Goal: Task Accomplishment & Management: Manage account settings

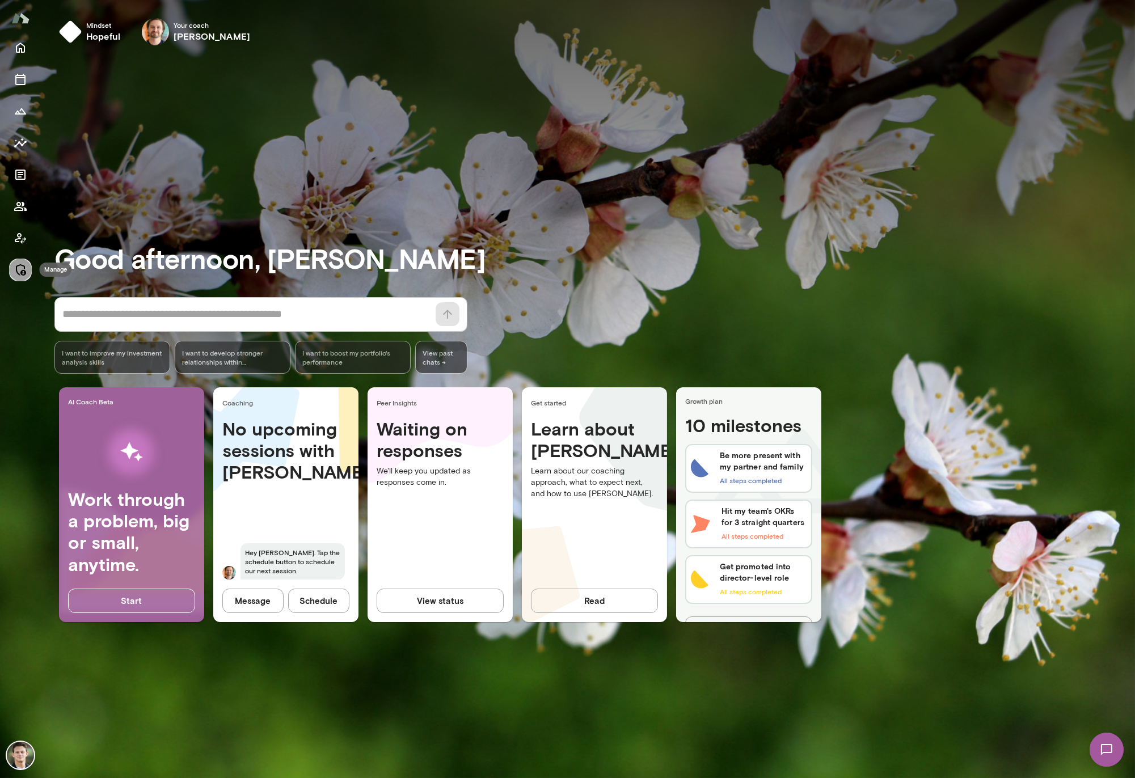
click at [22, 267] on icon "Manage" at bounding box center [21, 270] width 14 height 14
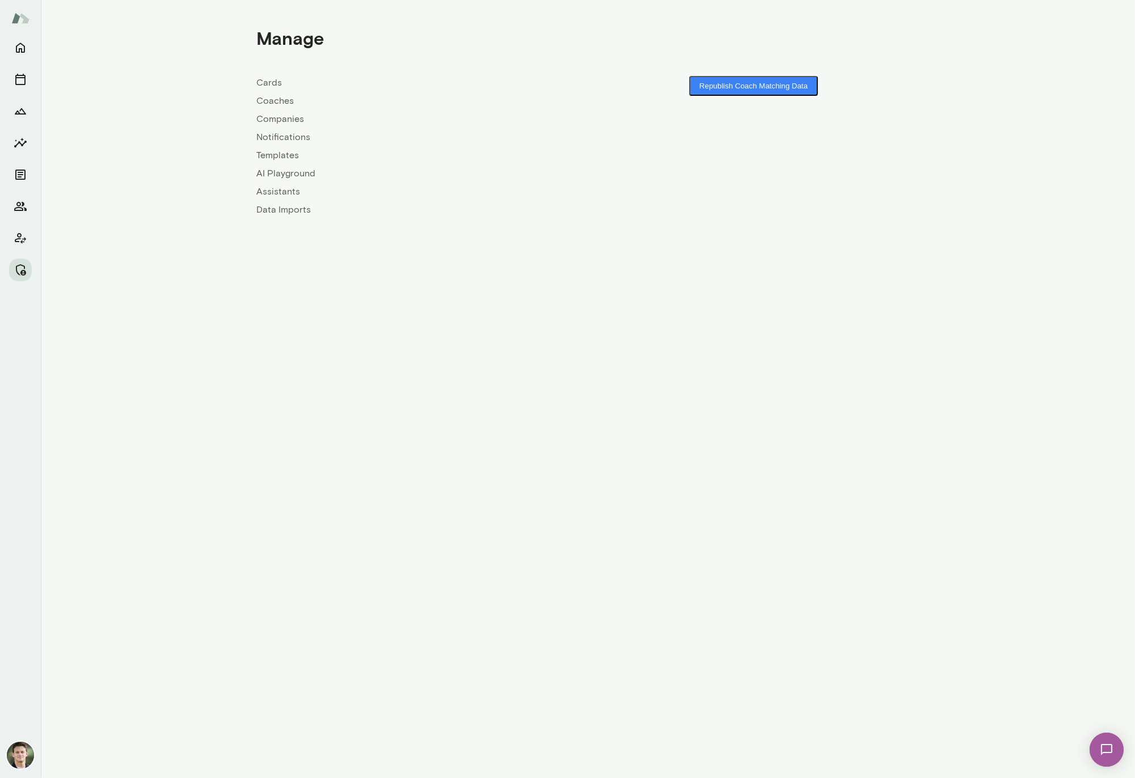
click at [283, 104] on link "Coaches" at bounding box center [422, 101] width 331 height 14
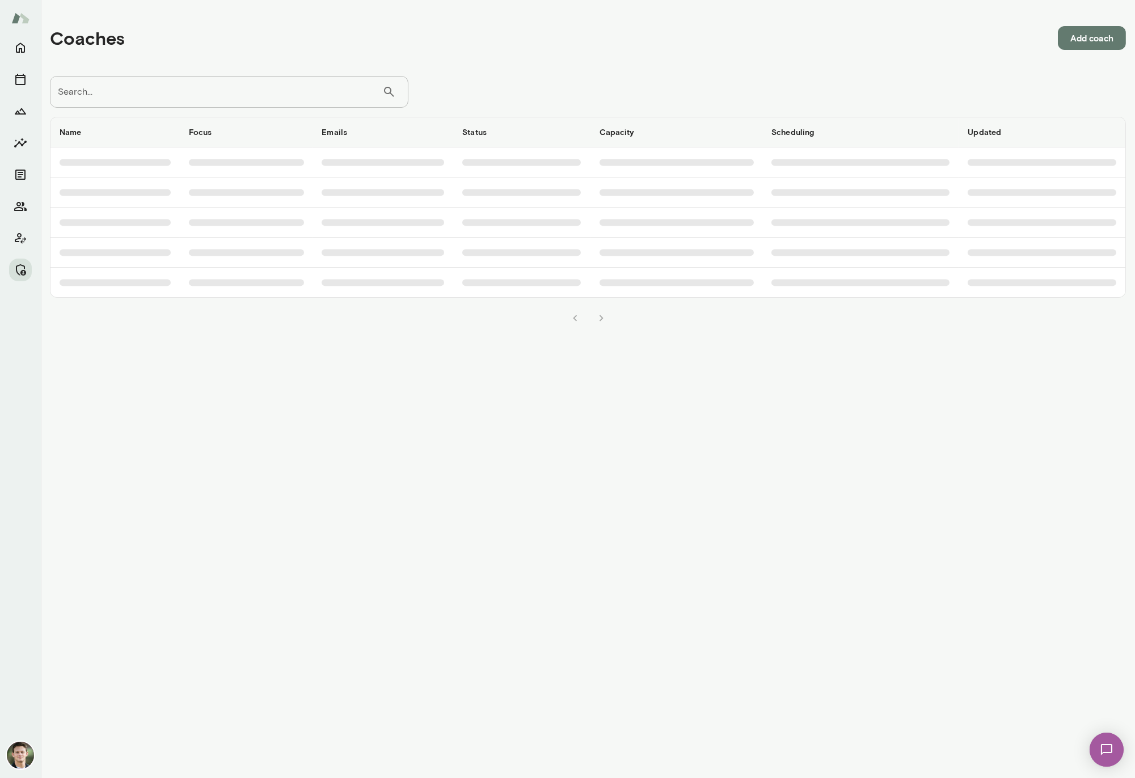
click at [281, 99] on input "Search..." at bounding box center [216, 92] width 332 height 32
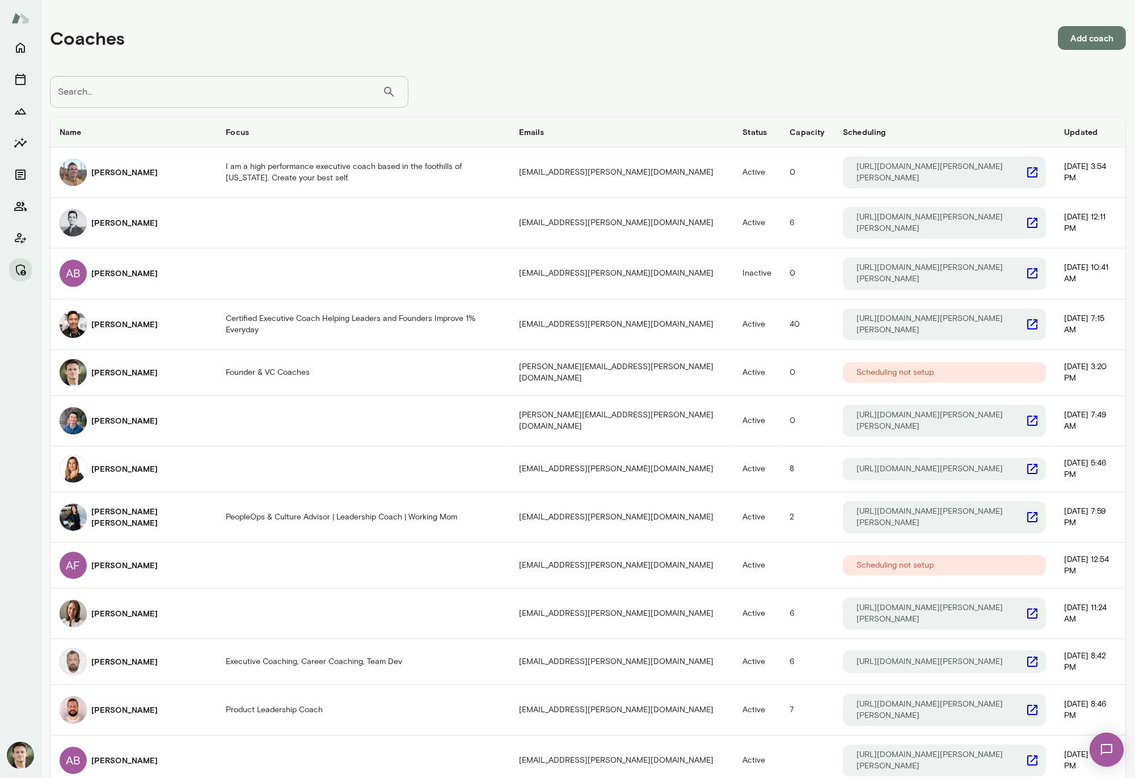
click at [267, 99] on input "Search..." at bounding box center [216, 92] width 332 height 32
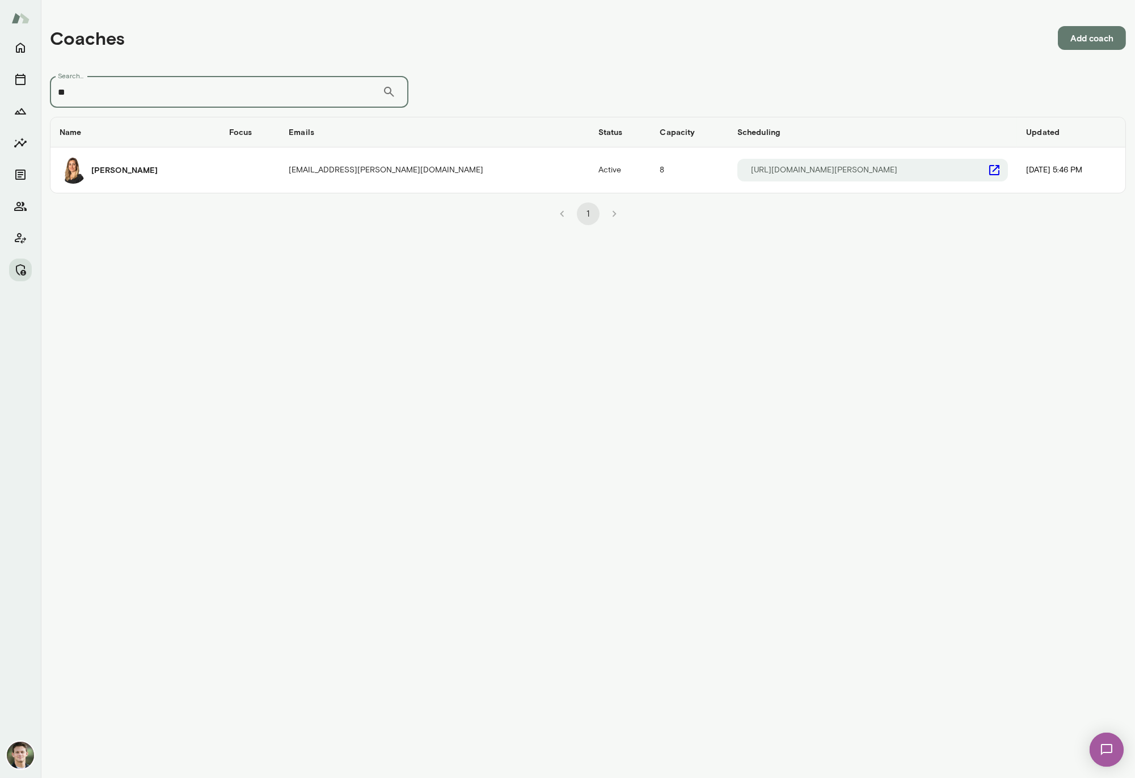
type input "*"
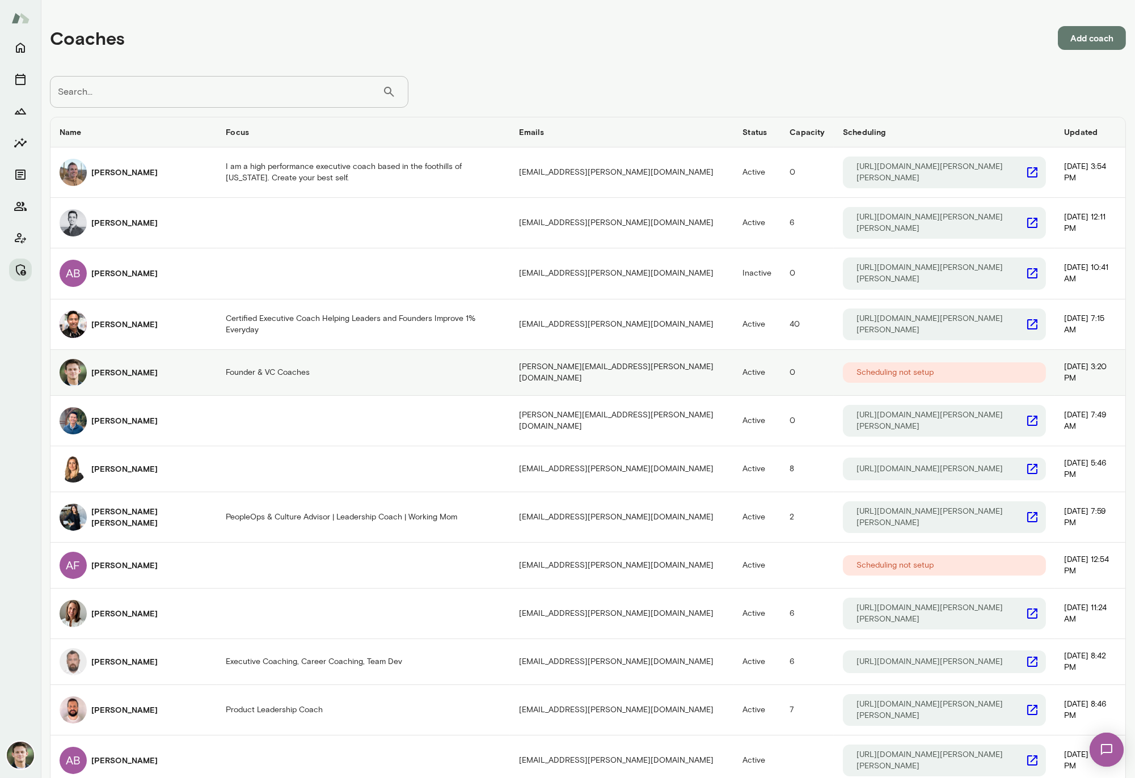
click at [301, 366] on td "Founder & VC Coaches" at bounding box center [363, 373] width 293 height 46
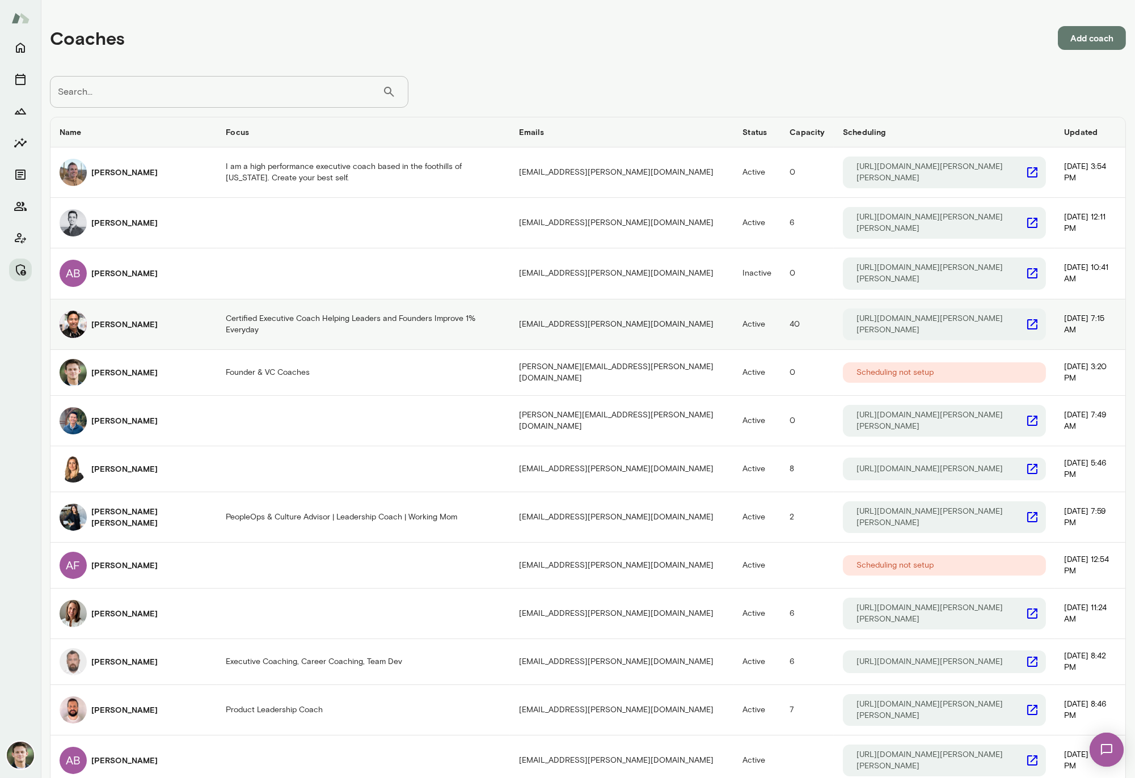
click at [119, 319] on h6 "[PERSON_NAME]" at bounding box center [124, 324] width 66 height 11
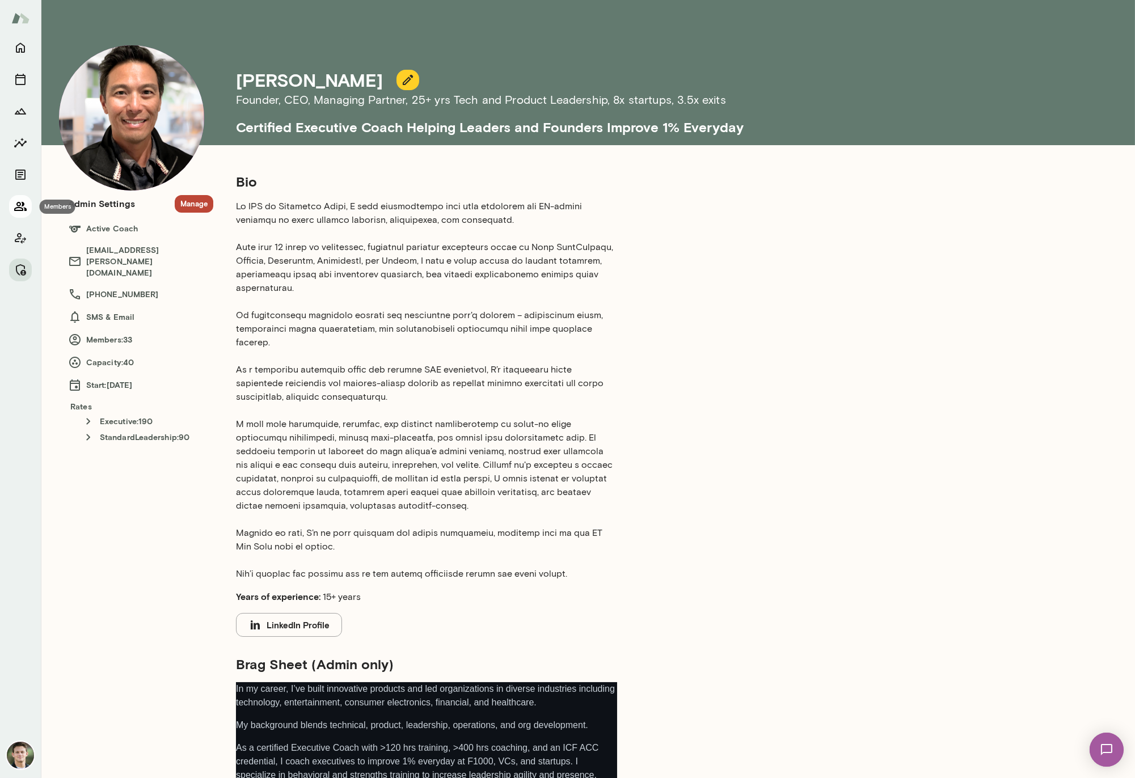
click at [21, 210] on icon "Members" at bounding box center [20, 206] width 12 height 9
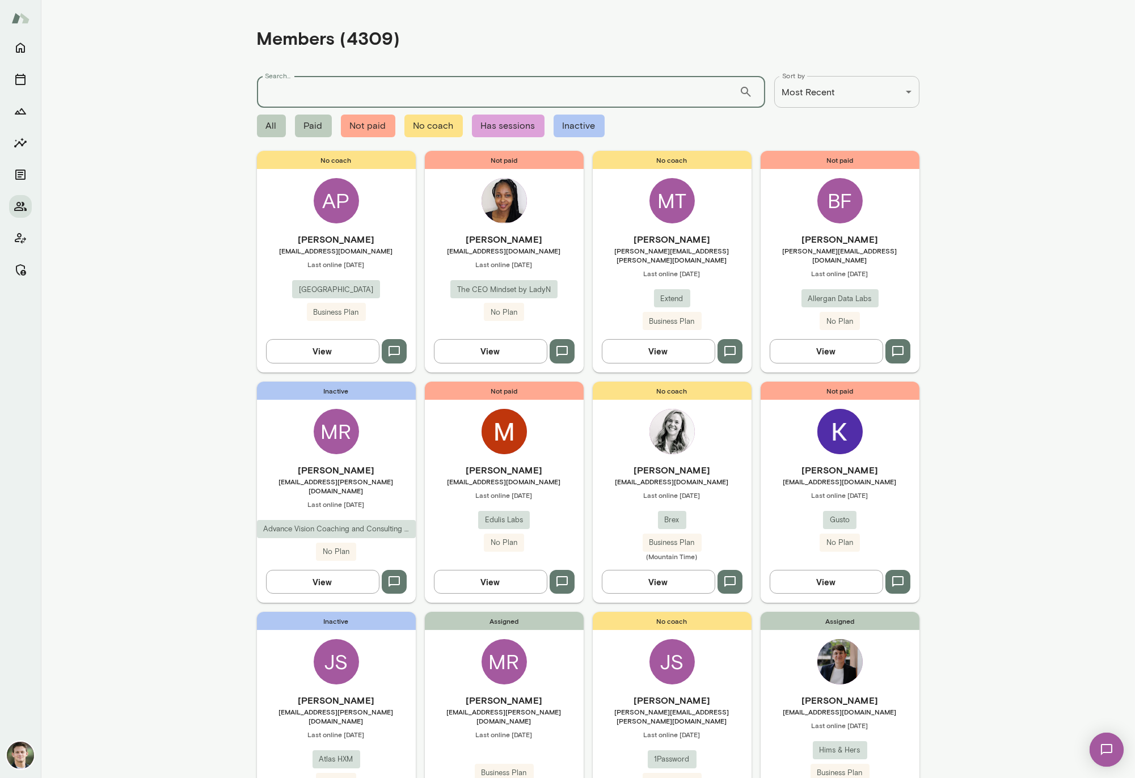
click at [335, 92] on input "Search..." at bounding box center [498, 92] width 482 height 32
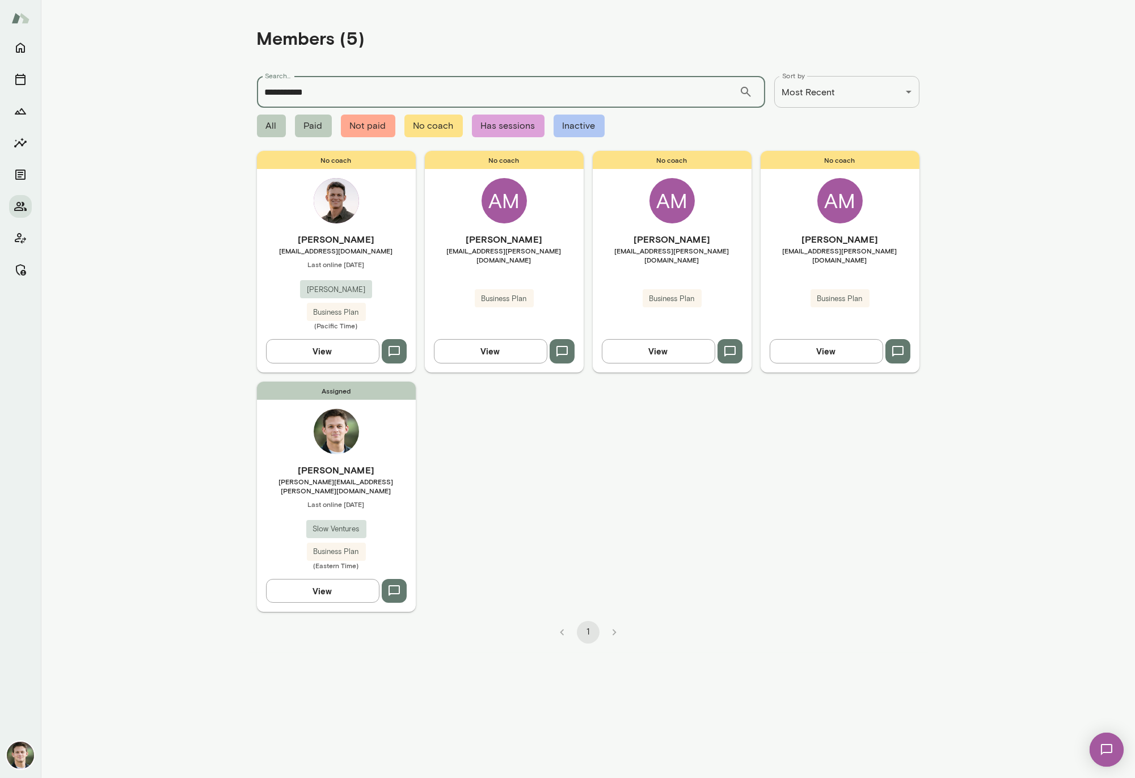
type input "**********"
click at [385, 474] on h6 "[PERSON_NAME]" at bounding box center [336, 471] width 159 height 14
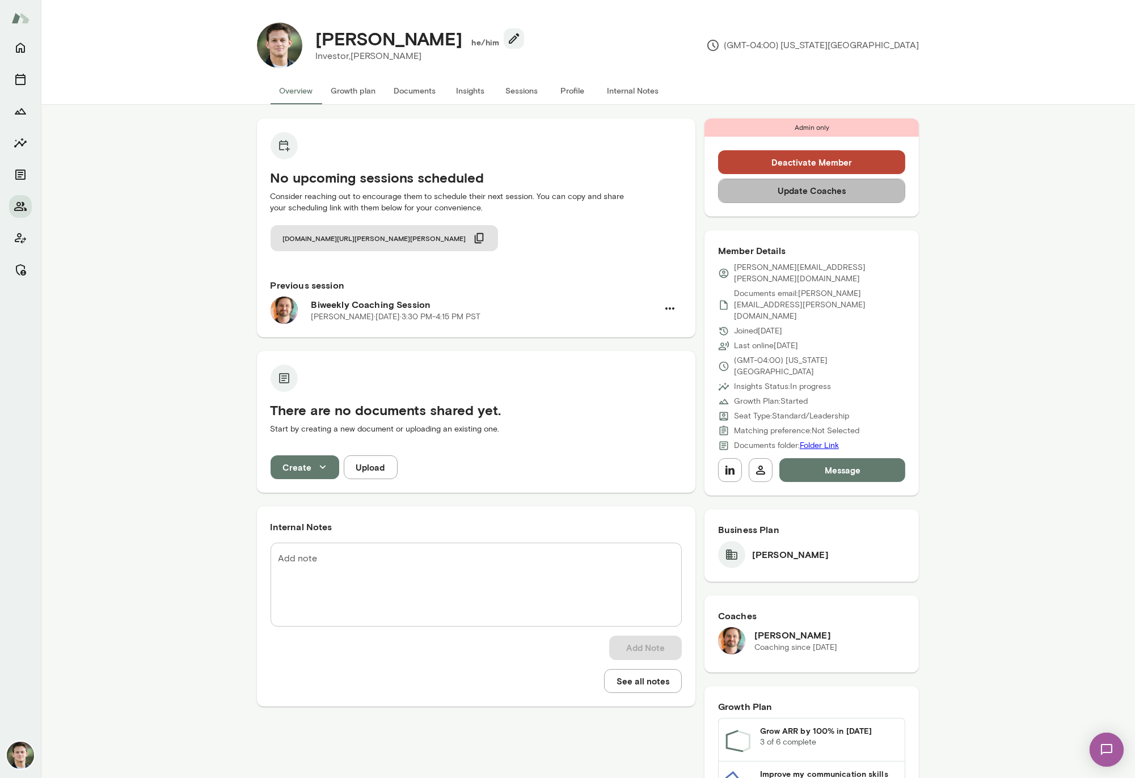
click at [810, 197] on button "Update Coaches" at bounding box center [812, 191] width 188 height 24
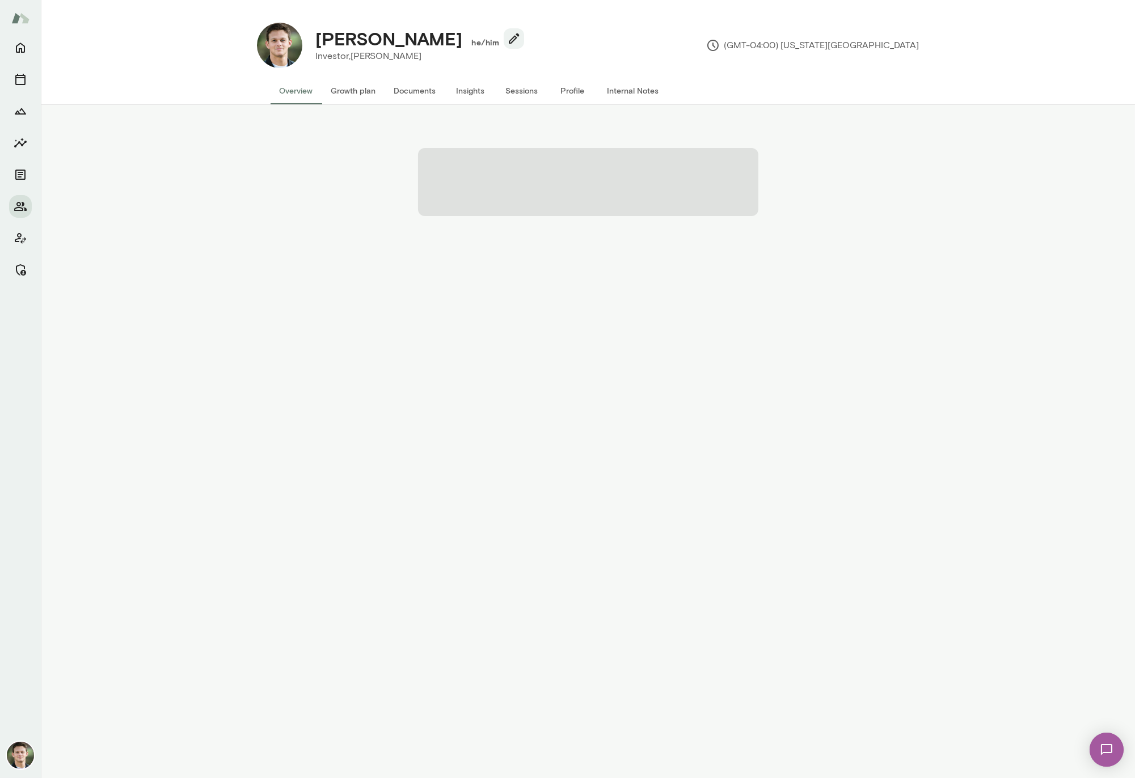
click at [541, 188] on span at bounding box center [588, 182] width 340 height 68
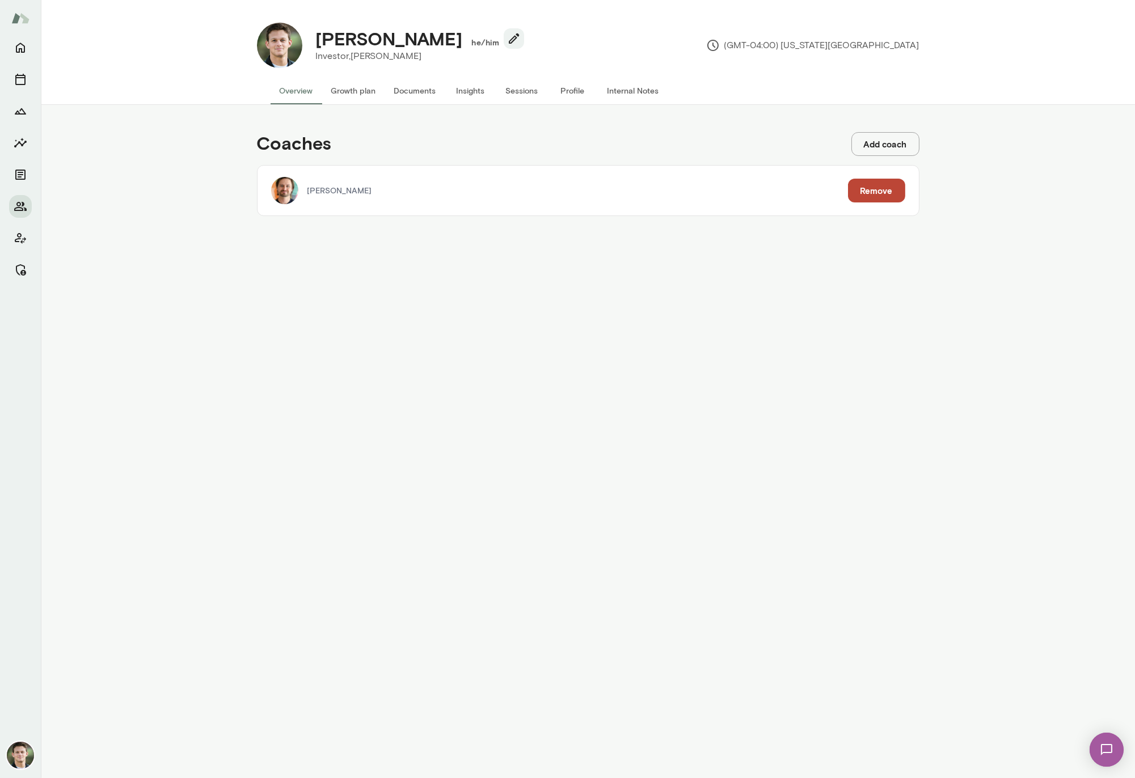
click at [895, 142] on button "Add coach" at bounding box center [886, 144] width 68 height 24
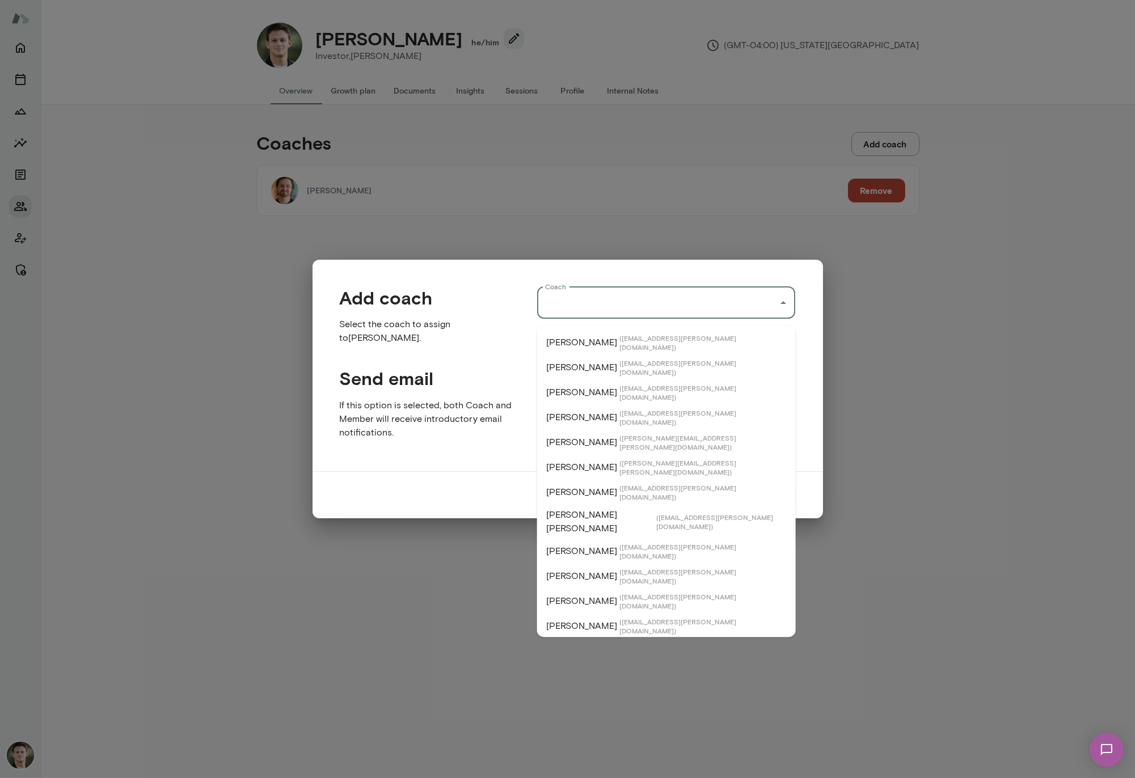
click at [585, 306] on input "Coach" at bounding box center [657, 303] width 231 height 22
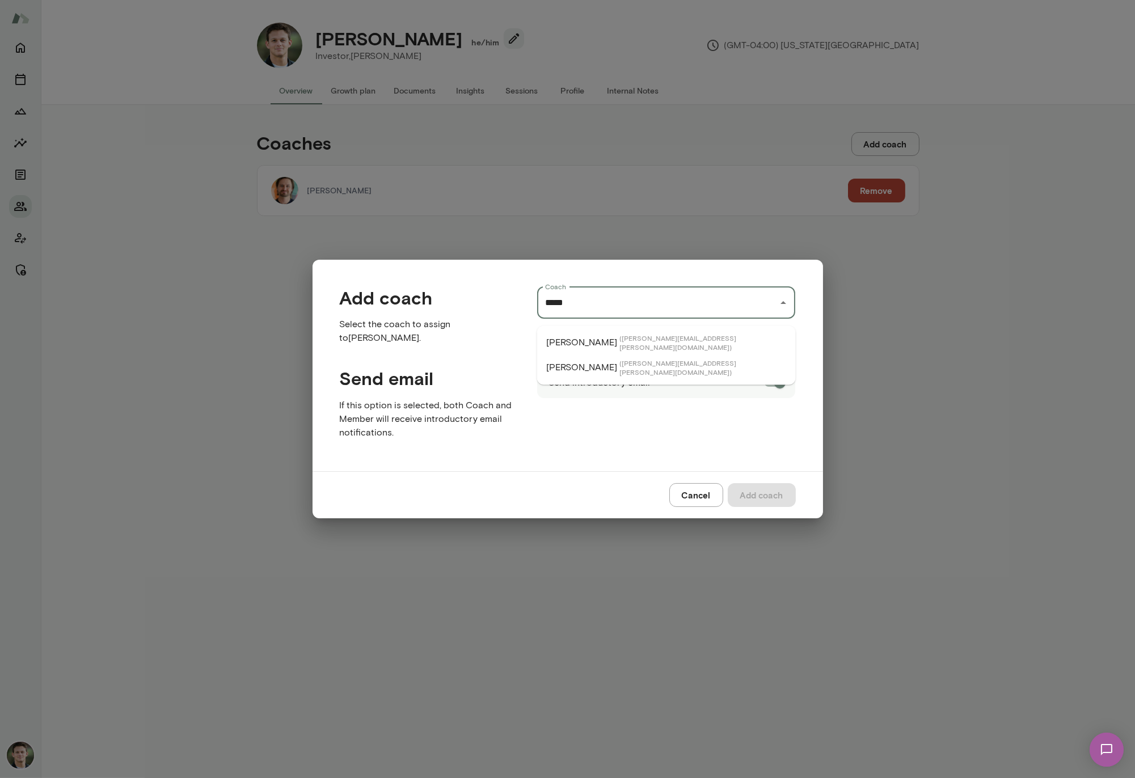
click at [676, 340] on li "[PERSON_NAME] ( [PERSON_NAME][EMAIL_ADDRESS][PERSON_NAME][DOMAIN_NAME] )" at bounding box center [666, 342] width 259 height 25
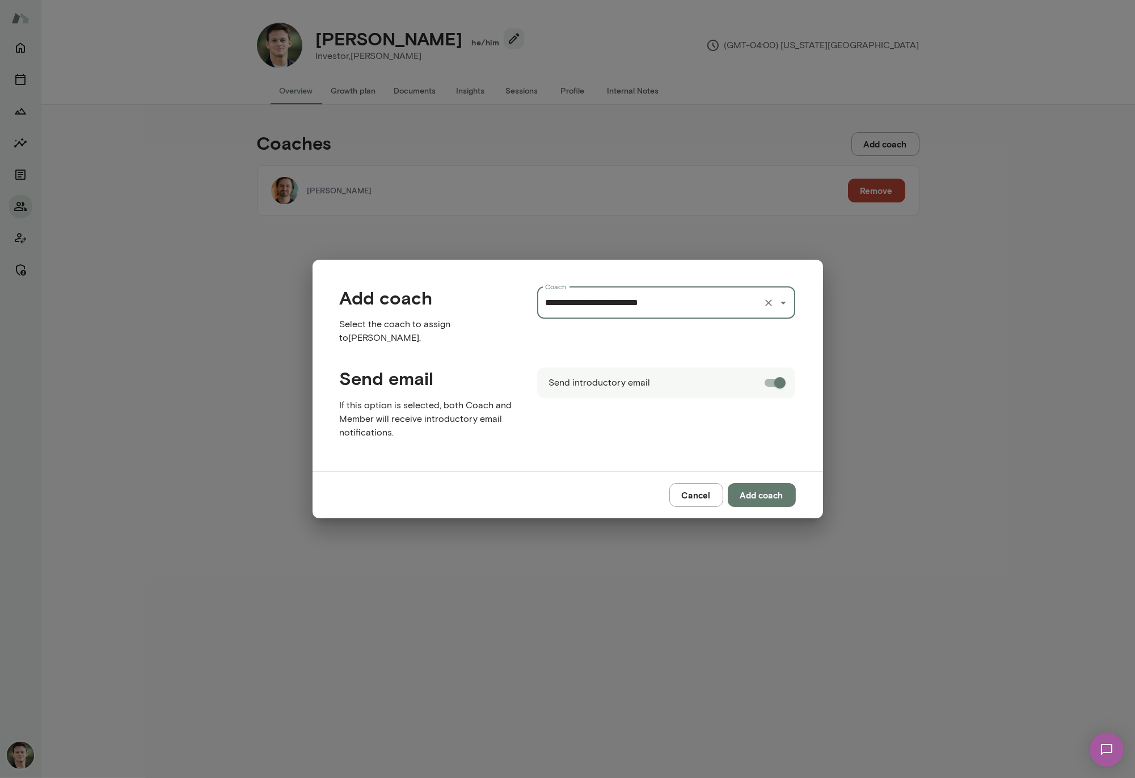
type input "**********"
click at [764, 490] on button "Add coach" at bounding box center [762, 495] width 68 height 24
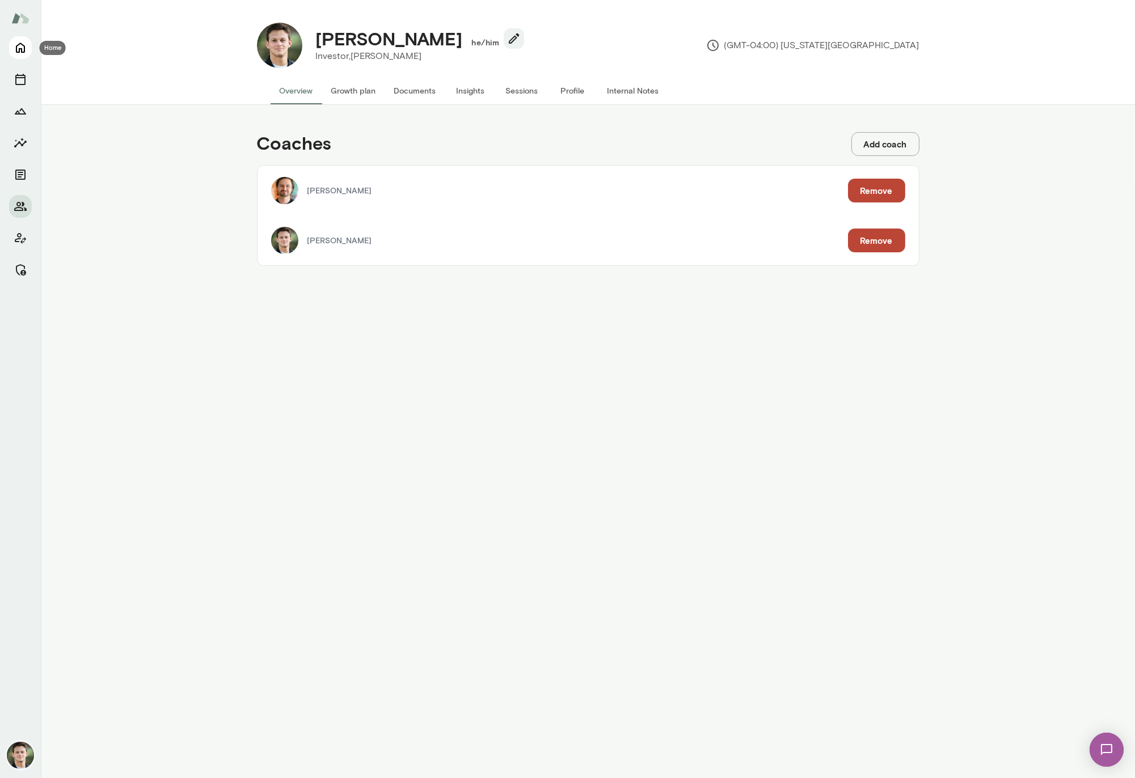
click at [16, 46] on icon "Home" at bounding box center [20, 48] width 9 height 10
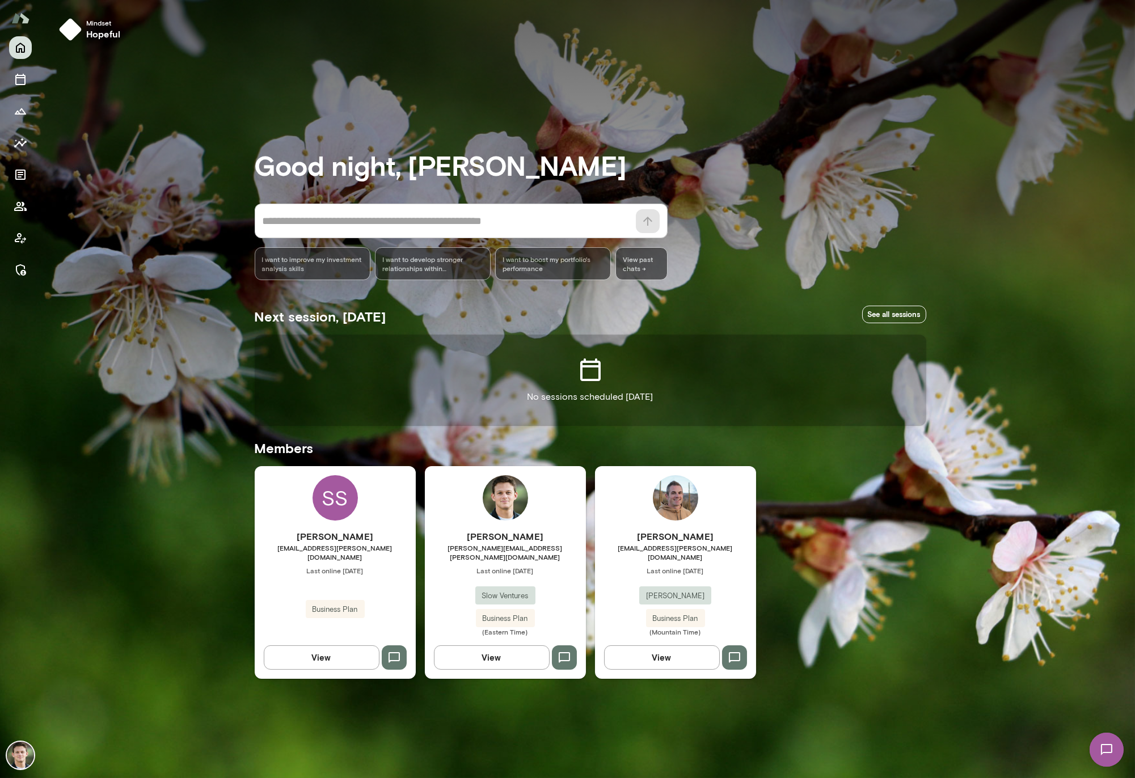
click at [575, 523] on div "[PERSON_NAME] [PERSON_NAME][EMAIL_ADDRESS][PERSON_NAME][DOMAIN_NAME] Last onlin…" at bounding box center [505, 572] width 161 height 212
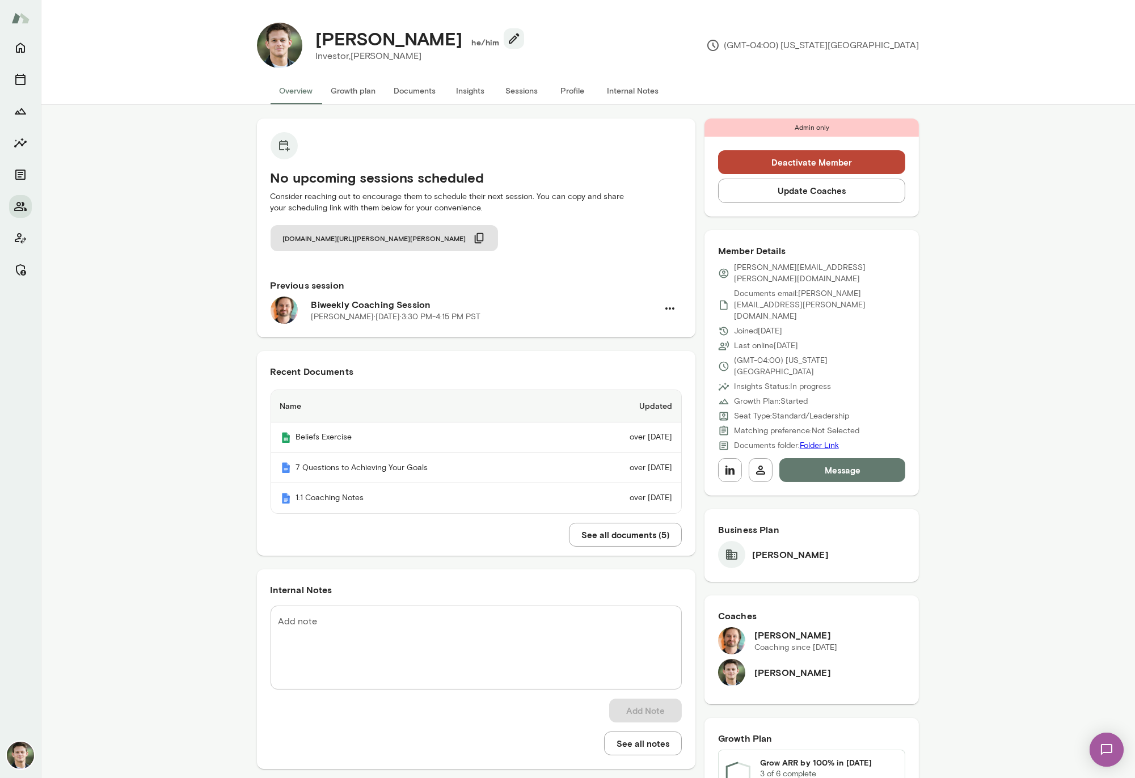
click at [458, 91] on button "Insights" at bounding box center [470, 90] width 51 height 27
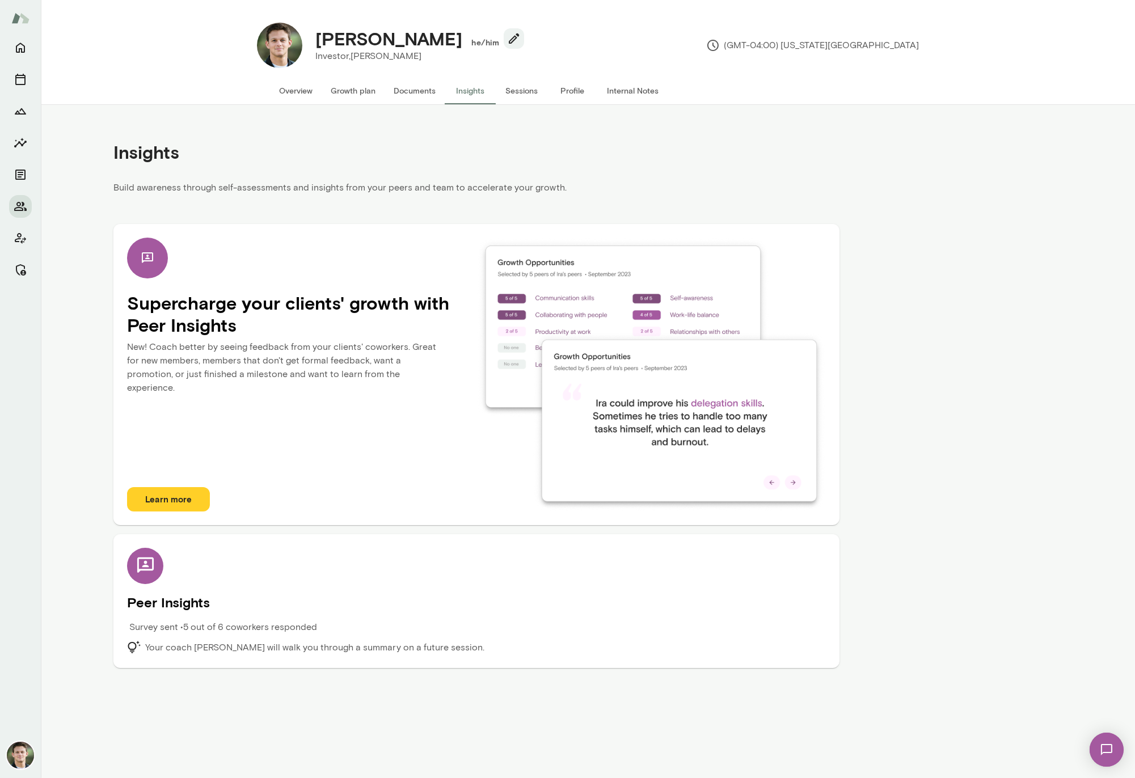
click at [291, 628] on p "Survey sent • 5 out of 6 coworkers responded" at bounding box center [223, 628] width 188 height 14
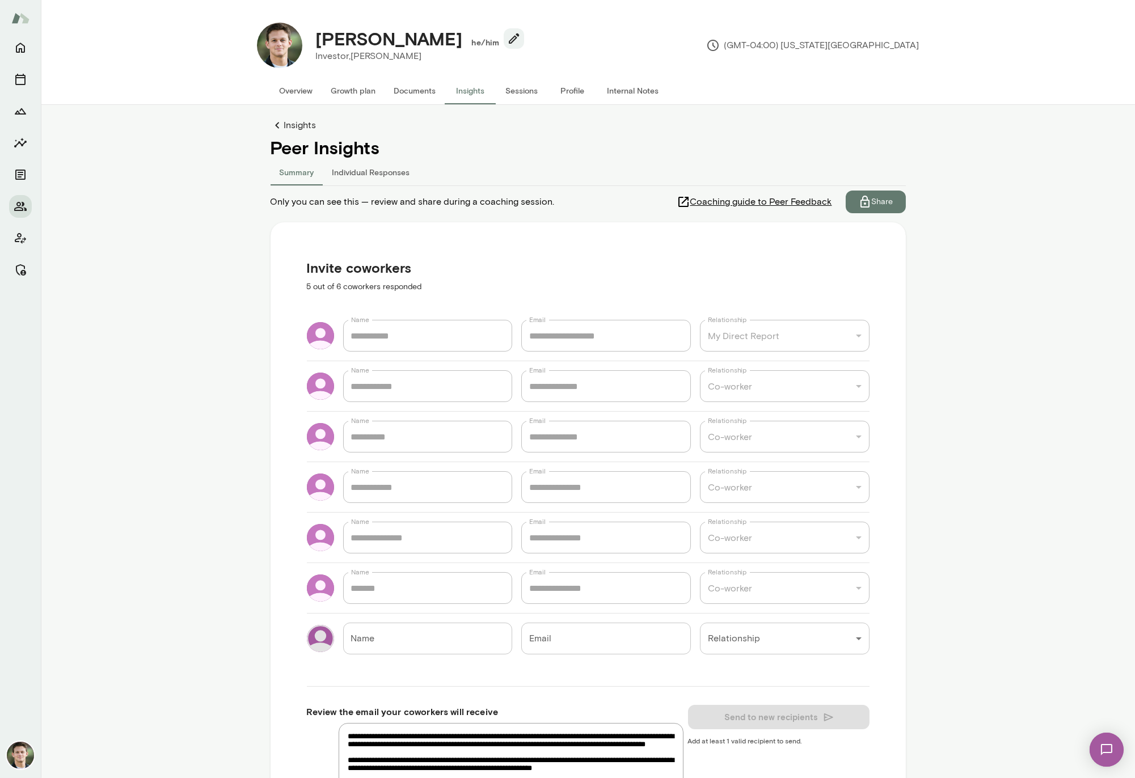
click at [334, 173] on button "Individual Responses" at bounding box center [371, 171] width 96 height 27
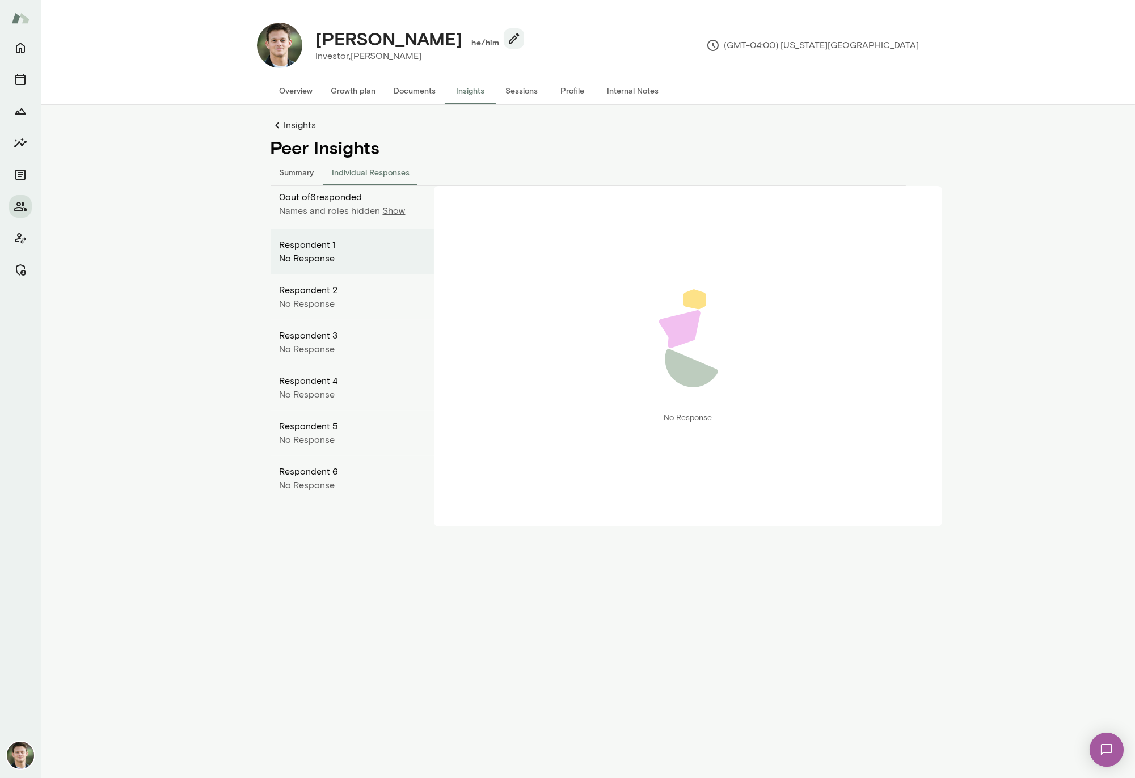
click at [341, 297] on div "No Response" at bounding box center [352, 304] width 145 height 14
click at [346, 339] on div "Respondent 3" at bounding box center [352, 336] width 145 height 14
click at [393, 213] on p "Show" at bounding box center [394, 211] width 23 height 14
click at [393, 213] on p "Hide" at bounding box center [397, 211] width 19 height 14
click at [298, 169] on button "Summary" at bounding box center [297, 171] width 53 height 27
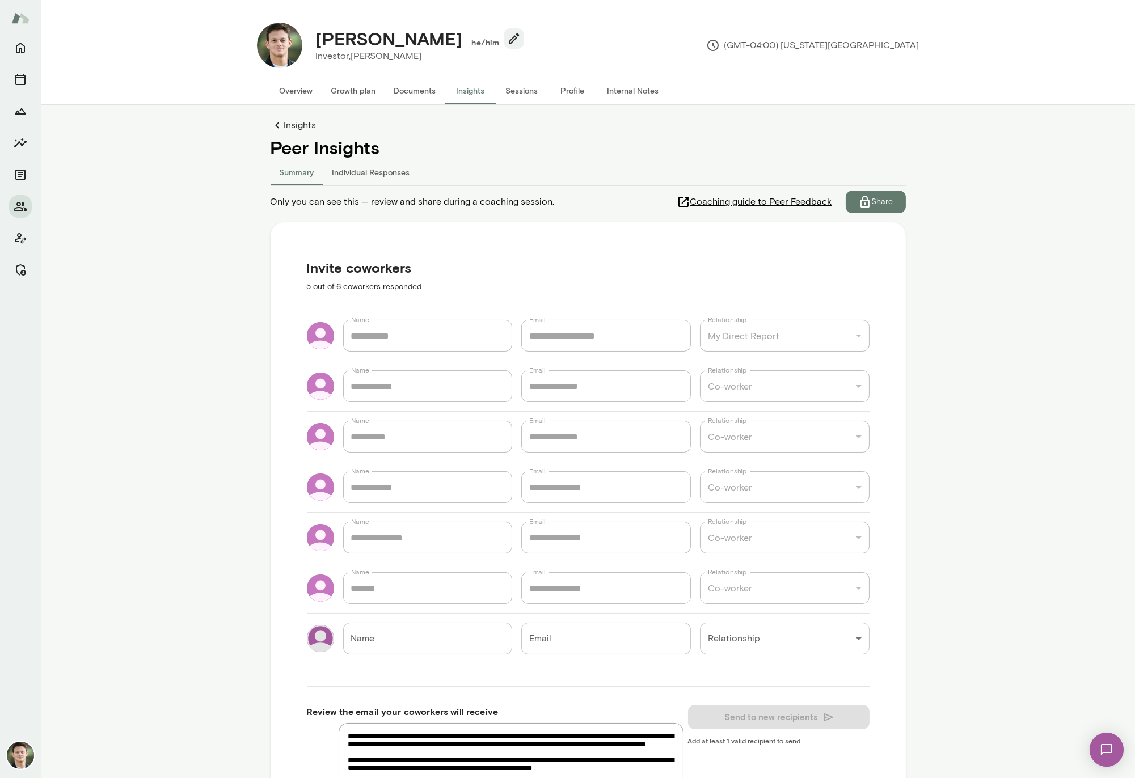
click at [460, 86] on button "Insights" at bounding box center [470, 90] width 51 height 27
click at [289, 90] on button "Overview" at bounding box center [297, 90] width 52 height 27
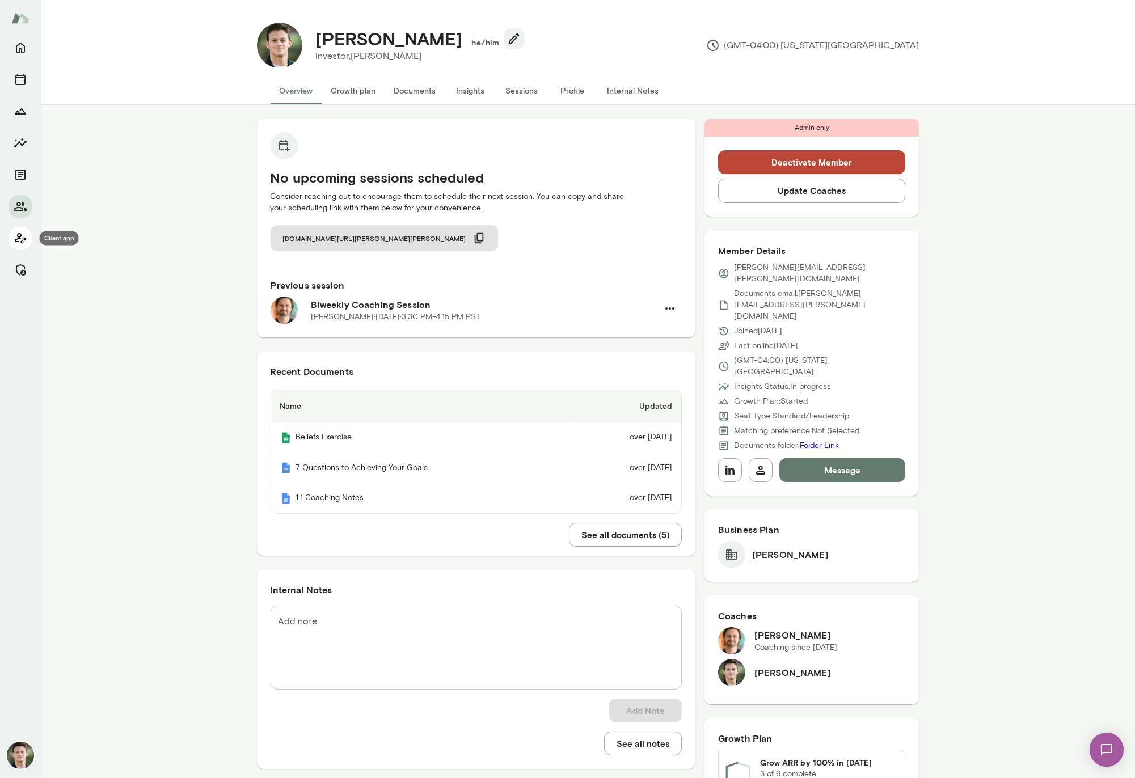
click at [26, 237] on icon "Client app" at bounding box center [21, 238] width 14 height 14
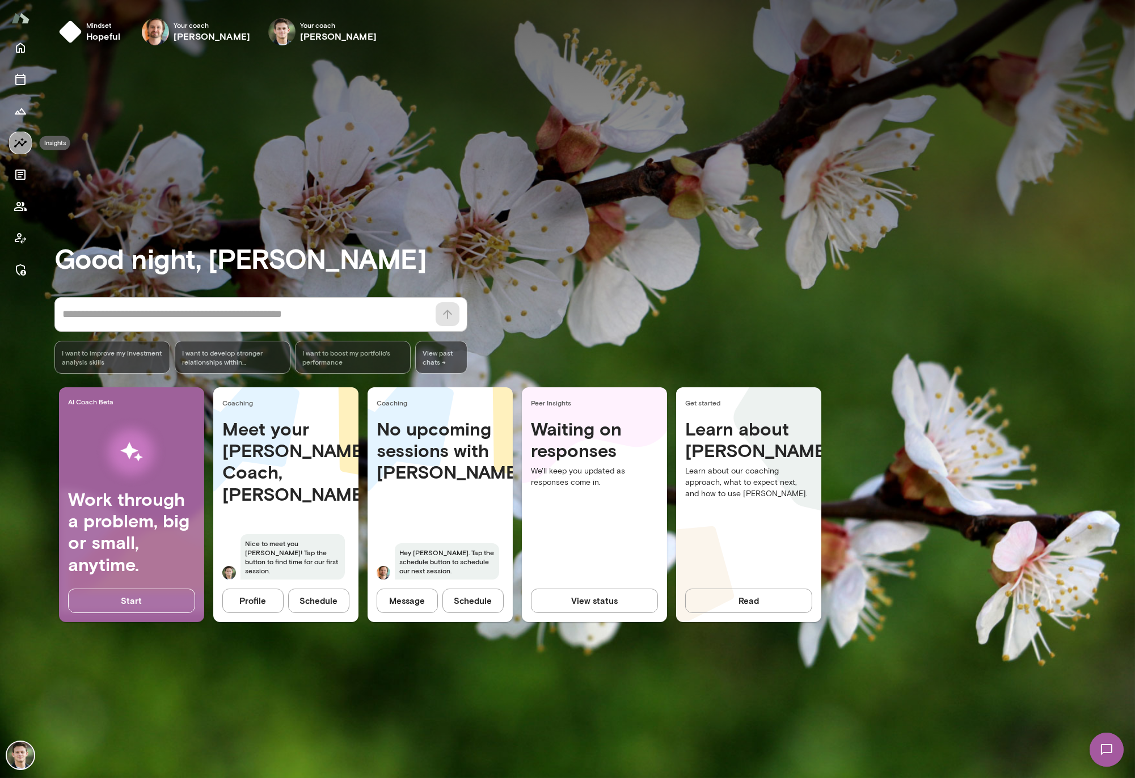
click at [23, 135] on button "Insights" at bounding box center [20, 143] width 23 height 23
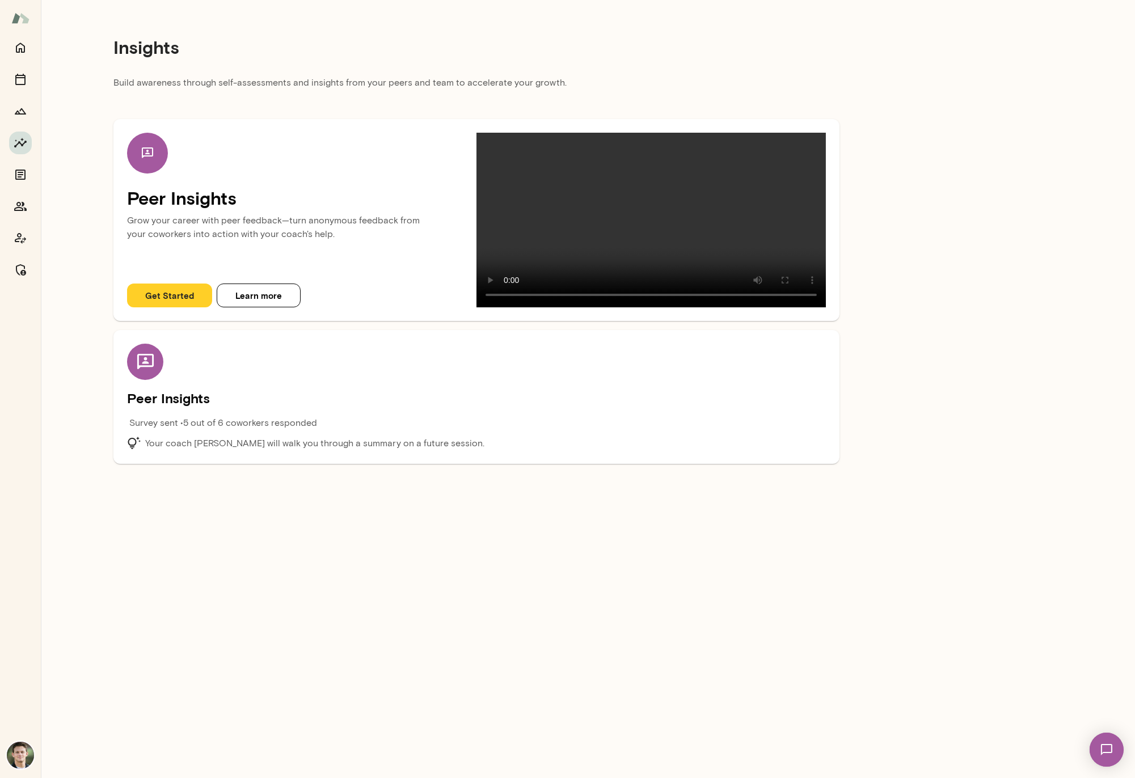
click at [275, 430] on p "Survey sent • 5 out of 6 coworkers responded" at bounding box center [223, 423] width 188 height 14
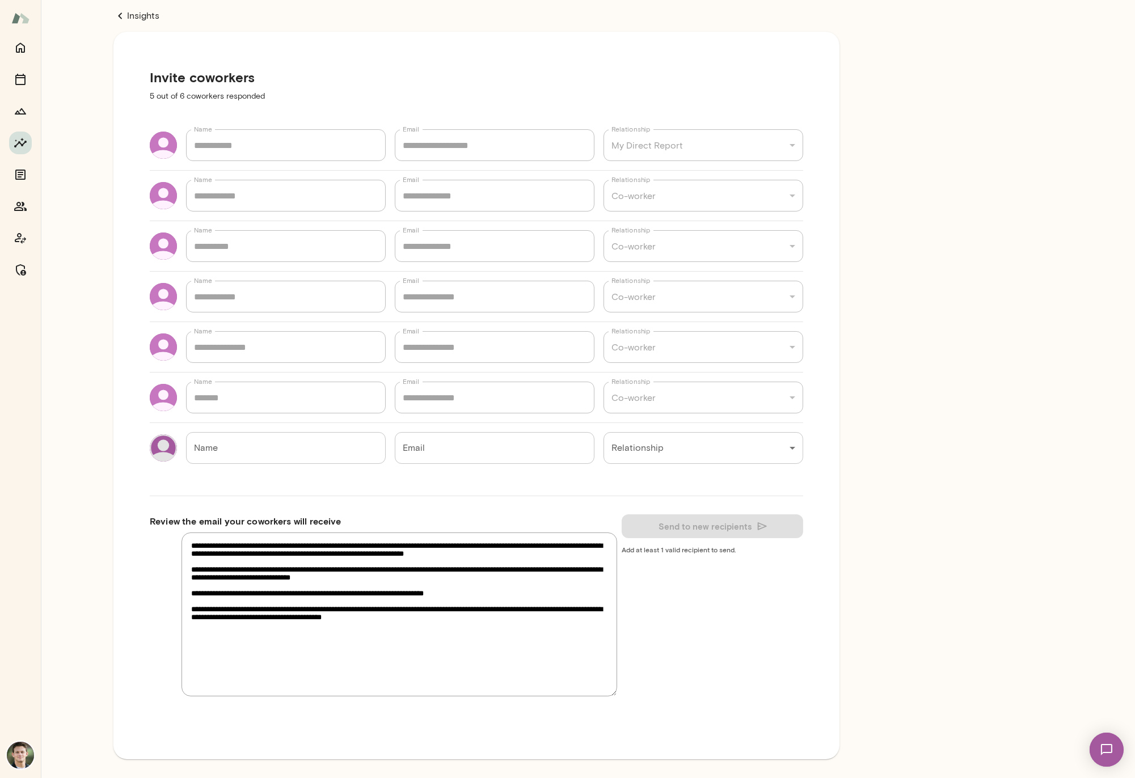
click at [130, 12] on link "Insights" at bounding box center [476, 16] width 726 height 14
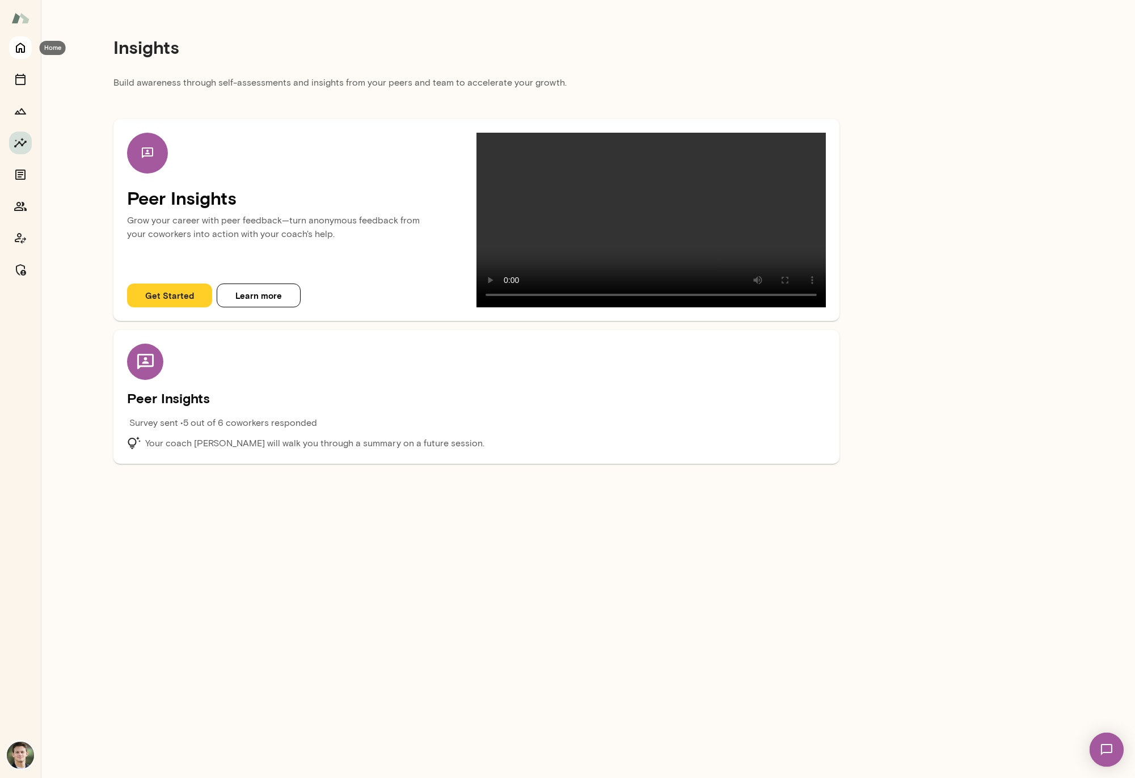
click at [18, 52] on icon "Home" at bounding box center [20, 48] width 9 height 10
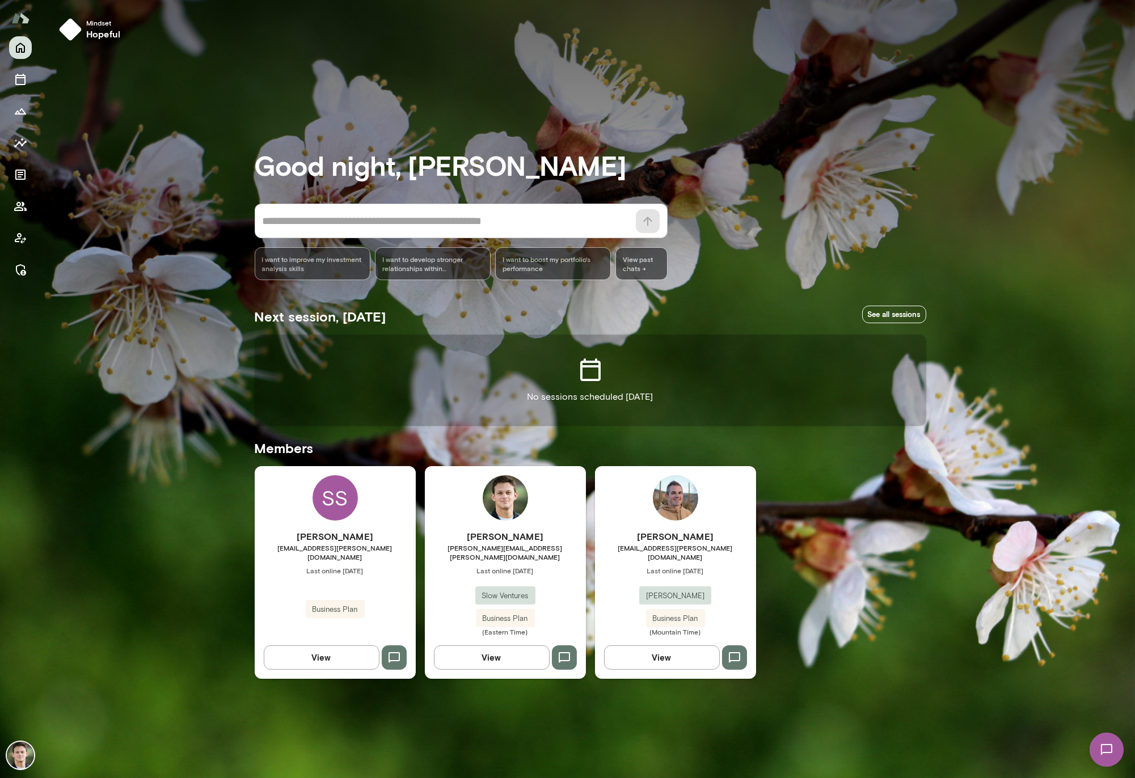
click at [564, 525] on div "[PERSON_NAME] [PERSON_NAME][EMAIL_ADDRESS][PERSON_NAME][DOMAIN_NAME] Last onlin…" at bounding box center [505, 572] width 161 height 212
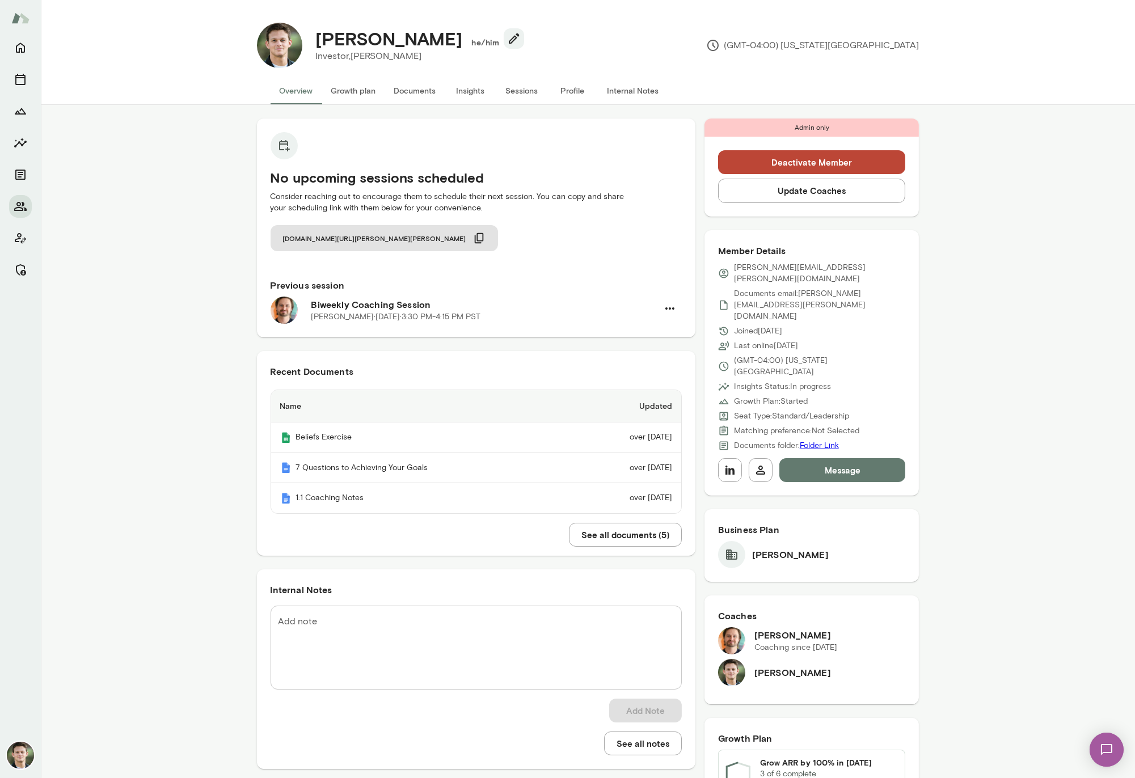
click at [470, 94] on button "Insights" at bounding box center [470, 90] width 51 height 27
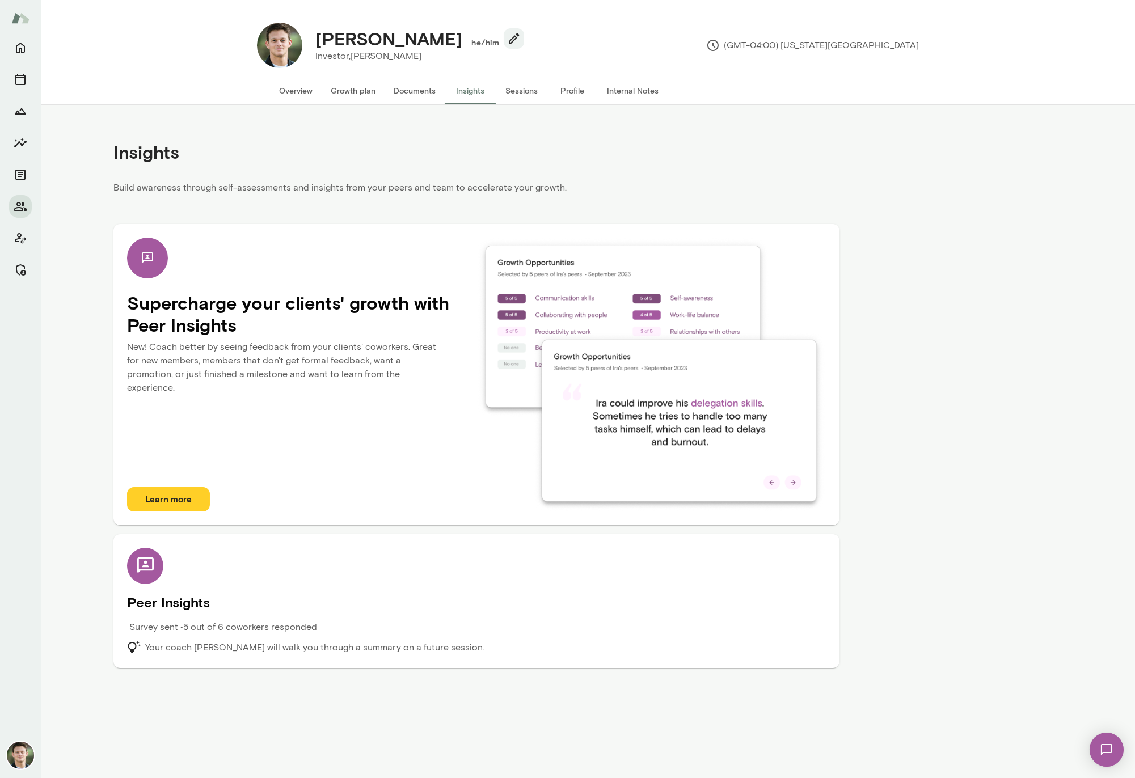
click at [245, 596] on h5 "Peer Insights" at bounding box center [476, 602] width 699 height 18
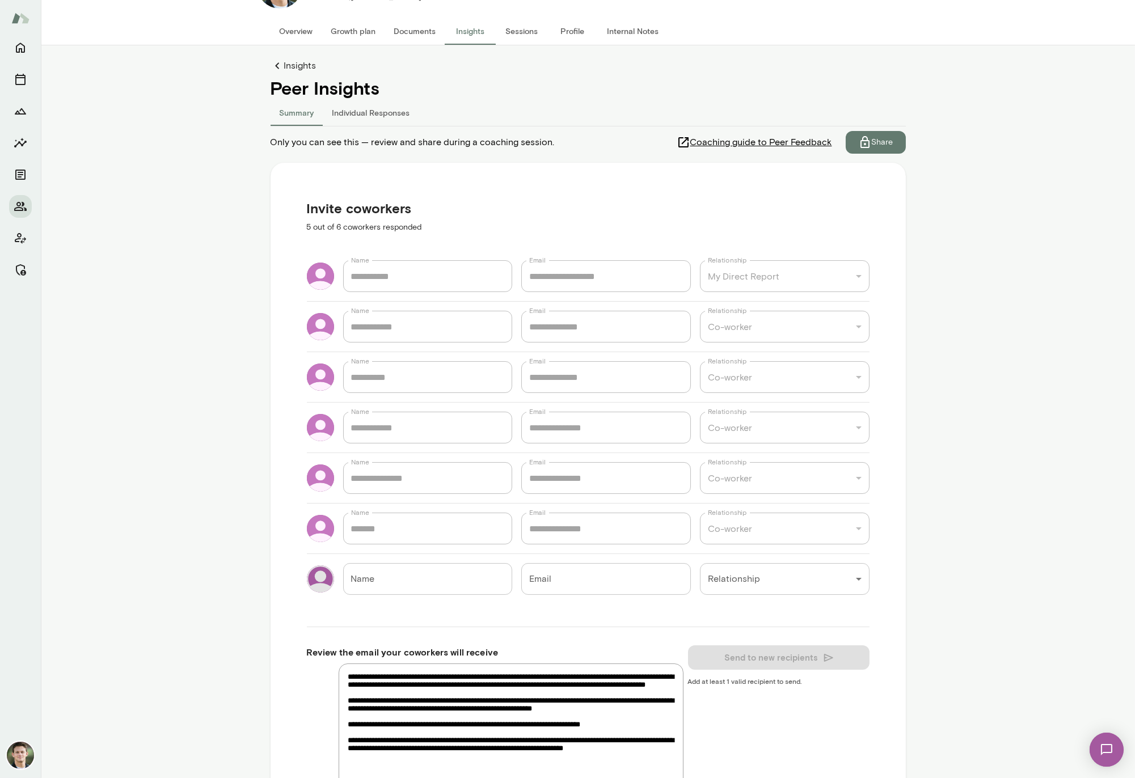
scroll to position [58, 0]
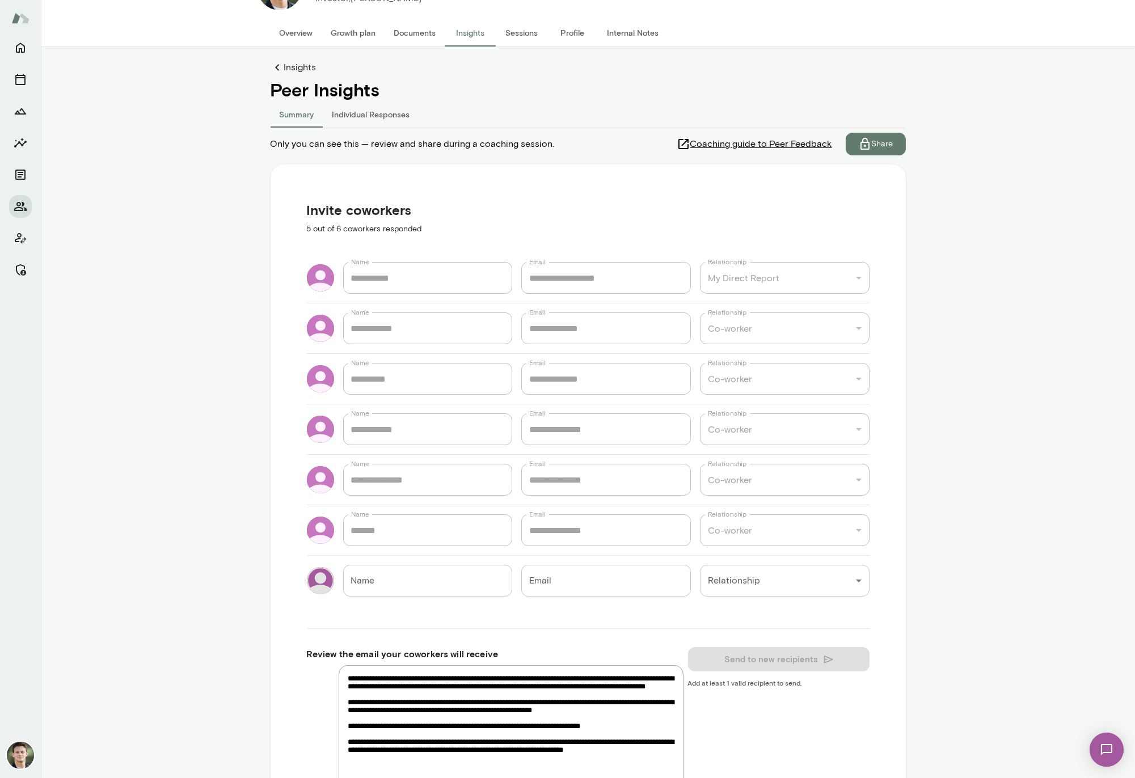
click at [357, 112] on button "Individual Responses" at bounding box center [371, 113] width 96 height 27
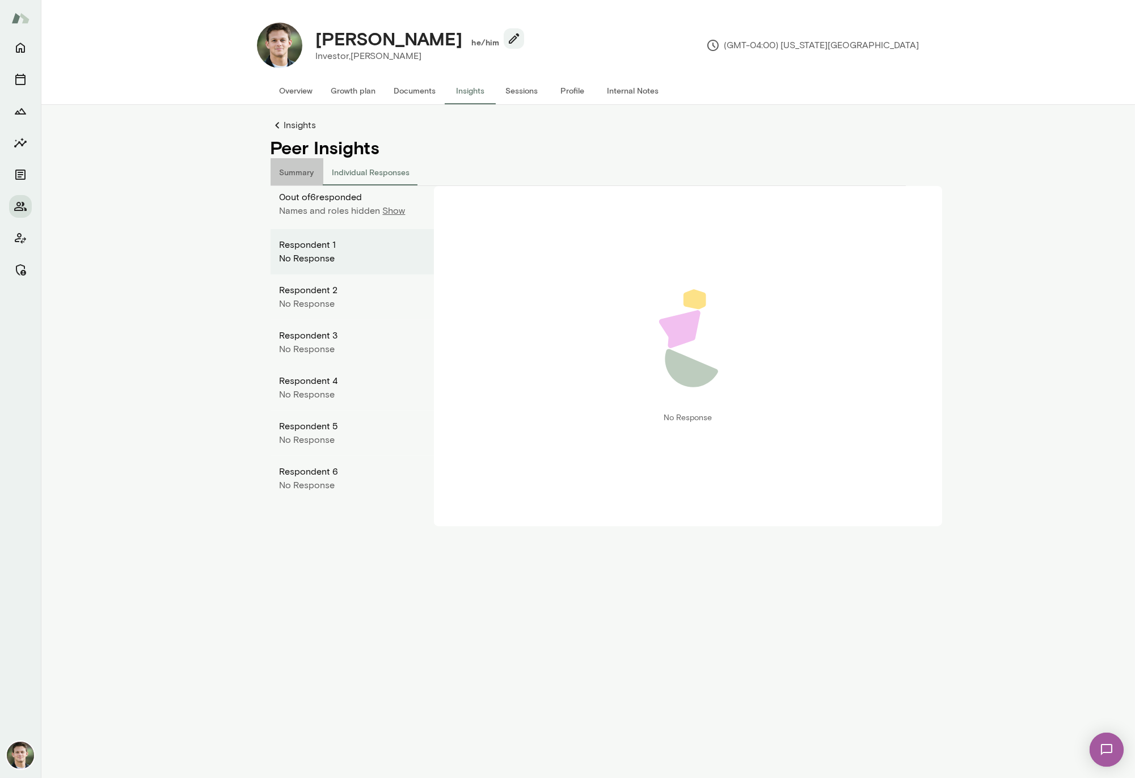
click at [304, 172] on button "Summary" at bounding box center [297, 171] width 53 height 27
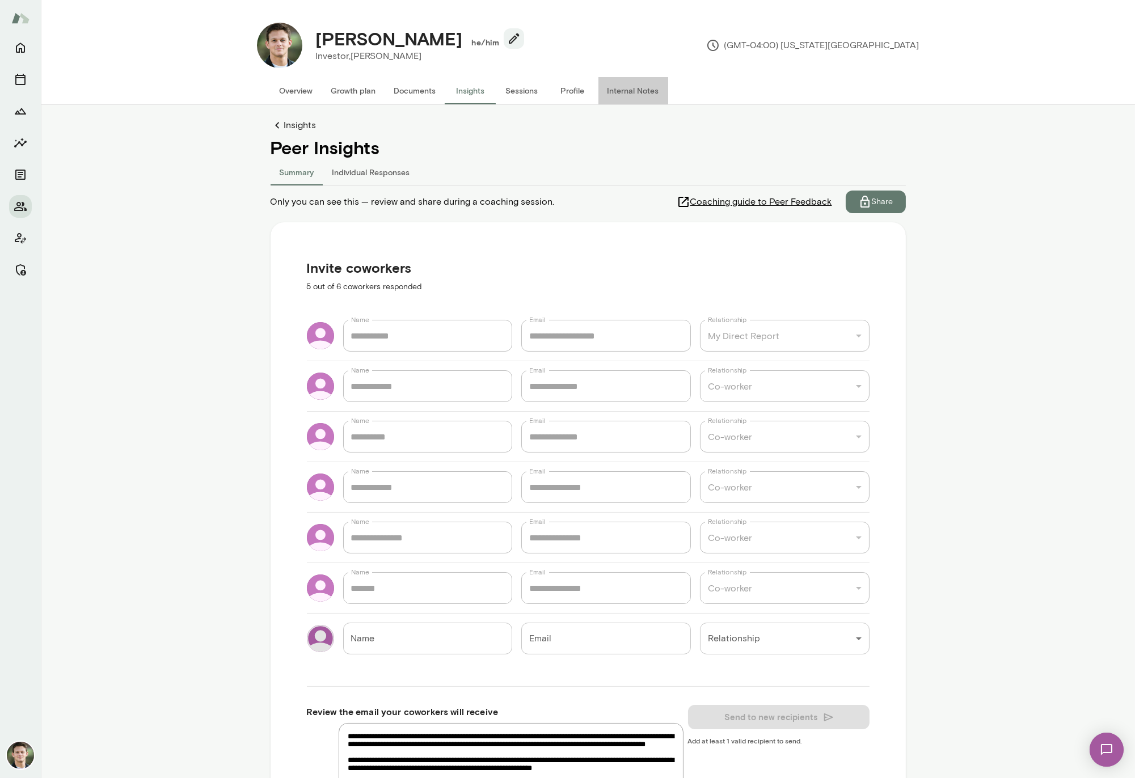
click at [613, 86] on button "Internal Notes" at bounding box center [634, 90] width 70 height 27
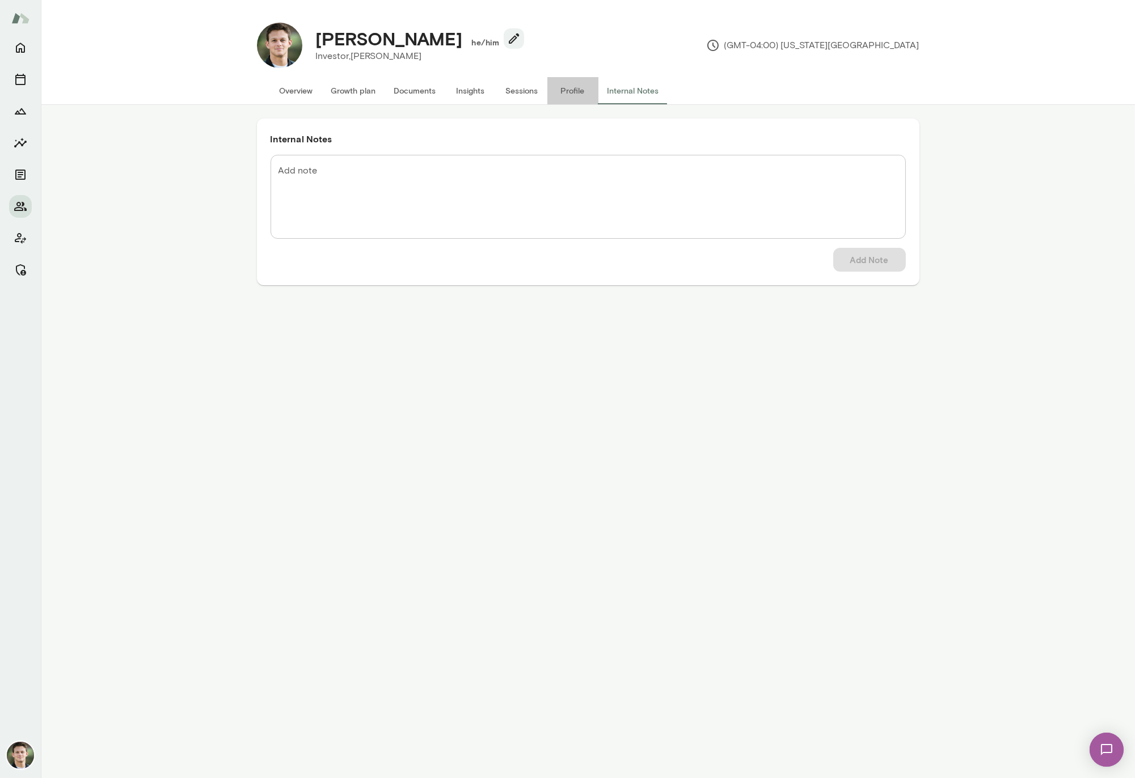
click at [568, 94] on button "Profile" at bounding box center [572, 90] width 51 height 27
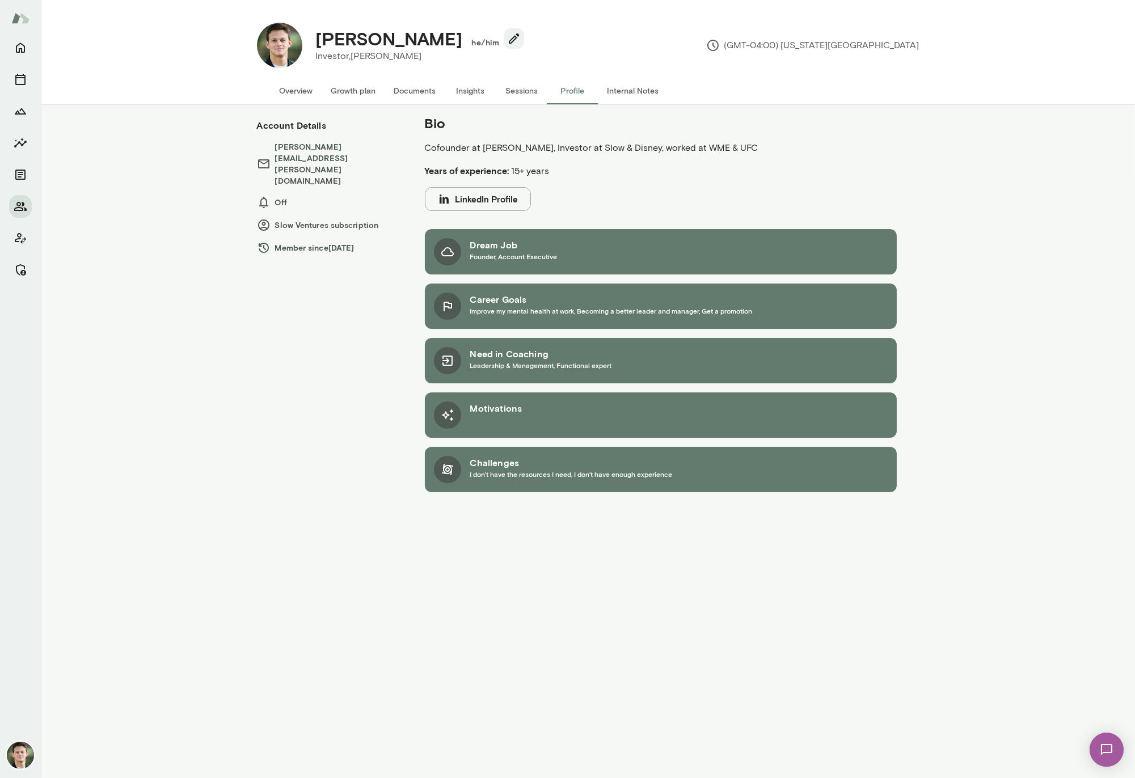
click at [517, 91] on button "Sessions" at bounding box center [521, 90] width 51 height 27
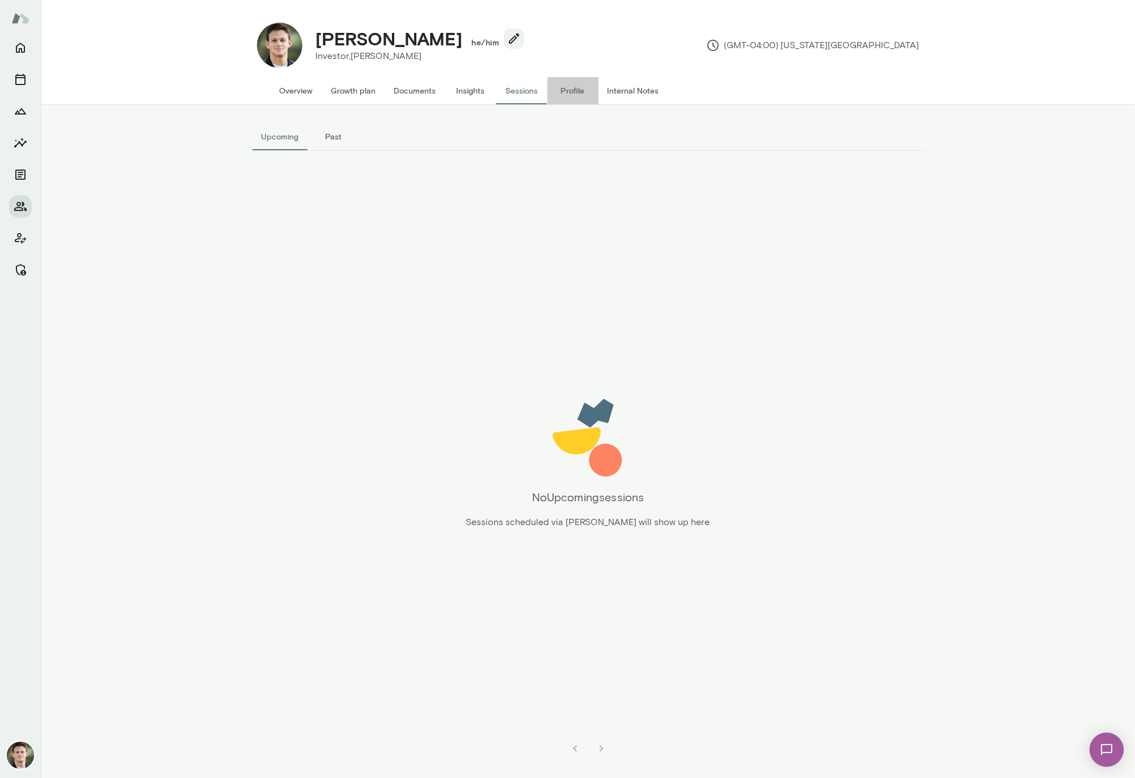
click at [564, 91] on button "Profile" at bounding box center [572, 90] width 51 height 27
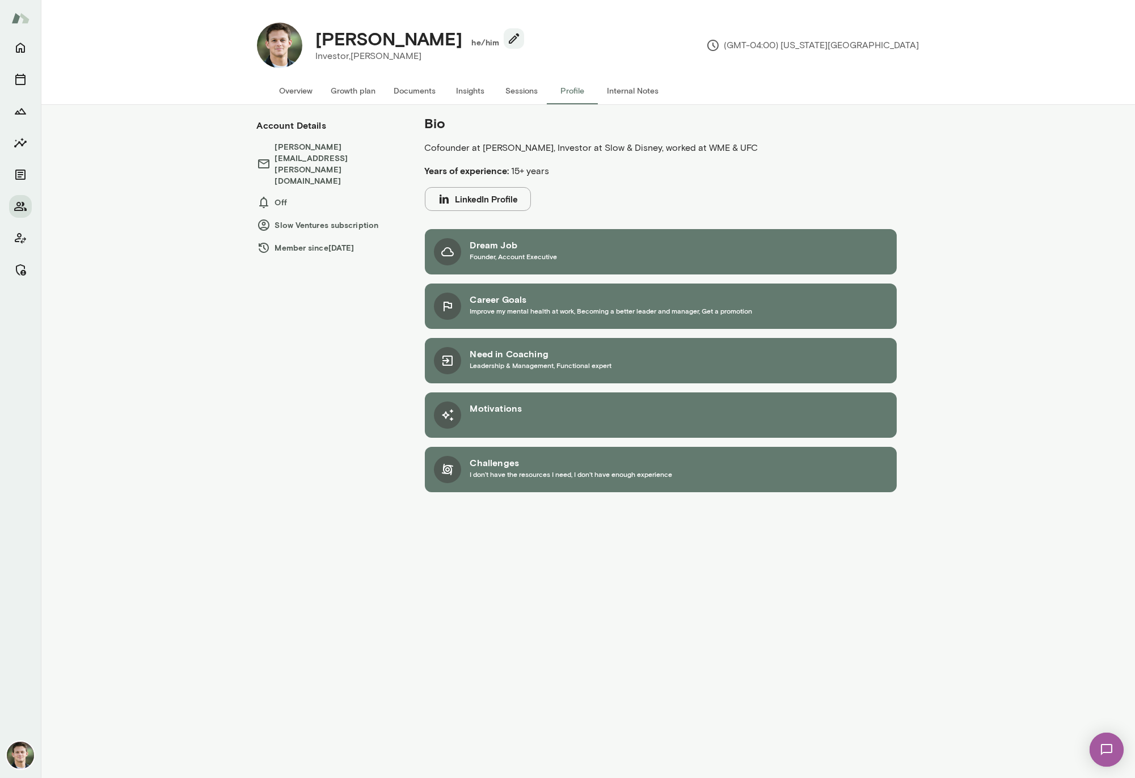
click at [510, 93] on button "Sessions" at bounding box center [521, 90] width 51 height 27
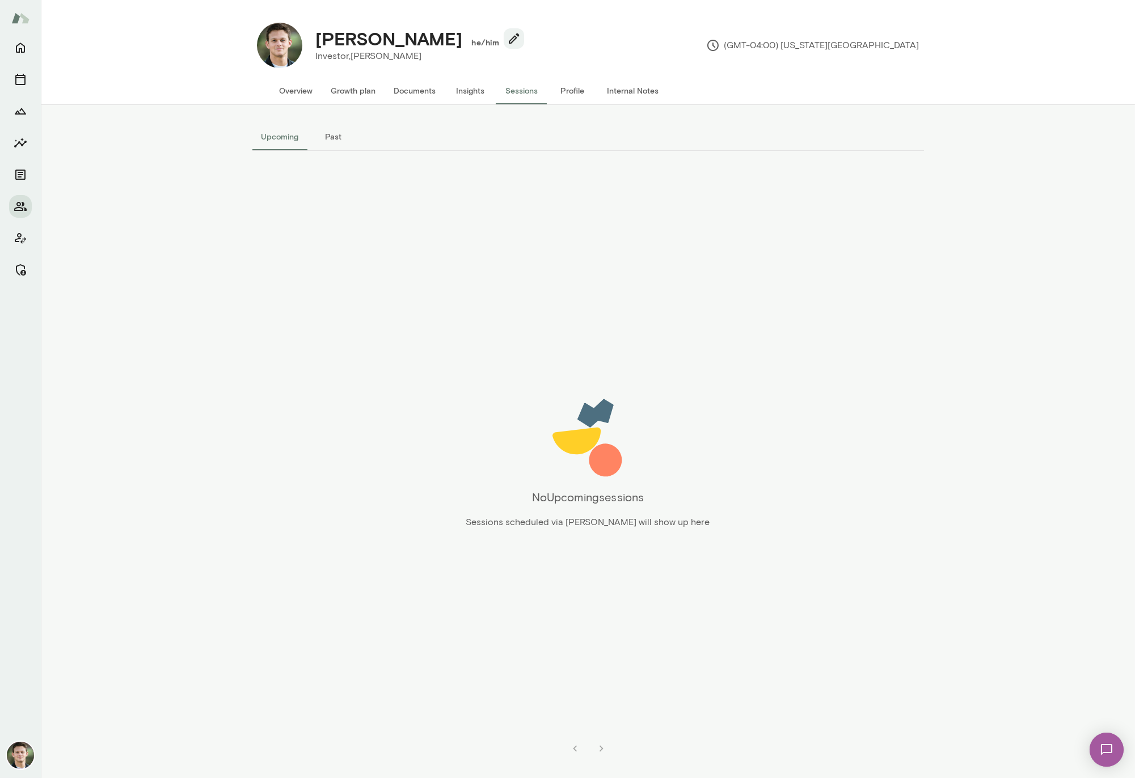
click at [484, 92] on button "Insights" at bounding box center [470, 90] width 51 height 27
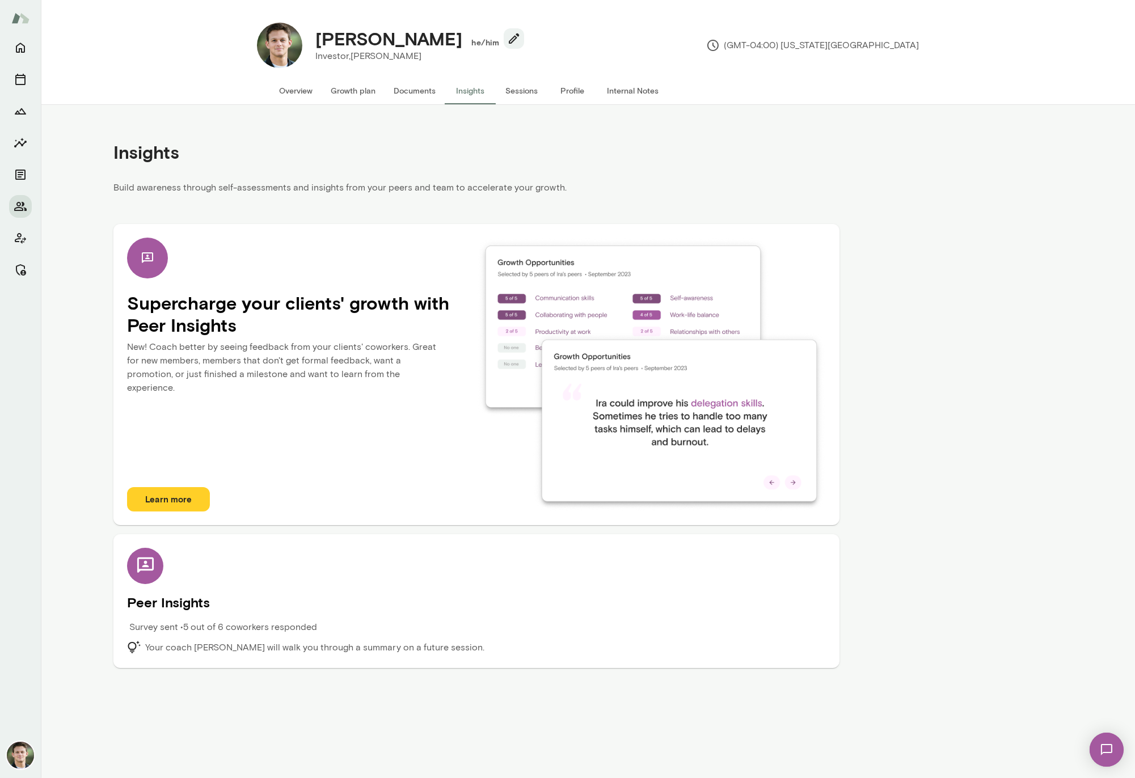
click at [429, 91] on button "Documents" at bounding box center [415, 90] width 60 height 27
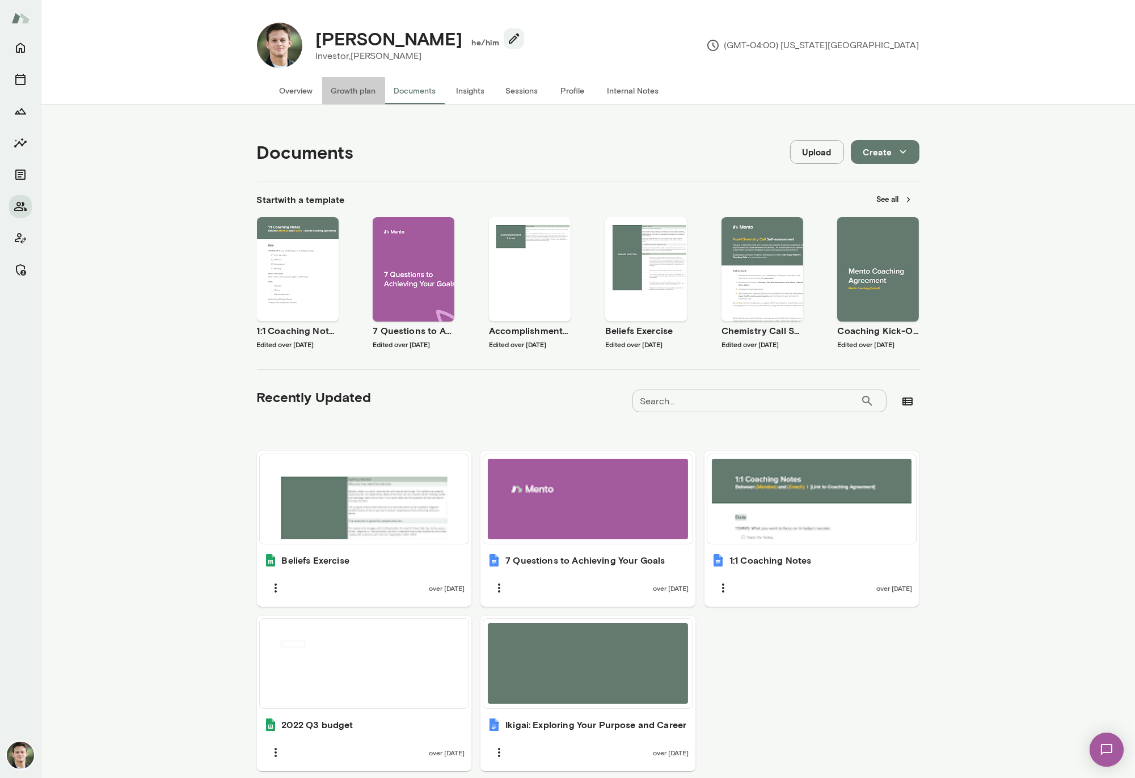
click at [365, 92] on button "Growth plan" at bounding box center [353, 90] width 63 height 27
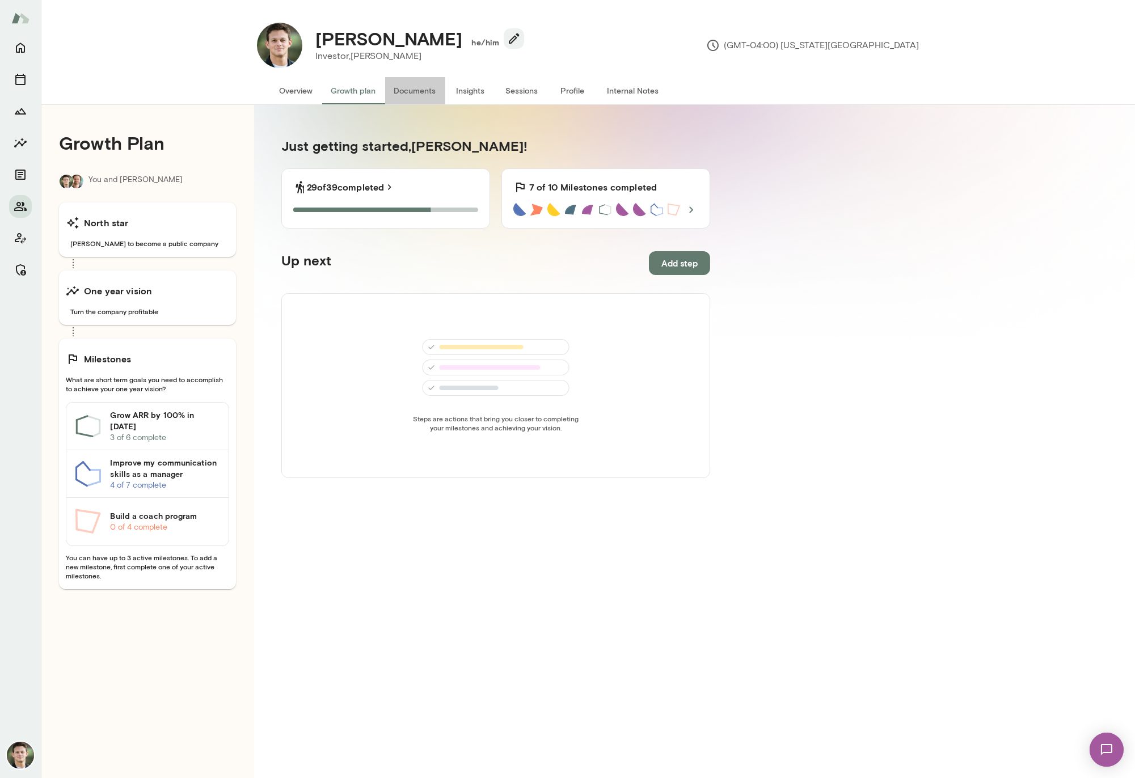
click at [423, 90] on button "Documents" at bounding box center [415, 90] width 60 height 27
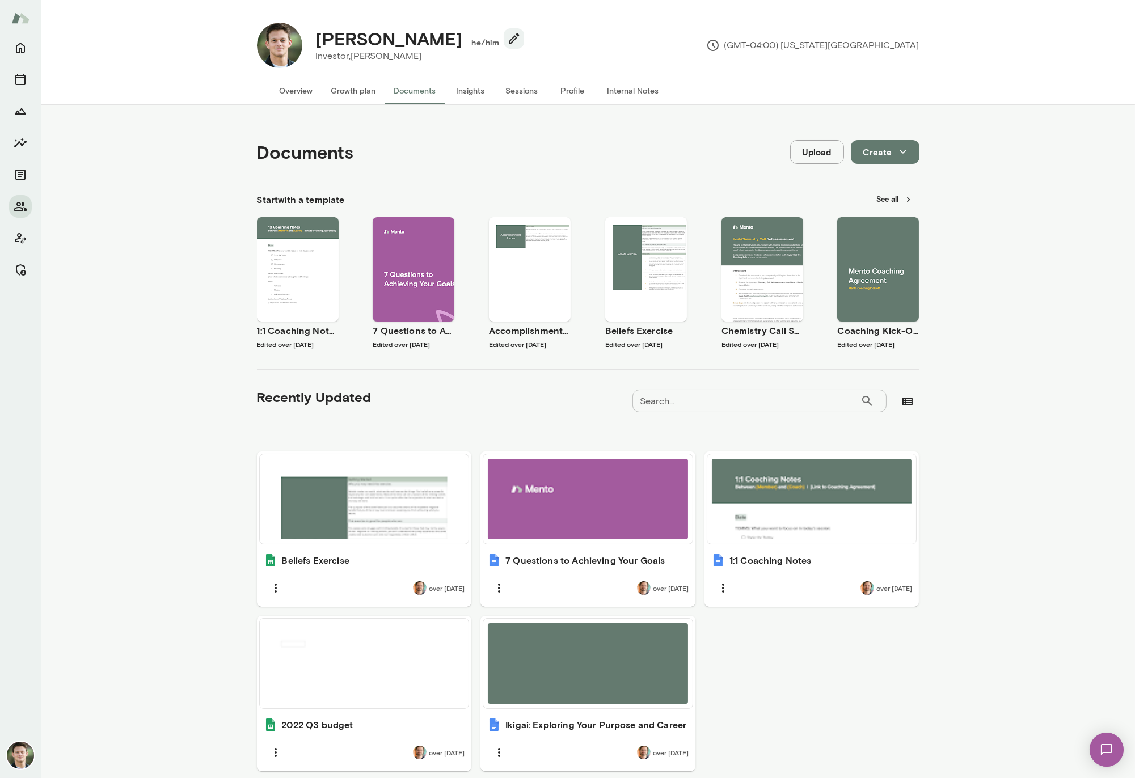
click at [295, 90] on button "Overview" at bounding box center [297, 90] width 52 height 27
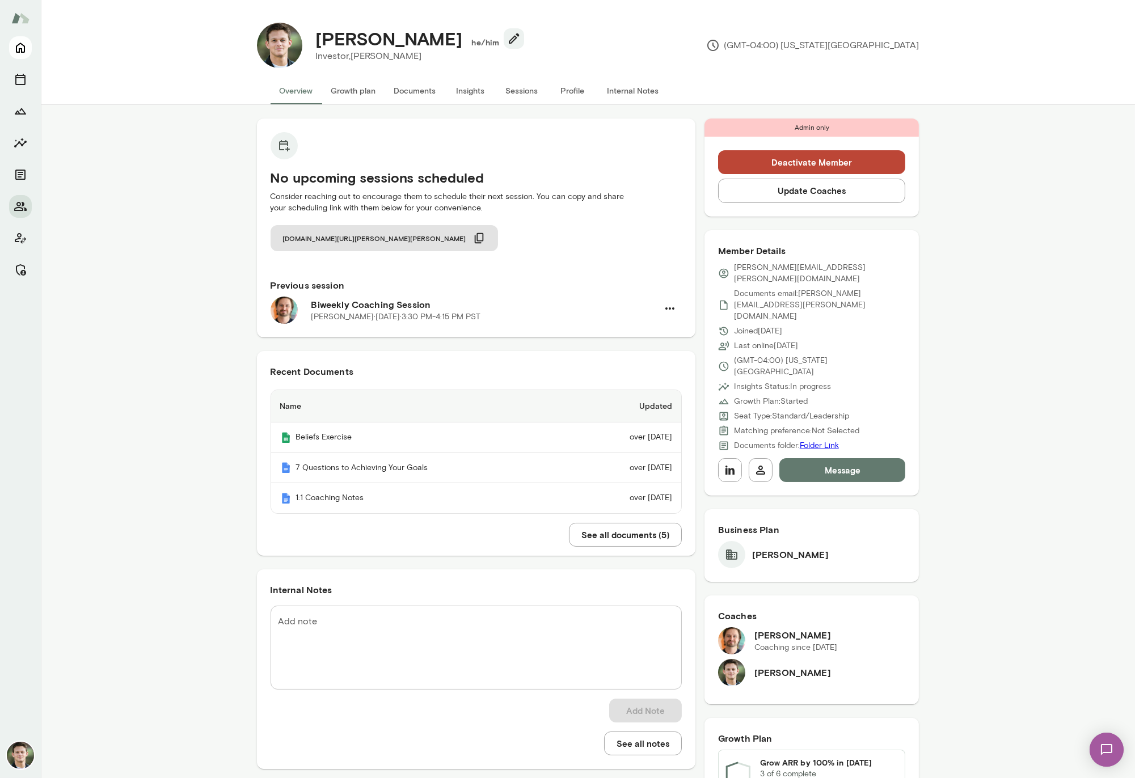
click at [20, 43] on icon "Home" at bounding box center [20, 48] width 9 height 10
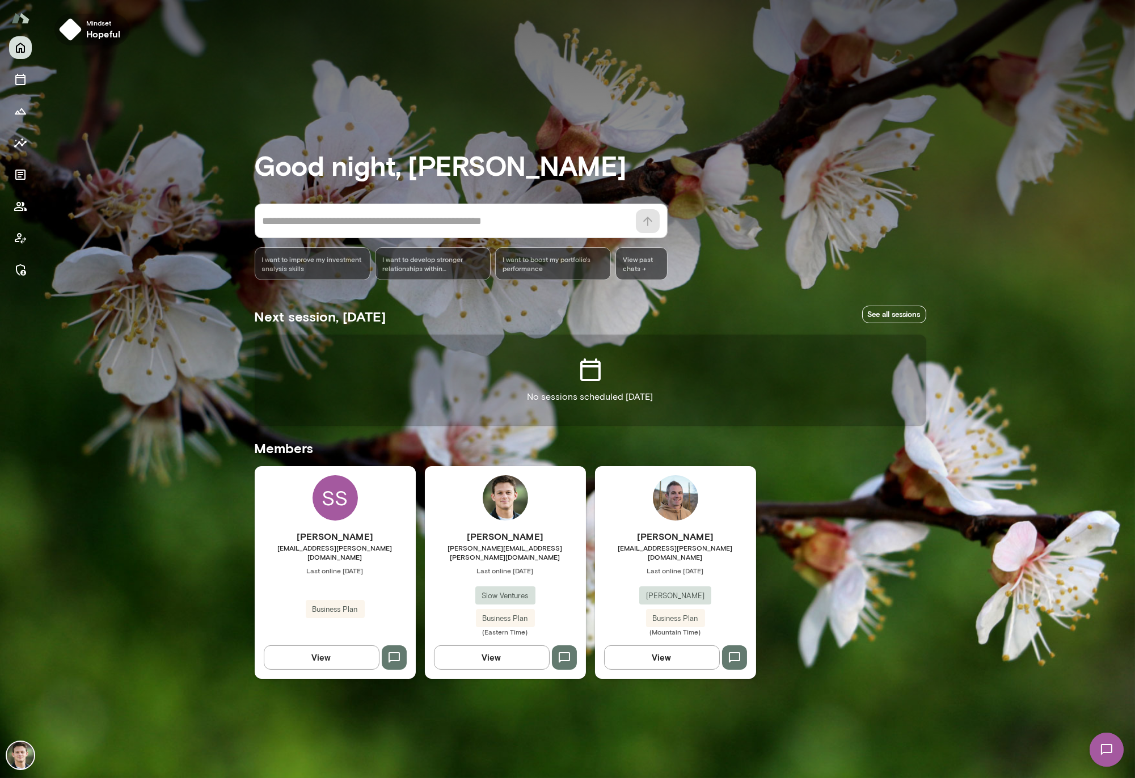
click at [95, 21] on span "Mindset" at bounding box center [103, 22] width 34 height 9
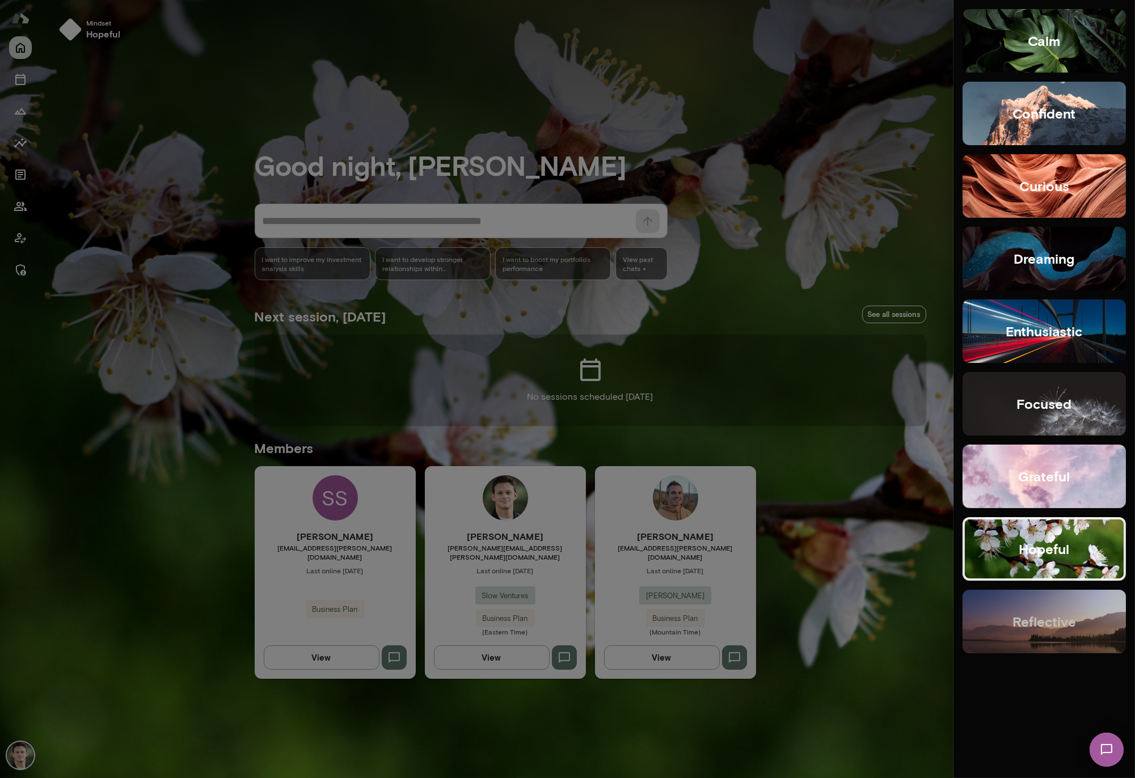
click at [1093, 619] on button "reflective" at bounding box center [1044, 622] width 163 height 64
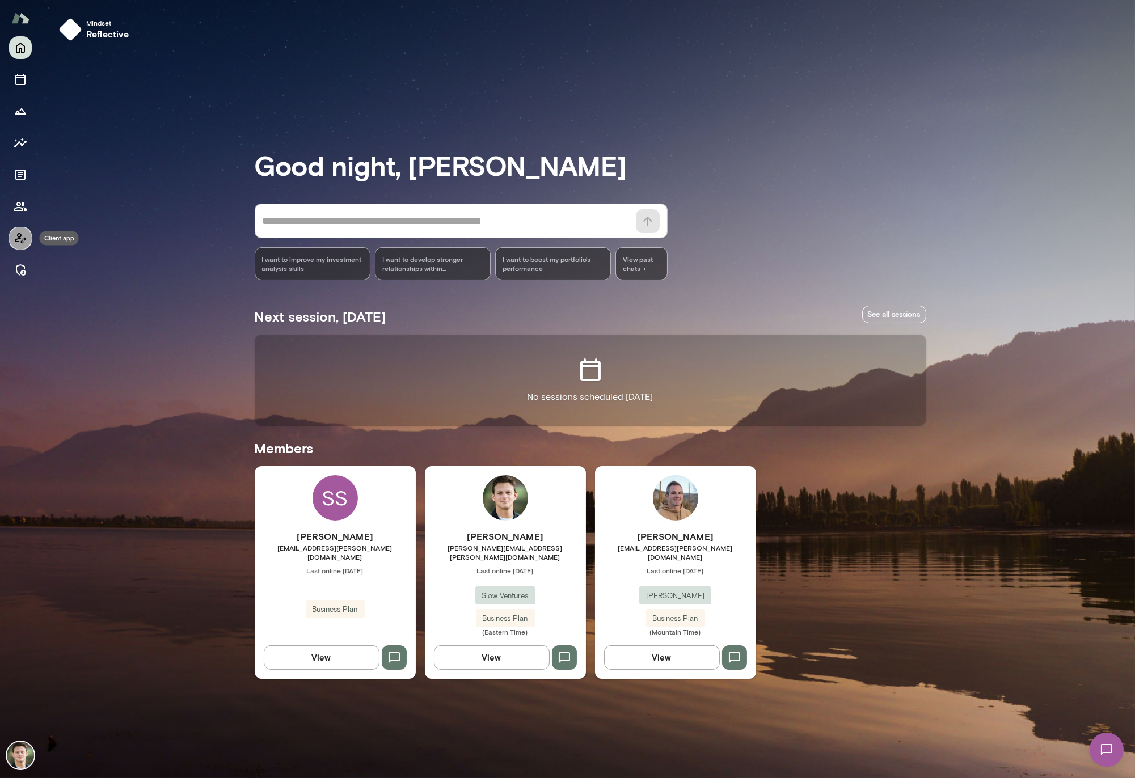
click at [16, 243] on icon "Client app" at bounding box center [21, 238] width 14 height 14
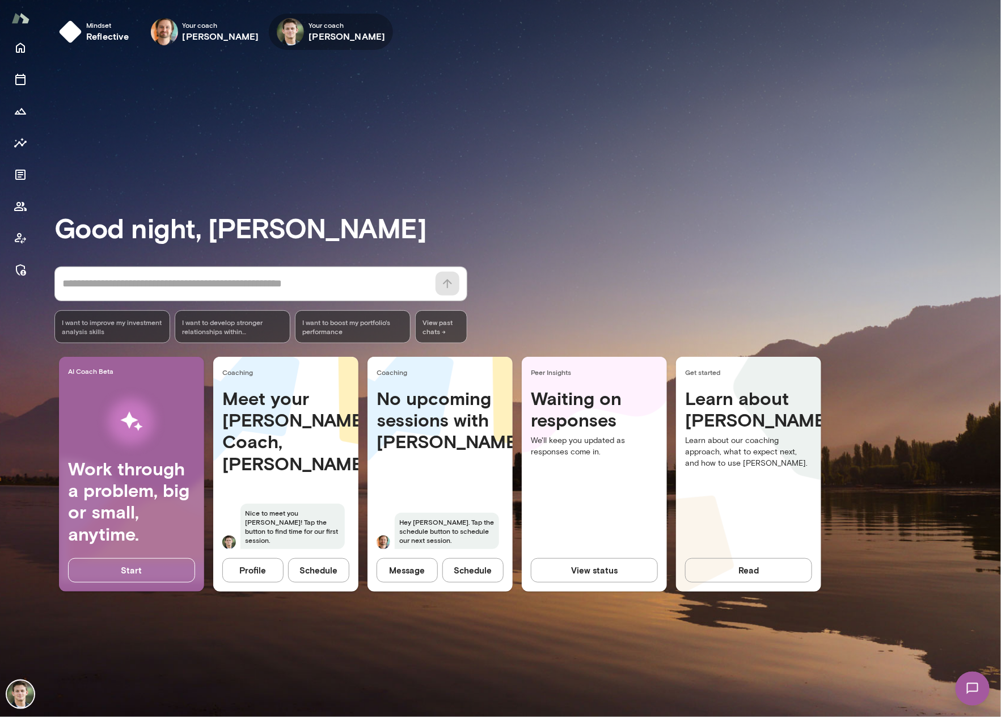
click at [0, 0] on icon "button" at bounding box center [0, 0] width 0 height 0
click at [217, 37] on h6 "[PERSON_NAME]" at bounding box center [221, 37] width 77 height 14
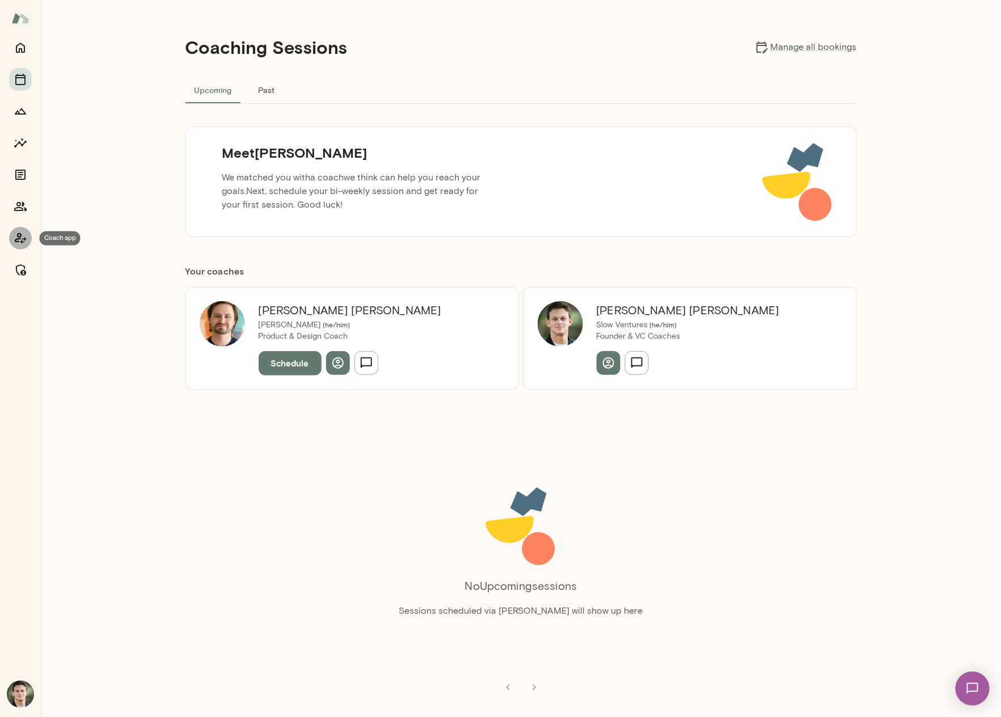
click at [21, 236] on icon "Coach app" at bounding box center [21, 238] width 14 height 14
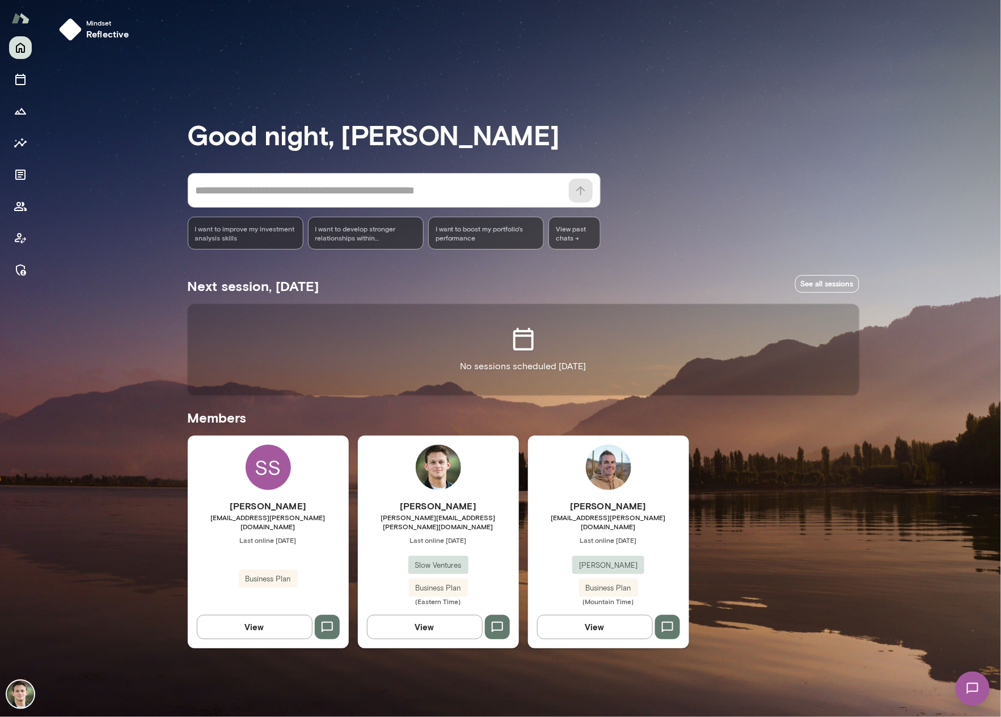
click at [622, 501] on div "[PERSON_NAME] [PERSON_NAME][EMAIL_ADDRESS][PERSON_NAME][DOMAIN_NAME] Last onlin…" at bounding box center [608, 542] width 161 height 212
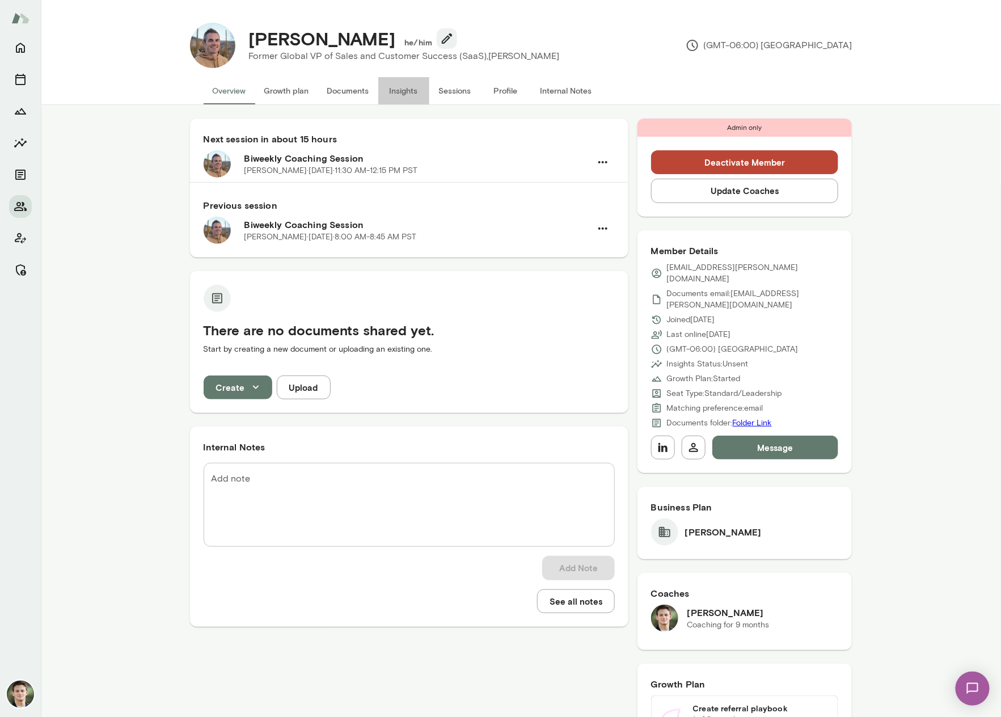
click at [406, 87] on button "Insights" at bounding box center [403, 90] width 51 height 27
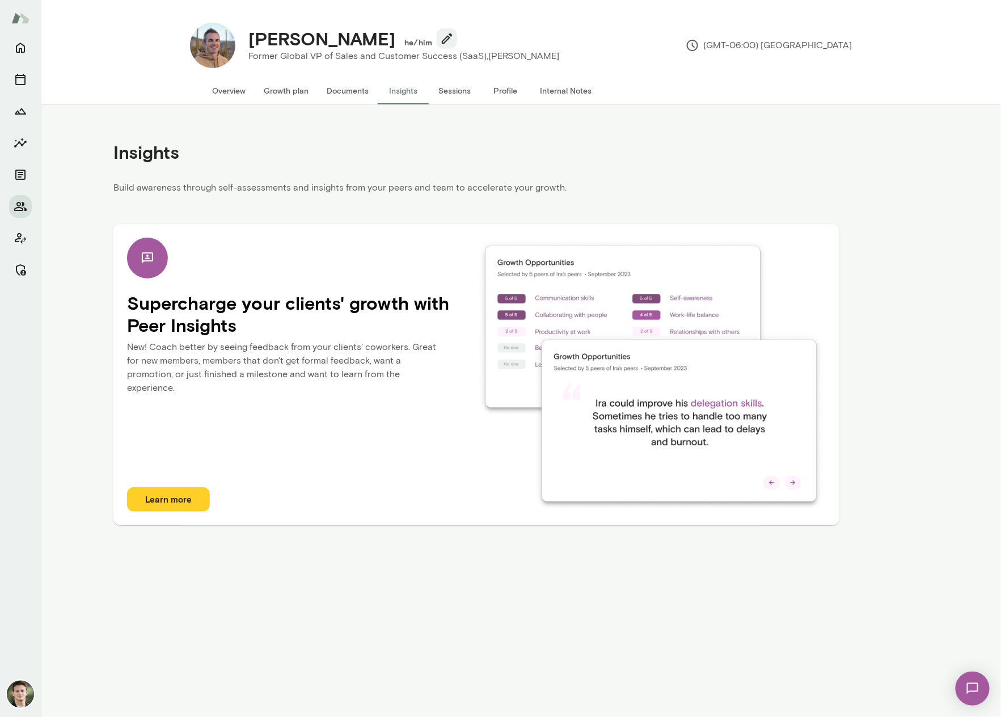
click at [238, 92] on button "Overview" at bounding box center [230, 90] width 52 height 27
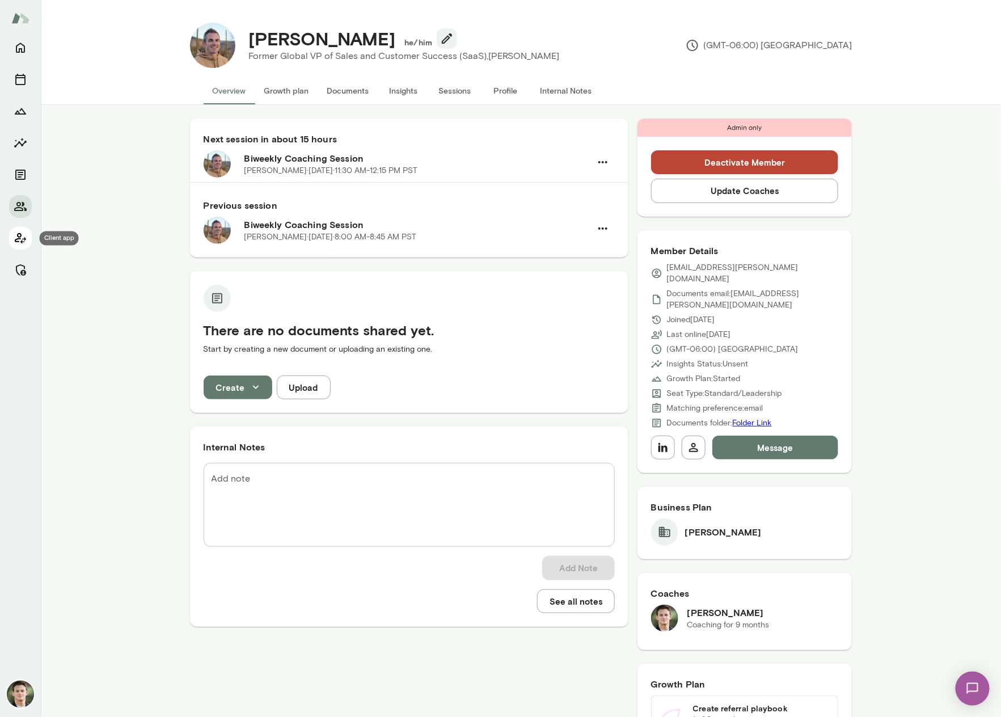
click at [20, 245] on button "Client app" at bounding box center [20, 238] width 23 height 23
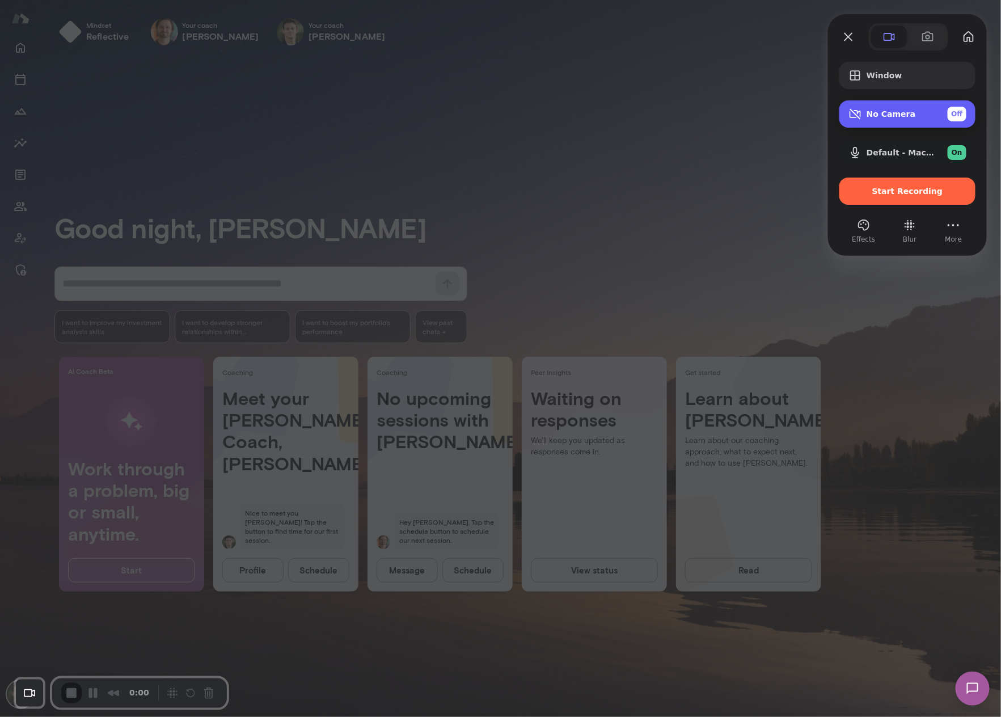
click at [905, 120] on div "No Camera Off" at bounding box center [917, 114] width 100 height 15
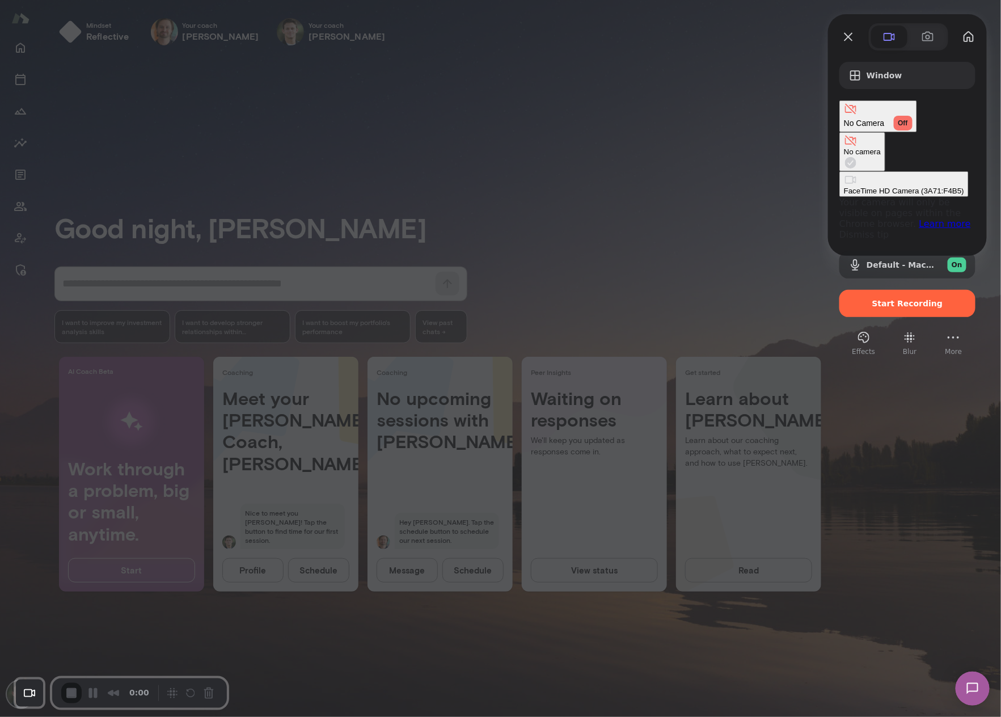
click at [844, 187] on div "FaceTime HD Camera (3A71:F4B5)" at bounding box center [904, 191] width 120 height 9
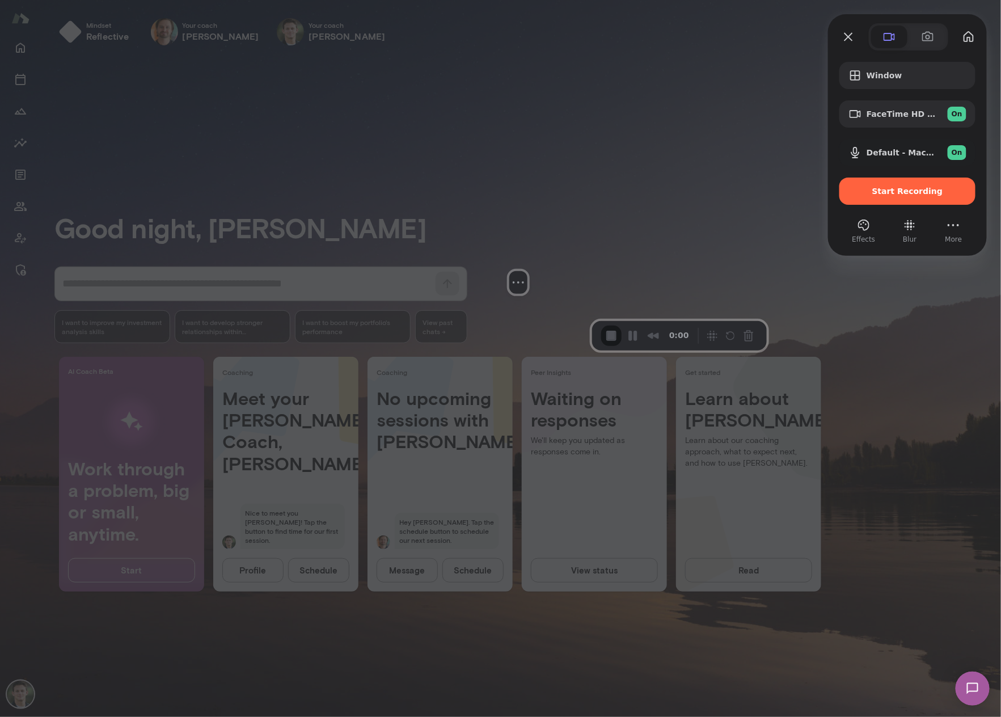
drag, startPoint x: 96, startPoint y: 643, endPoint x: 526, endPoint y: 284, distance: 560.2
click at [526, 271] on div at bounding box center [518, 227] width 170 height 87
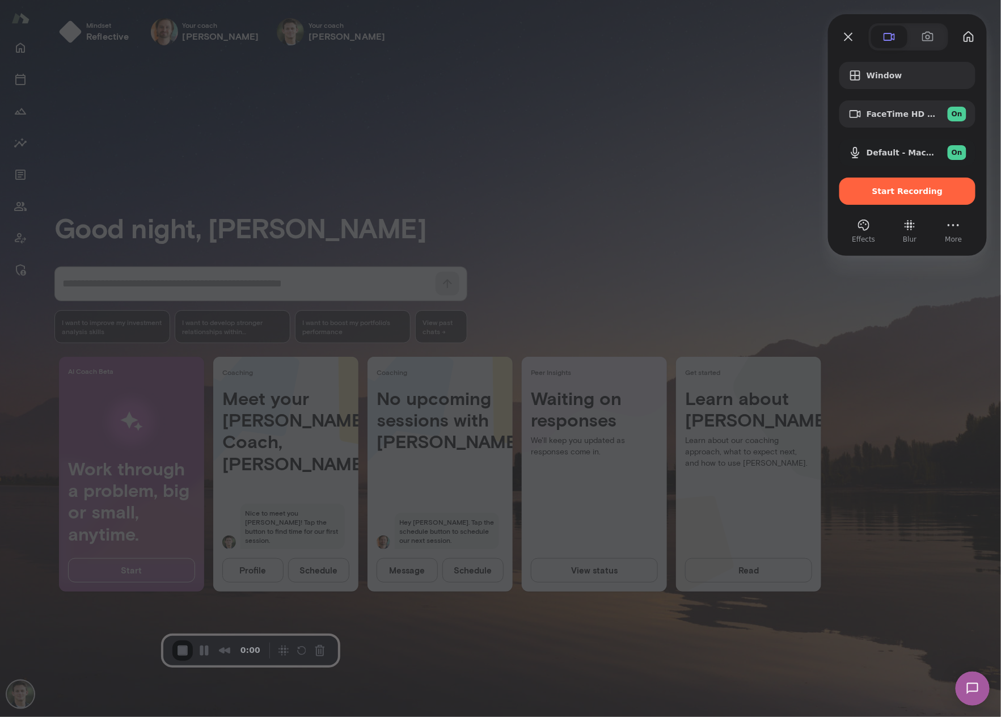
drag, startPoint x: 525, startPoint y: 283, endPoint x: -694, endPoint y: 612, distance: 1263.4
click at [0, 27] on html "Mindset reflective Your coach [PERSON_NAME] Your coach [PERSON_NAME] Your coach…" at bounding box center [500, 13] width 1001 height 27
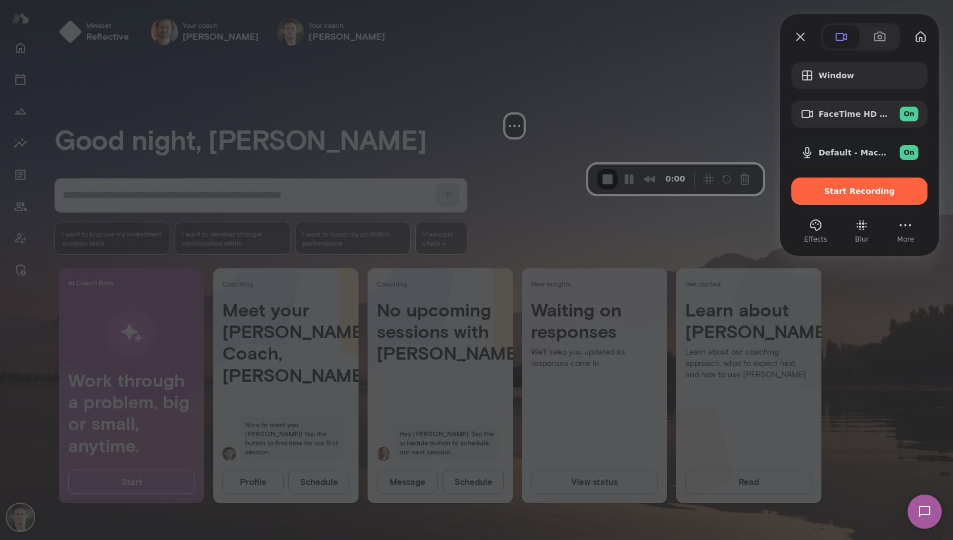
drag, startPoint x: 74, startPoint y: 456, endPoint x: 499, endPoint y: 119, distance: 542.3
click at [499, 115] on div at bounding box center [514, 70] width 170 height 87
click at [516, 135] on button "Resize medium" at bounding box center [525, 126] width 18 height 18
click at [516, 133] on button "Resize small" at bounding box center [510, 126] width 14 height 14
drag, startPoint x: 497, startPoint y: 118, endPoint x: 489, endPoint y: 70, distance: 48.3
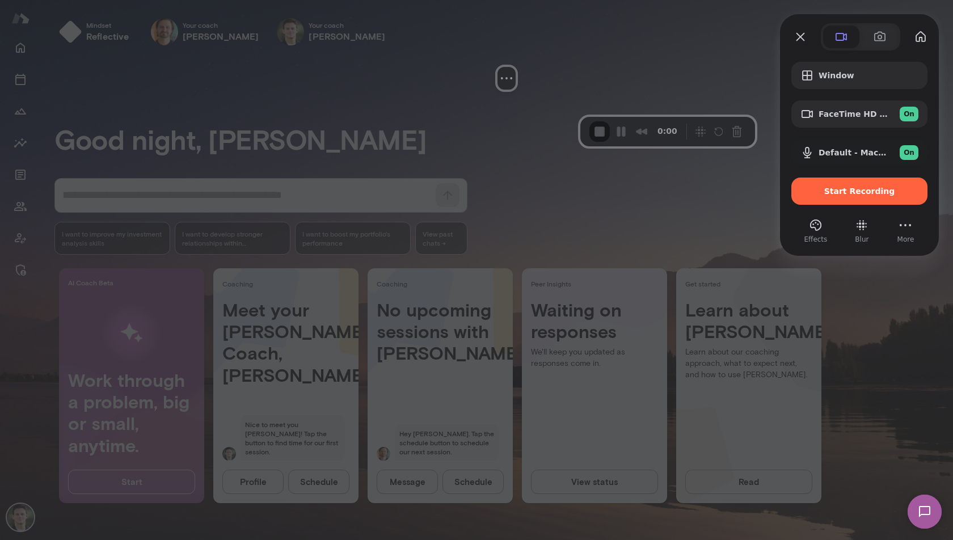
click at [489, 67] on div at bounding box center [507, 23] width 170 height 87
click at [853, 193] on span "Start Recording" at bounding box center [859, 191] width 71 height 9
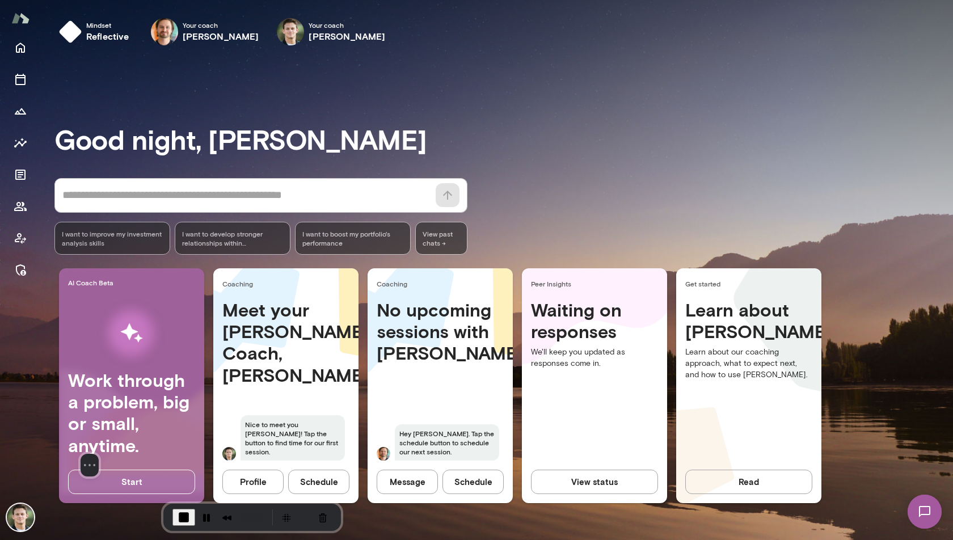
drag, startPoint x: 509, startPoint y: 82, endPoint x: 75, endPoint y: 479, distance: 588.7
click at [75, 454] on div at bounding box center [90, 409] width 170 height 87
click at [218, 247] on div "I want to develop stronger relationships within [PERSON_NAME]" at bounding box center [233, 238] width 116 height 33
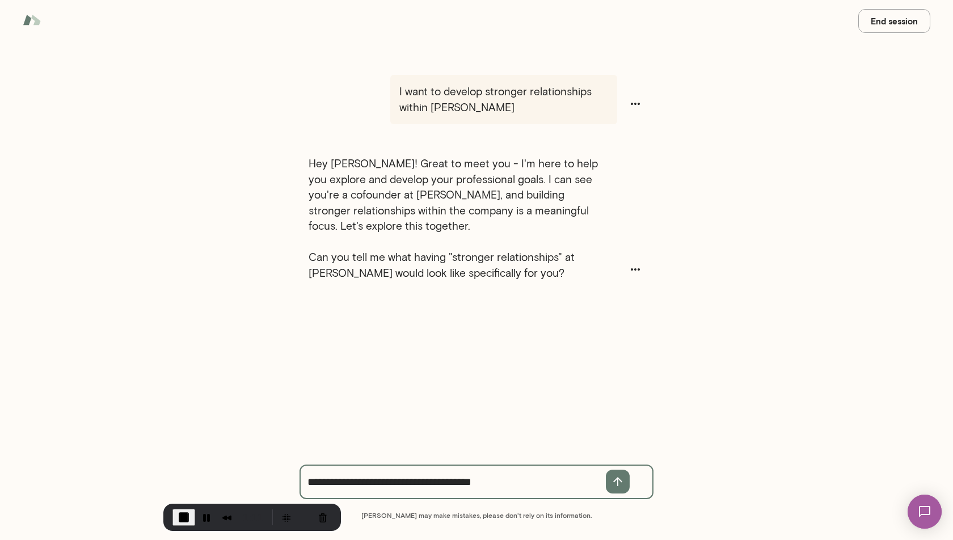
type textarea "**********"
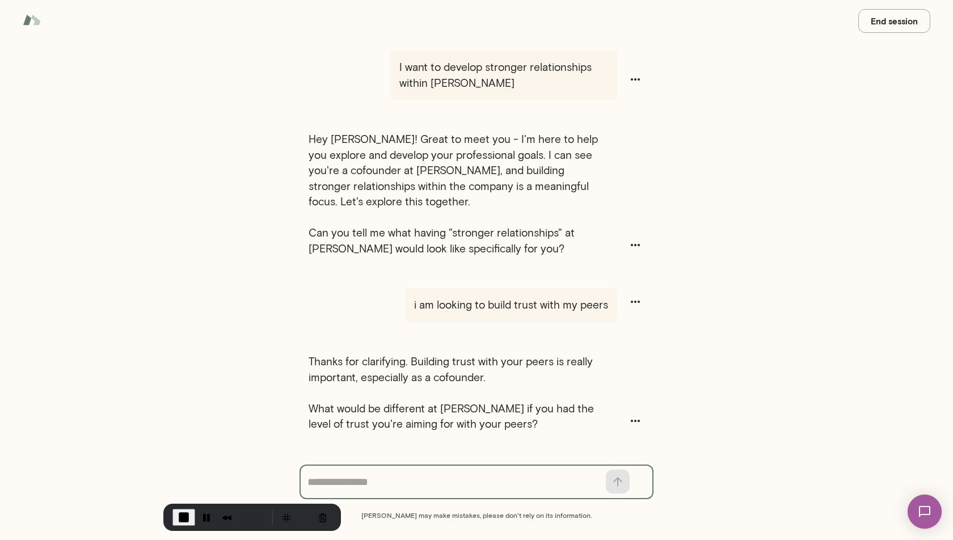
scroll to position [23, 0]
click at [896, 24] on button "End session" at bounding box center [894, 21] width 72 height 24
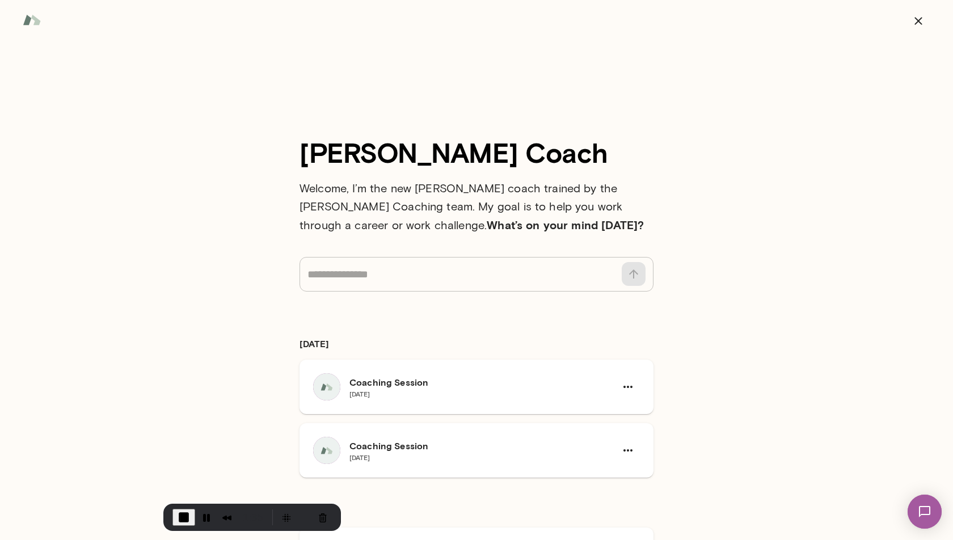
click at [25, 16] on img at bounding box center [32, 20] width 18 height 22
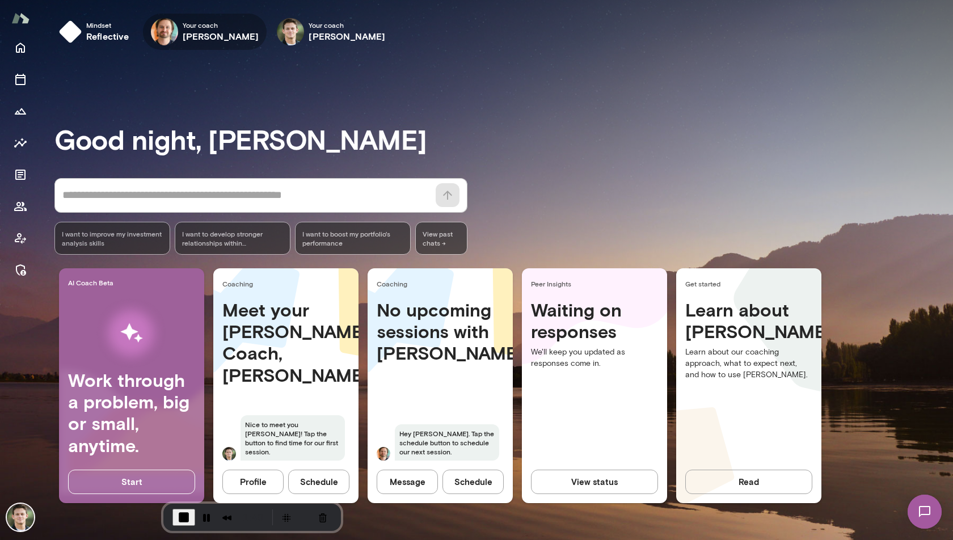
click at [186, 30] on h6 "[PERSON_NAME]" at bounding box center [221, 37] width 77 height 14
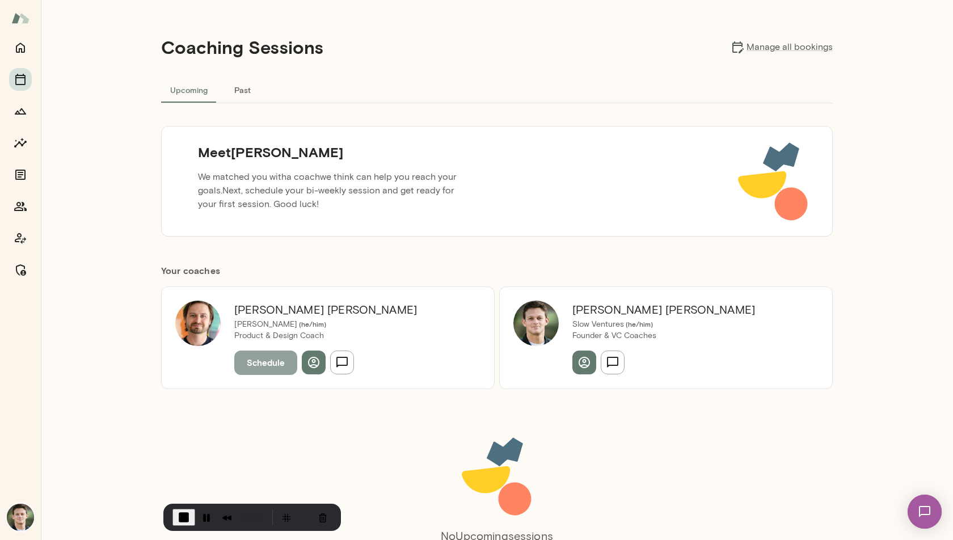
click at [248, 361] on button "Schedule" at bounding box center [265, 363] width 63 height 24
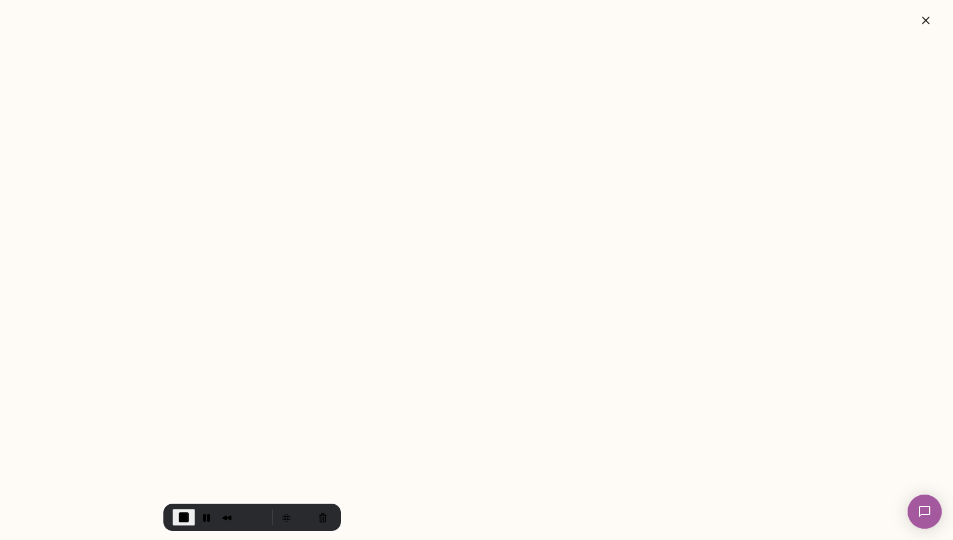
click at [927, 22] on icon "button" at bounding box center [925, 19] width 7 height 7
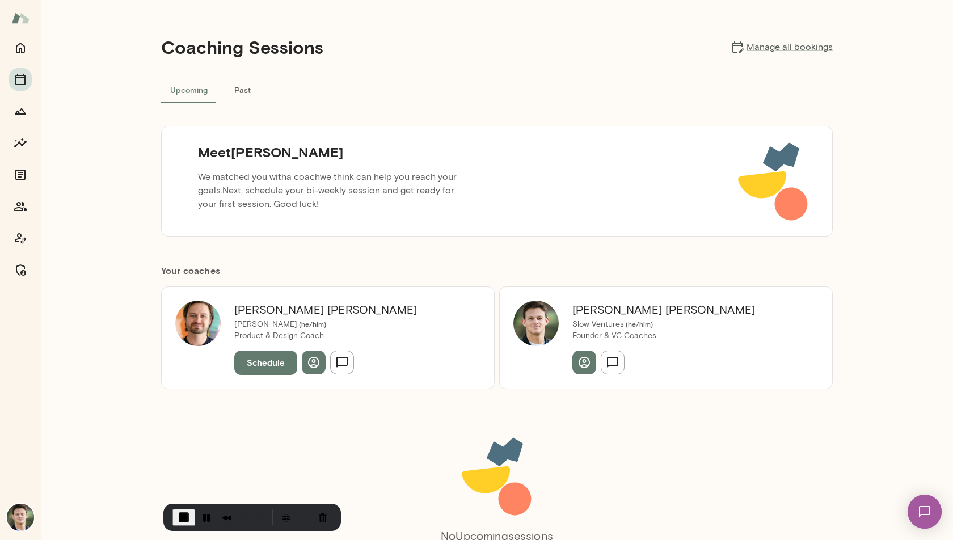
click at [263, 360] on button "Schedule" at bounding box center [265, 363] width 63 height 24
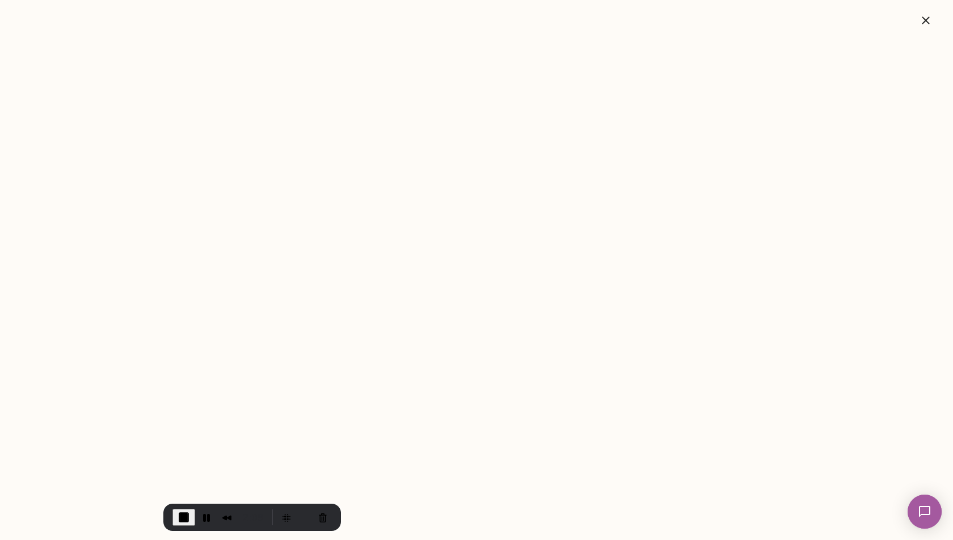
click at [925, 15] on icon "button" at bounding box center [926, 21] width 14 height 14
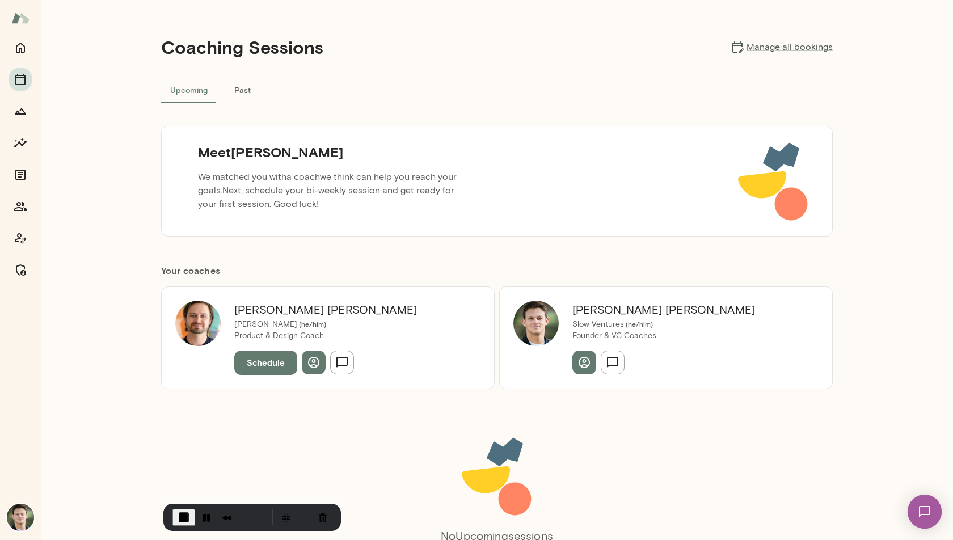
click at [239, 88] on button "Past" at bounding box center [242, 89] width 51 height 27
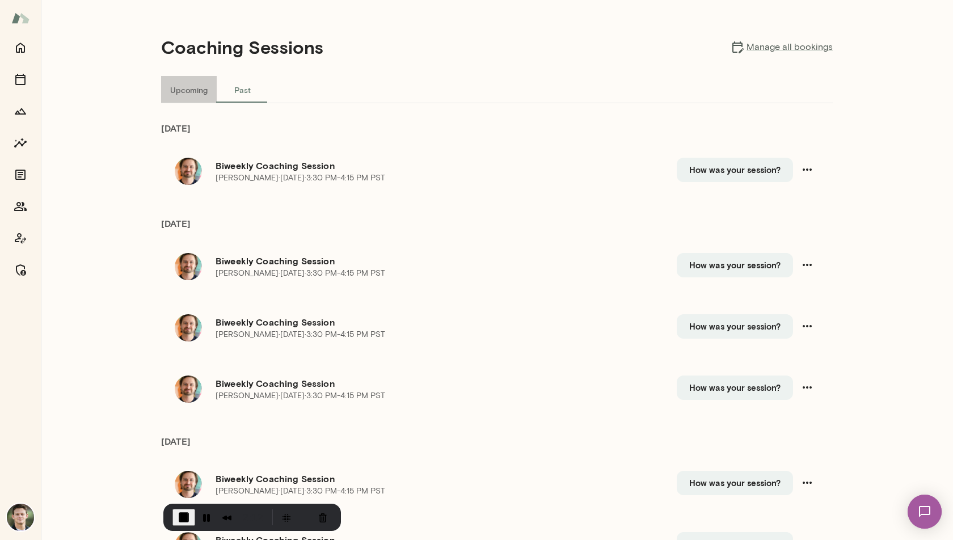
click at [186, 90] on button "Upcoming" at bounding box center [189, 89] width 56 height 27
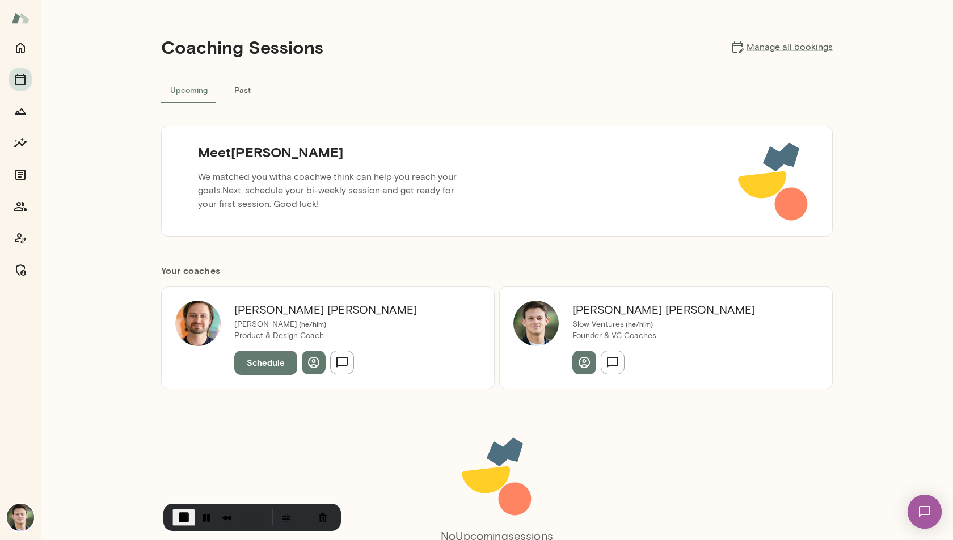
click at [233, 94] on button "Past" at bounding box center [242, 89] width 51 height 27
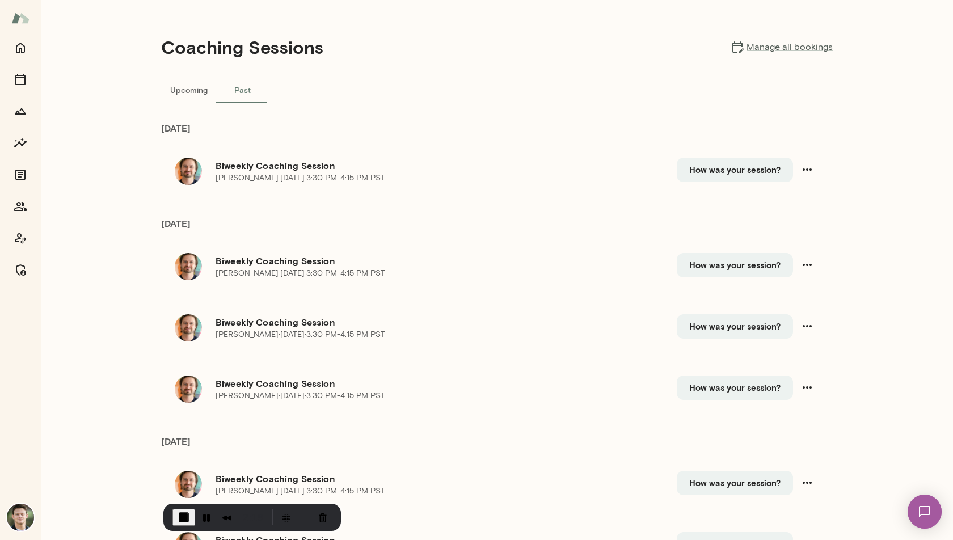
click at [174, 87] on button "Upcoming" at bounding box center [189, 89] width 56 height 27
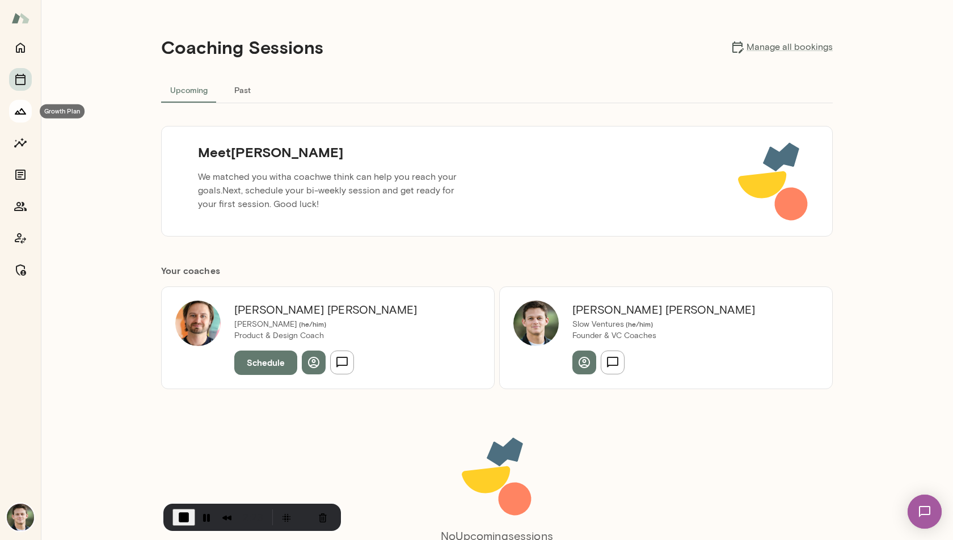
click at [21, 113] on icon "Growth Plan" at bounding box center [20, 111] width 11 height 6
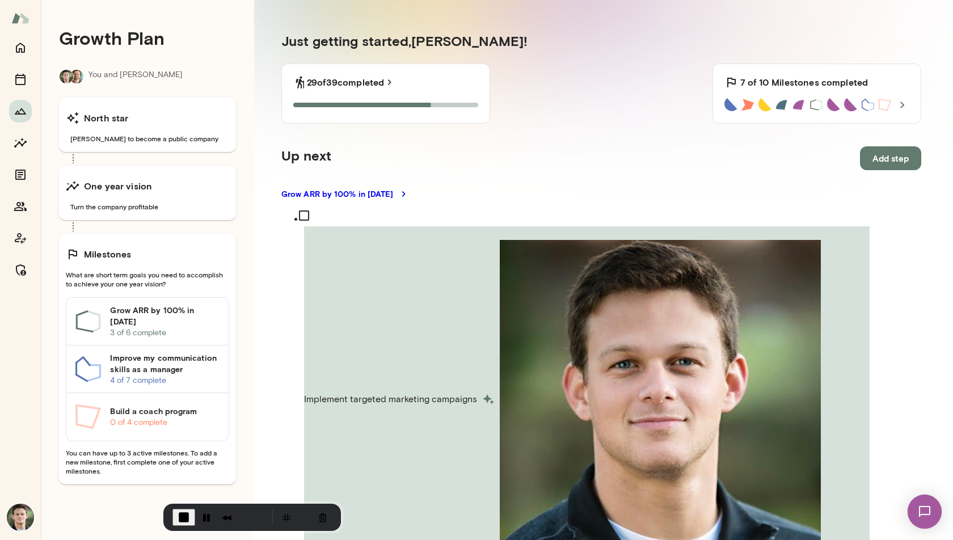
click at [860, 154] on button "Add step" at bounding box center [890, 158] width 61 height 24
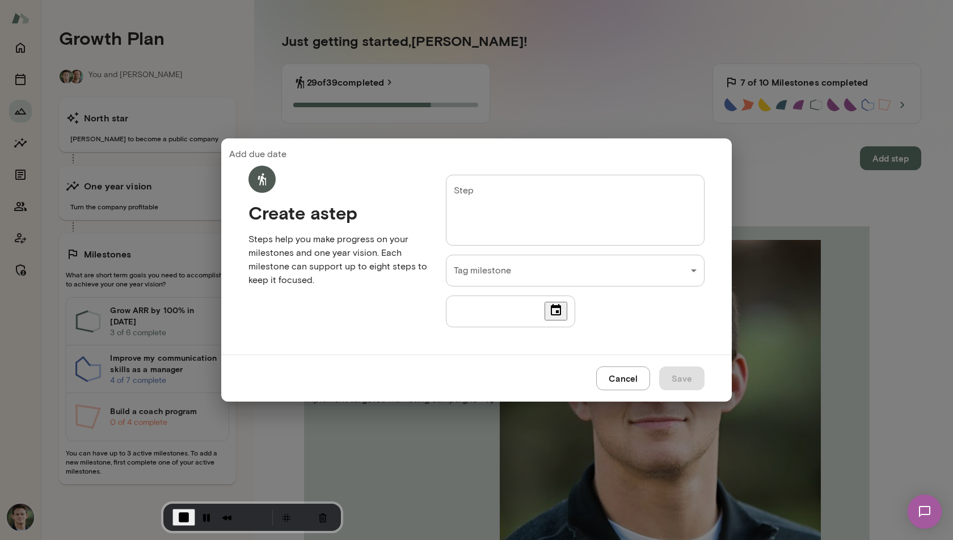
click at [619, 382] on button "Cancel" at bounding box center [623, 378] width 54 height 24
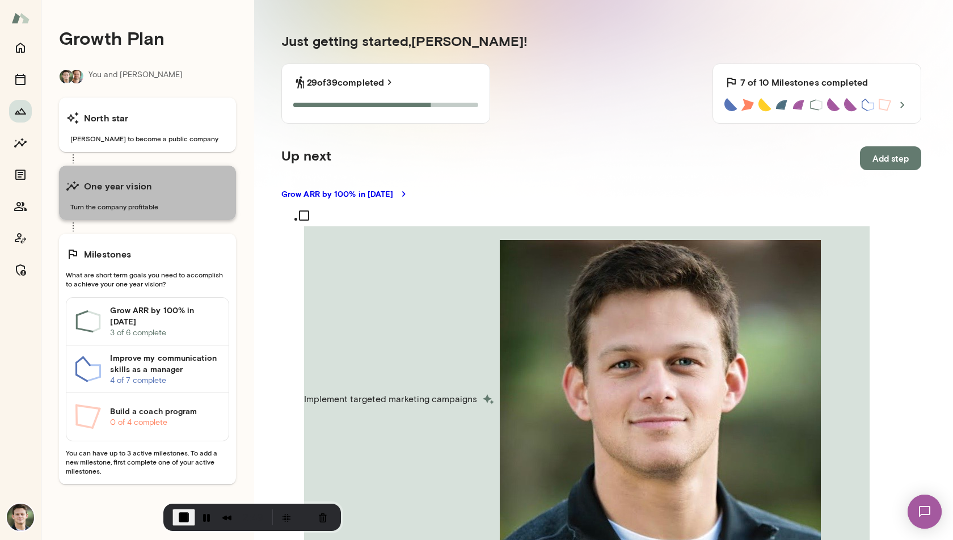
click at [123, 200] on div "One year vision Turn the company profitable" at bounding box center [147, 193] width 177 height 54
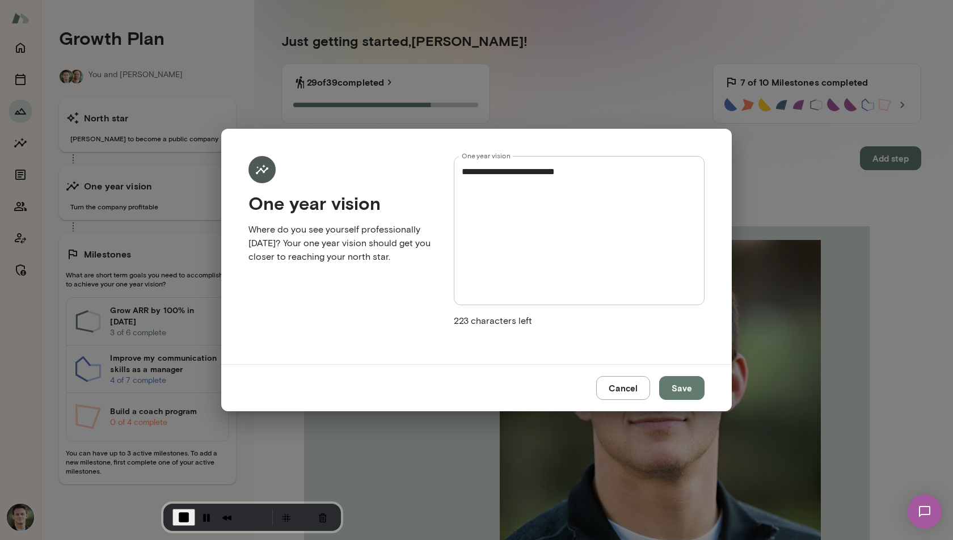
click at [539, 197] on textarea "**********" at bounding box center [579, 230] width 235 height 130
click at [617, 382] on button "Cancel" at bounding box center [623, 388] width 54 height 24
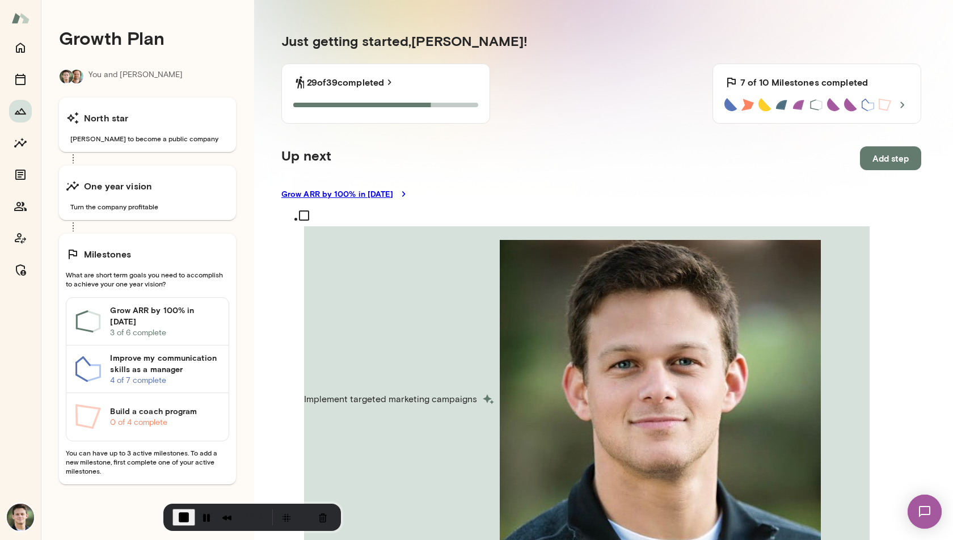
click at [328, 193] on link "Grow ARR by 100% in [DATE]" at bounding box center [601, 193] width 640 height 11
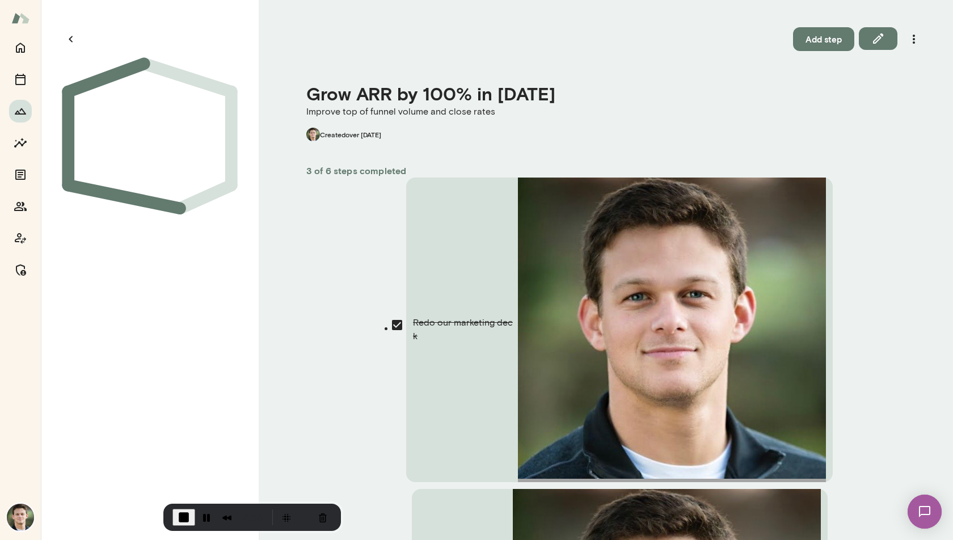
click at [821, 42] on button "Add step" at bounding box center [823, 39] width 61 height 24
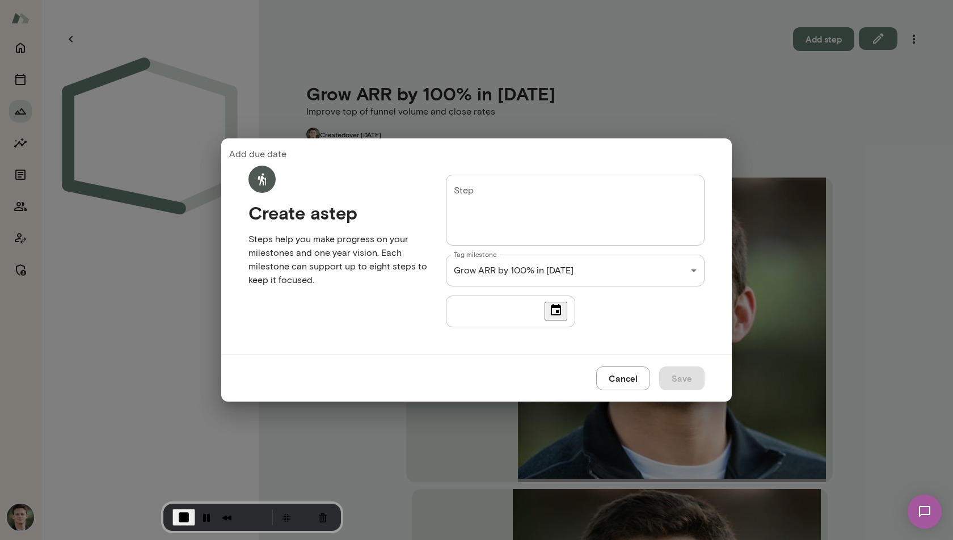
click at [627, 372] on button "Cancel" at bounding box center [623, 378] width 54 height 24
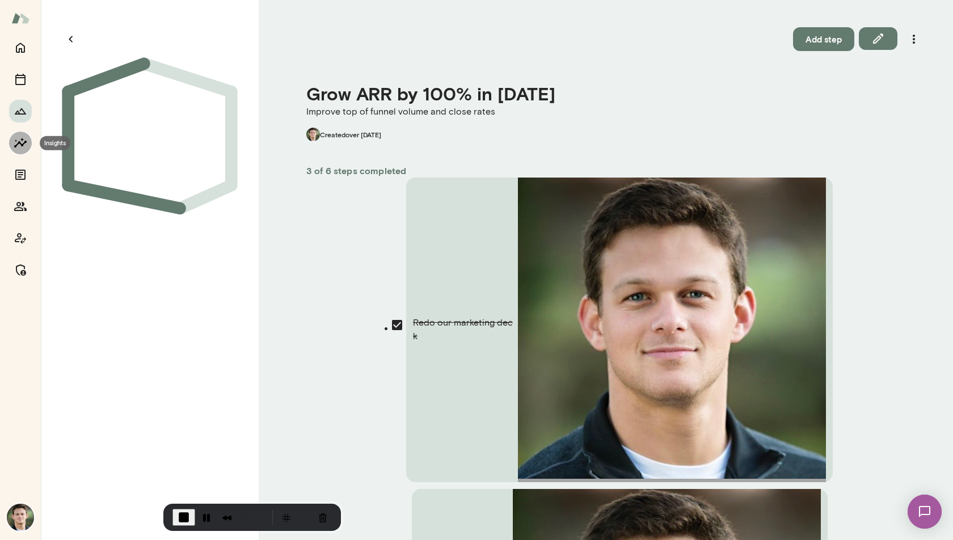
click at [23, 142] on icon "Insights" at bounding box center [21, 143] width 14 height 14
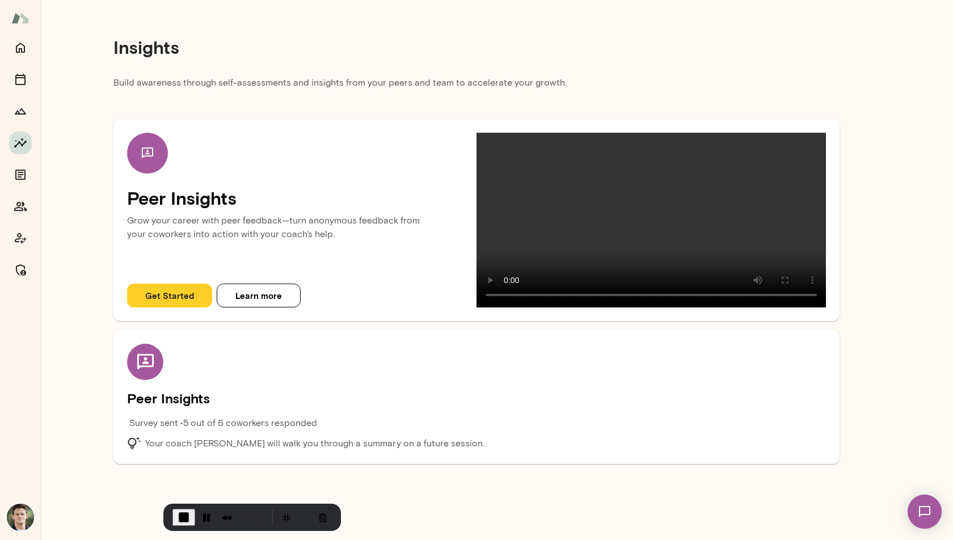
click at [188, 307] on button "Get Started" at bounding box center [169, 296] width 85 height 24
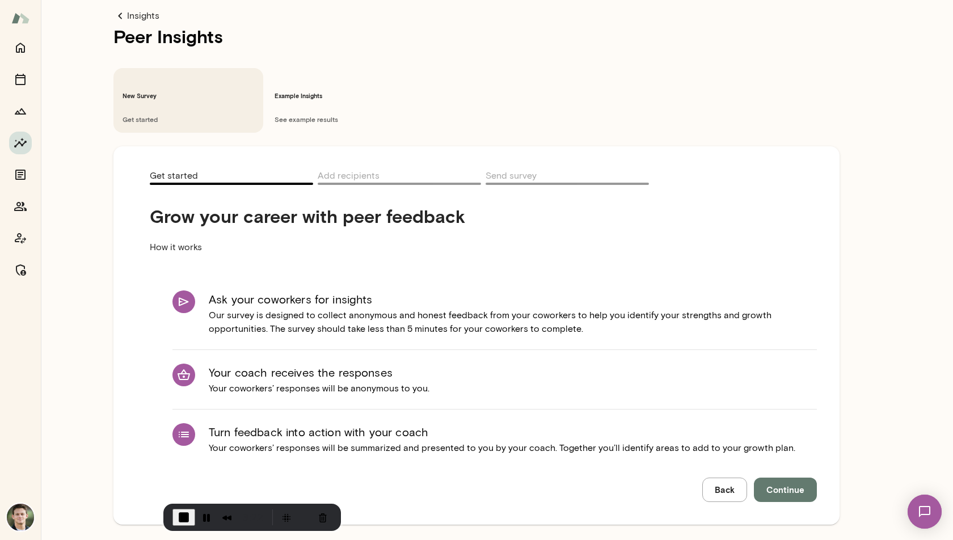
click at [777, 482] on span "Continue" at bounding box center [785, 489] width 38 height 15
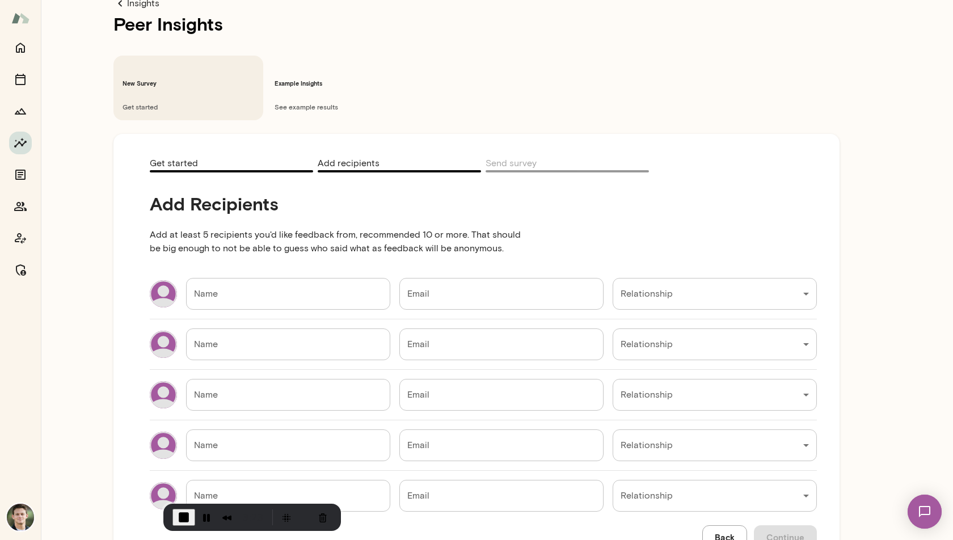
scroll to position [42, 0]
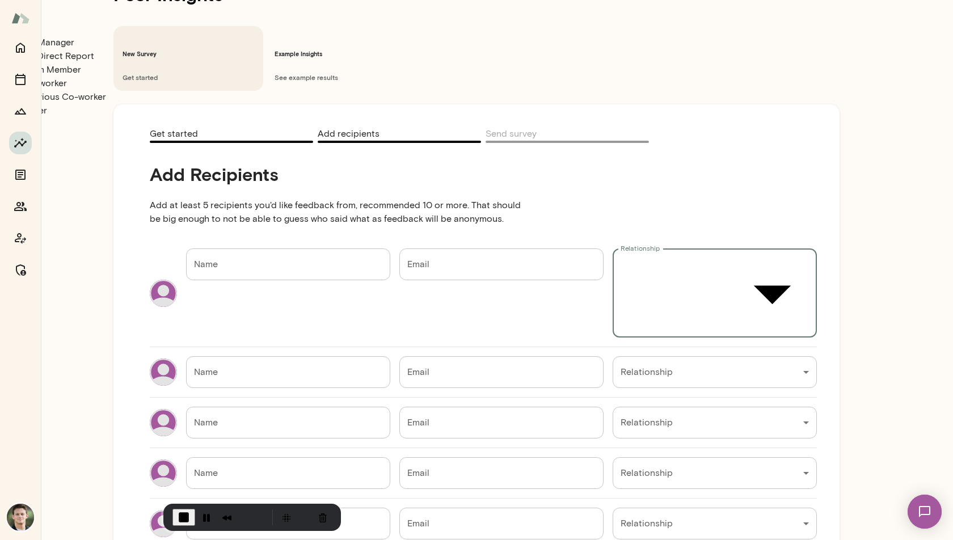
click at [681, 127] on div "Insights Peer Insights New Survey Get started Example Insights See example resu…" at bounding box center [476, 77] width 953 height 100
click at [579, 36] on div at bounding box center [476, 36] width 953 height 0
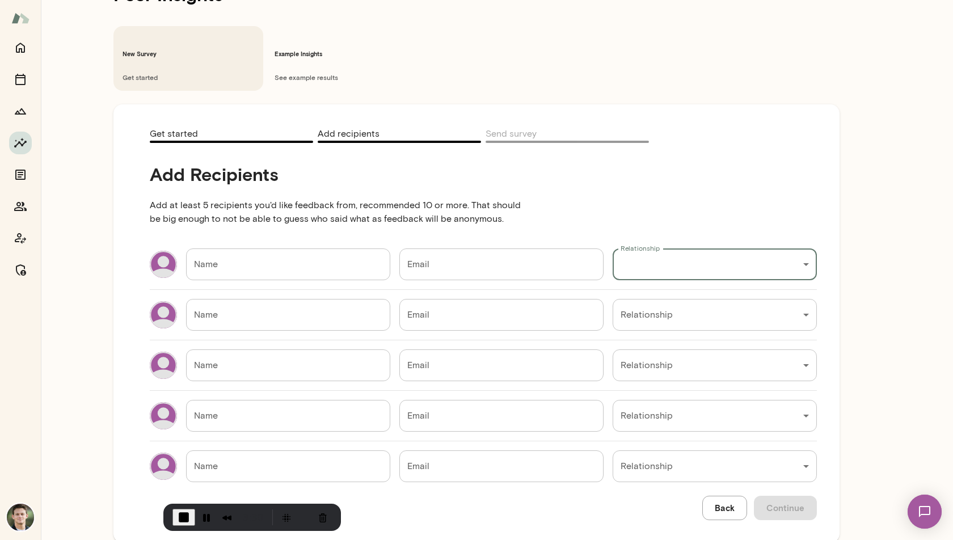
click at [307, 248] on input "Name" at bounding box center [288, 264] width 204 height 32
type input "****"
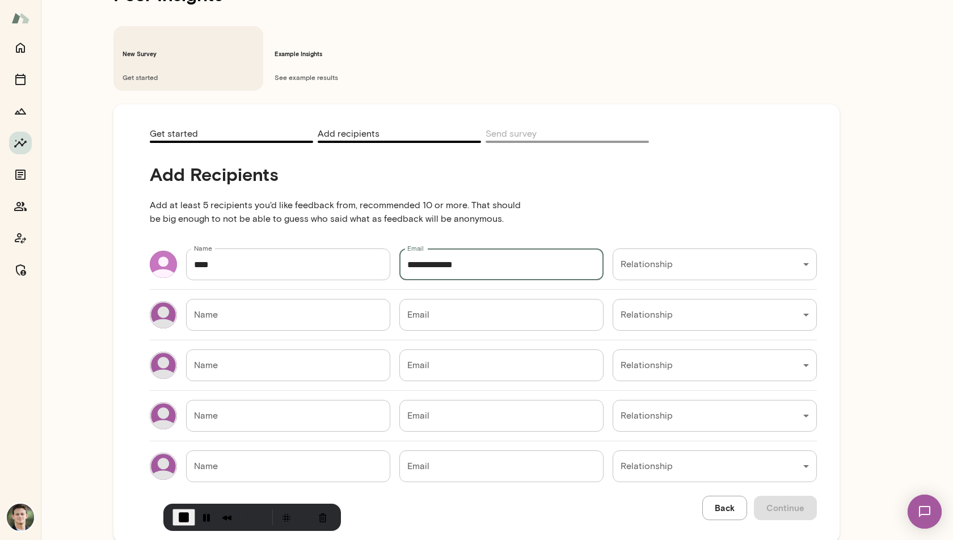
type input "**********"
click at [692, 27] on div "**********" at bounding box center [476, 27] width 953 height 0
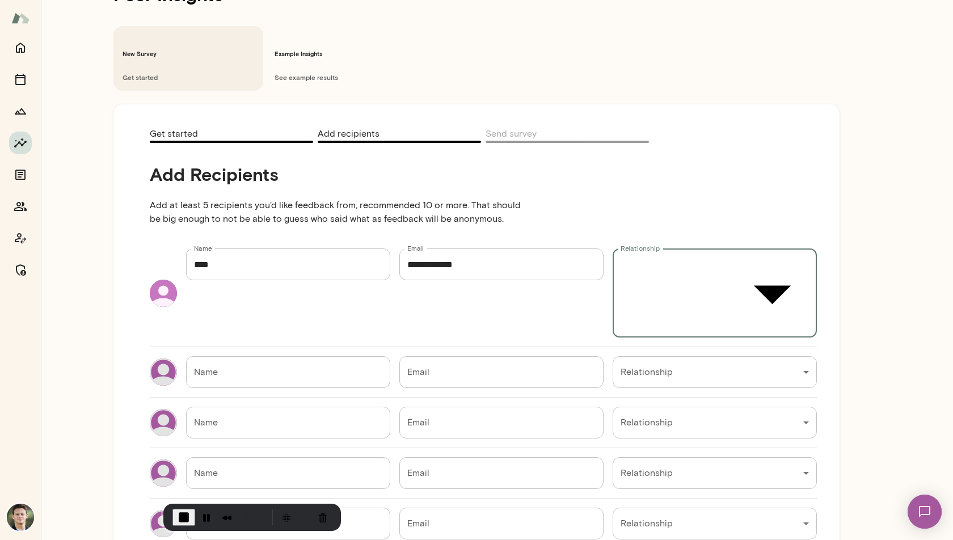
click at [609, 36] on div at bounding box center [476, 36] width 953 height 0
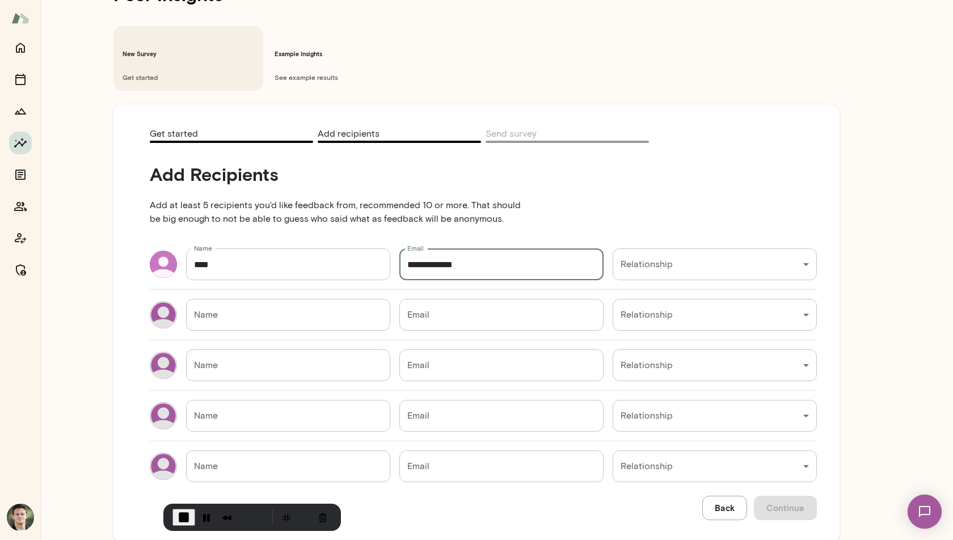
click at [469, 248] on input "**********" at bounding box center [501, 264] width 204 height 32
click at [359, 248] on input "****" at bounding box center [288, 264] width 204 height 32
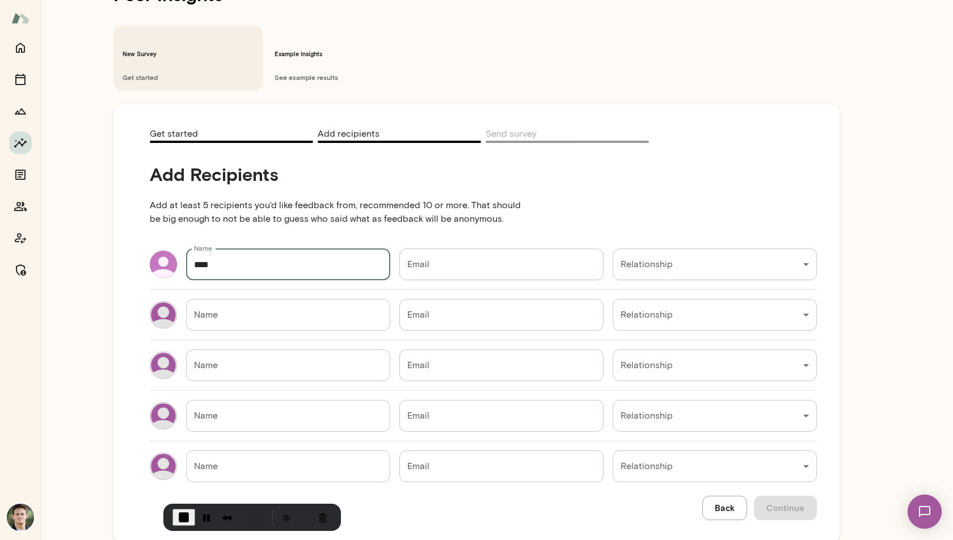
click at [359, 248] on input "****" at bounding box center [288, 264] width 204 height 32
click at [546, 163] on div "Add Recipients Add at least 5 recipients you'd like feedback from, recommended …" at bounding box center [483, 329] width 667 height 332
click at [18, 175] on icon "Documents" at bounding box center [20, 175] width 10 height 10
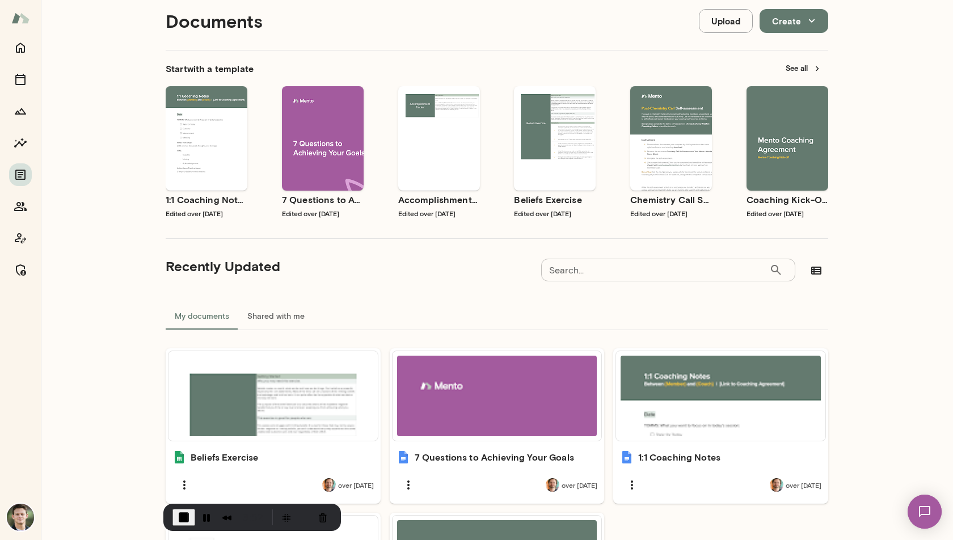
scroll to position [28, 0]
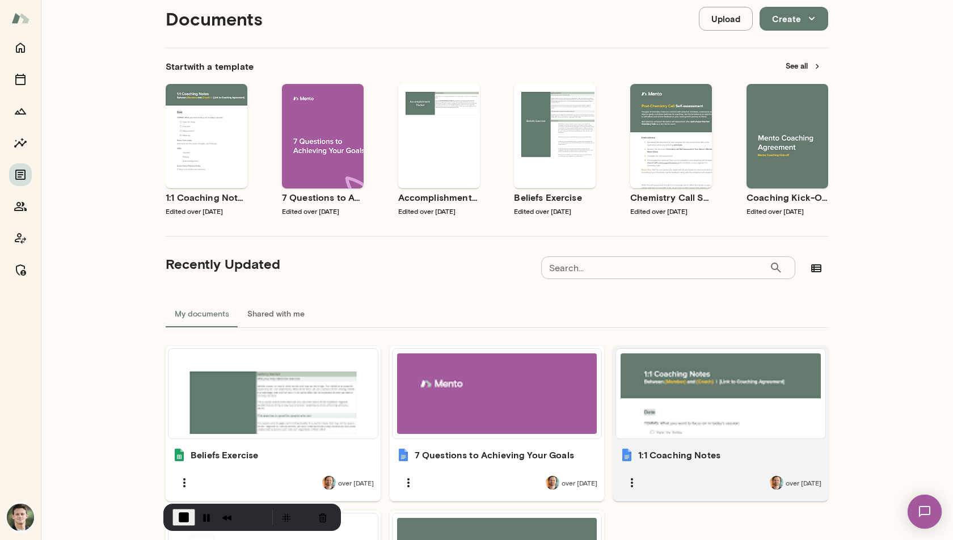
click at [671, 465] on div "1:1 Coaching Notes over [DATE]" at bounding box center [720, 471] width 215 height 60
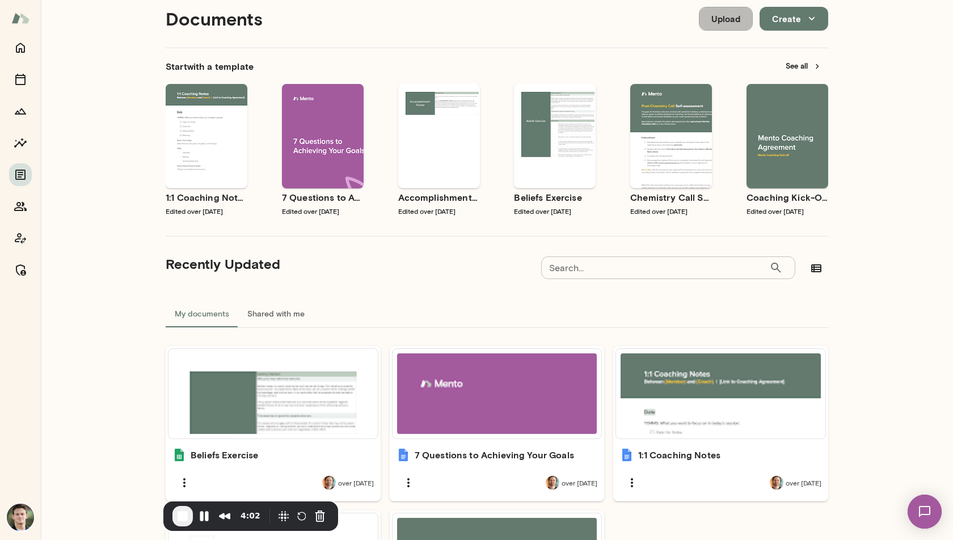
click at [709, 20] on button "Upload" at bounding box center [726, 19] width 54 height 24
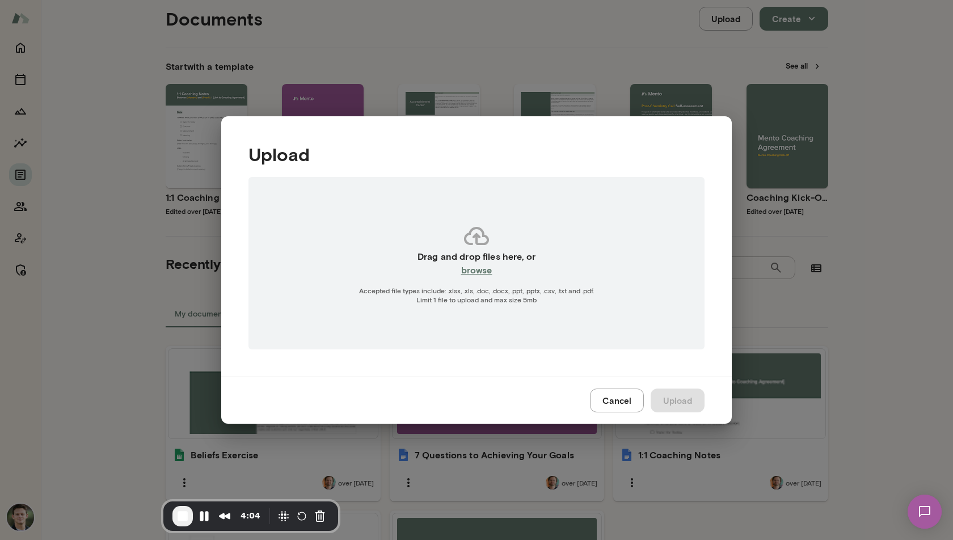
click at [620, 397] on button "Cancel" at bounding box center [617, 401] width 54 height 24
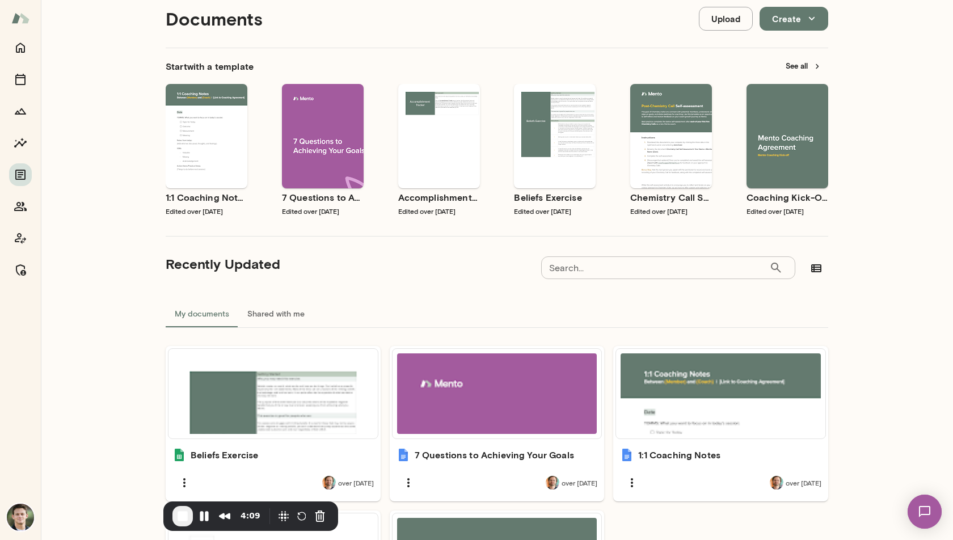
click at [795, 68] on button "See all" at bounding box center [803, 66] width 49 height 18
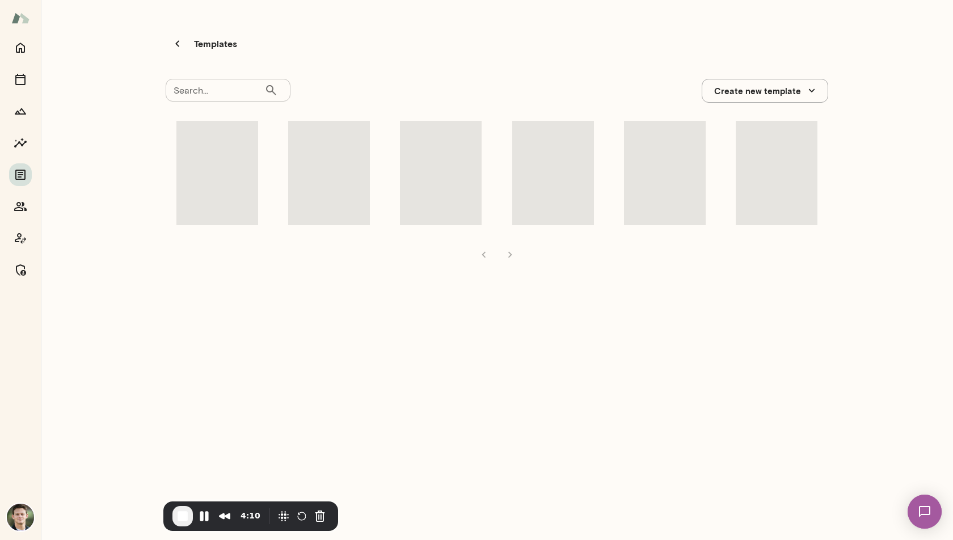
scroll to position [9, 0]
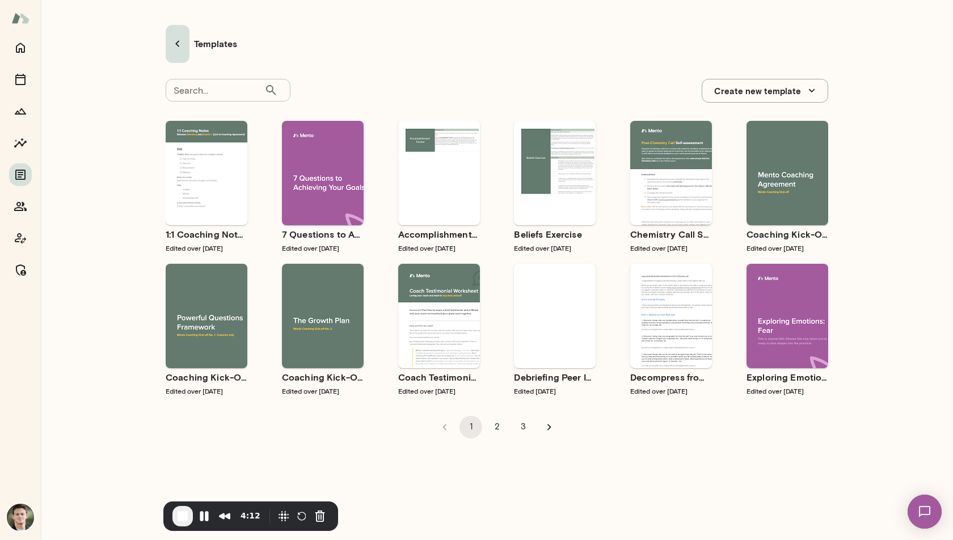
click at [171, 37] on icon "button" at bounding box center [178, 44] width 14 height 14
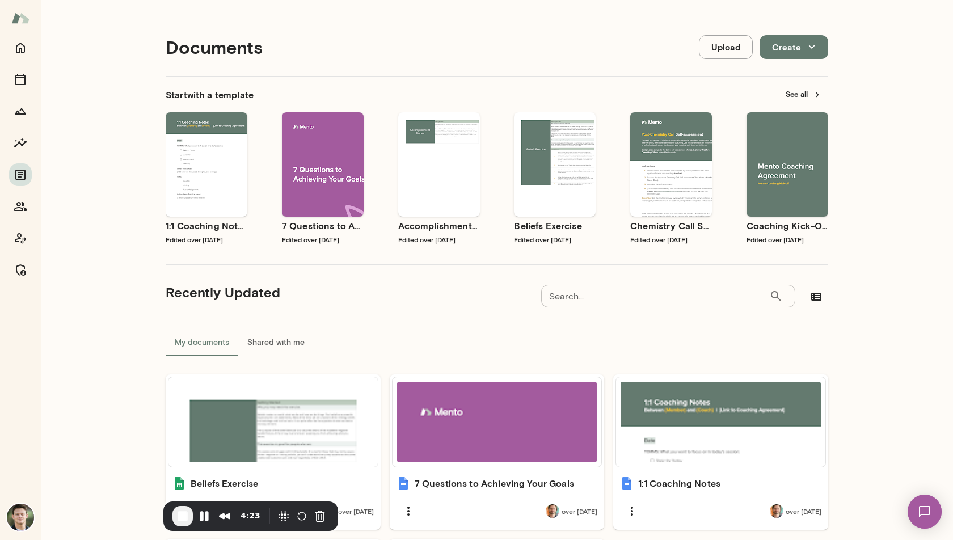
click at [26, 20] on img at bounding box center [20, 18] width 18 height 22
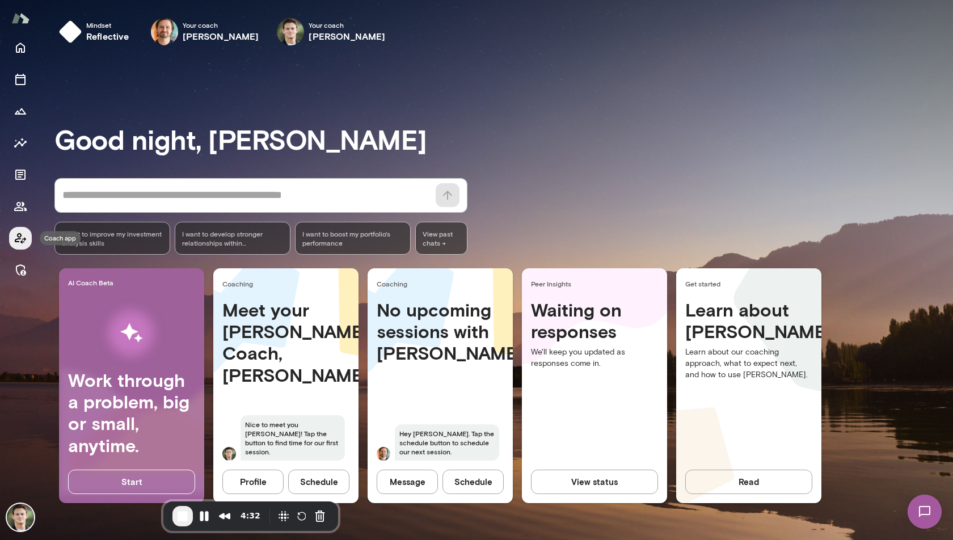
click at [19, 238] on icon "Coach app" at bounding box center [20, 238] width 11 height 11
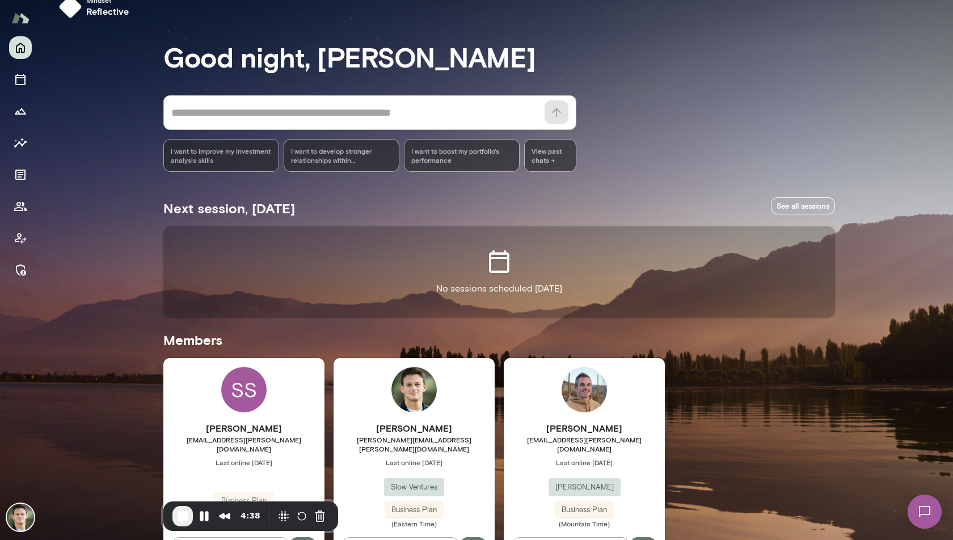
scroll to position [23, 0]
click at [470, 402] on div "[PERSON_NAME] [PERSON_NAME][EMAIL_ADDRESS][PERSON_NAME][DOMAIN_NAME] Last onlin…" at bounding box center [414, 463] width 161 height 212
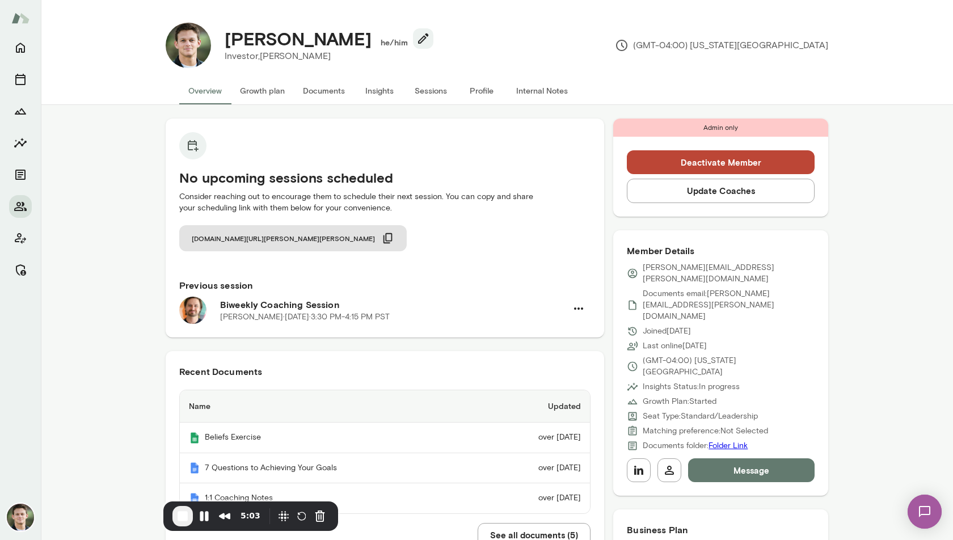
click at [254, 86] on button "Growth plan" at bounding box center [262, 90] width 63 height 27
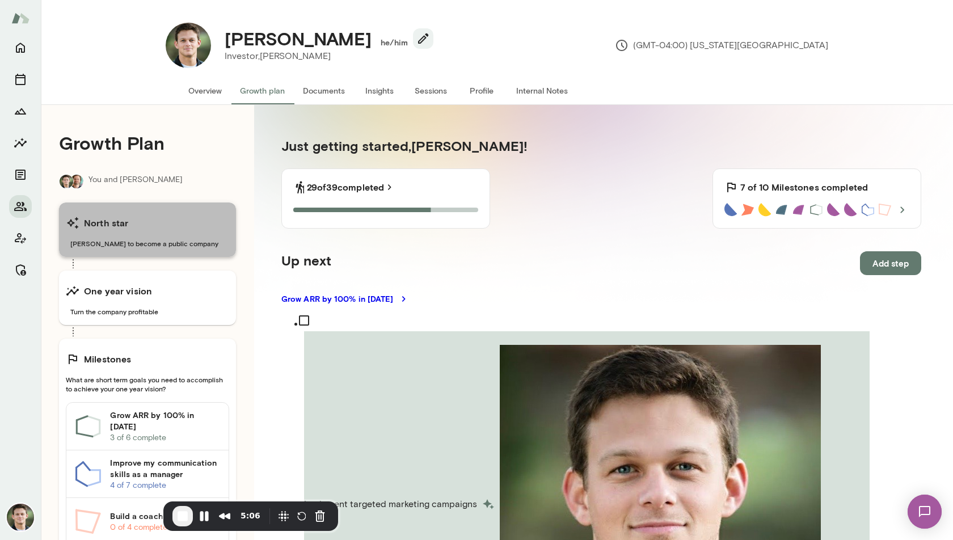
click at [121, 241] on span "[PERSON_NAME] to become a public company" at bounding box center [147, 243] width 163 height 9
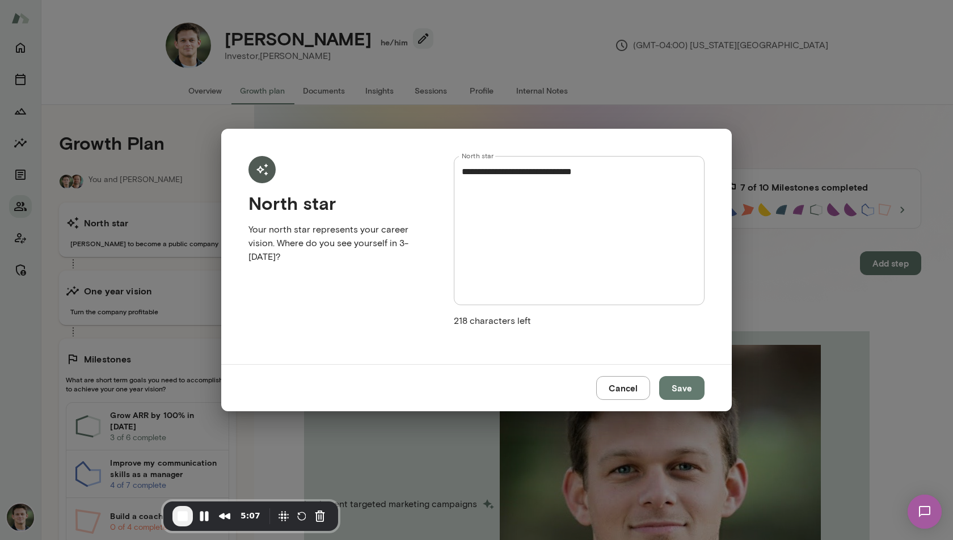
click at [502, 225] on textarea "**********" at bounding box center [579, 230] width 235 height 130
click at [632, 377] on button "Cancel" at bounding box center [623, 388] width 54 height 24
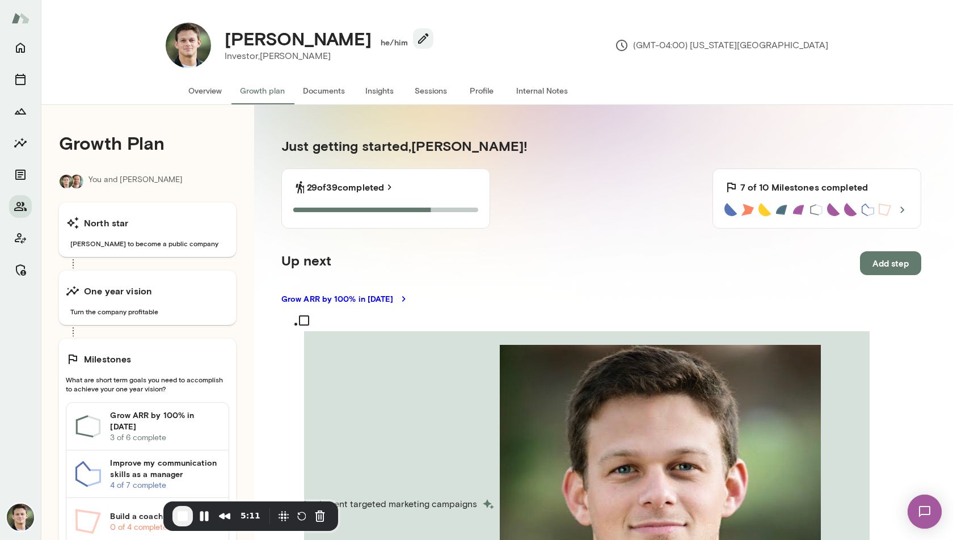
click at [322, 95] on button "Documents" at bounding box center [324, 90] width 60 height 27
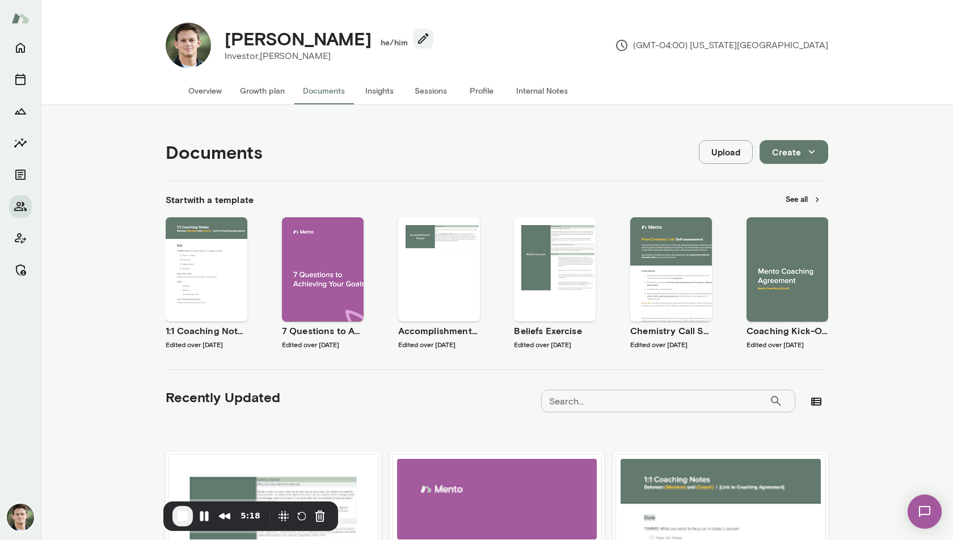
scroll to position [2, 0]
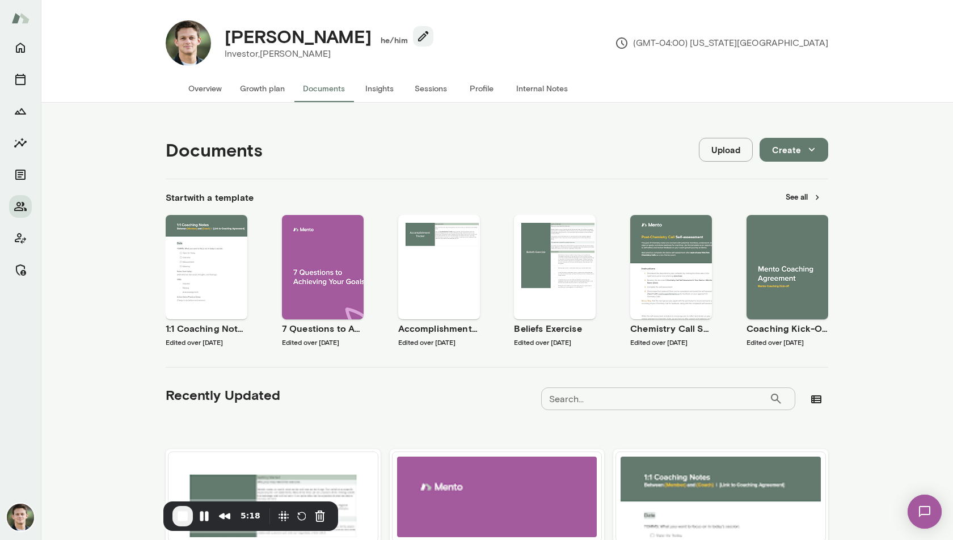
click at [370, 87] on button "Insights" at bounding box center [379, 88] width 51 height 27
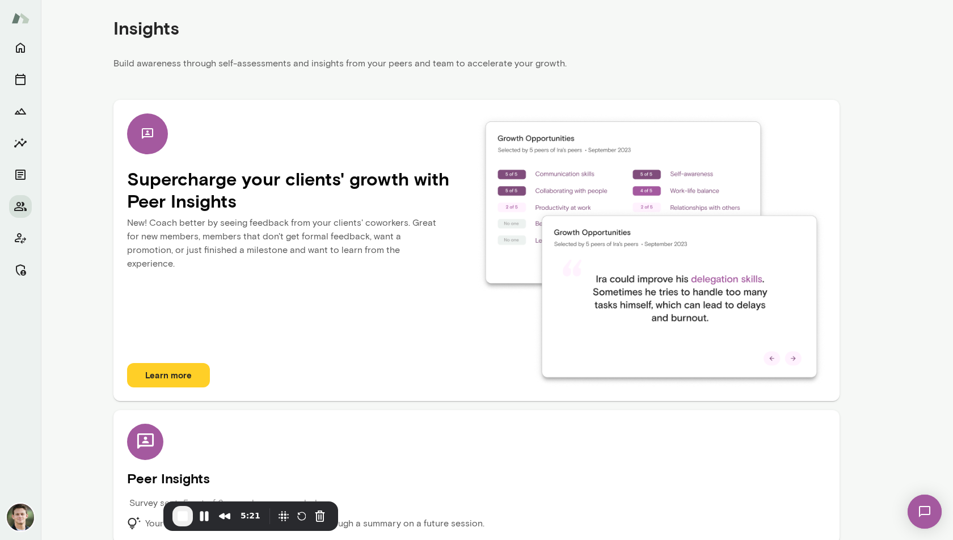
scroll to position [136, 0]
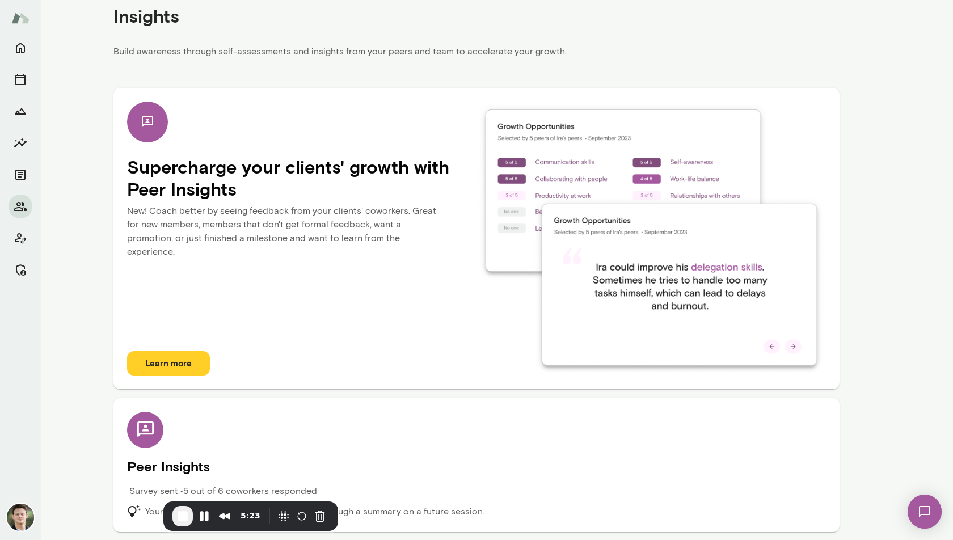
click at [356, 442] on div "Peer Insights Survey sent • 5 out of 6 coworkers responded Your coach [PERSON_N…" at bounding box center [476, 465] width 699 height 107
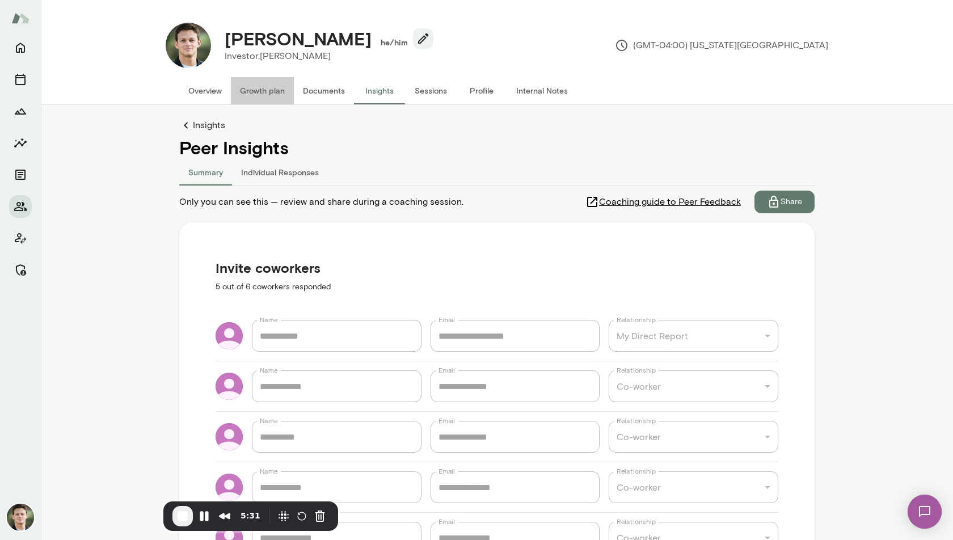
click at [251, 95] on button "Growth plan" at bounding box center [262, 90] width 63 height 27
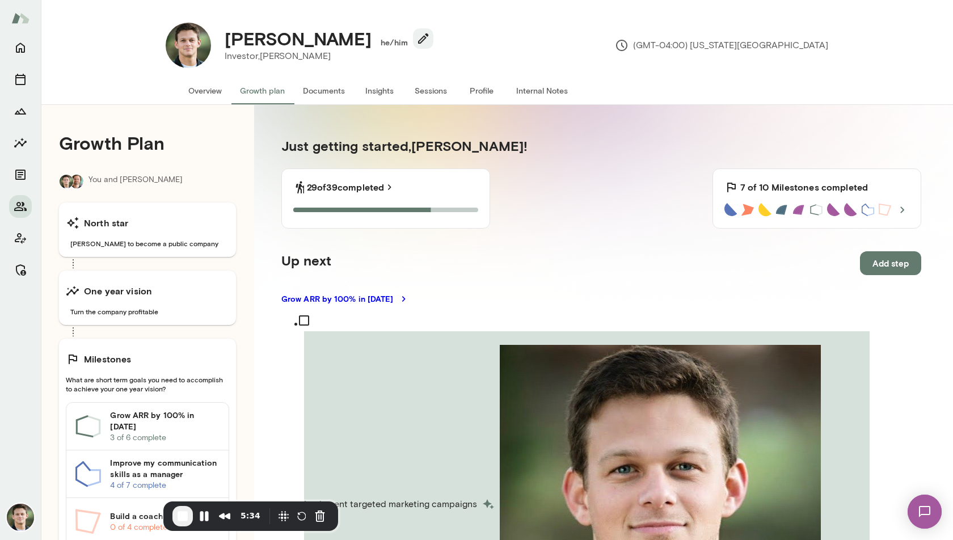
click at [429, 91] on button "Sessions" at bounding box center [430, 90] width 51 height 27
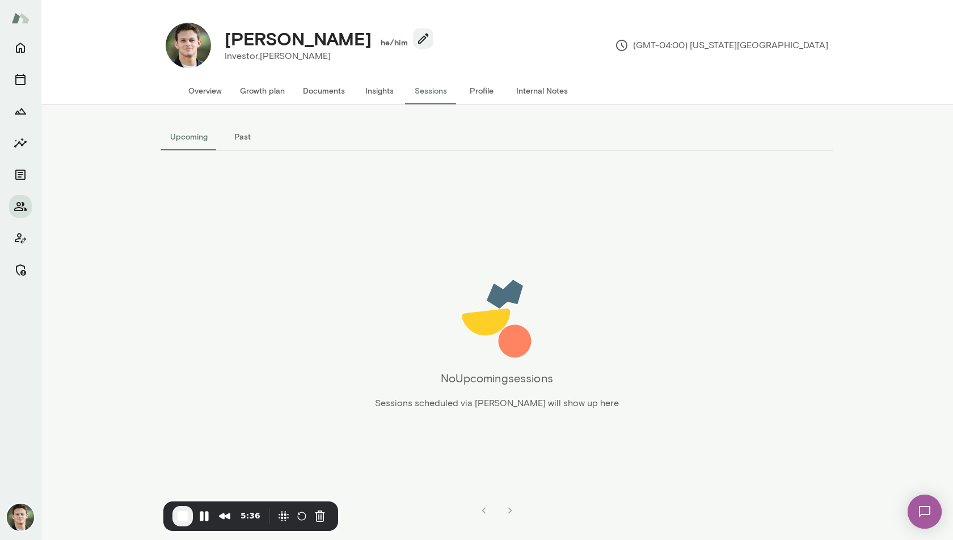
click at [477, 92] on button "Profile" at bounding box center [481, 90] width 51 height 27
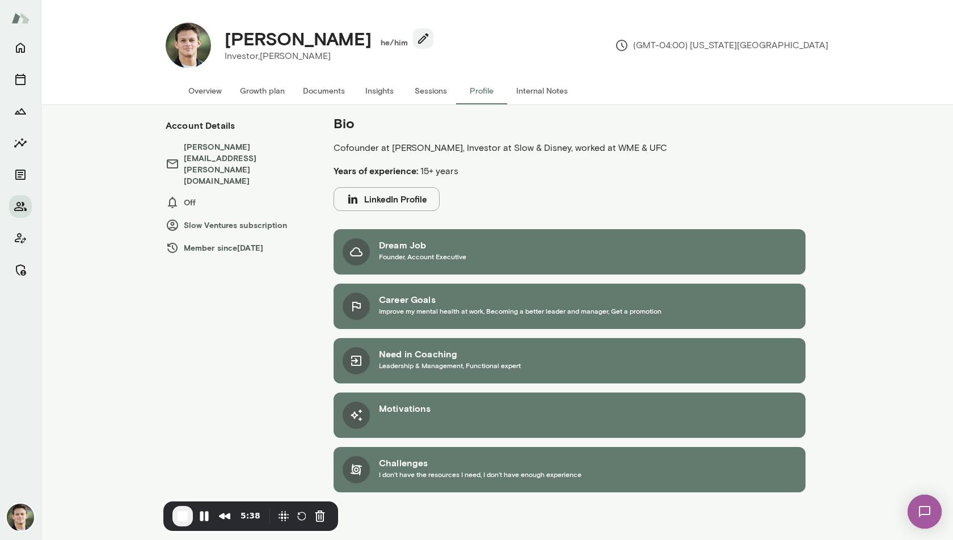
click at [547, 86] on button "Internal Notes" at bounding box center [542, 90] width 70 height 27
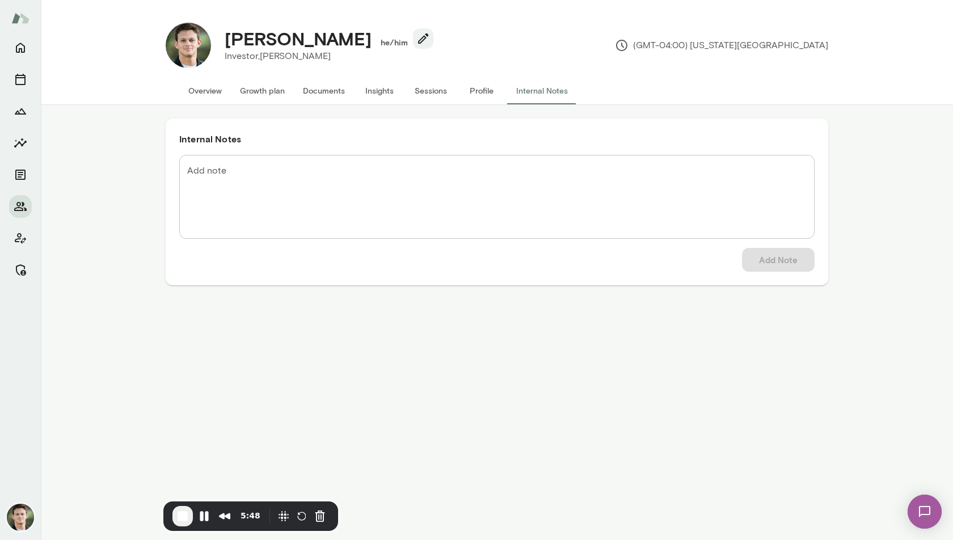
drag, startPoint x: 189, startPoint y: 95, endPoint x: 169, endPoint y: 91, distance: 20.9
click at [189, 95] on button "Overview" at bounding box center [205, 90] width 52 height 27
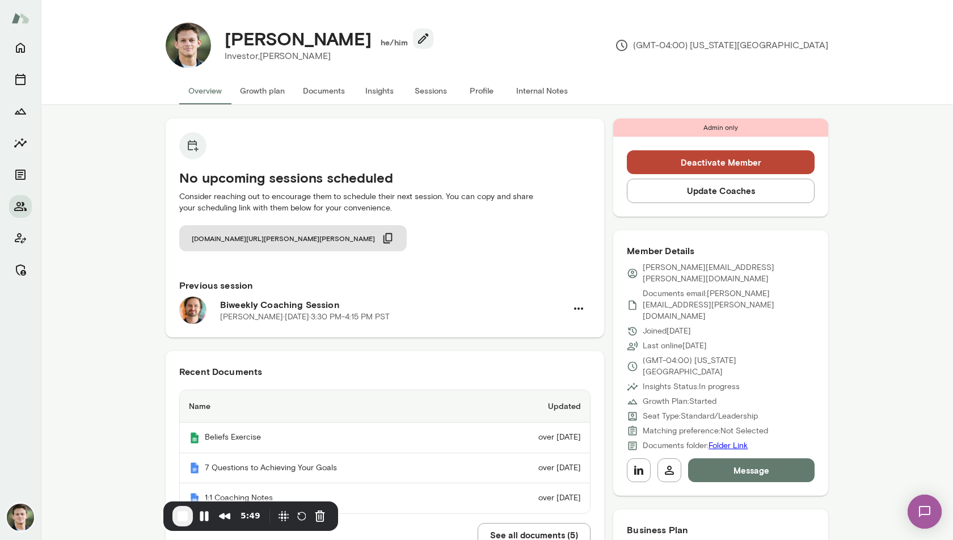
click at [16, 19] on img at bounding box center [20, 18] width 18 height 22
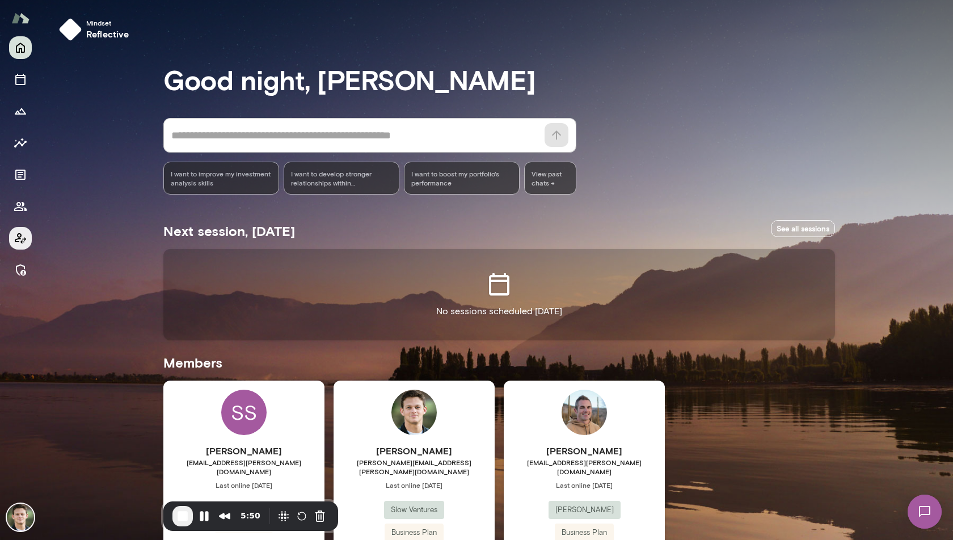
click at [14, 239] on icon "Client app" at bounding box center [21, 238] width 14 height 14
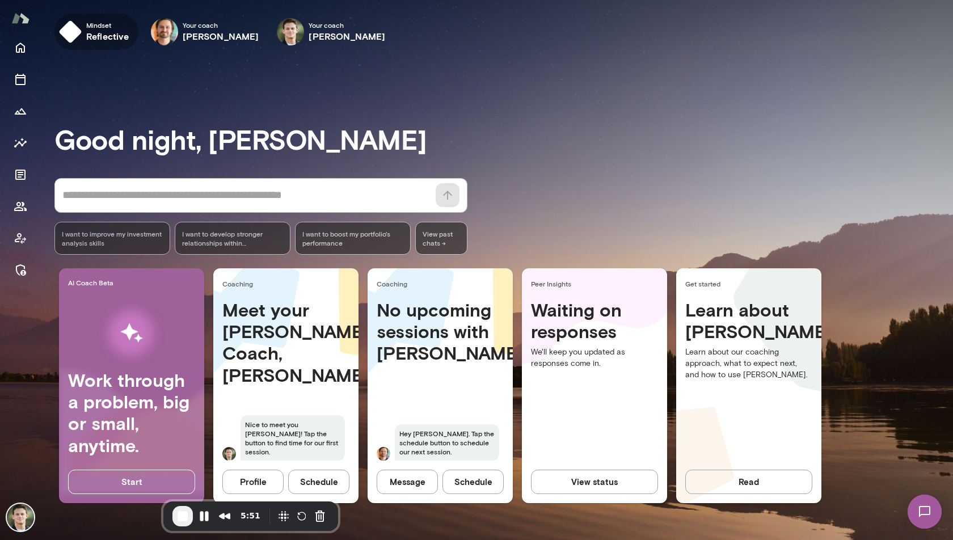
click at [103, 37] on h6 "reflective" at bounding box center [107, 37] width 43 height 14
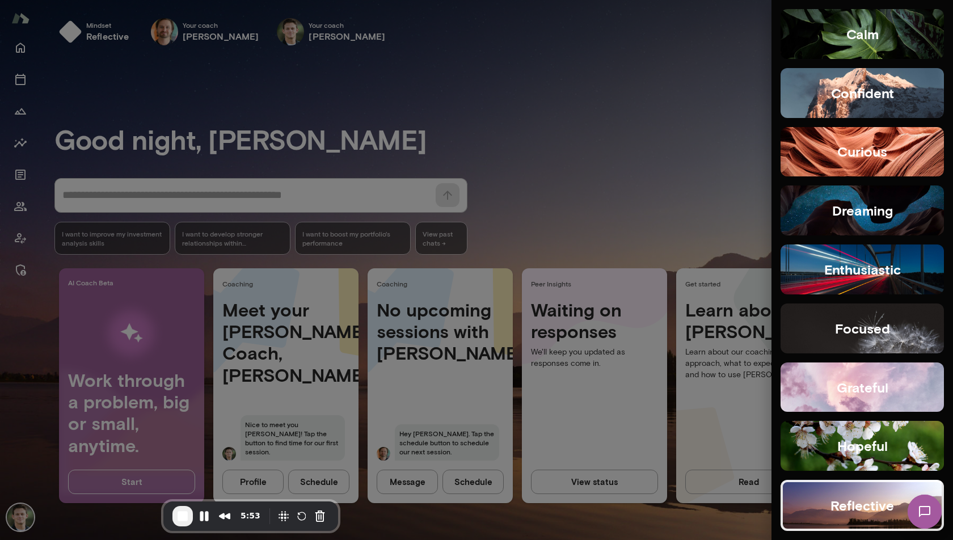
click at [899, 40] on button "calm" at bounding box center [862, 34] width 163 height 50
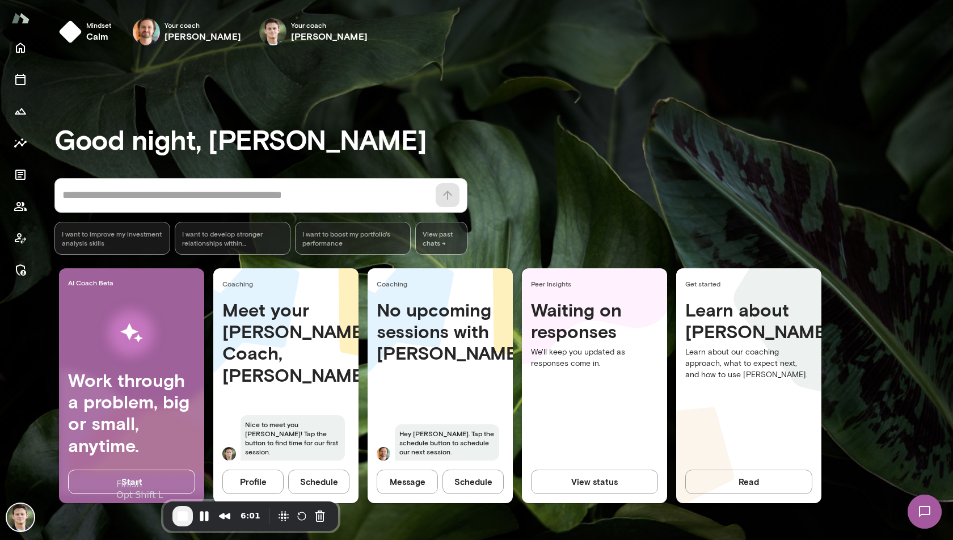
click at [176, 519] on span "End Recording" at bounding box center [183, 516] width 14 height 14
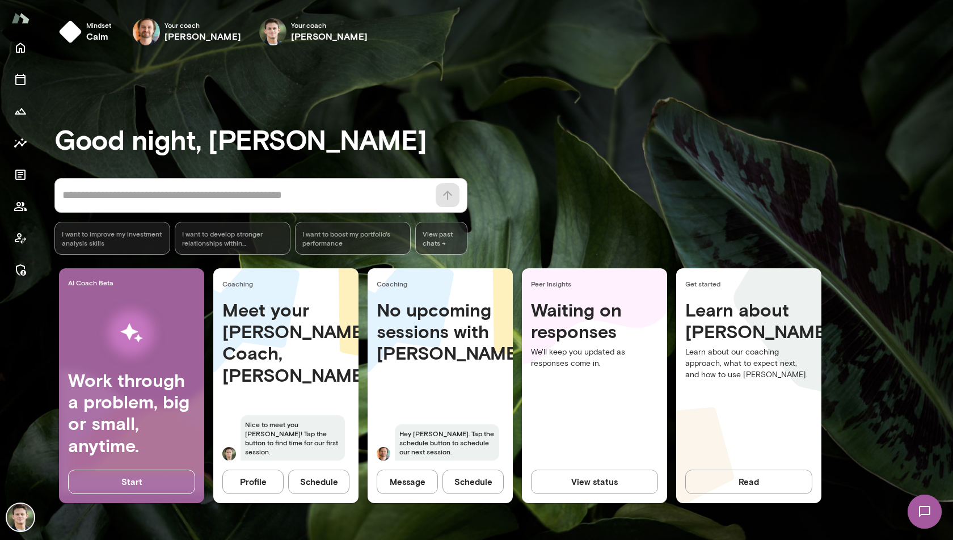
click at [23, 23] on img at bounding box center [11, 11] width 23 height 23
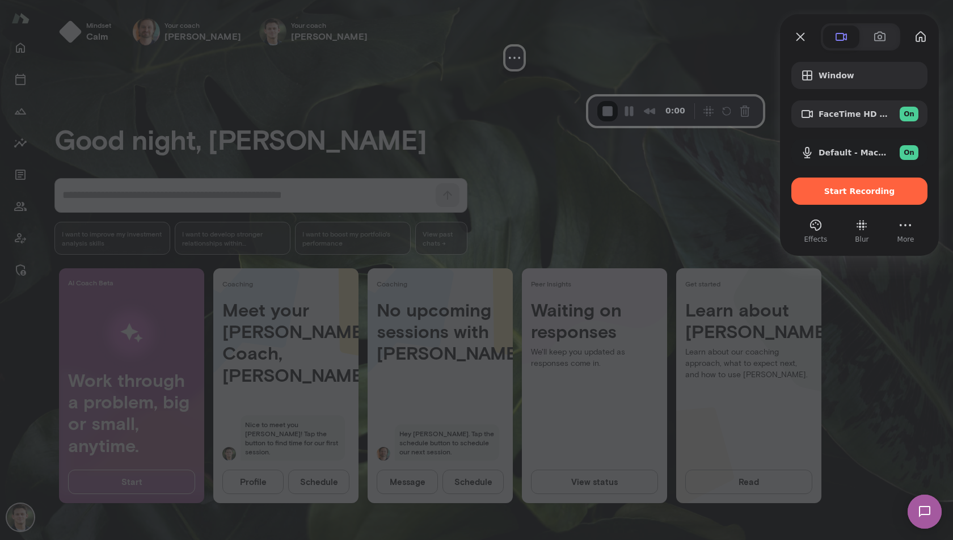
drag, startPoint x: 58, startPoint y: 428, endPoint x: 483, endPoint y: 12, distance: 595.0
click at [483, 12] on div at bounding box center [514, 2] width 170 height 87
click at [862, 226] on button "Blur" at bounding box center [862, 225] width 18 height 18
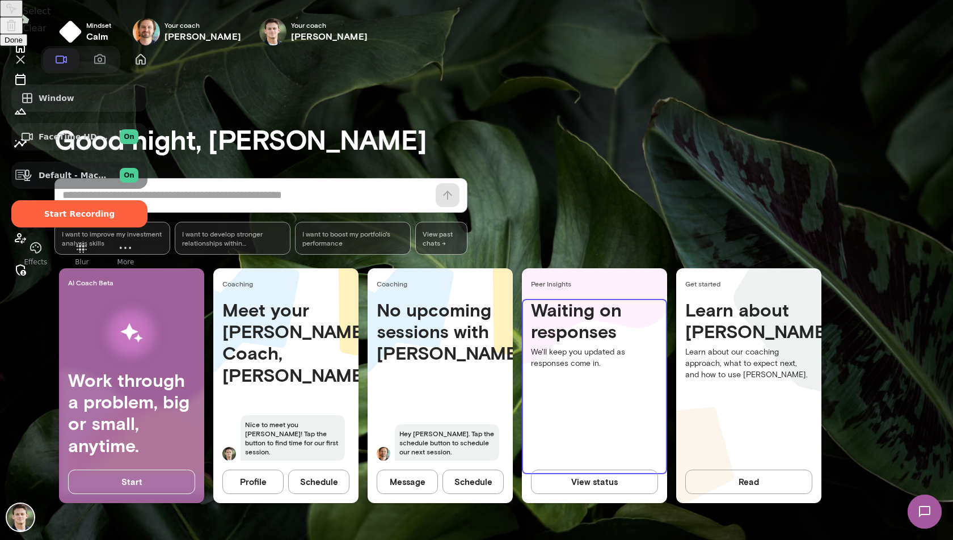
click at [23, 34] on button "Select to clear all blurs" at bounding box center [11, 25] width 23 height 17
click at [23, 44] on span "Done" at bounding box center [14, 40] width 18 height 9
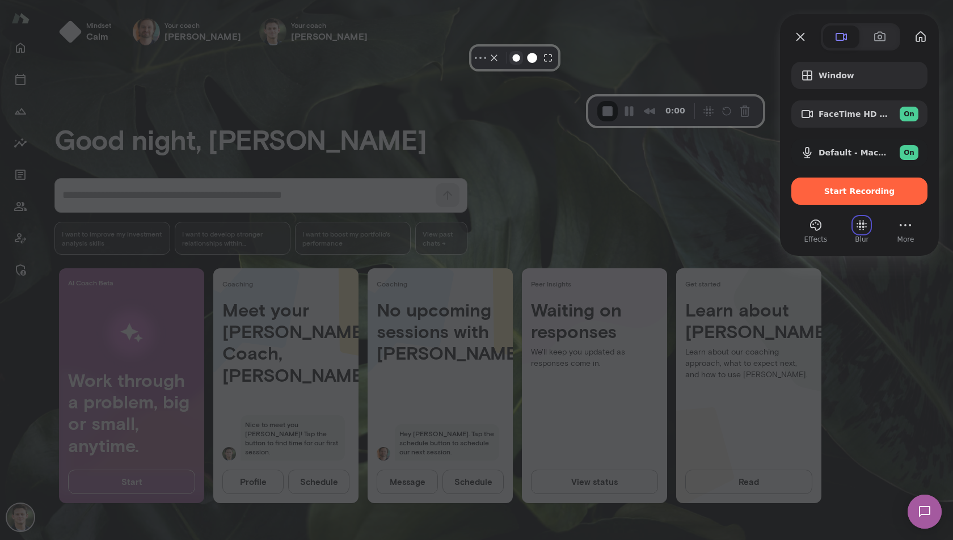
click at [509, 65] on button "Resize small" at bounding box center [516, 58] width 14 height 14
click at [523, 67] on button "Resize medium" at bounding box center [532, 58] width 18 height 18
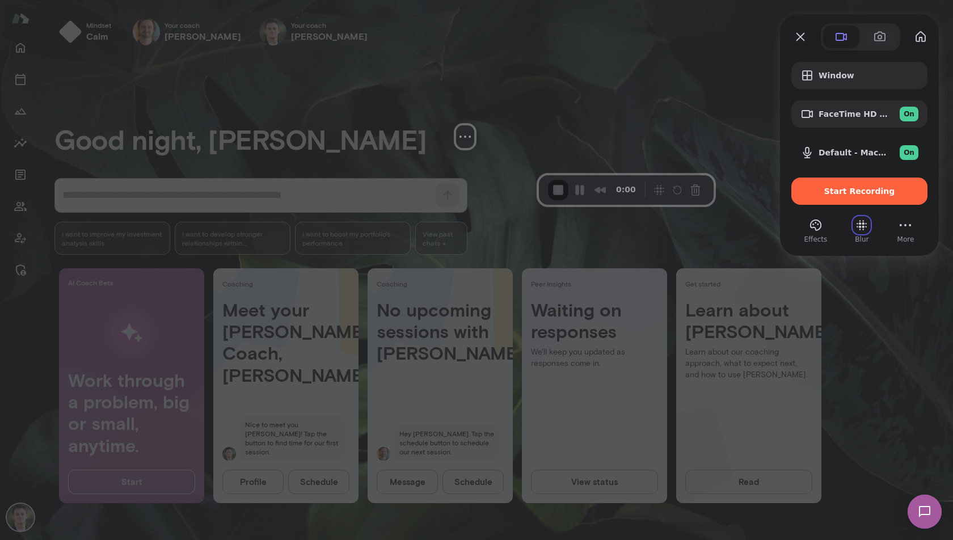
drag, startPoint x: 521, startPoint y: 53, endPoint x: 473, endPoint y: 130, distance: 91.0
click at [473, 125] on div at bounding box center [465, 81] width 170 height 87
click at [842, 193] on span "Start Recording" at bounding box center [859, 191] width 71 height 9
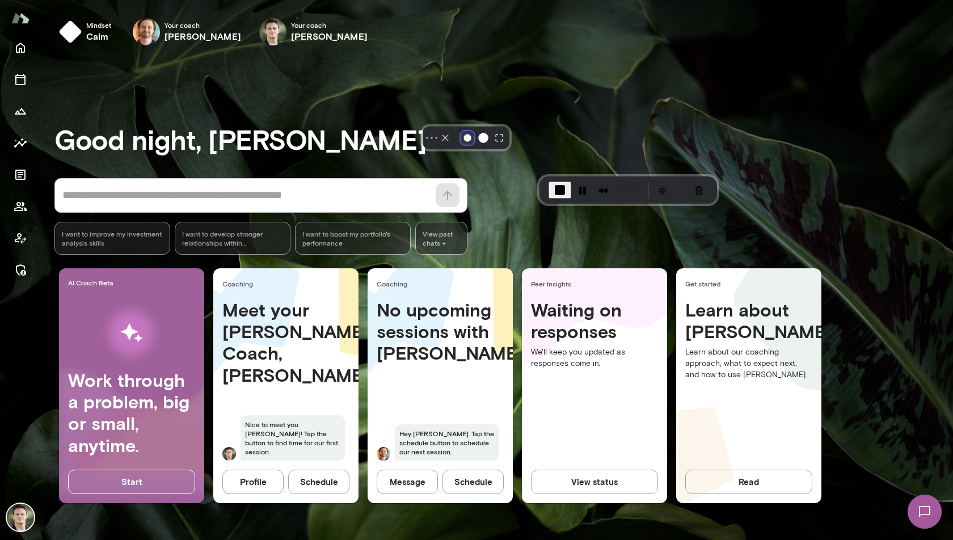
click at [474, 145] on button "Resize small" at bounding box center [468, 138] width 14 height 14
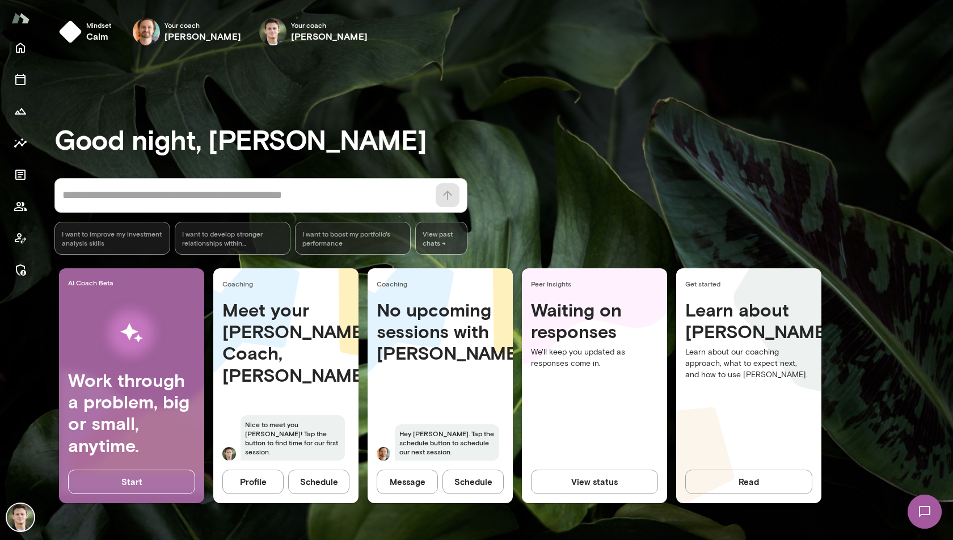
drag, startPoint x: 473, startPoint y: 127, endPoint x: 988, endPoint y: 485, distance: 627.3
click at [953, 27] on html "Mindset calm Your coach [PERSON_NAME] Your coach [PERSON_NAME] Your coach [PERS…" at bounding box center [476, 13] width 953 height 27
click at [11, 519] on img at bounding box center [20, 517] width 27 height 27
click at [114, 155] on button "View or edit profile" at bounding box center [105, 143] width 102 height 24
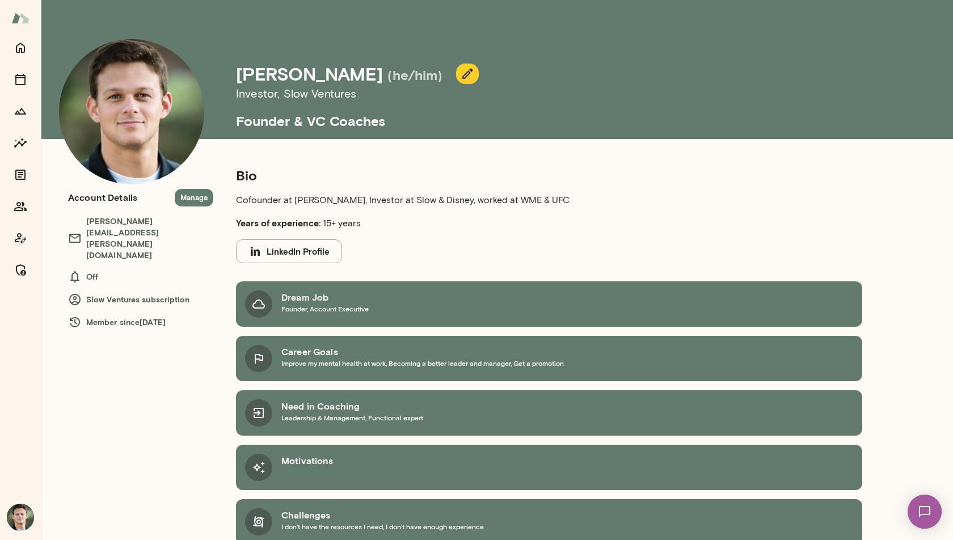
scroll to position [19, 0]
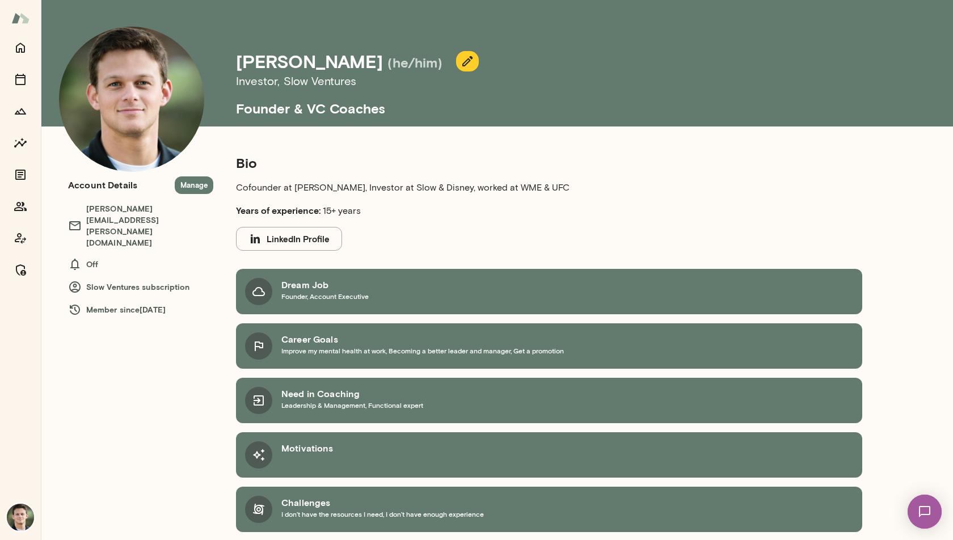
click at [27, 18] on img at bounding box center [20, 18] width 18 height 22
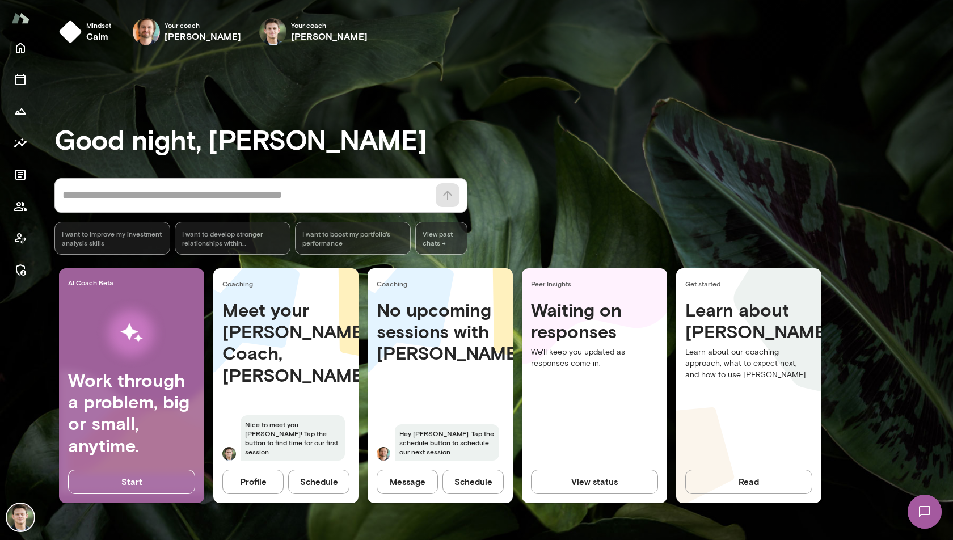
click at [939, 510] on img at bounding box center [924, 511] width 47 height 47
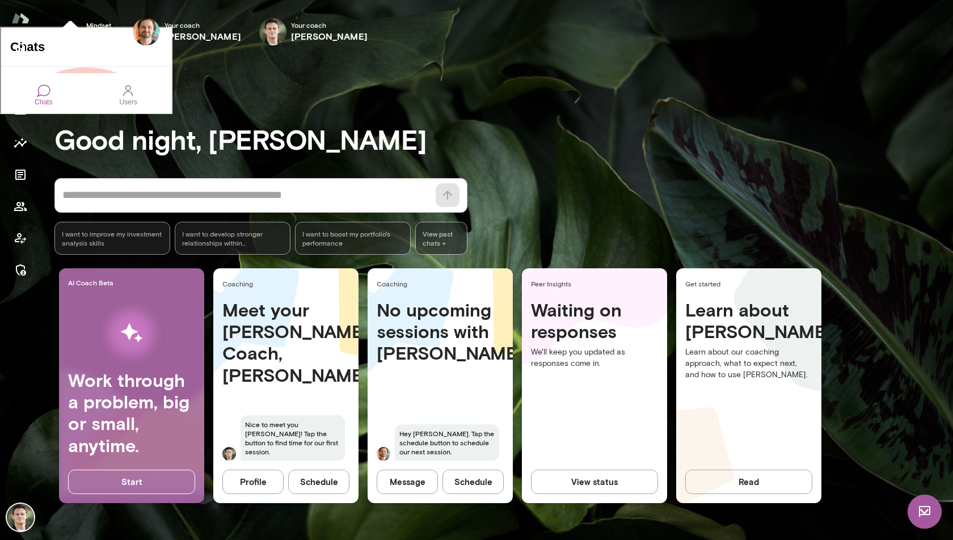
click at [926, 511] on img at bounding box center [925, 512] width 34 height 34
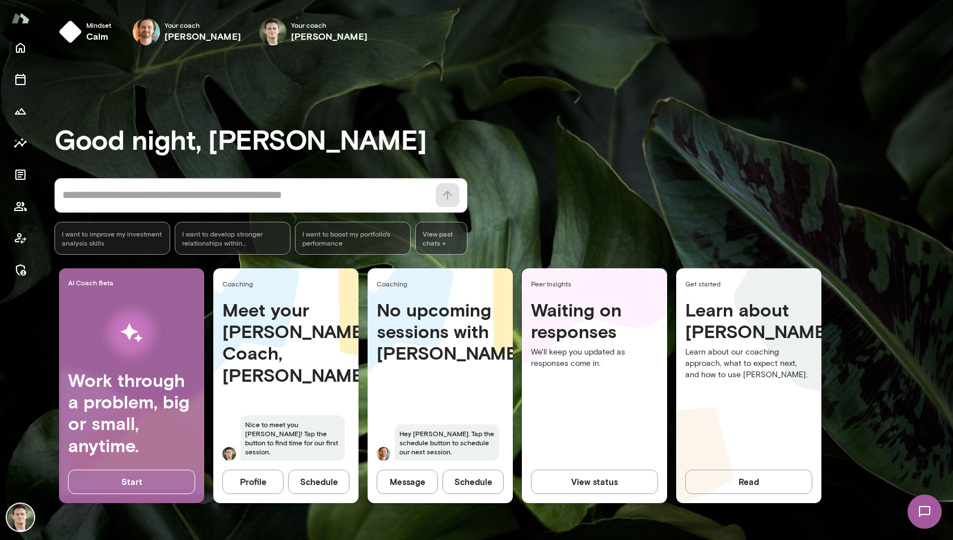
click at [87, 36] on h6 "calm" at bounding box center [98, 37] width 25 height 14
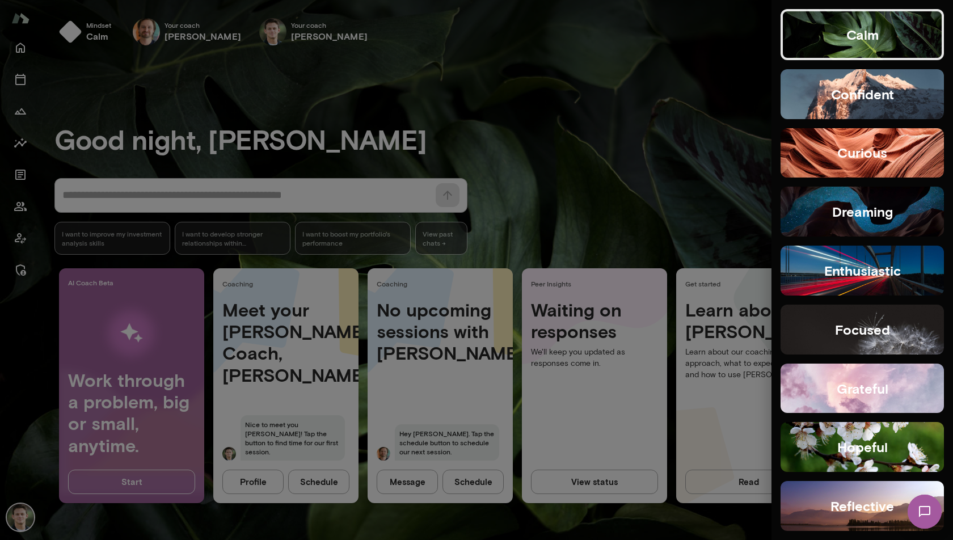
click at [909, 101] on button "confident" at bounding box center [862, 94] width 163 height 50
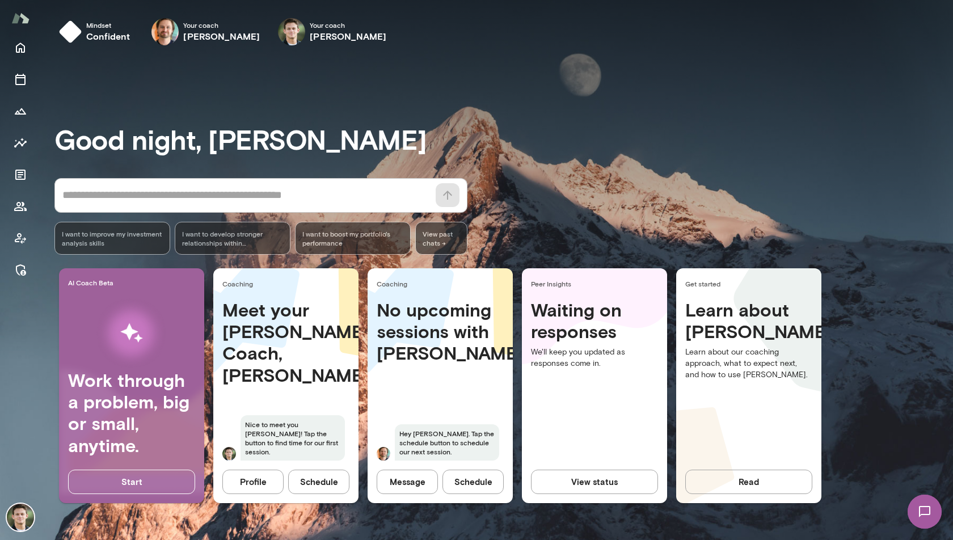
click at [254, 243] on span "I want to develop stronger relationships within [PERSON_NAME]" at bounding box center [232, 238] width 101 height 18
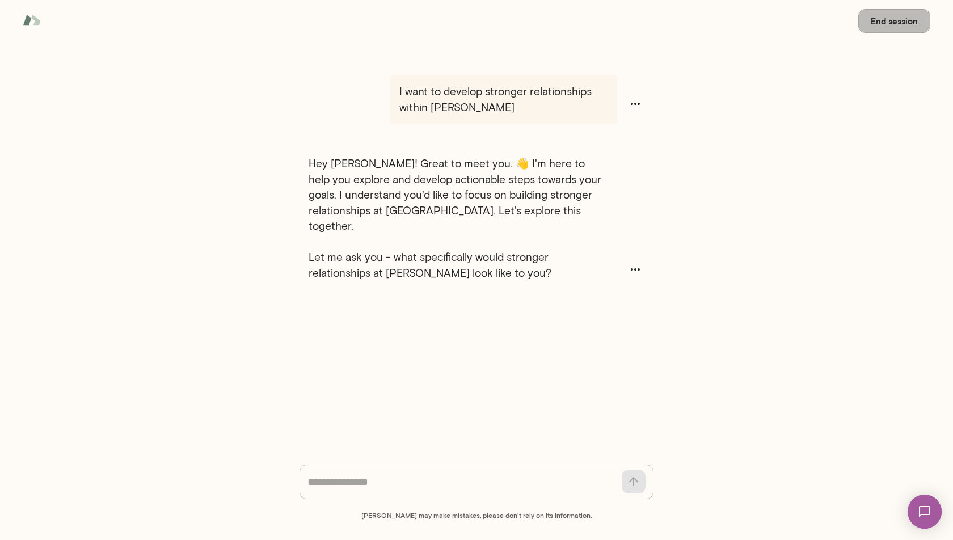
click at [894, 22] on button "End session" at bounding box center [894, 21] width 72 height 24
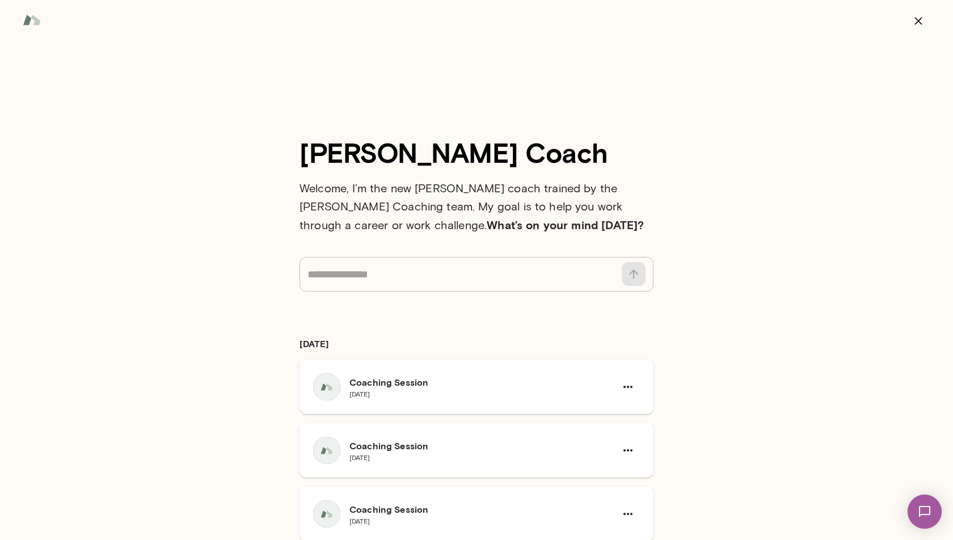
click at [20, 24] on div at bounding box center [476, 21] width 953 height 42
click at [26, 19] on img at bounding box center [32, 20] width 18 height 22
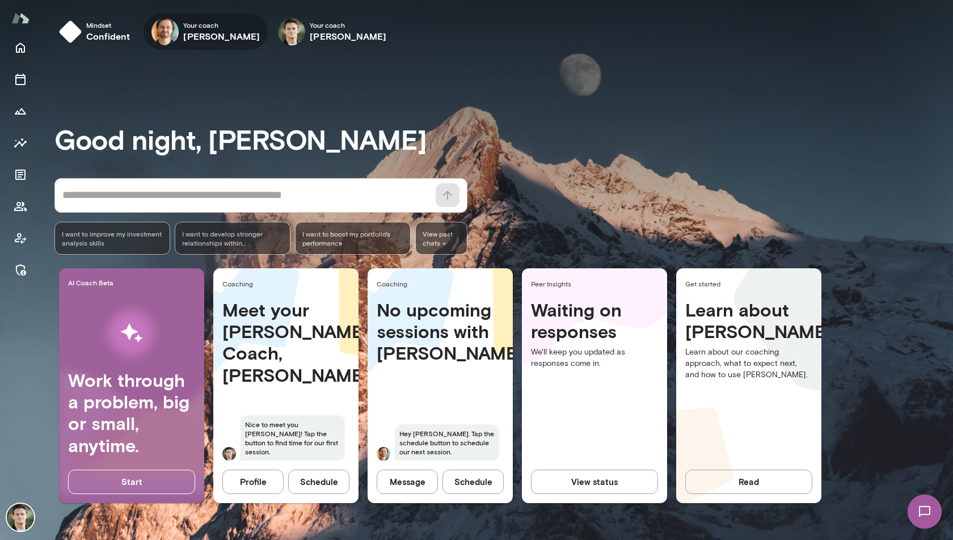
click at [181, 33] on div "Your coach [PERSON_NAME]" at bounding box center [206, 32] width 124 height 36
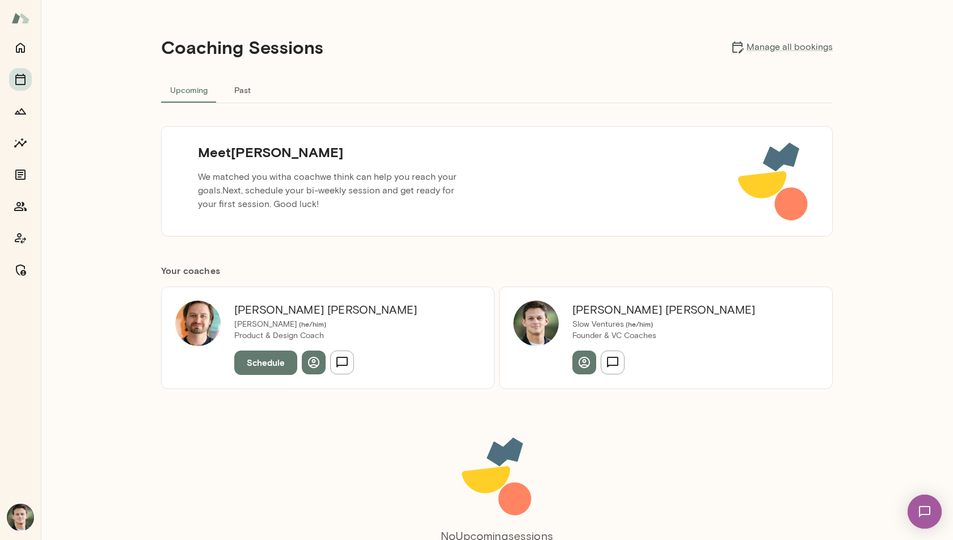
click at [255, 363] on button "Schedule" at bounding box center [265, 363] width 63 height 24
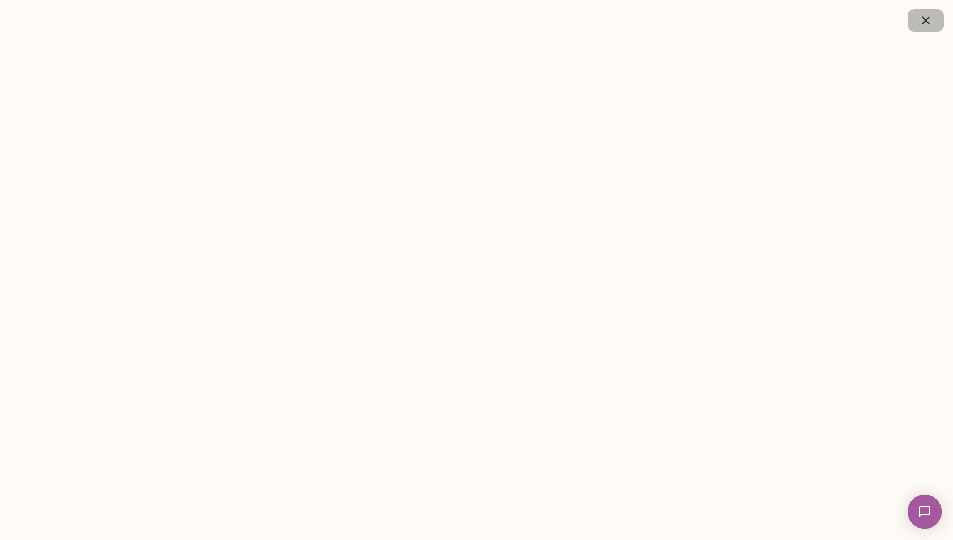
click at [930, 22] on icon "button" at bounding box center [926, 21] width 14 height 14
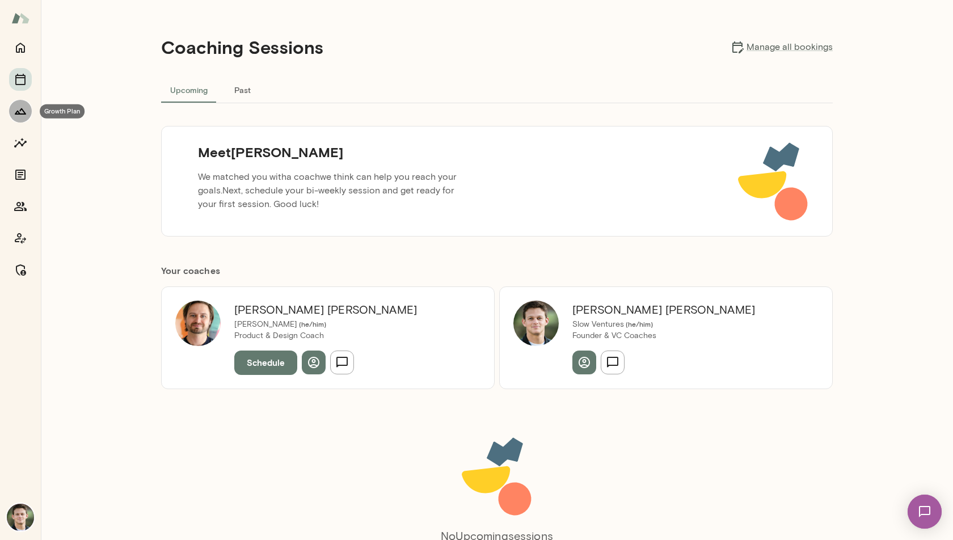
click at [23, 112] on icon "Growth Plan" at bounding box center [20, 111] width 11 height 6
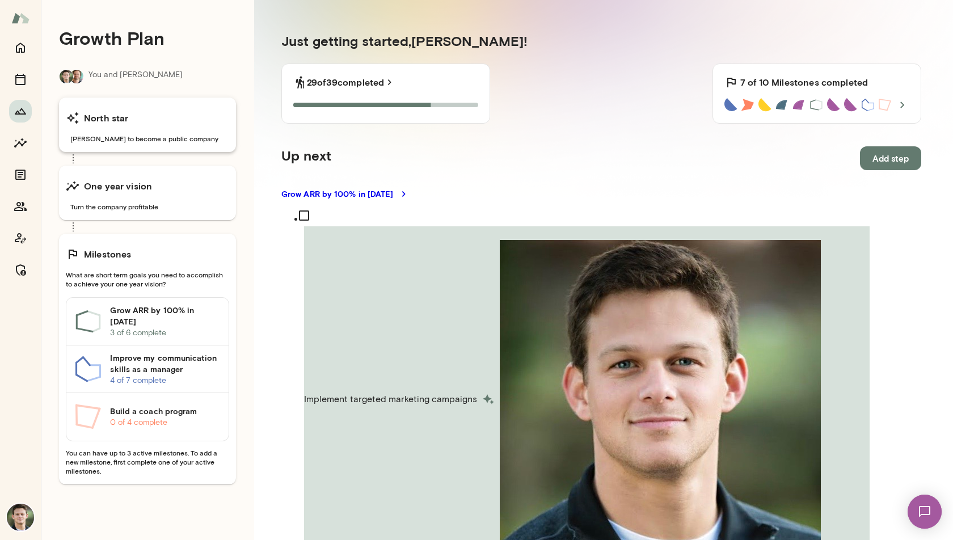
click at [128, 130] on div "North star [PERSON_NAME] to become a public company" at bounding box center [147, 125] width 177 height 54
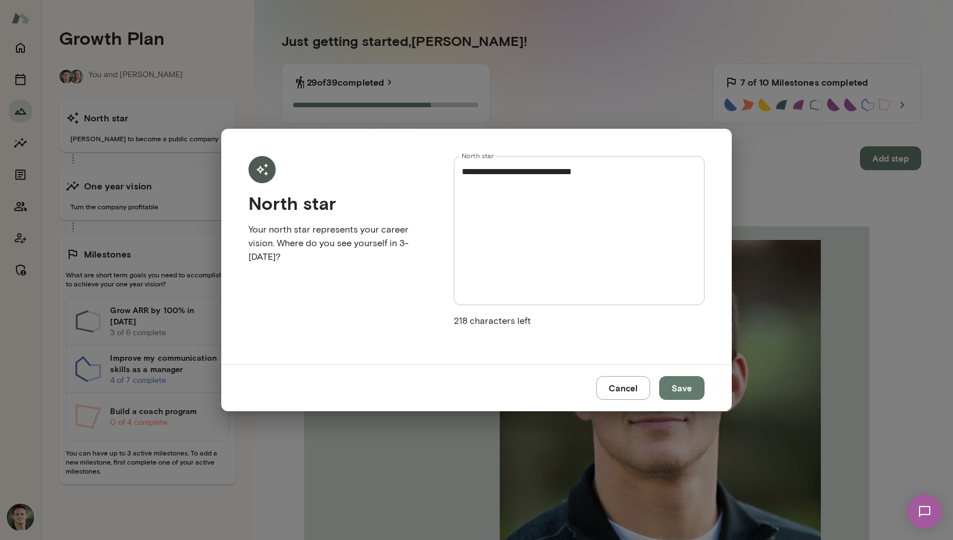
click at [647, 200] on textarea "**********" at bounding box center [579, 230] width 235 height 130
click at [627, 376] on button "Cancel" at bounding box center [623, 388] width 54 height 24
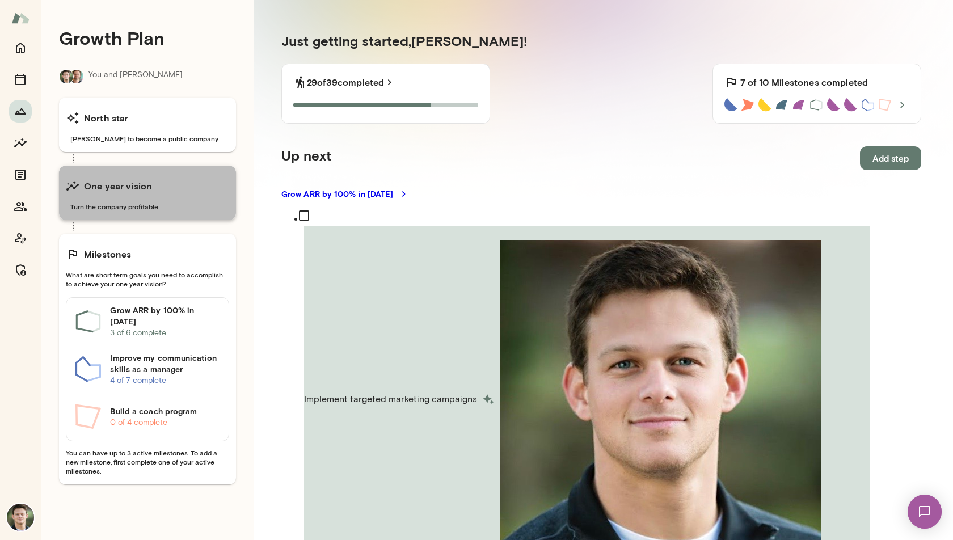
click at [154, 192] on div "One year vision" at bounding box center [147, 186] width 163 height 23
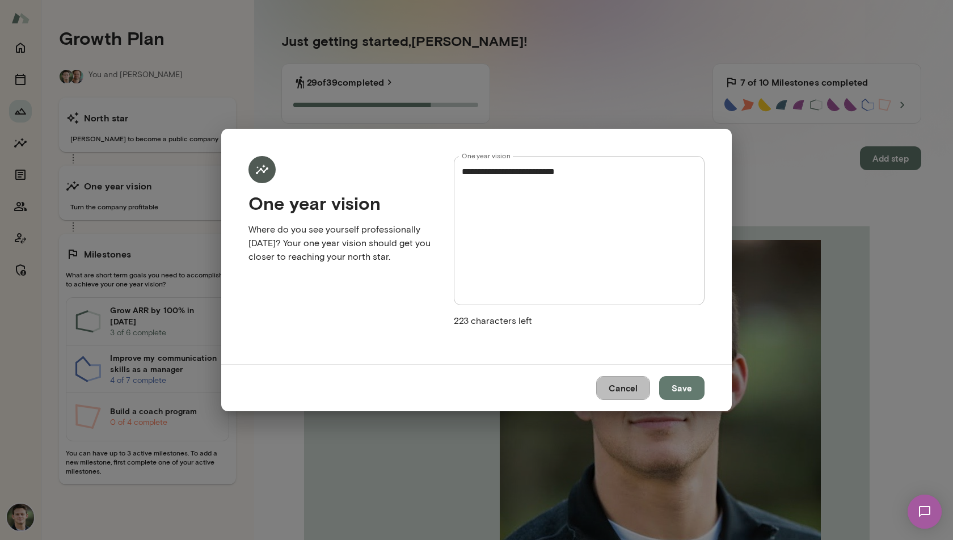
click at [638, 385] on button "Cancel" at bounding box center [623, 388] width 54 height 24
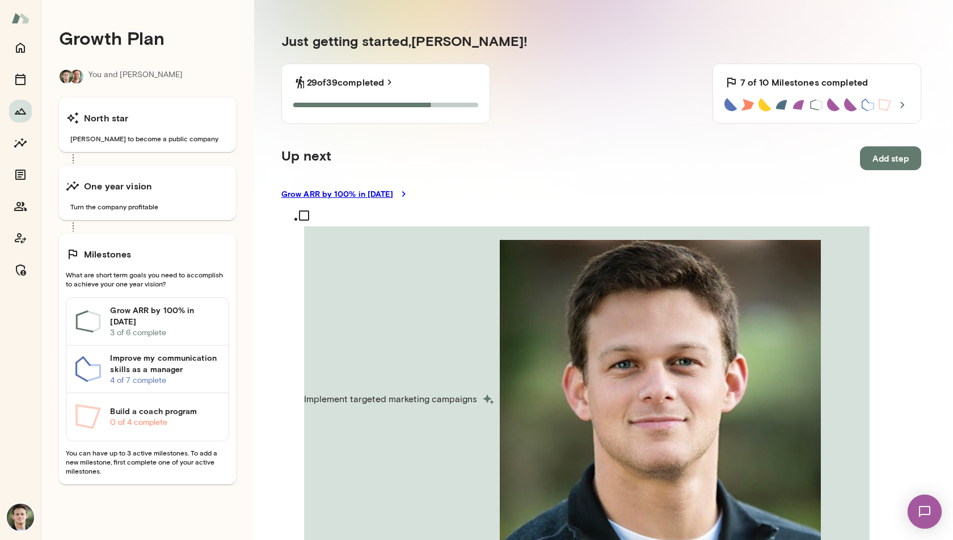
click at [364, 195] on link "Grow ARR by 100% in [DATE]" at bounding box center [601, 193] width 640 height 11
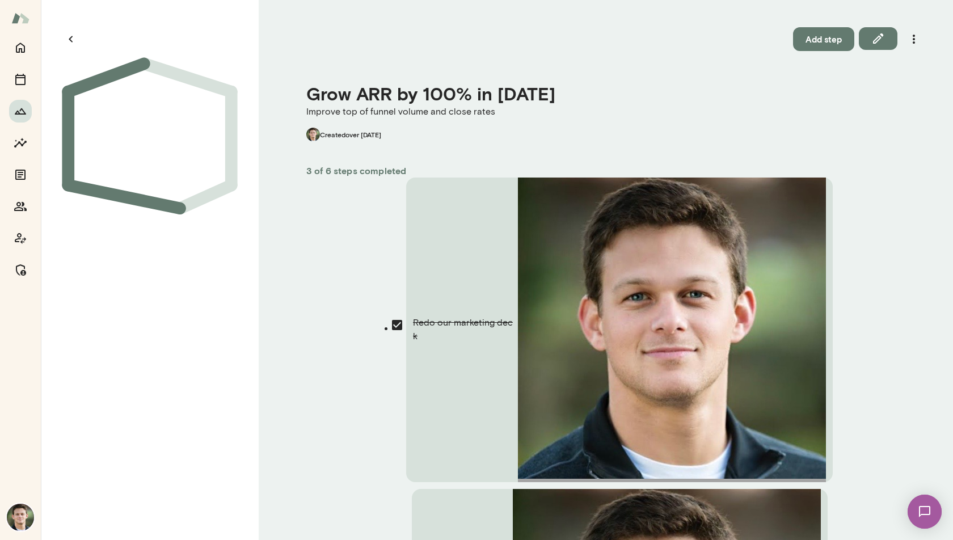
click at [831, 40] on button "Add step" at bounding box center [823, 39] width 61 height 24
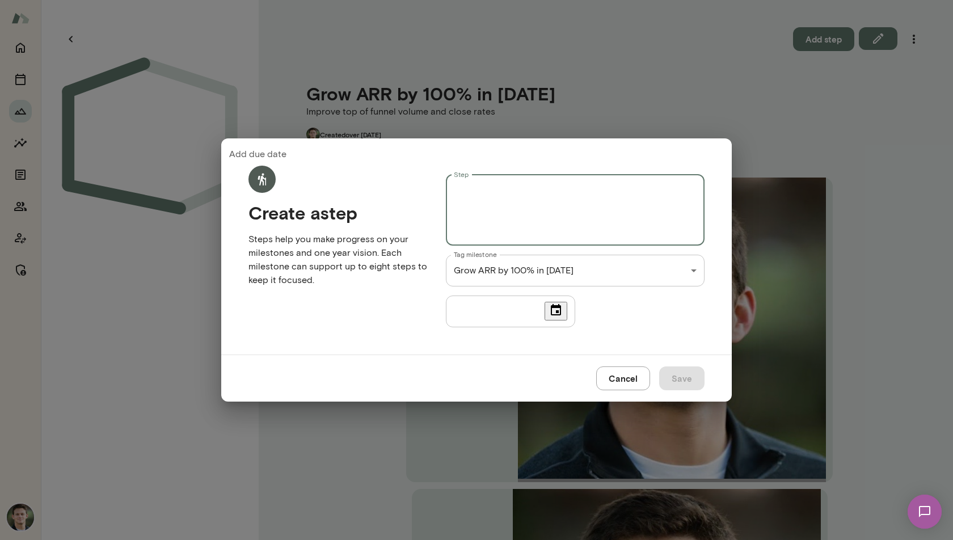
click at [511, 192] on textarea "Step" at bounding box center [575, 210] width 243 height 52
type textarea "****"
click at [621, 395] on div "Cancel Save" at bounding box center [476, 378] width 511 height 47
click at [621, 385] on button "Cancel" at bounding box center [623, 378] width 54 height 24
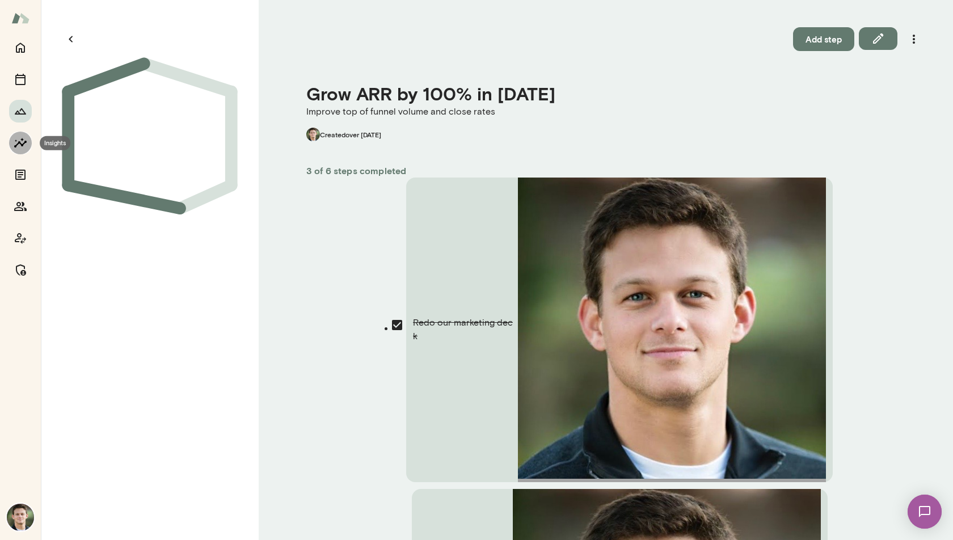
click at [20, 142] on icon "Insights" at bounding box center [20, 143] width 12 height 10
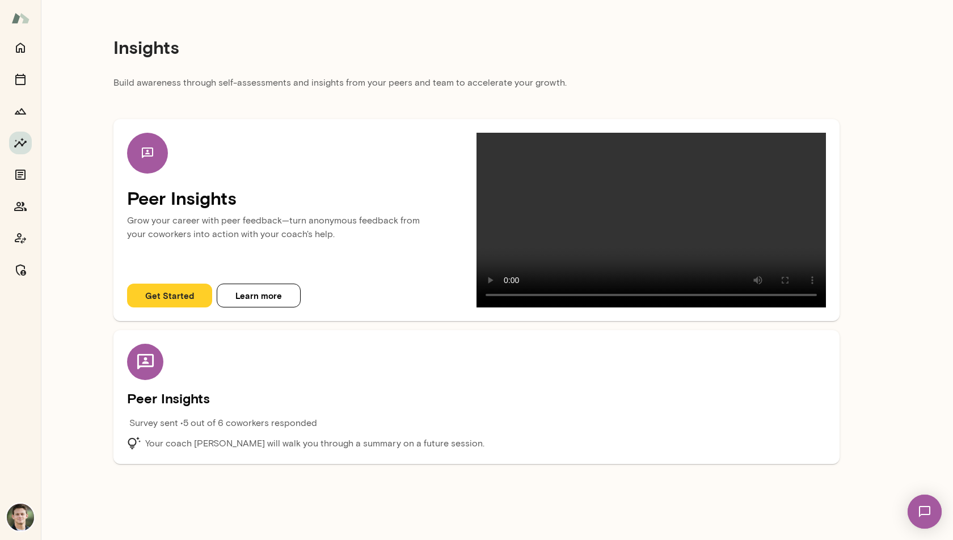
click at [166, 307] on button "Get Started" at bounding box center [169, 296] width 85 height 24
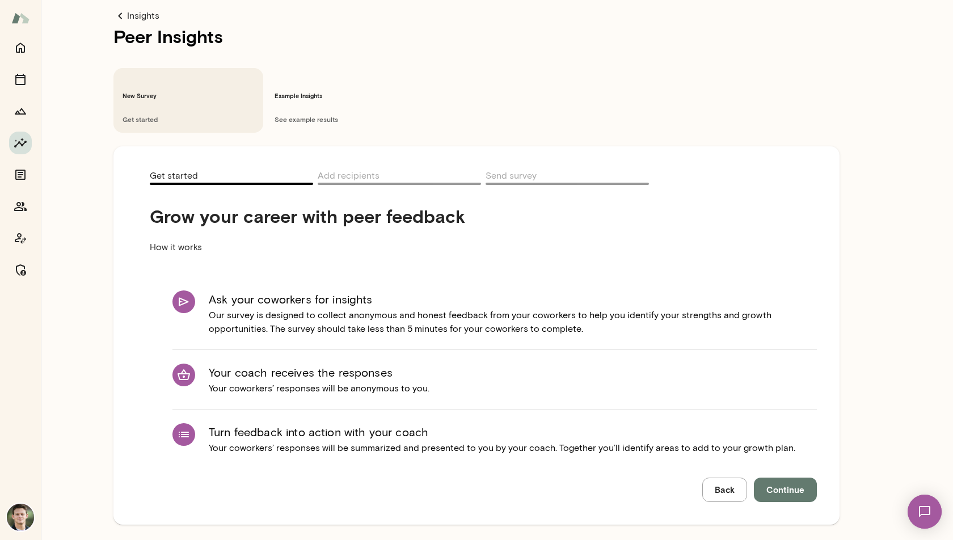
click at [799, 482] on span "Continue" at bounding box center [785, 489] width 38 height 15
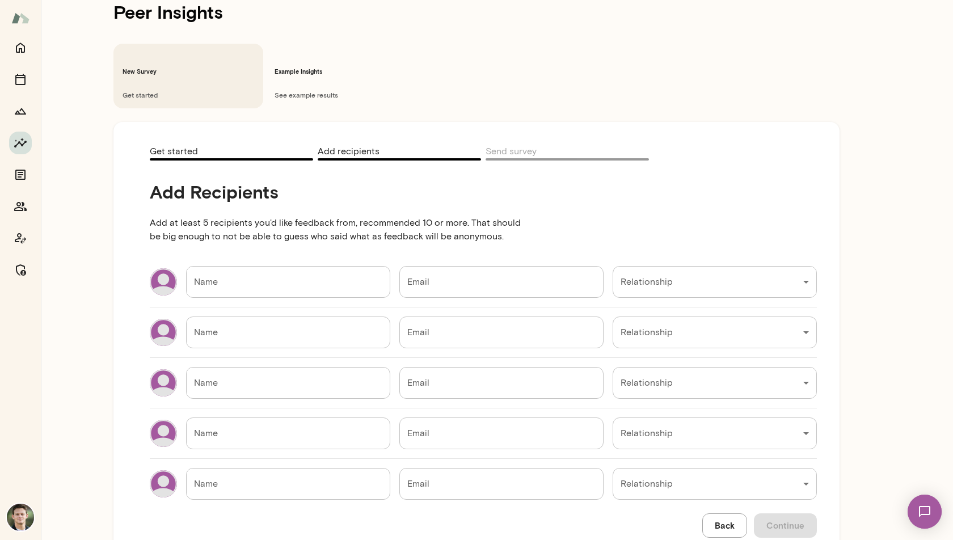
scroll to position [42, 0]
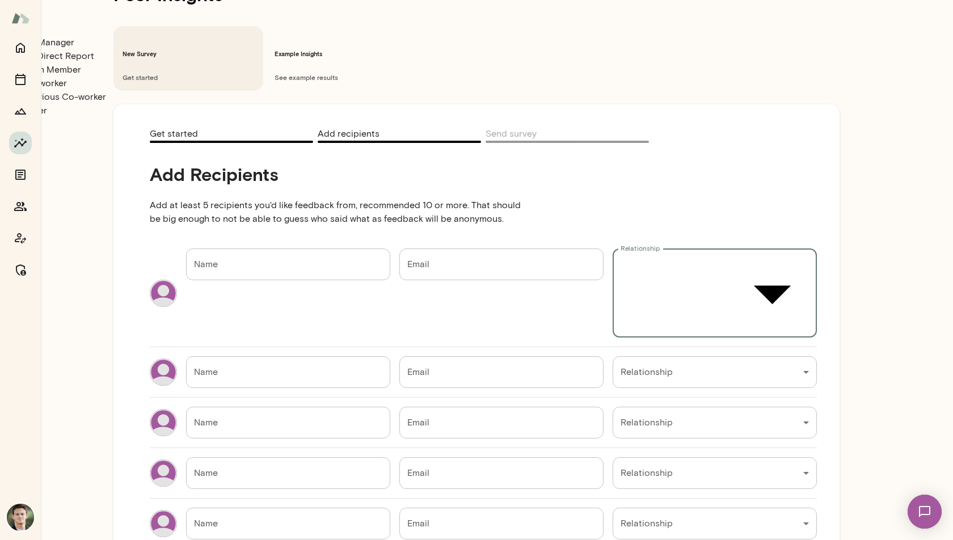
click at [646, 127] on div "Insights Peer Insights New Survey Get started Example Insights See example resu…" at bounding box center [476, 77] width 953 height 100
click at [120, 36] on div at bounding box center [476, 36] width 953 height 0
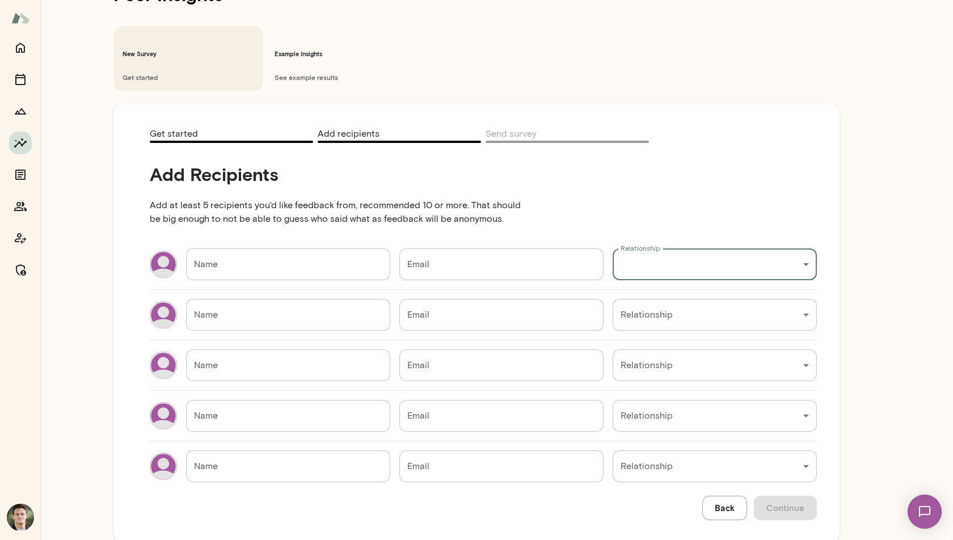
click at [719, 143] on div "Add Recipients Add at least 5 recipients you'd like feedback from, recommended …" at bounding box center [483, 331] width 667 height 377
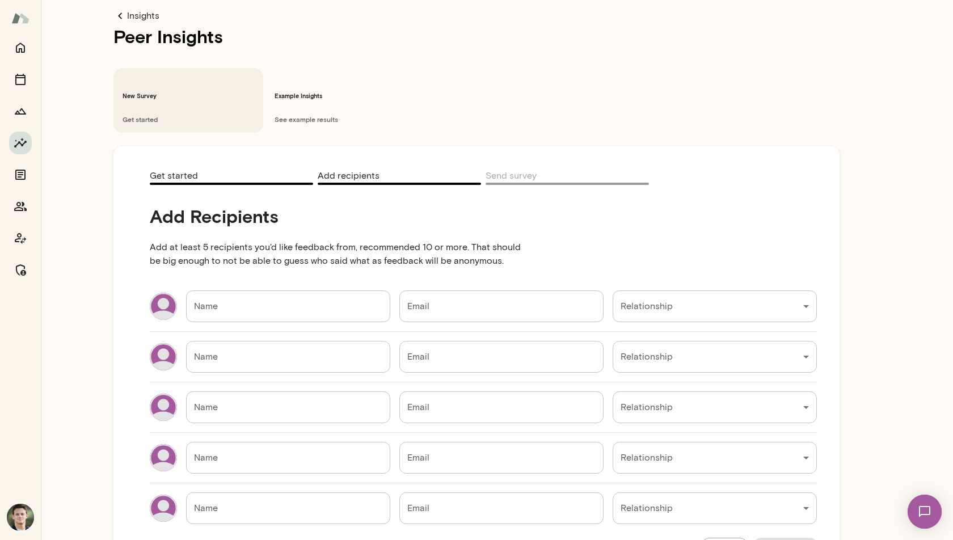
scroll to position [2, 0]
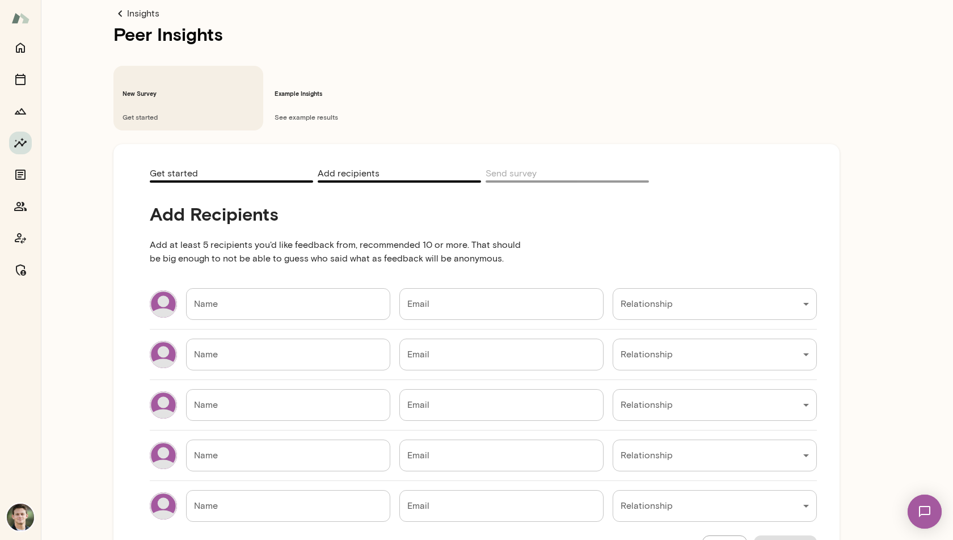
click at [302, 89] on h6 "Example Insights" at bounding box center [341, 93] width 132 height 9
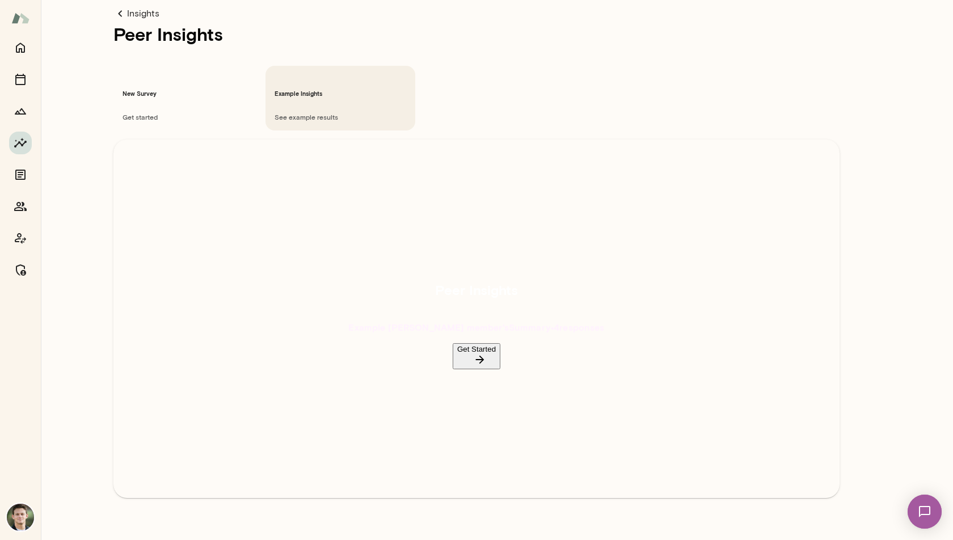
scroll to position [0, 0]
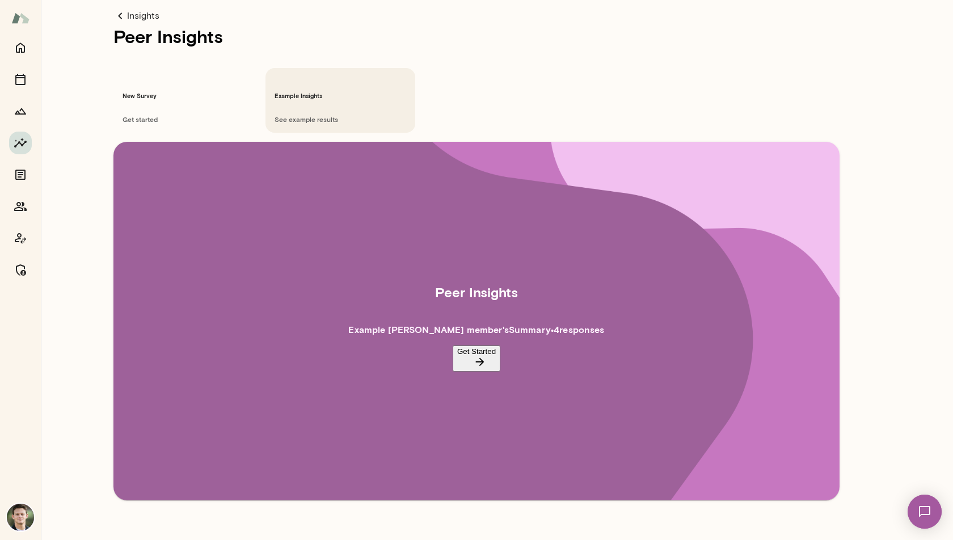
click at [479, 346] on button "Get Started" at bounding box center [477, 359] width 48 height 26
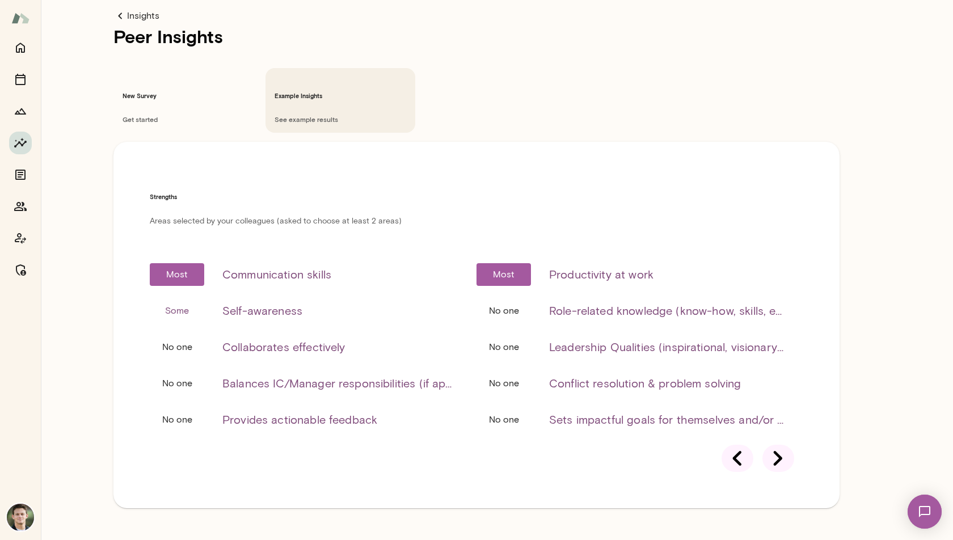
click at [790, 445] on div at bounding box center [778, 458] width 32 height 27
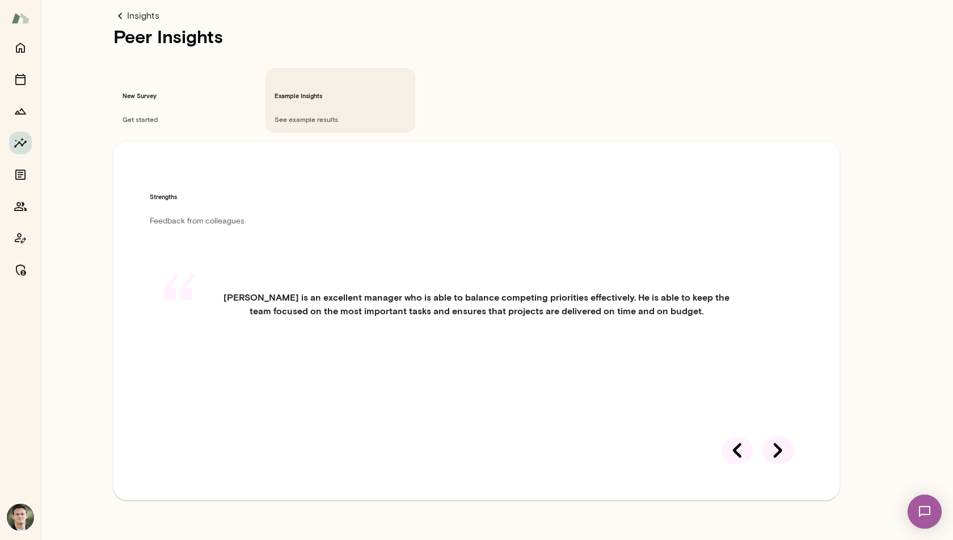
click at [790, 437] on div at bounding box center [778, 450] width 32 height 27
click at [786, 437] on div at bounding box center [778, 450] width 32 height 27
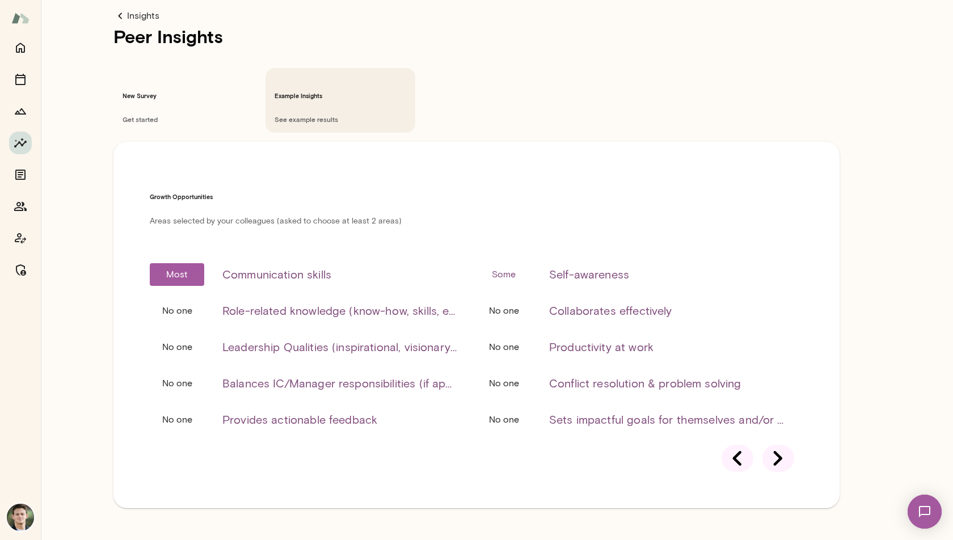
click at [791, 445] on div at bounding box center [778, 458] width 32 height 27
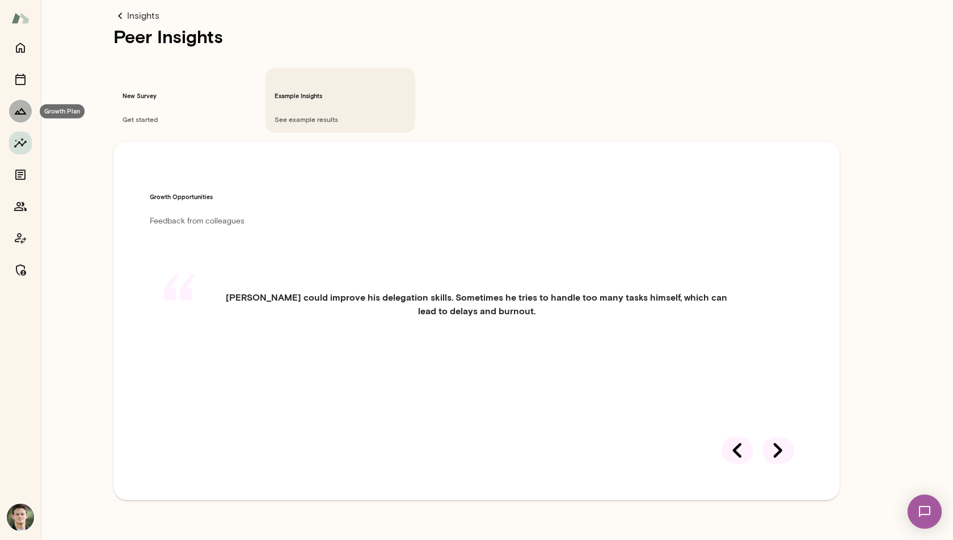
click at [29, 115] on button "Growth Plan" at bounding box center [20, 111] width 23 height 23
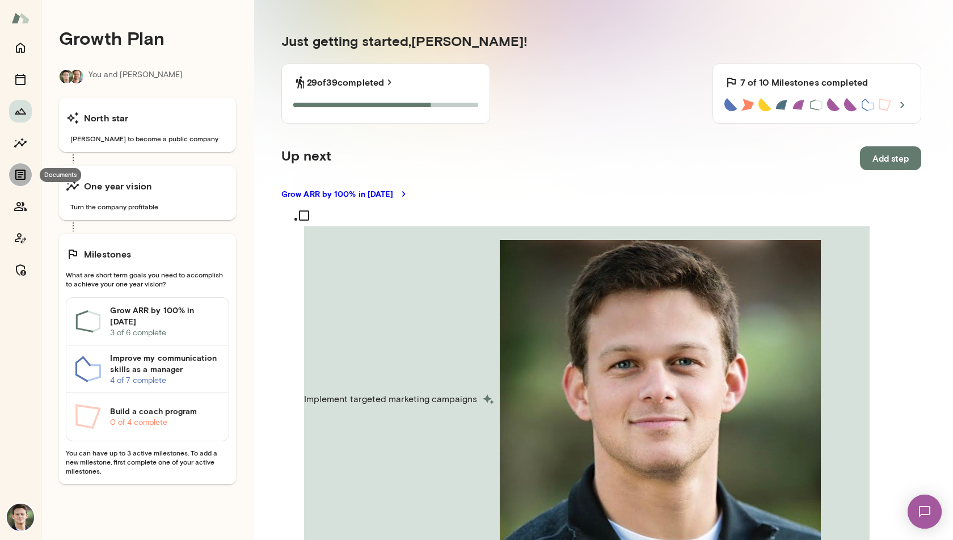
click at [22, 176] on icon "Documents" at bounding box center [21, 175] width 14 height 14
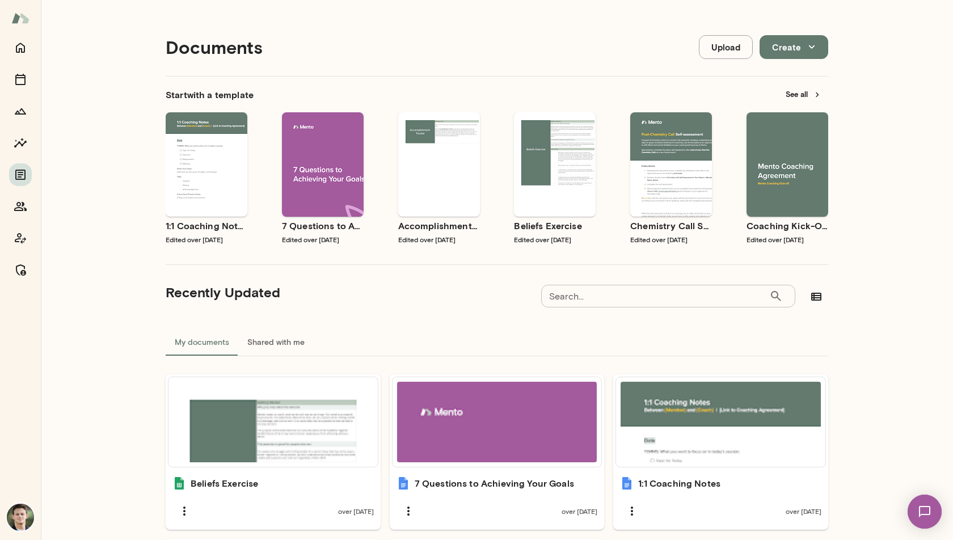
scroll to position [2, 0]
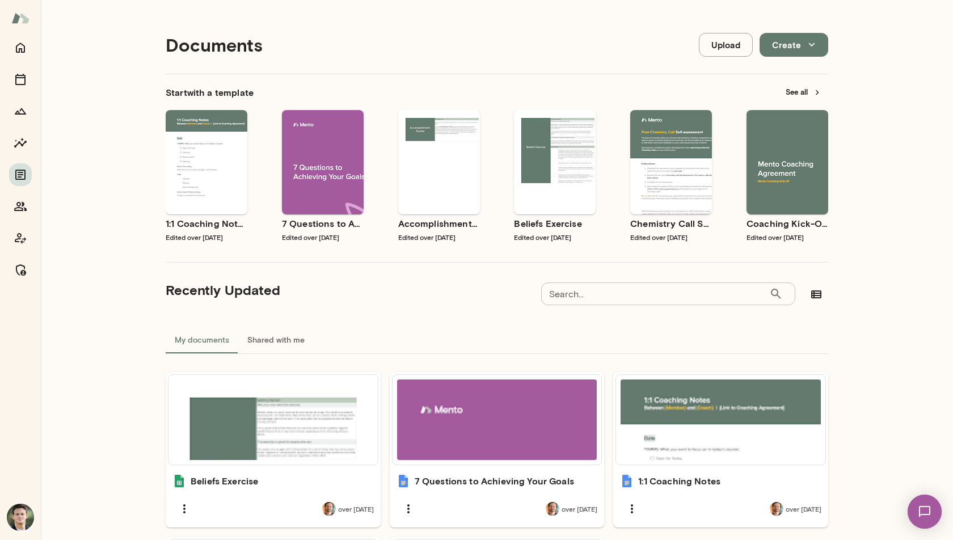
click at [785, 92] on button "See all" at bounding box center [803, 92] width 49 height 18
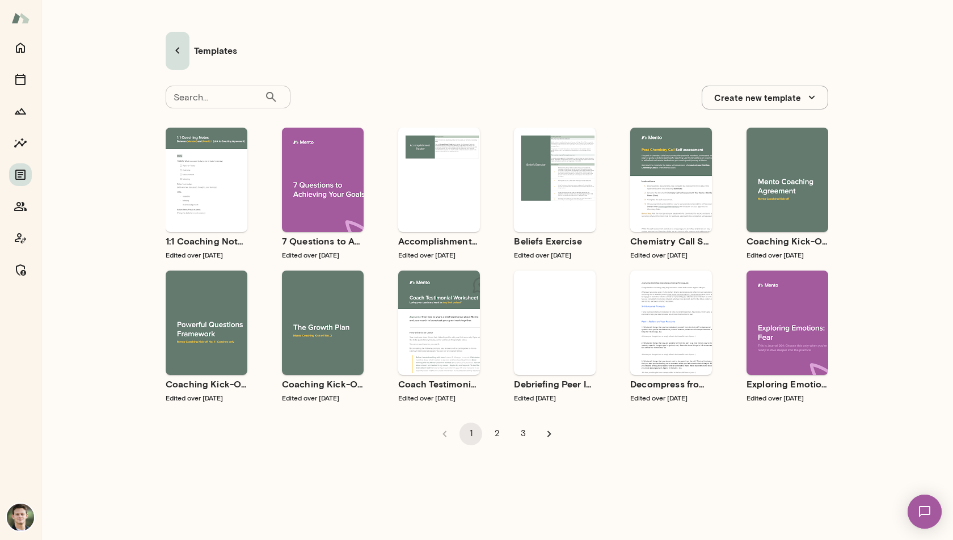
click at [172, 48] on icon "button" at bounding box center [178, 51] width 14 height 14
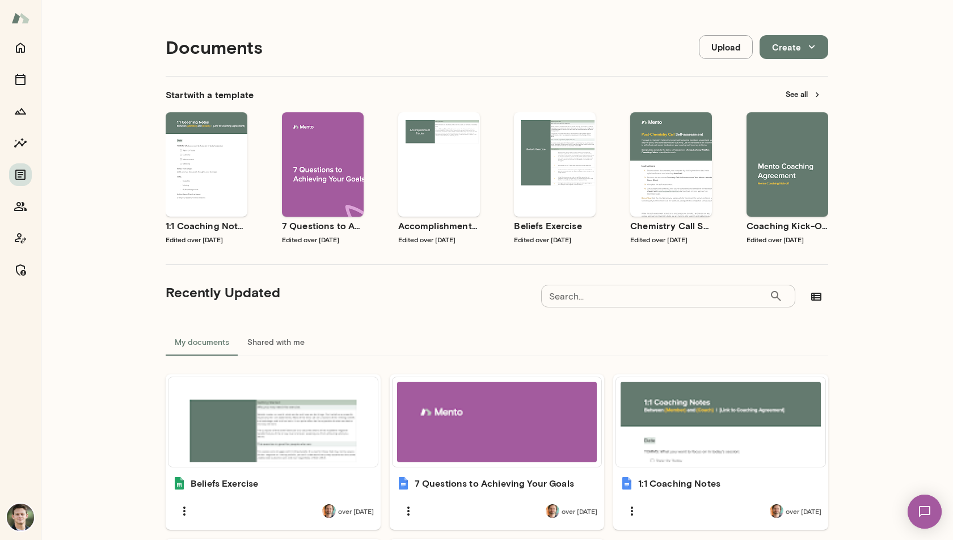
click at [711, 49] on button "Upload" at bounding box center [726, 47] width 54 height 24
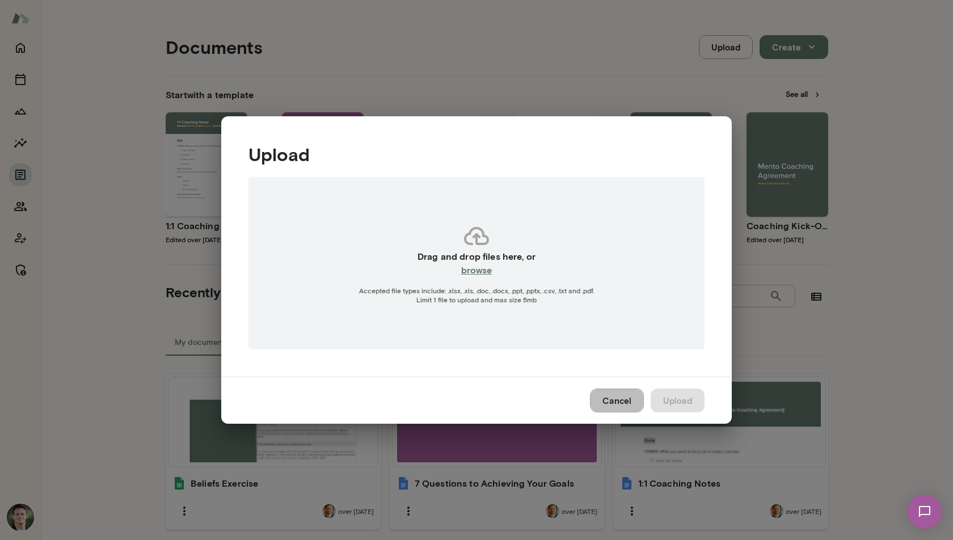
click at [632, 402] on button "Cancel" at bounding box center [617, 401] width 54 height 24
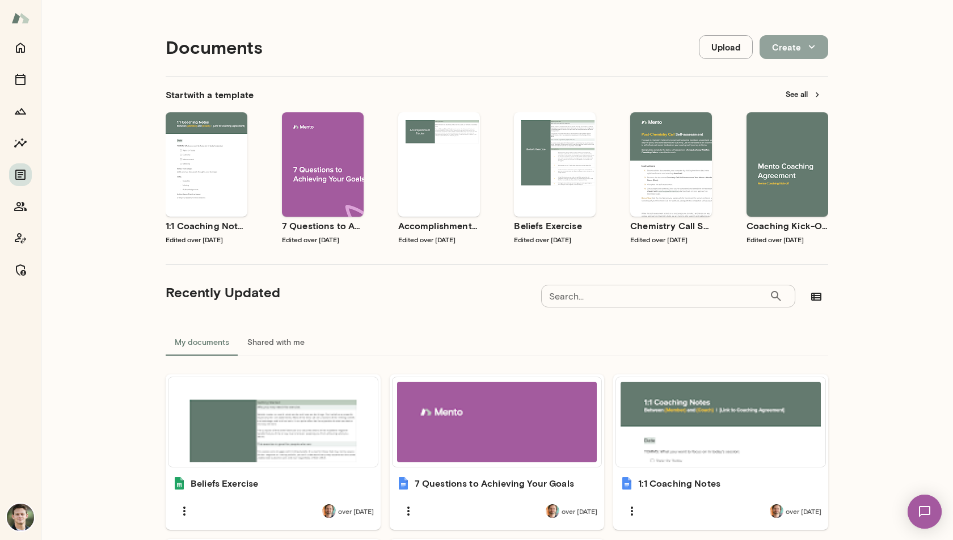
click at [808, 44] on icon "button" at bounding box center [812, 47] width 12 height 12
click at [891, 36] on div at bounding box center [476, 36] width 953 height 0
click at [22, 26] on img at bounding box center [20, 18] width 18 height 22
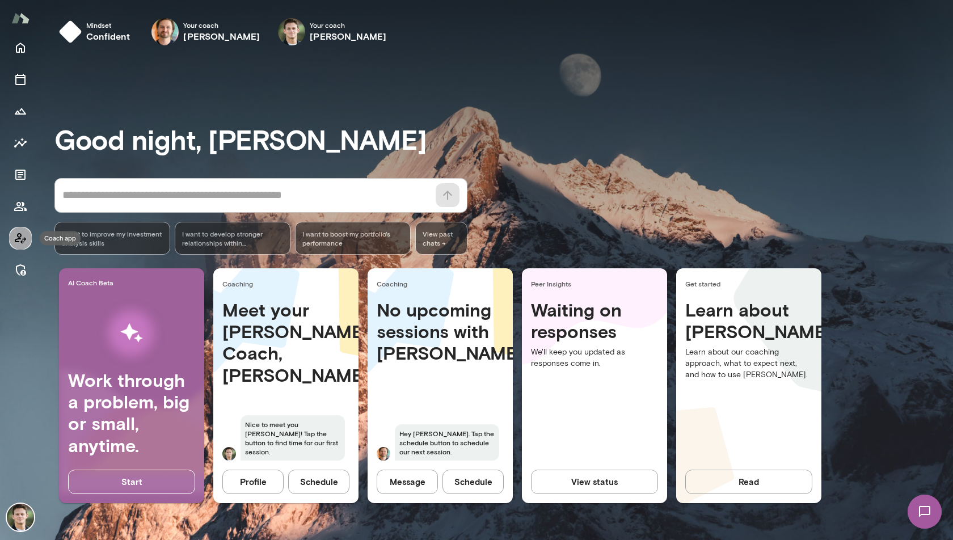
click at [18, 237] on icon "Coach app" at bounding box center [20, 238] width 11 height 11
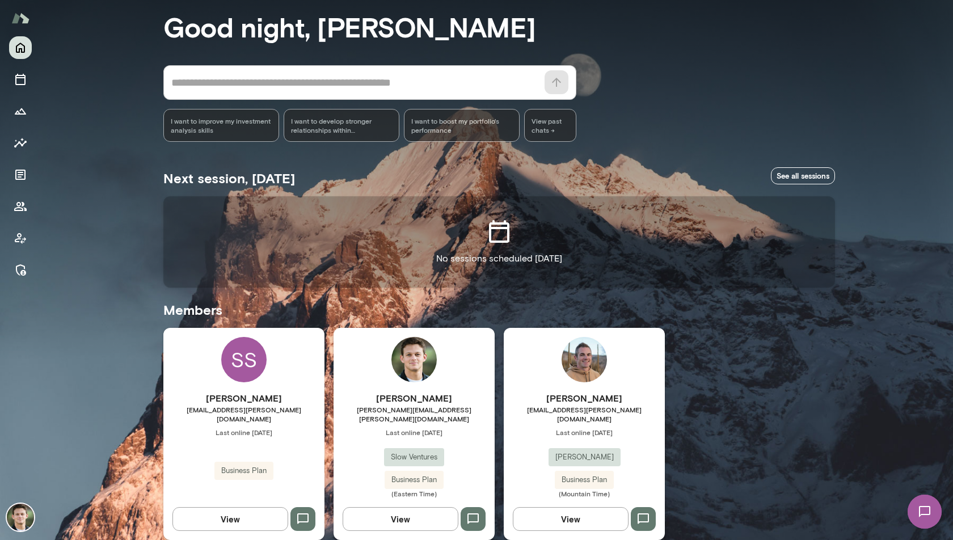
scroll to position [56, 0]
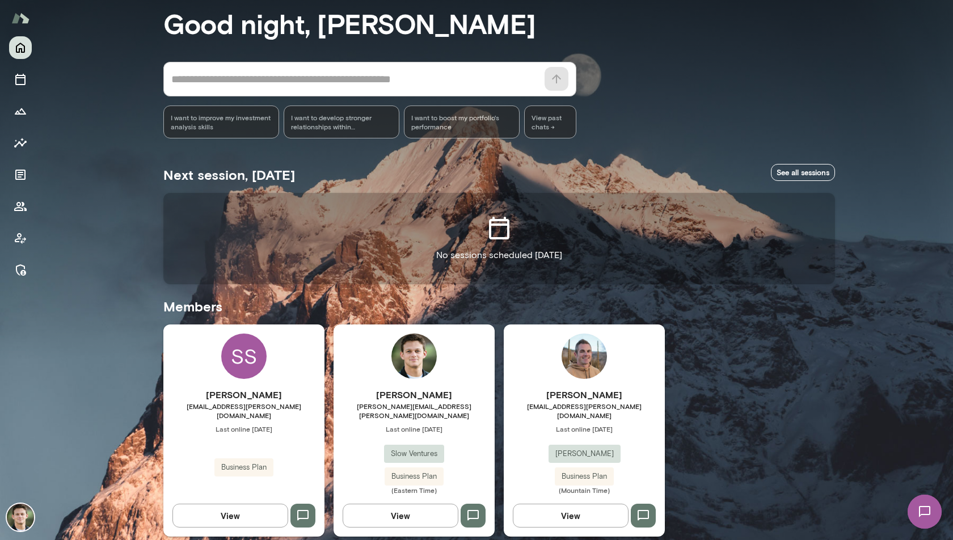
click at [461, 390] on h6 "[PERSON_NAME]" at bounding box center [414, 395] width 161 height 14
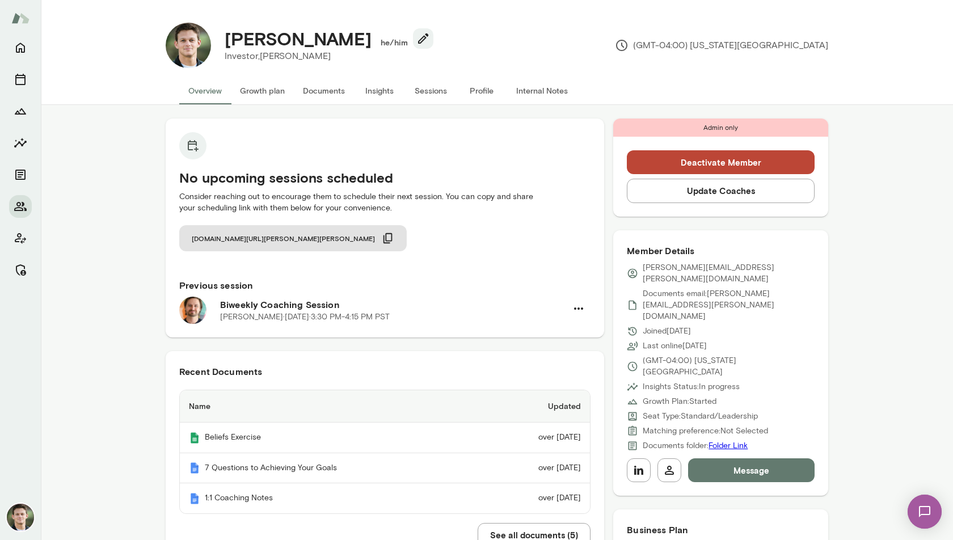
click at [242, 91] on button "Growth plan" at bounding box center [262, 90] width 63 height 27
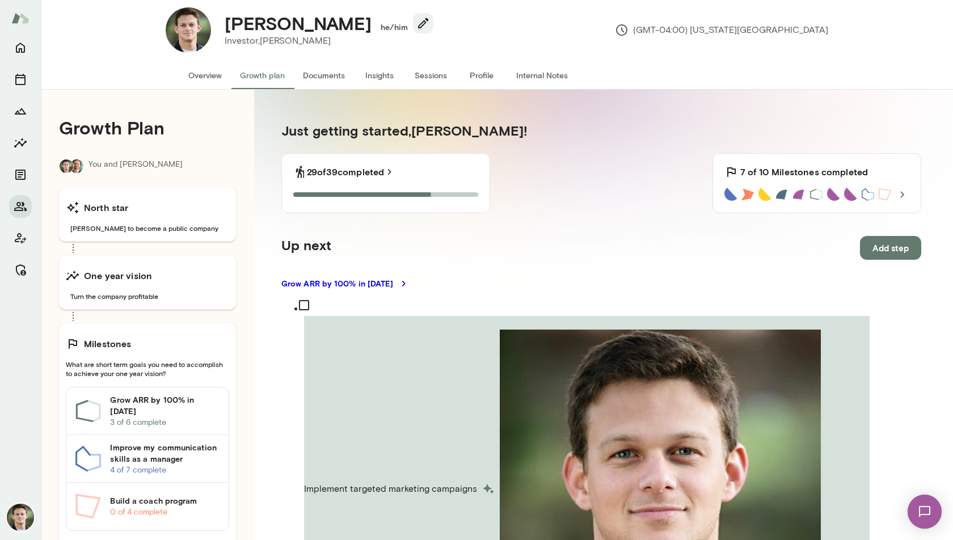
scroll to position [60, 0]
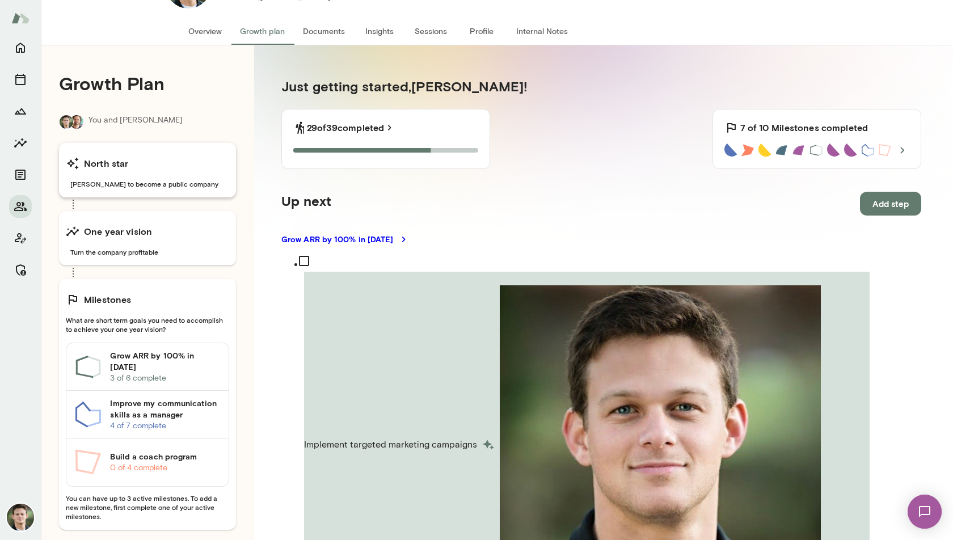
click at [156, 186] on span "[PERSON_NAME] to become a public company" at bounding box center [147, 183] width 163 height 9
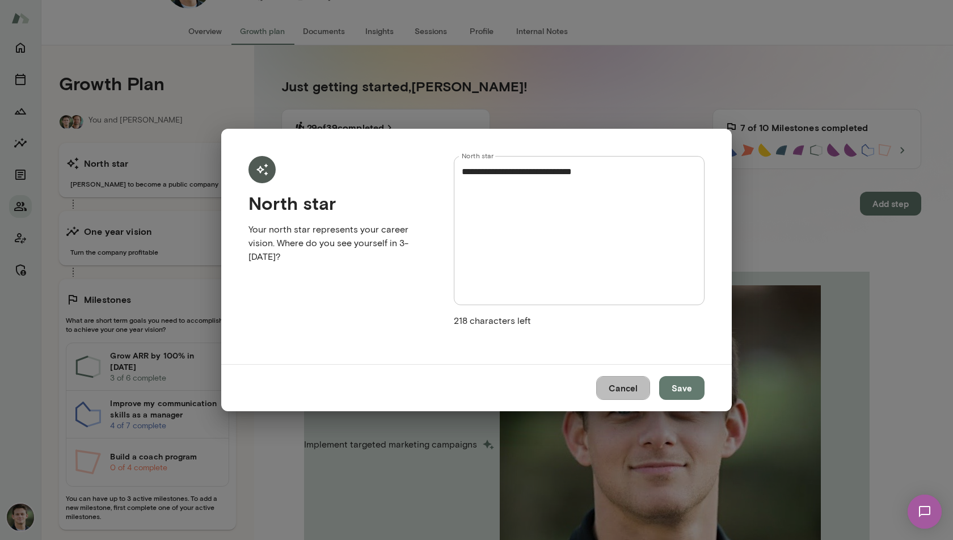
click at [630, 384] on button "Cancel" at bounding box center [623, 388] width 54 height 24
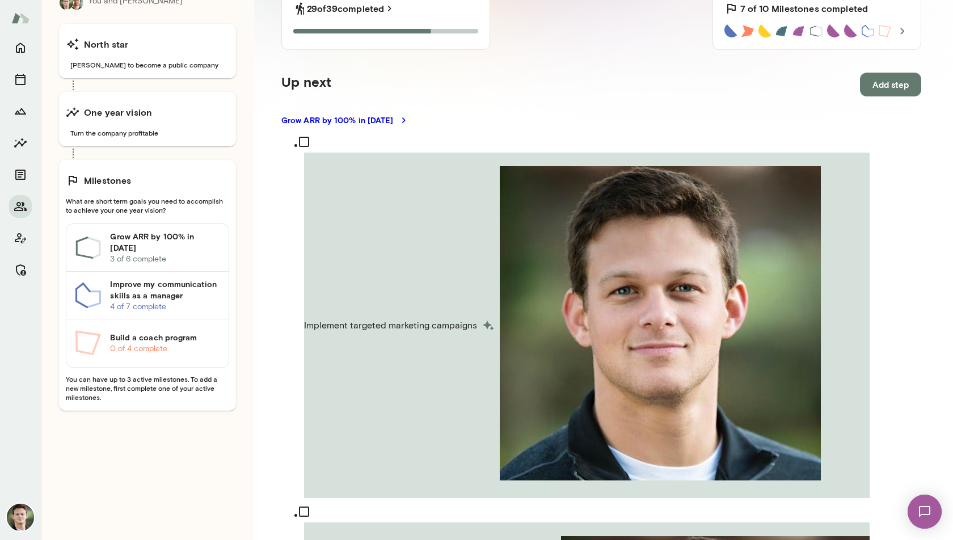
scroll to position [0, 0]
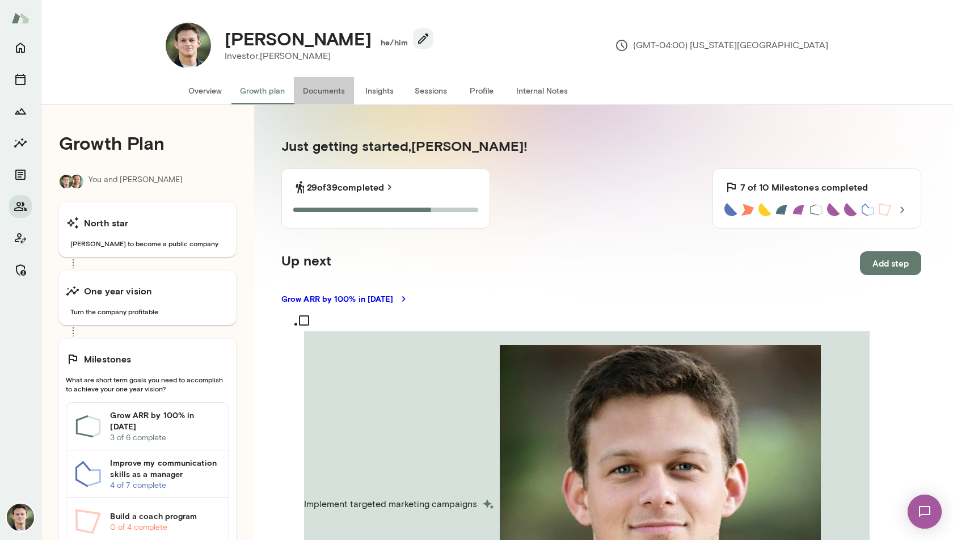
click at [330, 89] on button "Documents" at bounding box center [324, 90] width 60 height 27
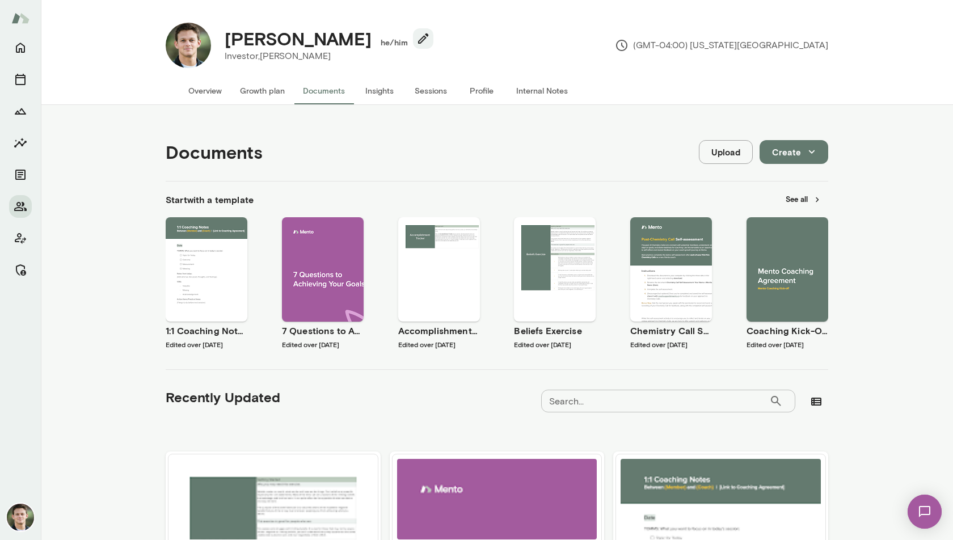
click at [773, 153] on button "Create" at bounding box center [794, 152] width 69 height 24
click at [908, 36] on div at bounding box center [476, 36] width 953 height 0
click at [377, 90] on button "Insights" at bounding box center [379, 90] width 51 height 27
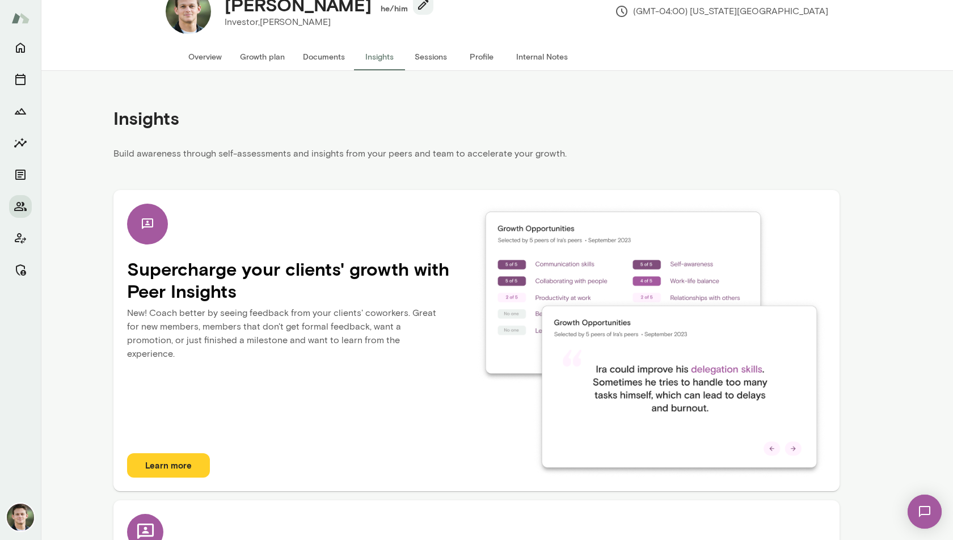
scroll to position [136, 0]
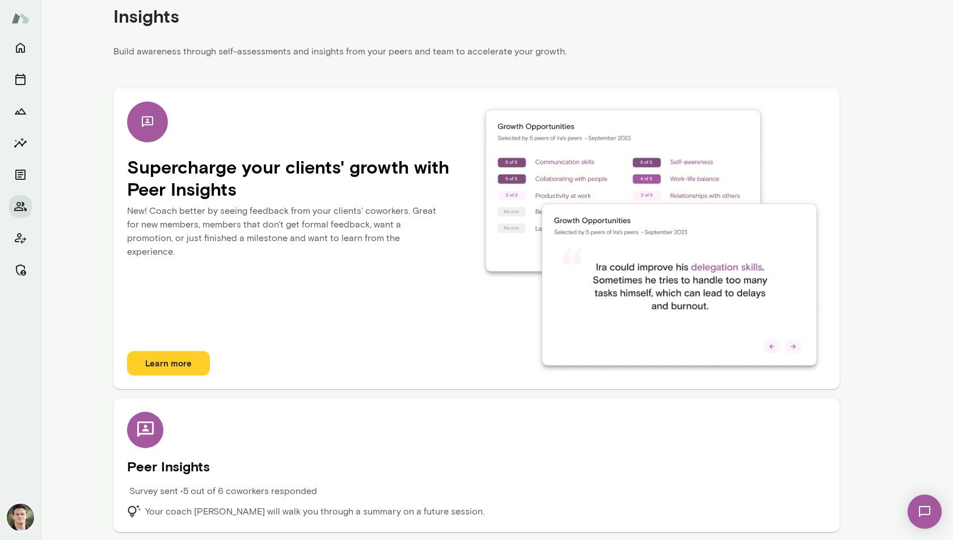
click at [336, 429] on div "Peer Insights Survey sent • 5 out of 6 coworkers responded Your coach [PERSON_N…" at bounding box center [476, 465] width 699 height 107
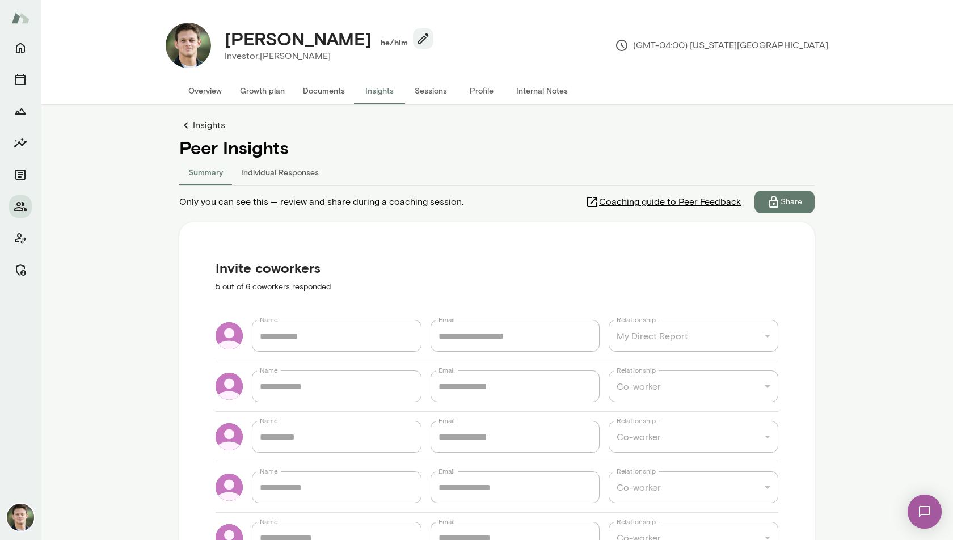
click at [264, 165] on button "Individual Responses" at bounding box center [280, 171] width 96 height 27
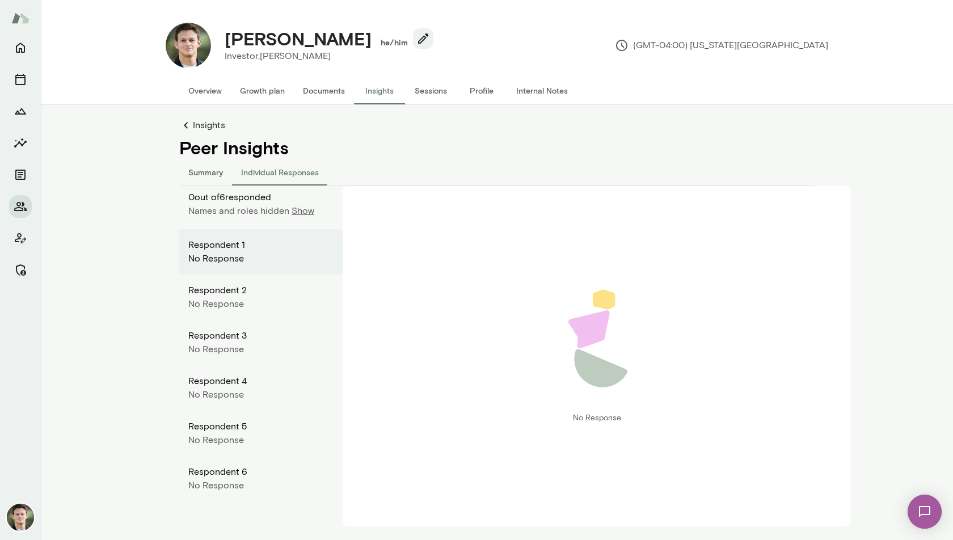
click at [208, 173] on button "Summary" at bounding box center [205, 171] width 53 height 27
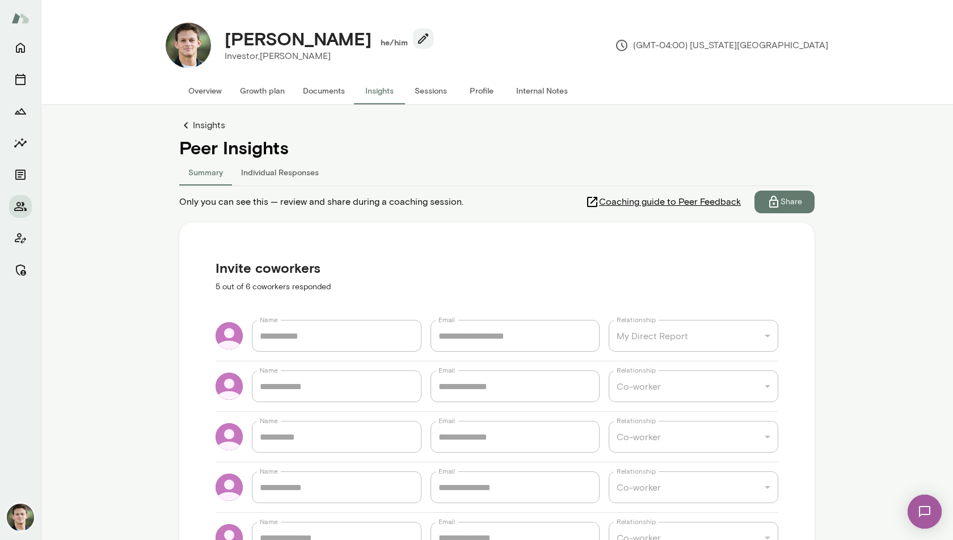
click at [588, 202] on icon at bounding box center [592, 202] width 14 height 14
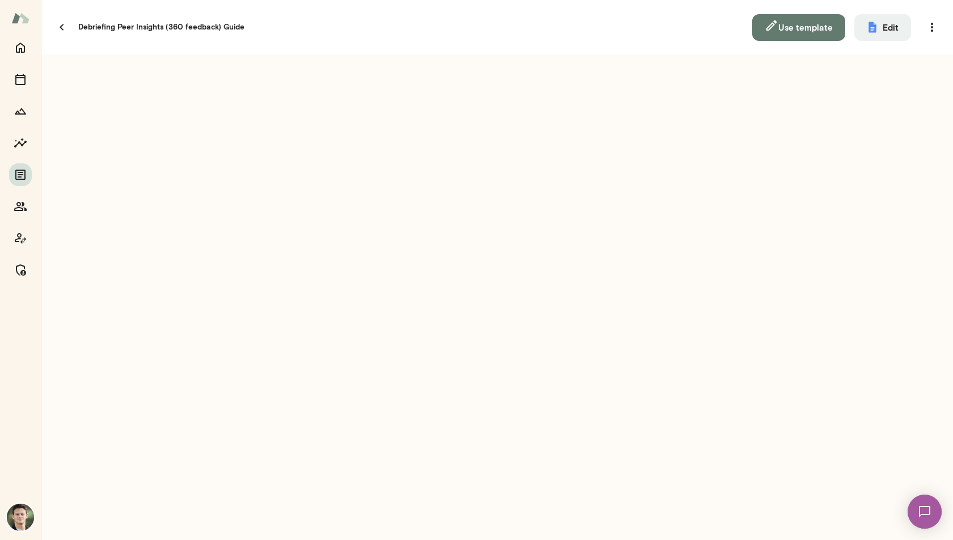
click at [811, 20] on button "Use template" at bounding box center [798, 27] width 93 height 27
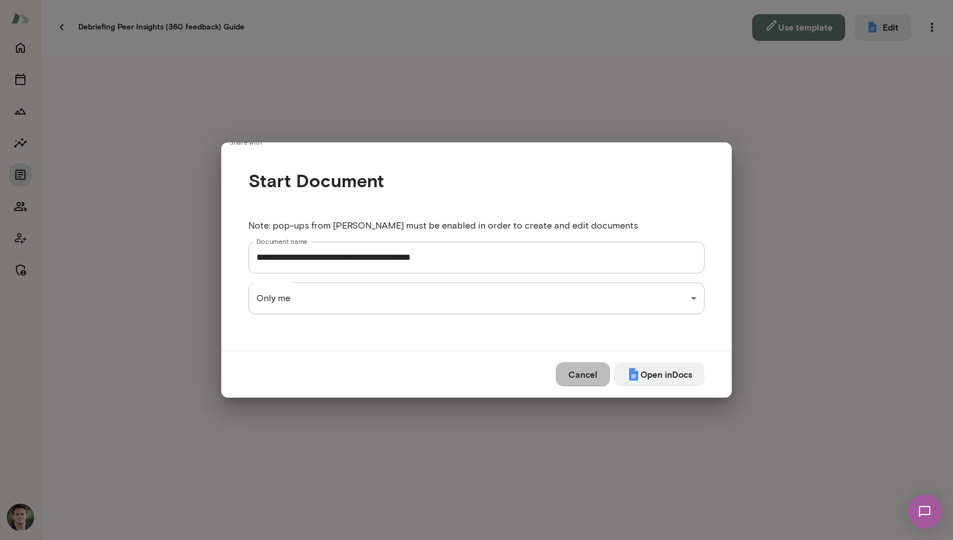
click at [572, 363] on button "Cancel" at bounding box center [583, 375] width 54 height 24
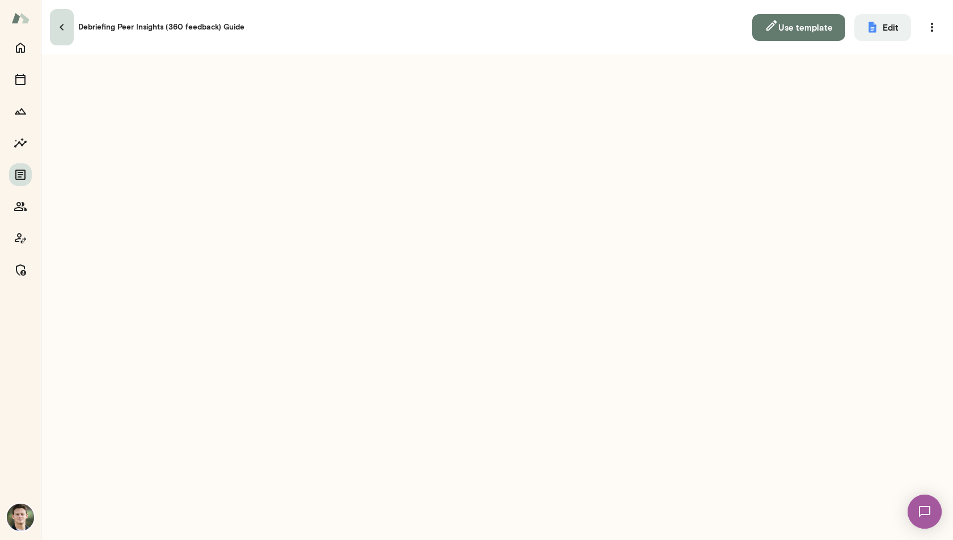
click at [69, 23] on button "button" at bounding box center [62, 27] width 24 height 36
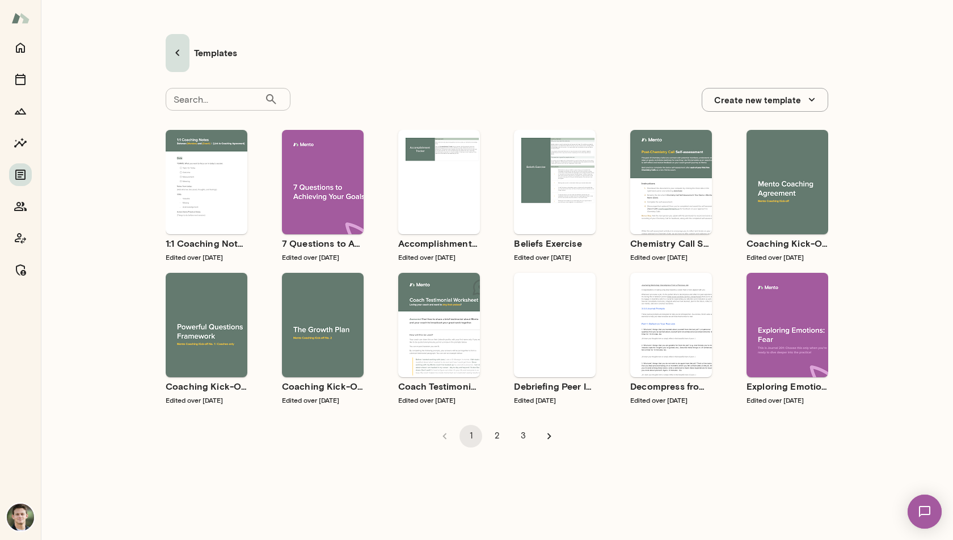
click at [171, 49] on icon "button" at bounding box center [178, 53] width 14 height 14
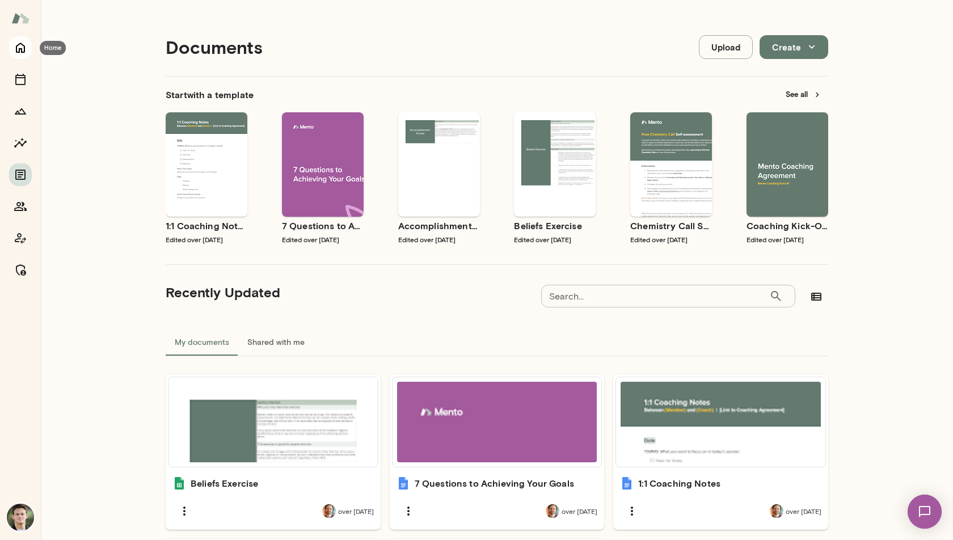
click at [20, 41] on icon "Home" at bounding box center [21, 48] width 14 height 14
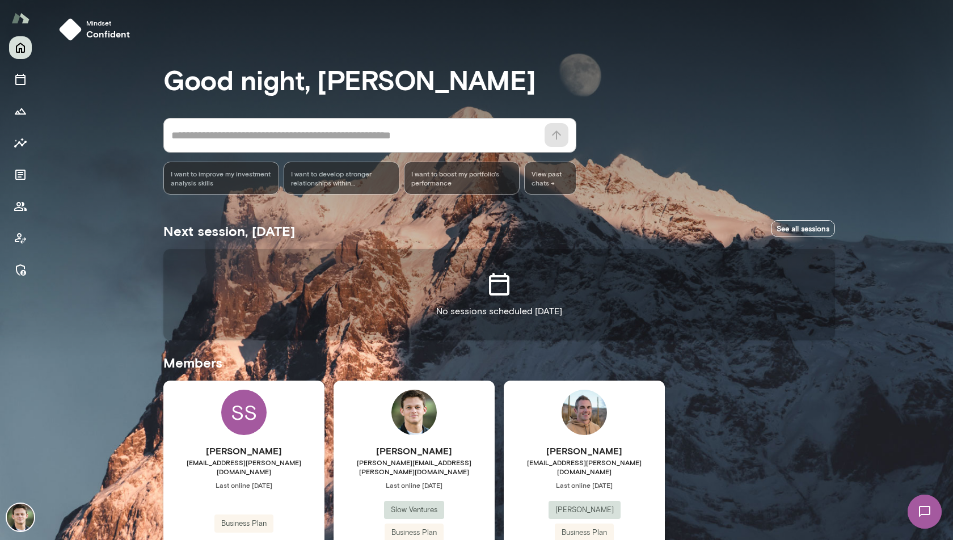
click at [21, 21] on img at bounding box center [20, 18] width 18 height 22
drag, startPoint x: 723, startPoint y: 322, endPoint x: 624, endPoint y: 250, distance: 122.2
click at [624, 250] on div at bounding box center [642, 219] width 170 height 87
click at [728, 326] on span "End Recording" at bounding box center [735, 325] width 14 height 14
click at [22, 242] on icon "Client app" at bounding box center [20, 238] width 11 height 11
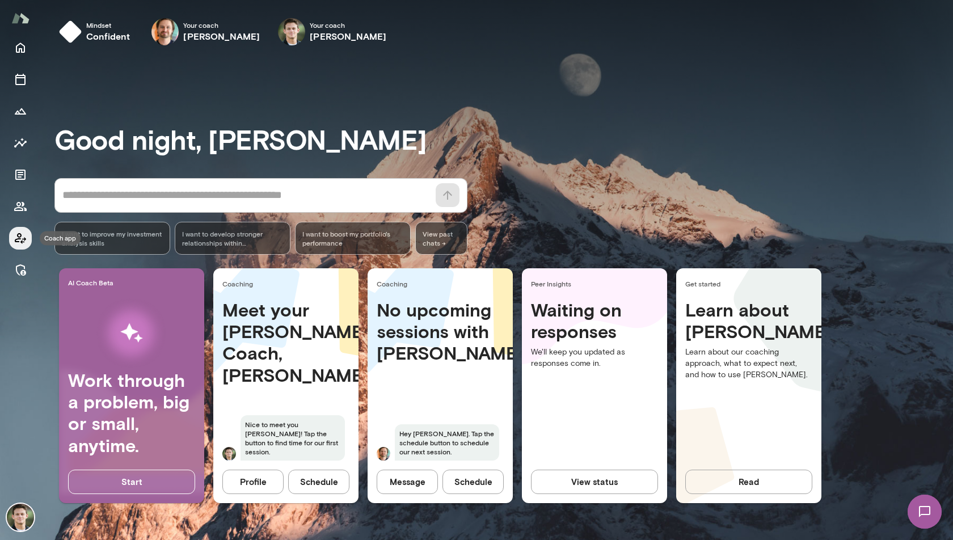
click at [23, 235] on icon "Coach app" at bounding box center [21, 238] width 14 height 14
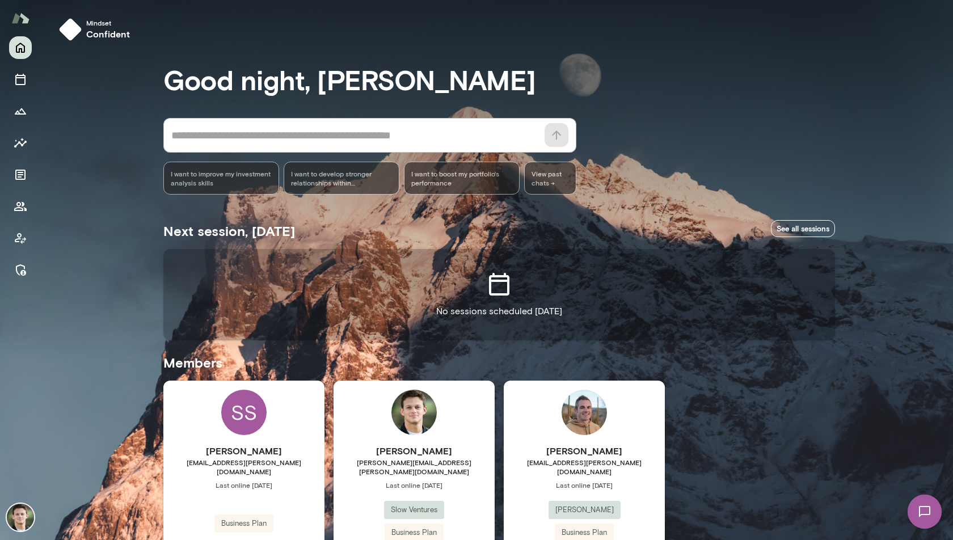
click at [382, 408] on div "[PERSON_NAME] [PERSON_NAME][EMAIL_ADDRESS][PERSON_NAME][DOMAIN_NAME] Last onlin…" at bounding box center [414, 487] width 161 height 212
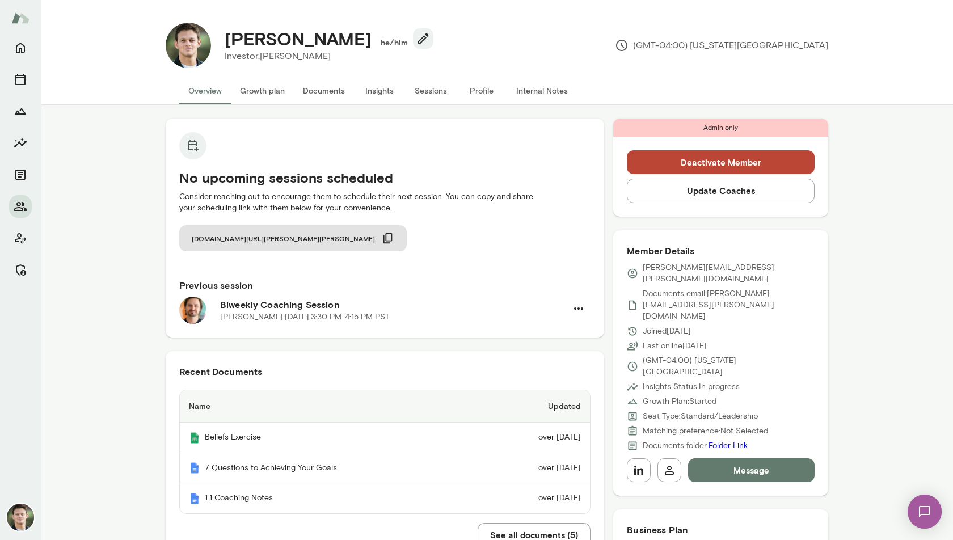
click at [418, 92] on button "Sessions" at bounding box center [430, 90] width 51 height 27
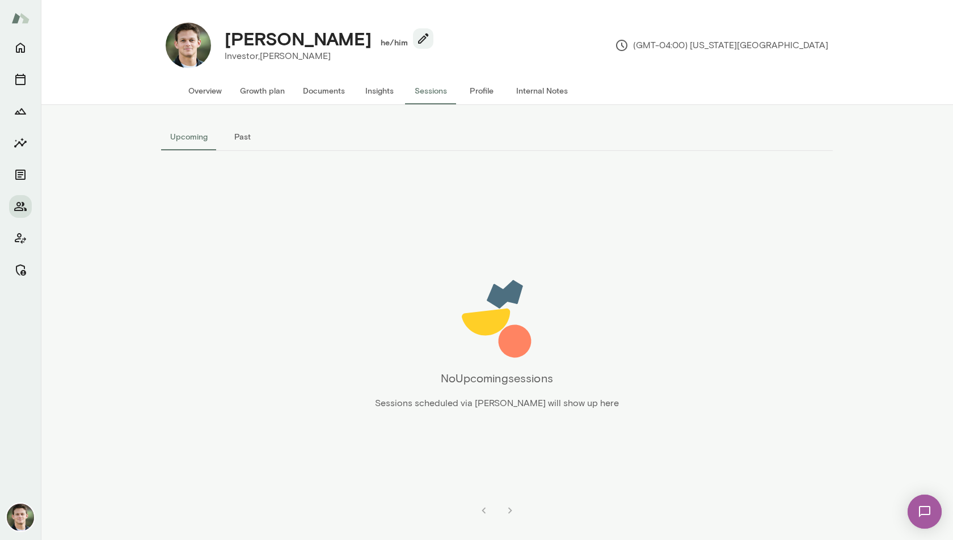
click at [538, 89] on button "Internal Notes" at bounding box center [542, 90] width 70 height 27
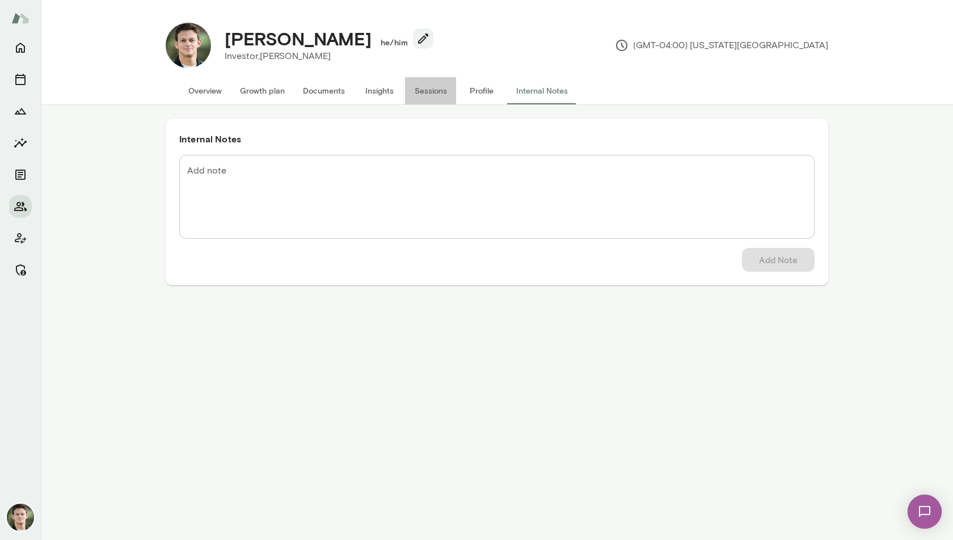
click at [437, 93] on button "Sessions" at bounding box center [430, 90] width 51 height 27
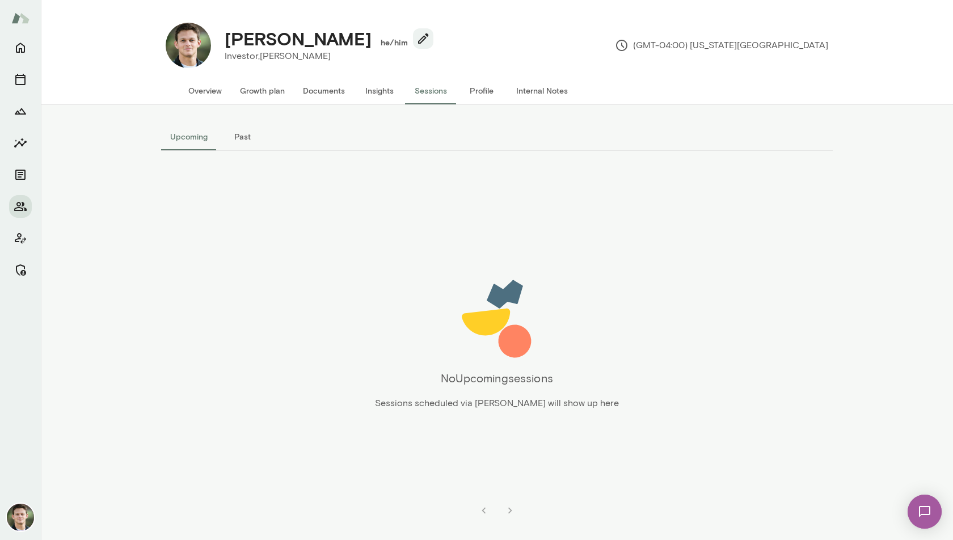
click at [482, 92] on button "Profile" at bounding box center [481, 90] width 51 height 27
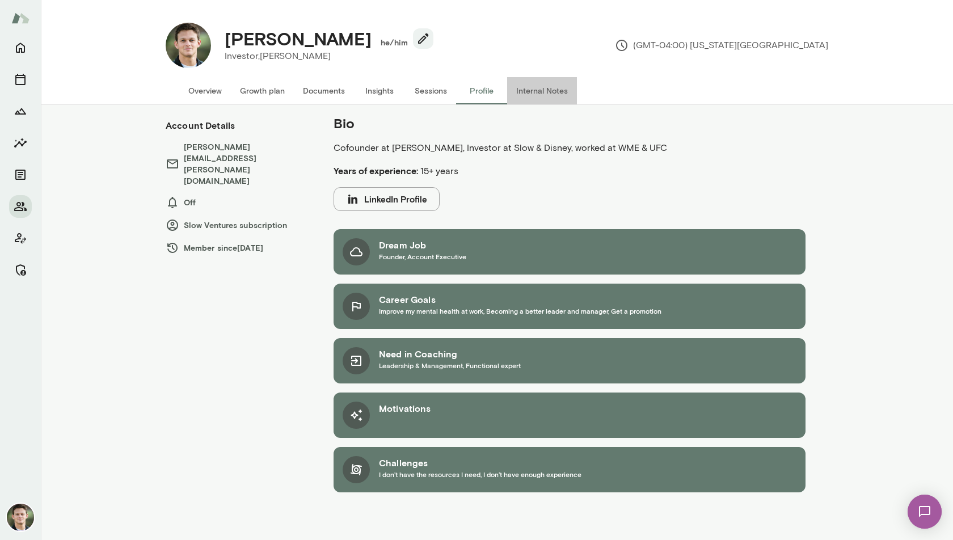
click at [542, 92] on button "Internal Notes" at bounding box center [542, 90] width 70 height 27
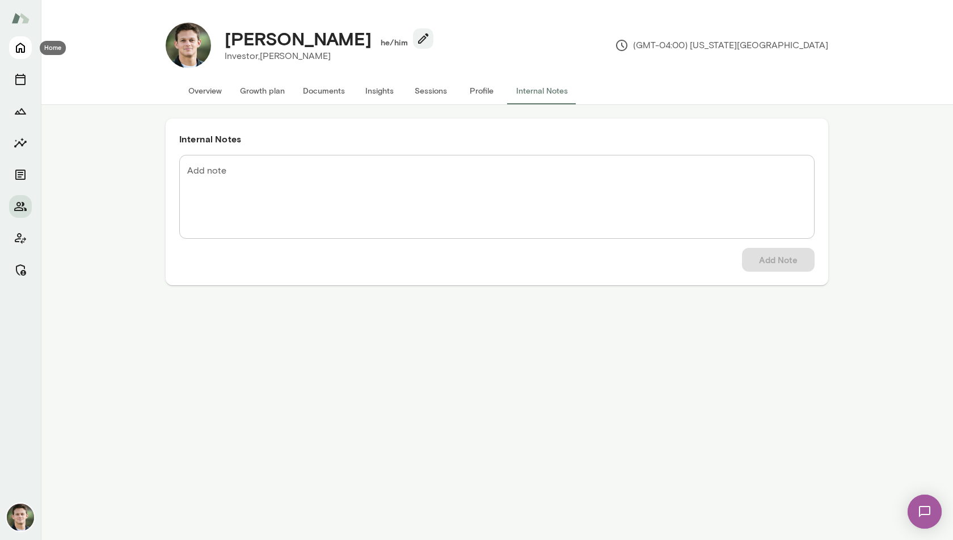
click at [16, 45] on icon "Home" at bounding box center [21, 48] width 14 height 14
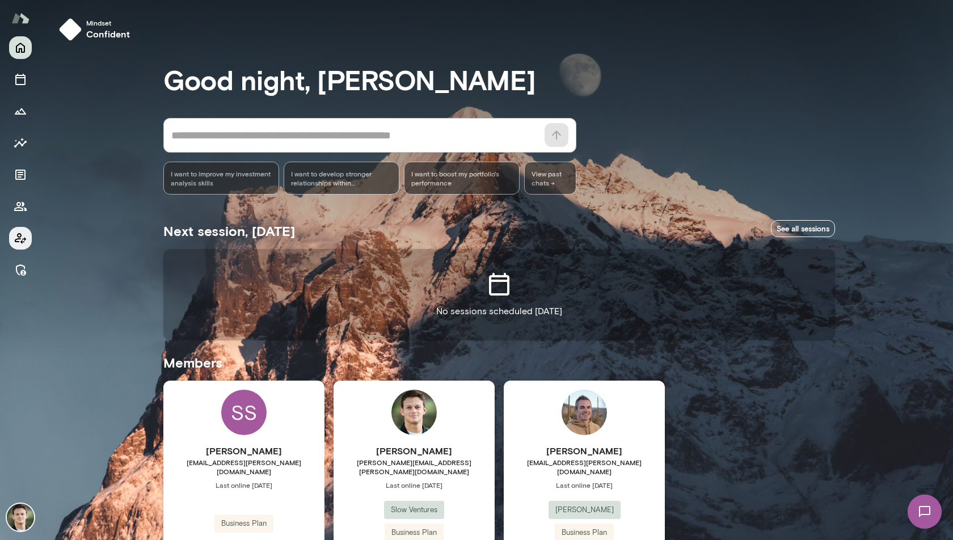
click at [27, 239] on button "Client app" at bounding box center [20, 238] width 23 height 23
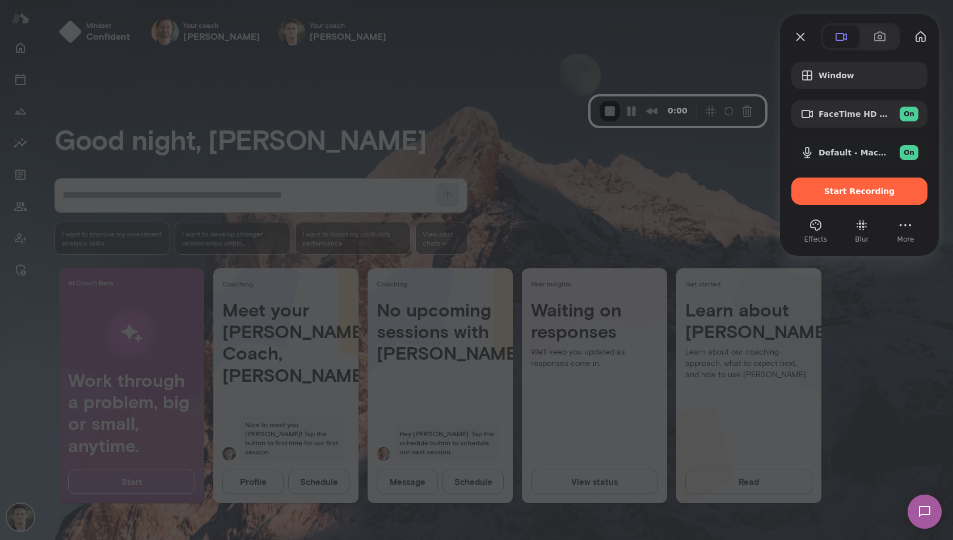
drag, startPoint x: 57, startPoint y: 431, endPoint x: 484, endPoint y: -9, distance: 613.0
click at [484, 0] on html "Mindset confident Your coach [PERSON_NAME] Your coach [PERSON_NAME] Your coach …" at bounding box center [476, 13] width 953 height 27
drag, startPoint x: 62, startPoint y: 437, endPoint x: 495, endPoint y: 39, distance: 588.6
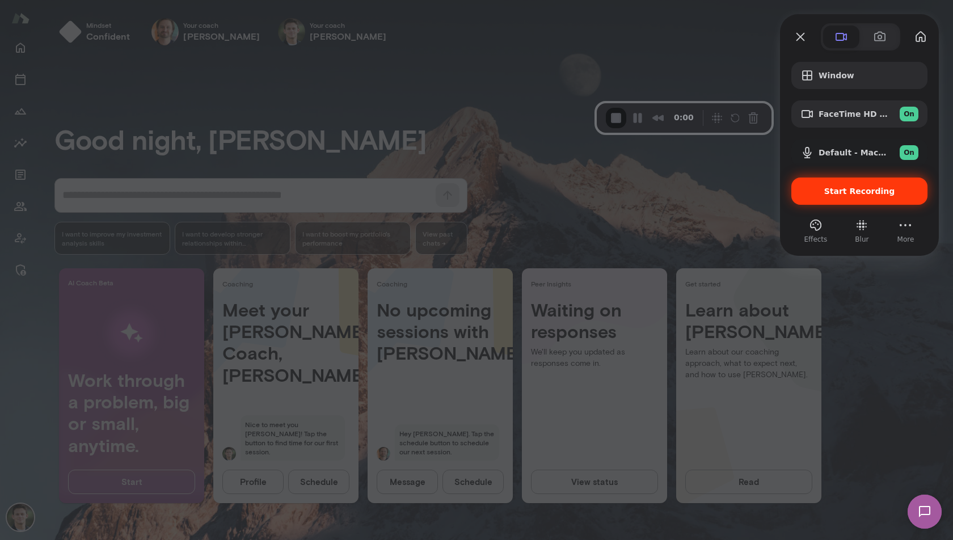
click at [842, 190] on span "Start Recording" at bounding box center [859, 191] width 71 height 9
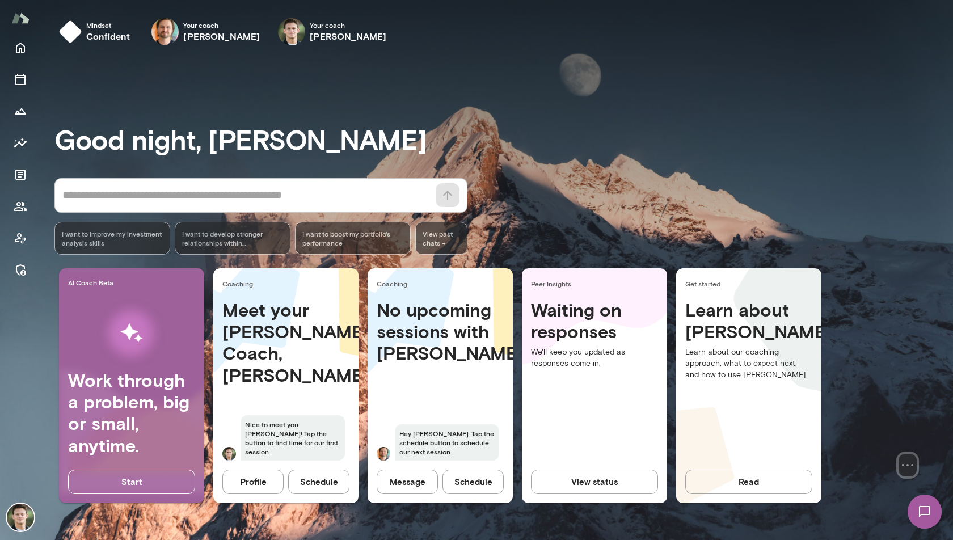
drag, startPoint x: 507, startPoint y: 63, endPoint x: 935, endPoint y: 530, distance: 633.7
click at [935, 477] on div "Select video screen size" at bounding box center [908, 421] width 170 height 110
click at [24, 514] on img at bounding box center [20, 517] width 27 height 27
click at [100, 155] on button "View or edit profile" at bounding box center [105, 143] width 102 height 24
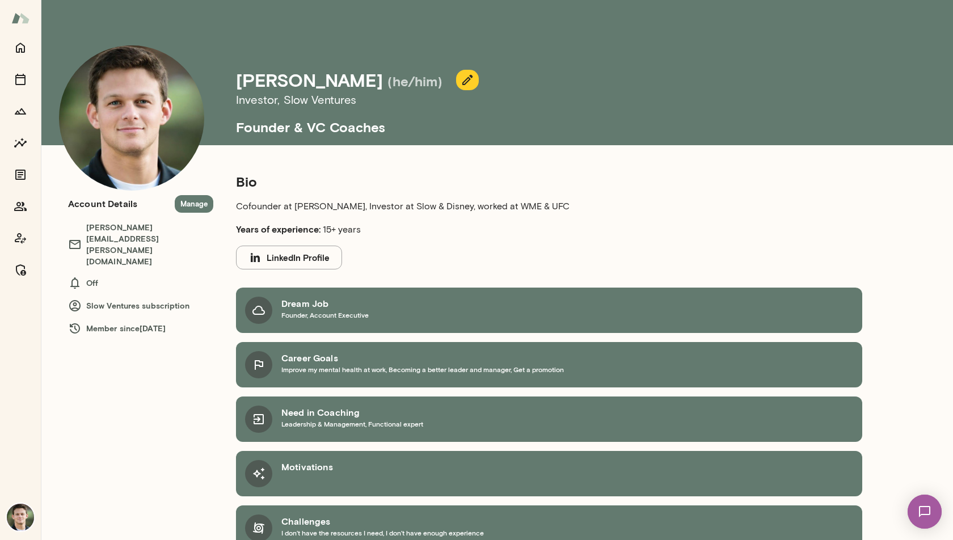
click at [20, 24] on img at bounding box center [20, 18] width 18 height 22
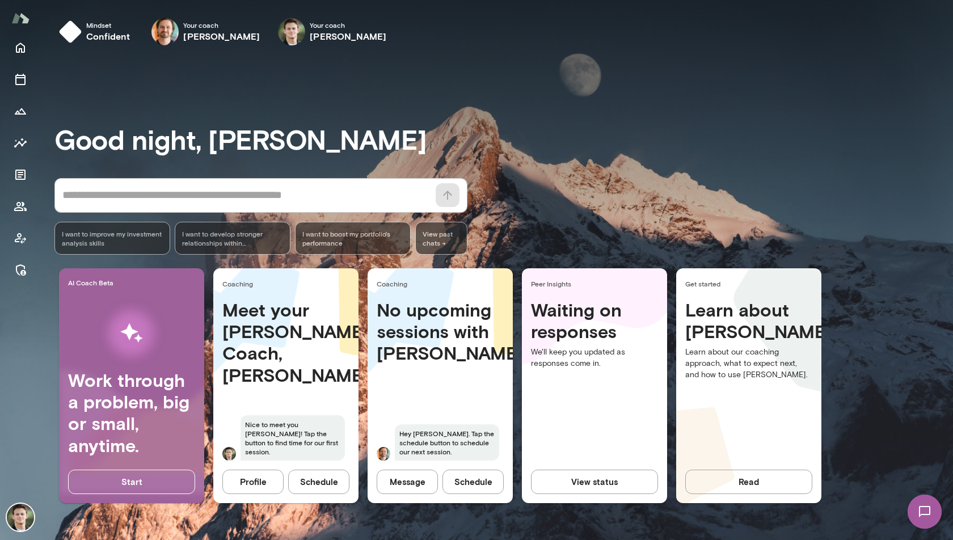
click at [240, 241] on span "I want to develop stronger relationships within [PERSON_NAME]" at bounding box center [232, 238] width 101 height 18
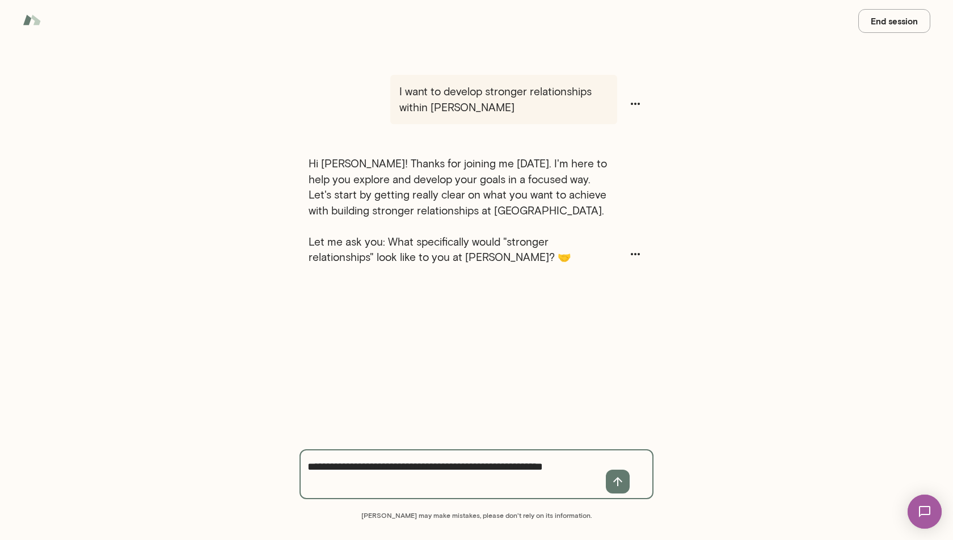
type textarea "**********"
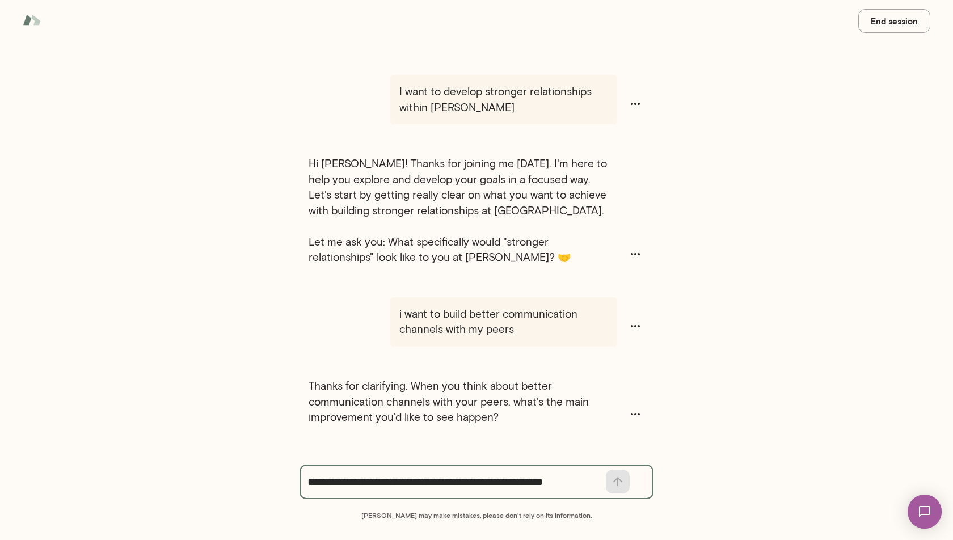
click at [28, 20] on img at bounding box center [32, 20] width 18 height 22
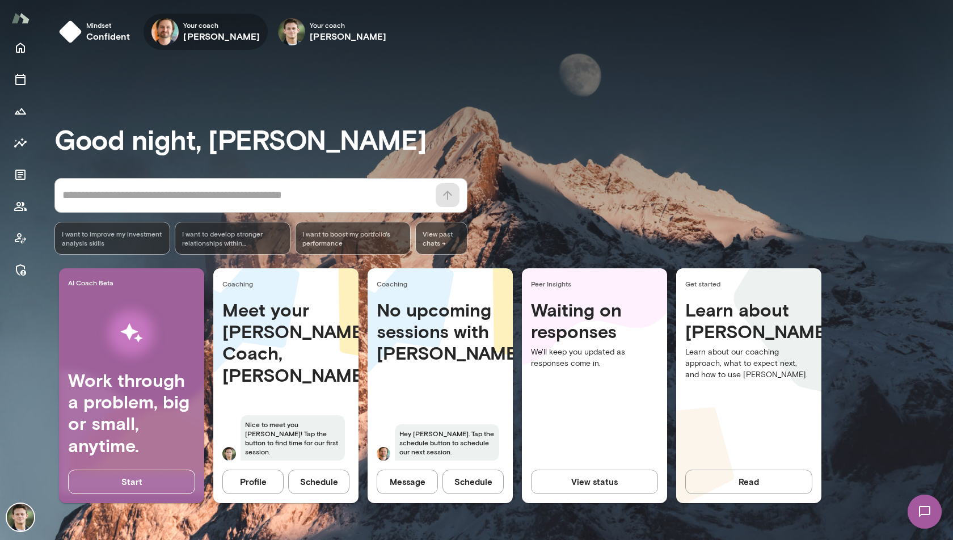
click at [210, 31] on h6 "[PERSON_NAME]" at bounding box center [221, 37] width 77 height 14
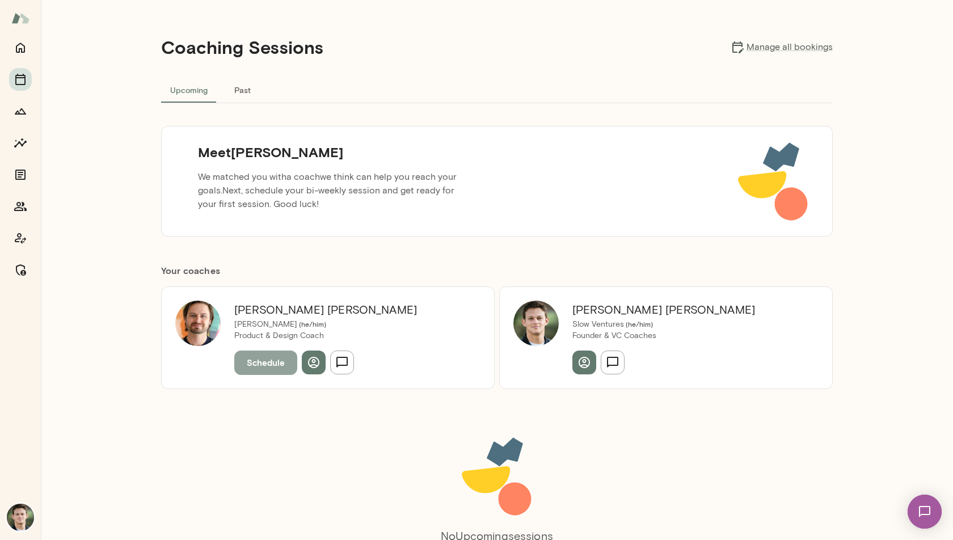
click at [260, 363] on button "Schedule" at bounding box center [265, 363] width 63 height 24
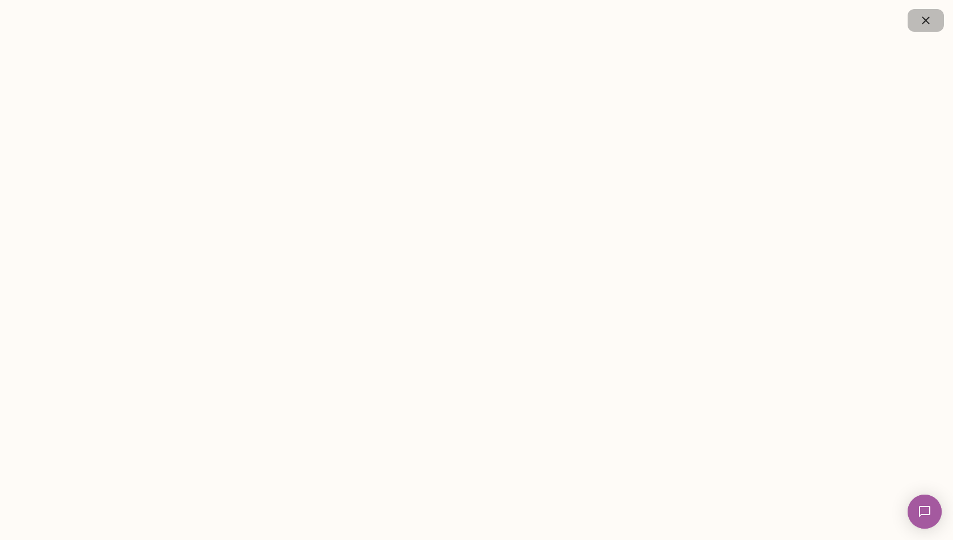
click at [919, 31] on button "button" at bounding box center [926, 20] width 36 height 23
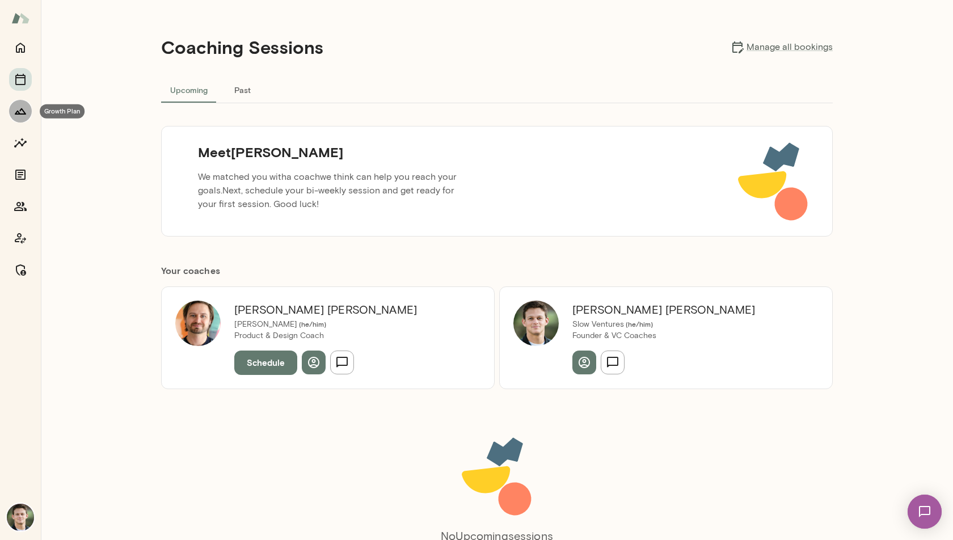
click at [21, 113] on icon "Growth Plan" at bounding box center [21, 111] width 14 height 14
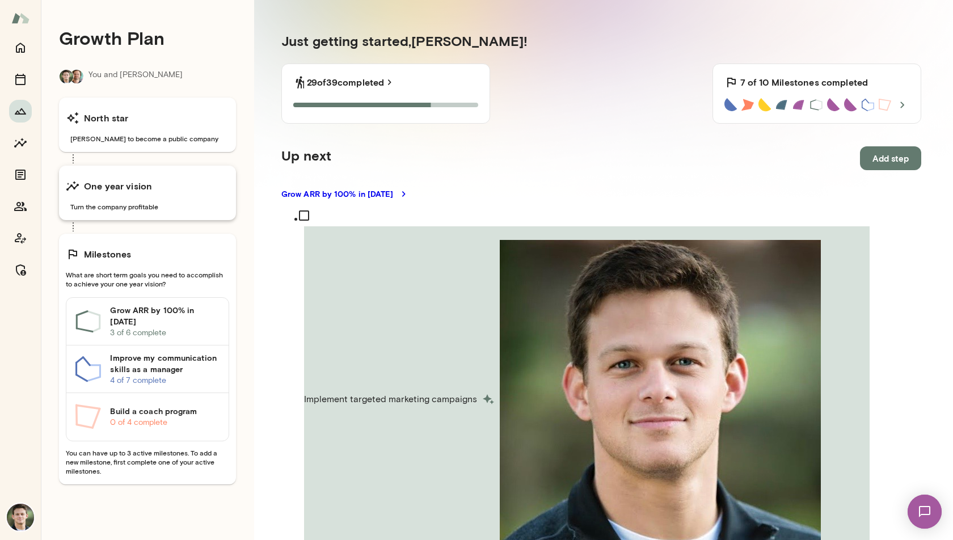
click at [153, 198] on div "One year vision Turn the company profitable" at bounding box center [147, 193] width 177 height 54
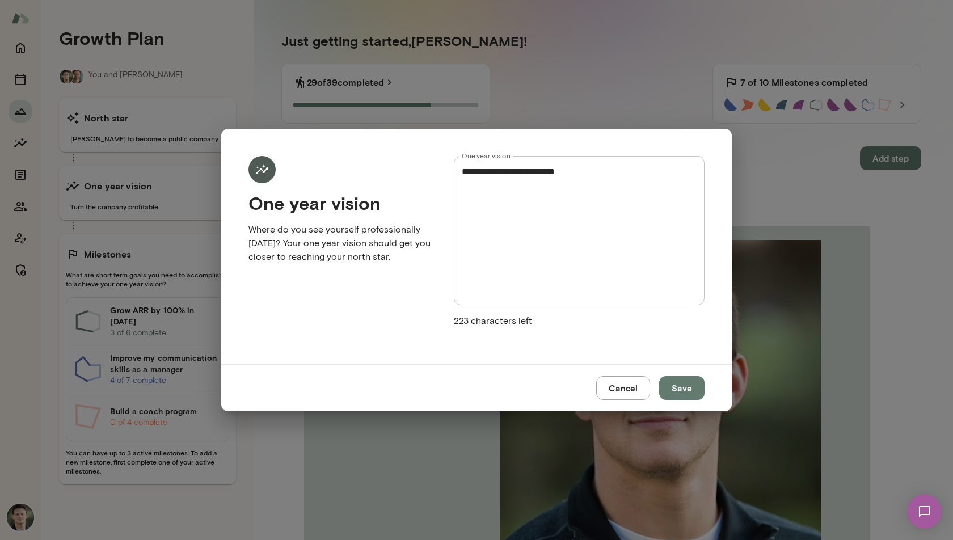
click at [494, 232] on textarea "**********" at bounding box center [579, 230] width 235 height 130
click at [631, 377] on button "Cancel" at bounding box center [623, 388] width 54 height 24
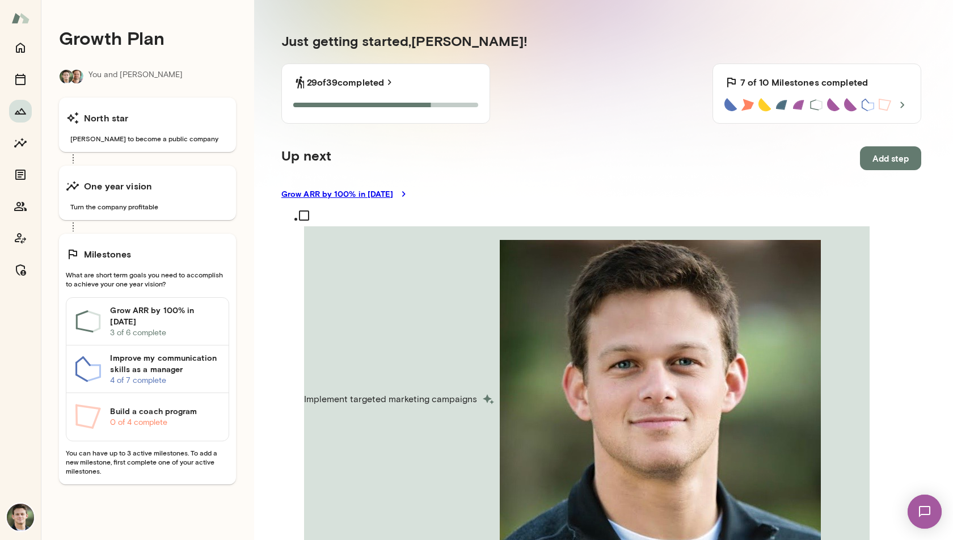
click at [359, 196] on link "Grow ARR by 100% in [DATE]" at bounding box center [601, 193] width 640 height 11
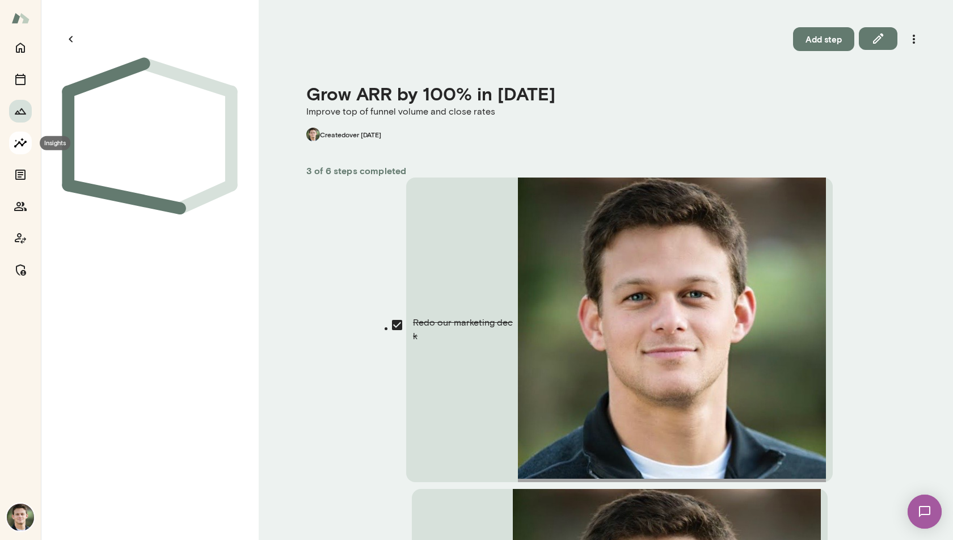
click at [20, 144] on icon "Insights" at bounding box center [20, 143] width 12 height 10
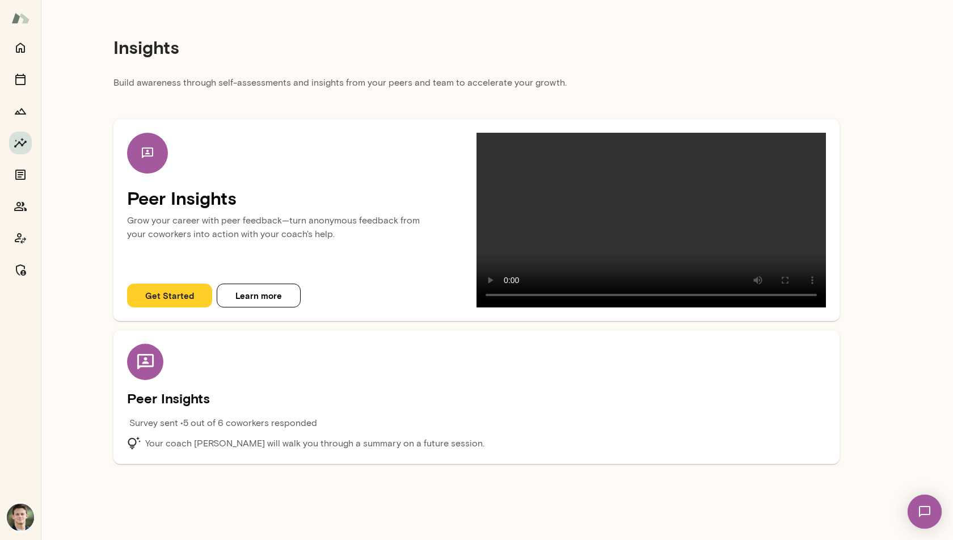
click at [176, 307] on button "Get Started" at bounding box center [169, 296] width 85 height 24
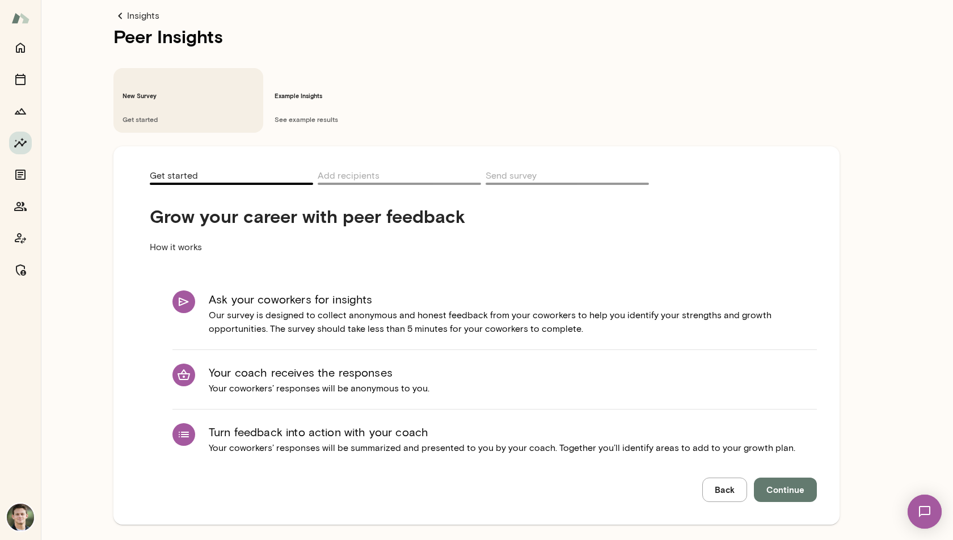
click at [768, 482] on span "Continue" at bounding box center [785, 489] width 38 height 15
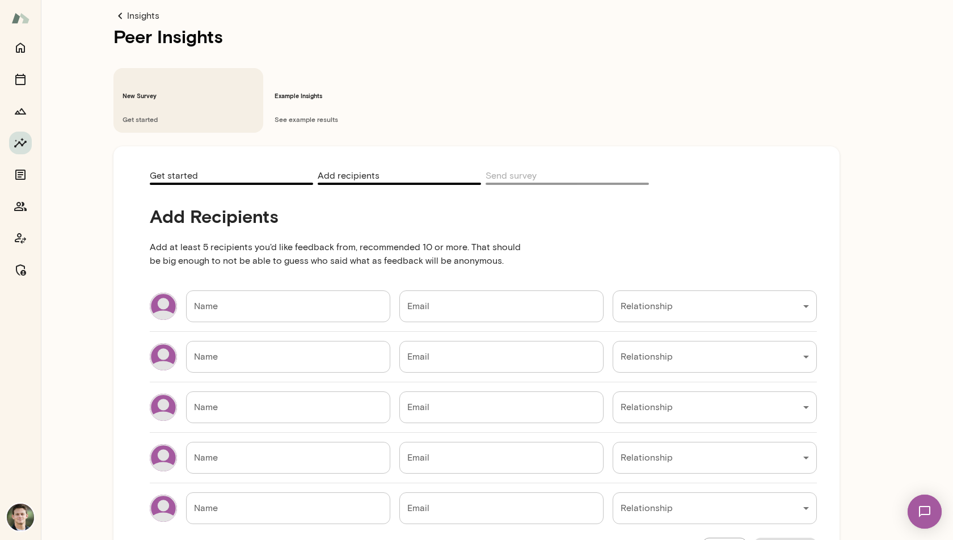
click at [239, 290] on input "Name" at bounding box center [288, 306] width 204 height 32
click at [439, 290] on input "Email" at bounding box center [501, 306] width 204 height 32
click at [662, 27] on div "Insights Peer Insights New Survey Get started Example Insights See example resu…" at bounding box center [476, 27] width 953 height 0
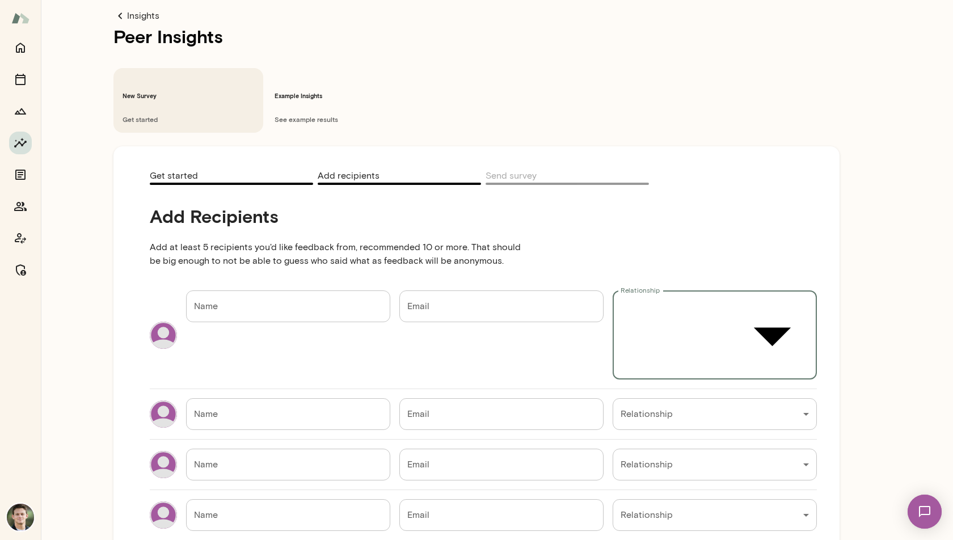
click at [589, 36] on div at bounding box center [476, 36] width 953 height 0
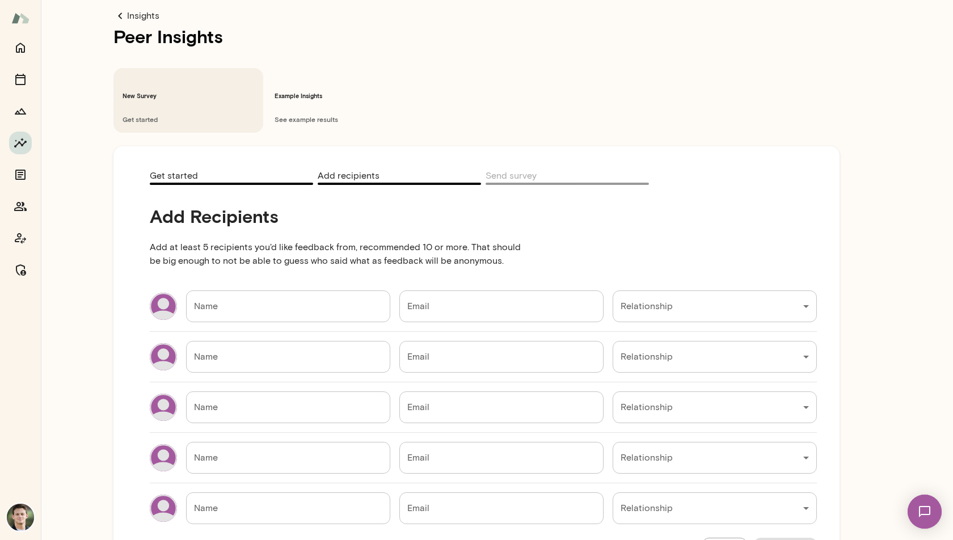
click at [312, 115] on span "See example results" at bounding box center [341, 119] width 132 height 9
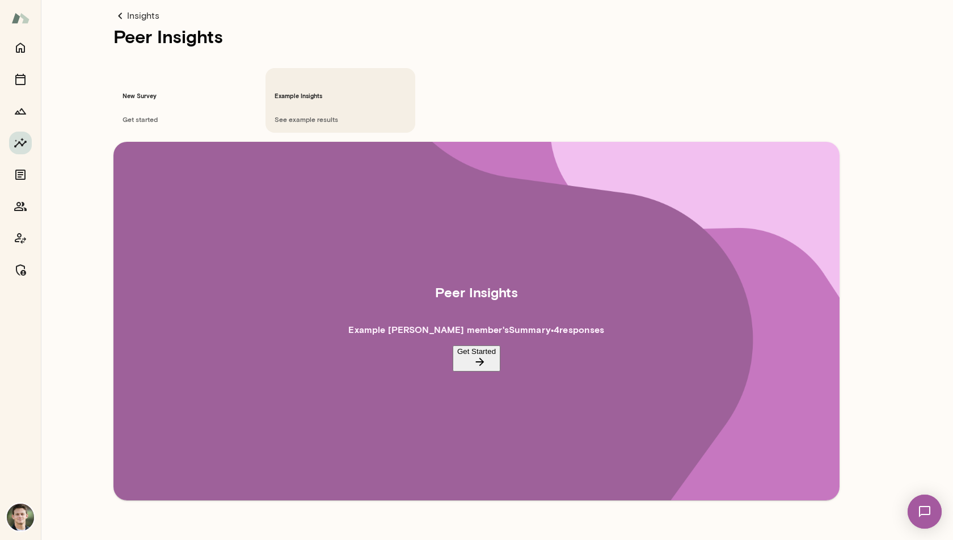
click at [469, 346] on button "Get Started" at bounding box center [477, 359] width 48 height 26
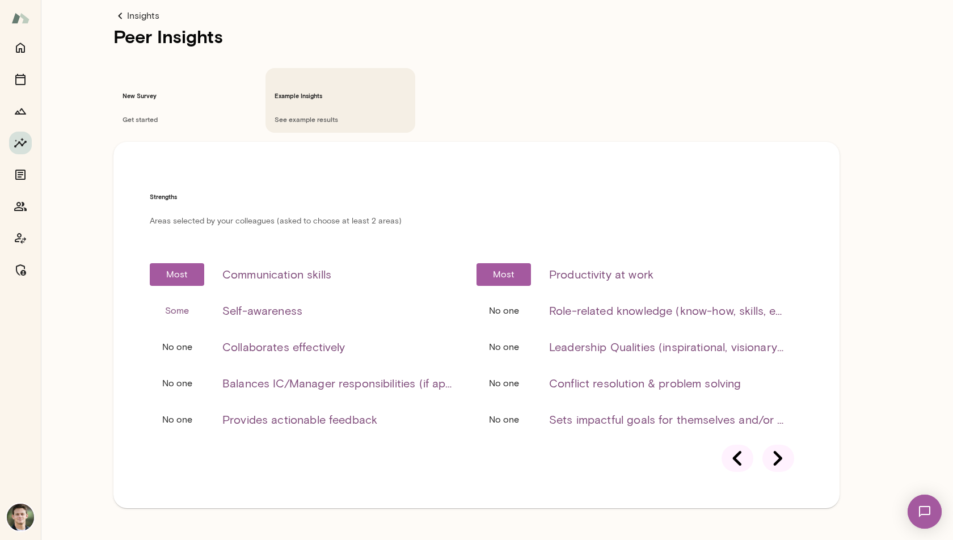
click at [780, 443] on icon at bounding box center [778, 459] width 32 height 32
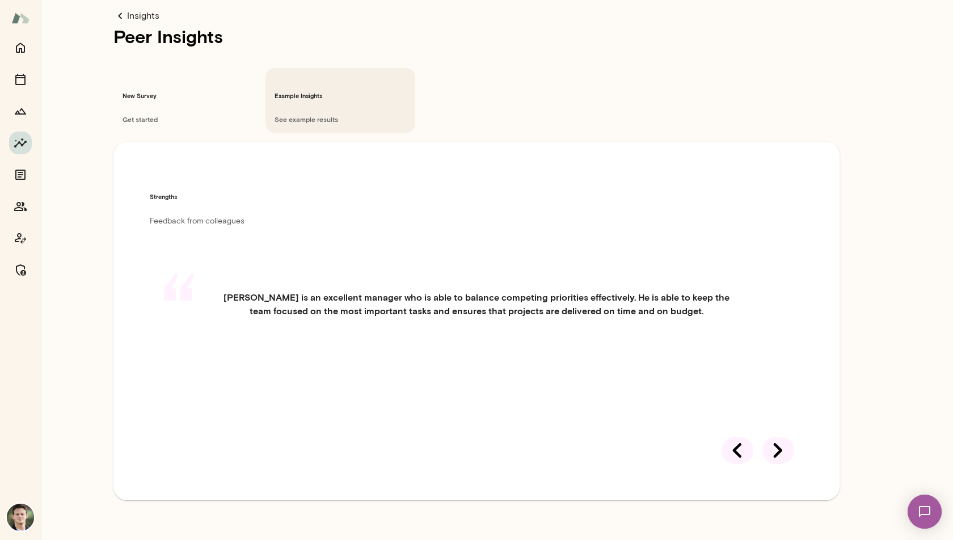
click at [780, 435] on icon at bounding box center [778, 451] width 32 height 32
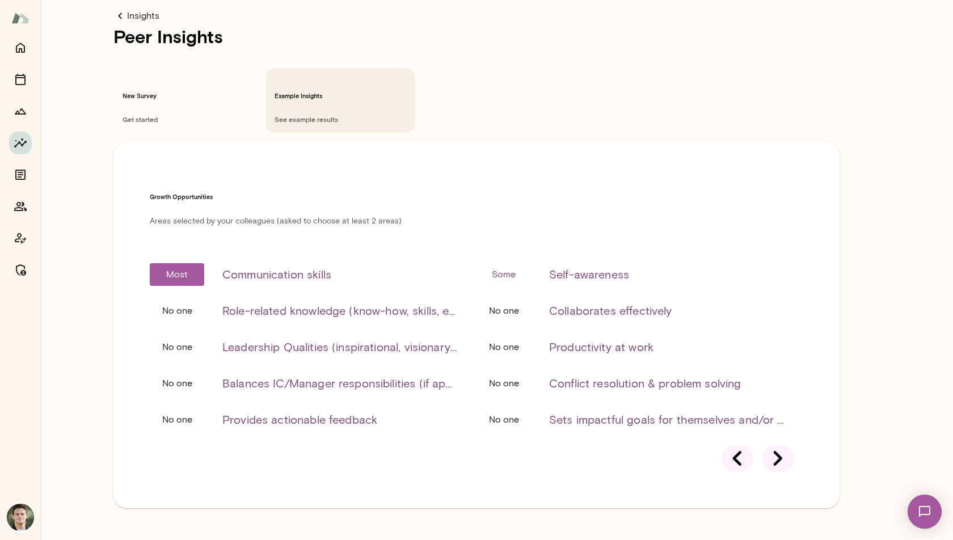
click at [780, 443] on icon at bounding box center [778, 459] width 32 height 32
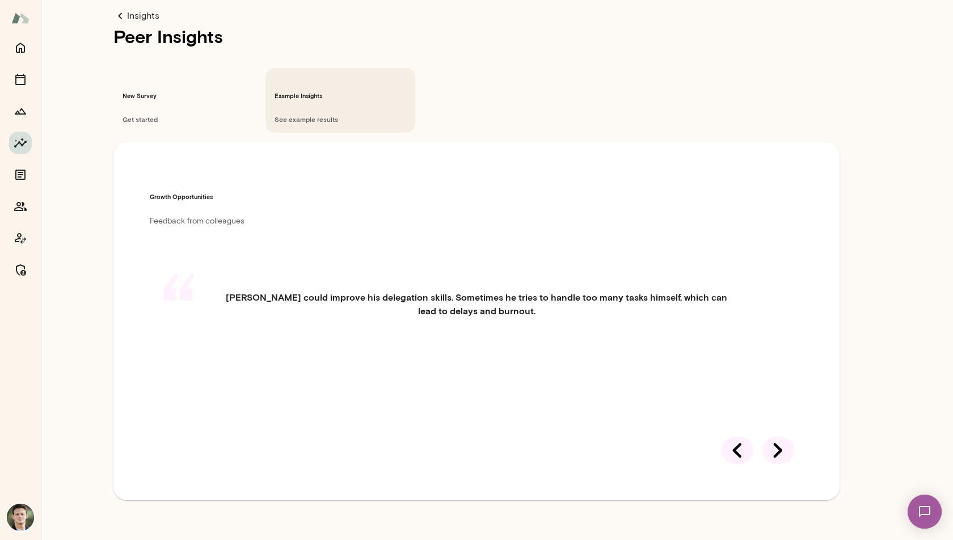
click at [780, 435] on icon at bounding box center [778, 451] width 32 height 32
click at [24, 174] on icon "Documents" at bounding box center [21, 175] width 14 height 14
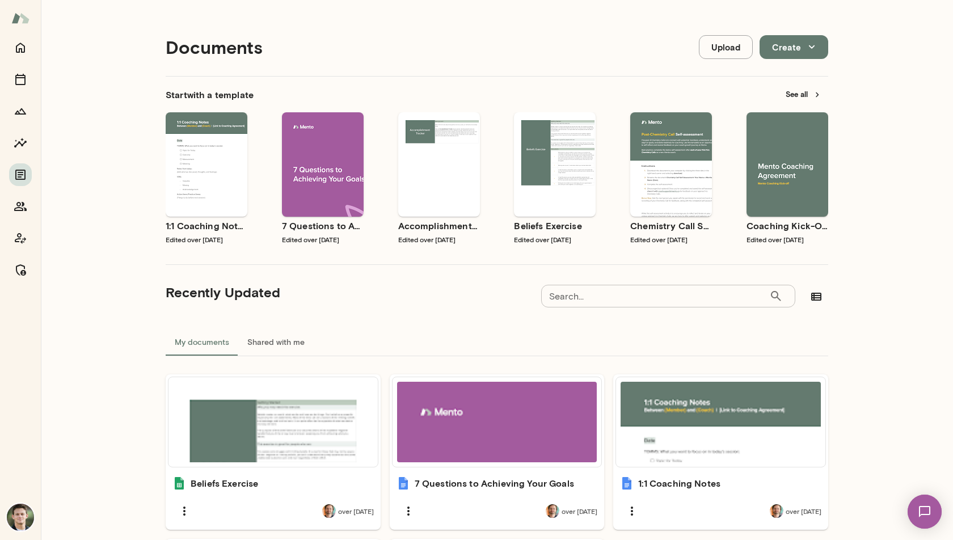
scroll to position [2, 0]
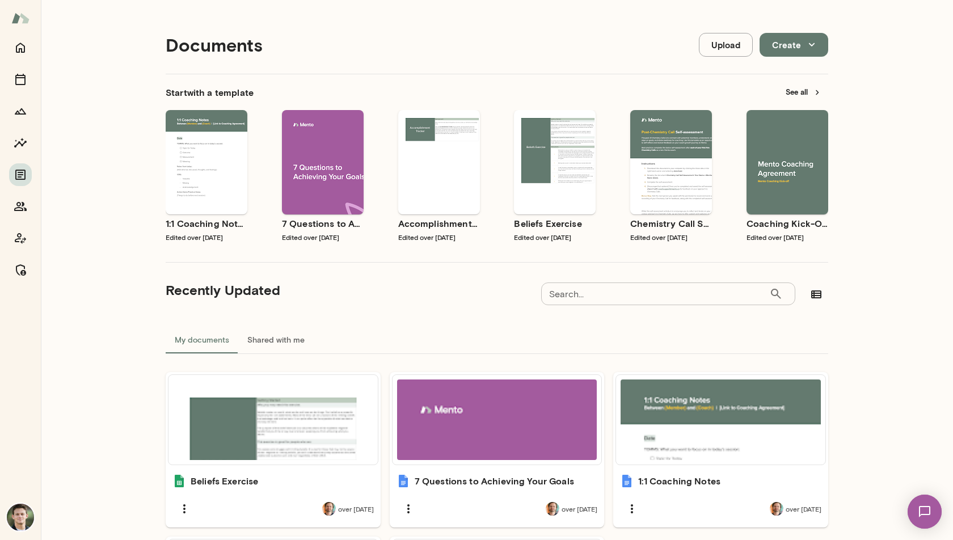
click at [713, 47] on button "Upload" at bounding box center [726, 45] width 54 height 24
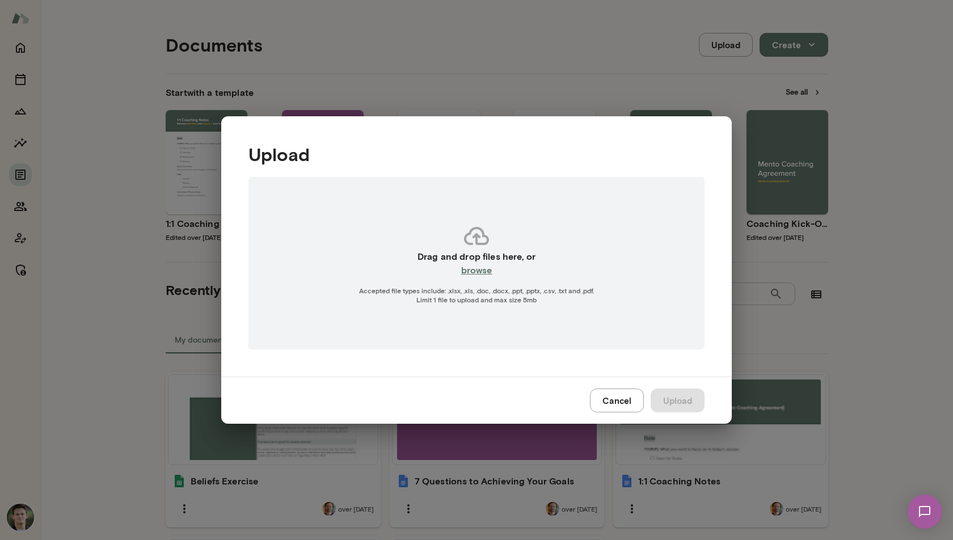
click at [619, 404] on button "Cancel" at bounding box center [617, 401] width 54 height 24
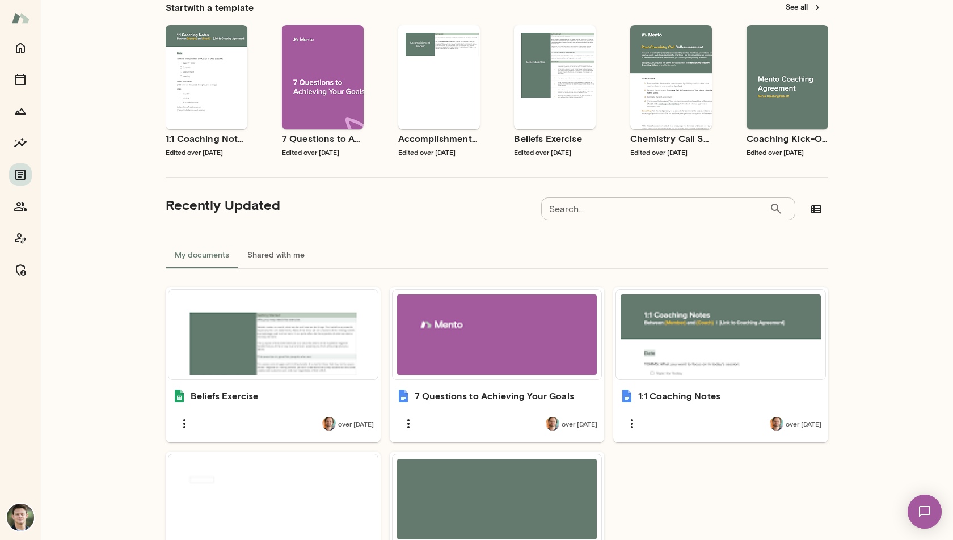
scroll to position [91, 0]
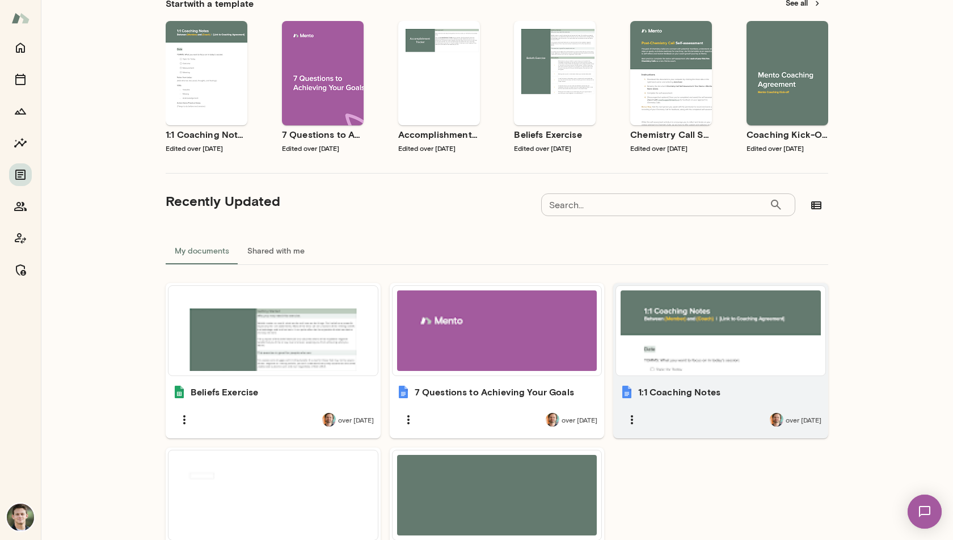
click at [650, 401] on div "1:1 Coaching Notes over [DATE]" at bounding box center [720, 408] width 215 height 60
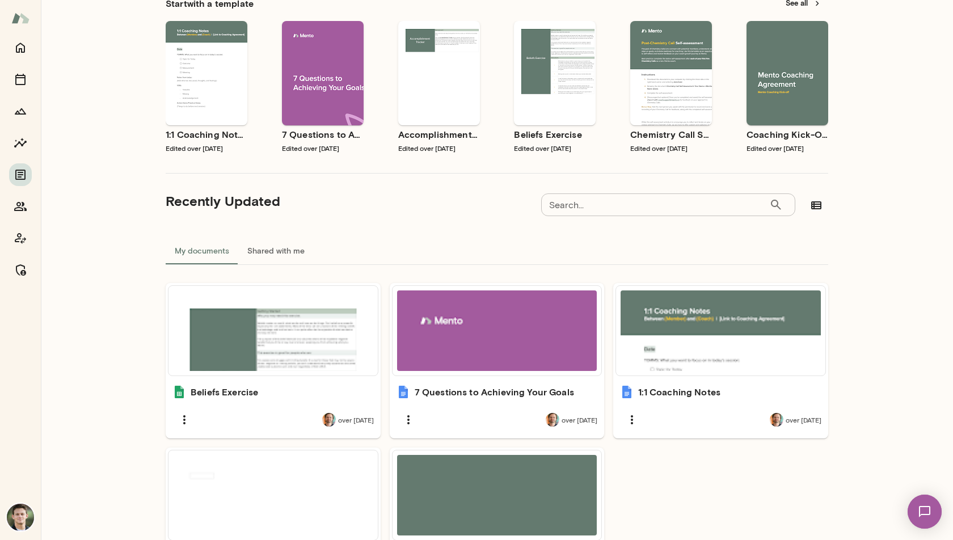
scroll to position [0, 0]
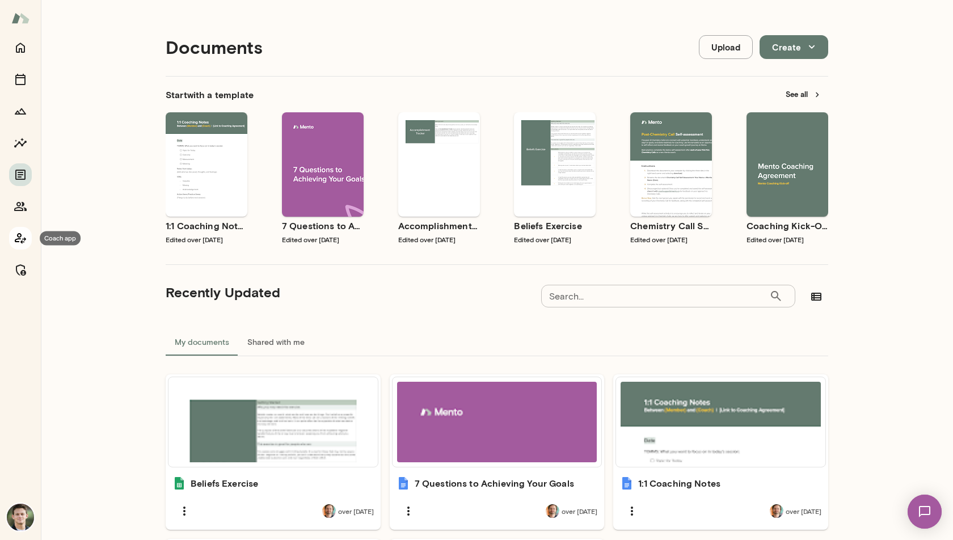
click at [21, 241] on icon "Coach app" at bounding box center [20, 238] width 11 height 11
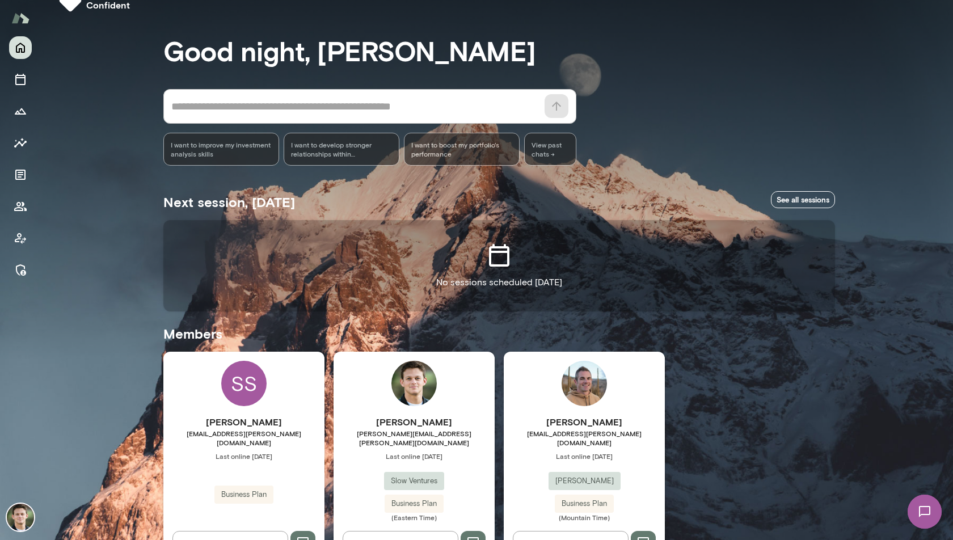
scroll to position [35, 0]
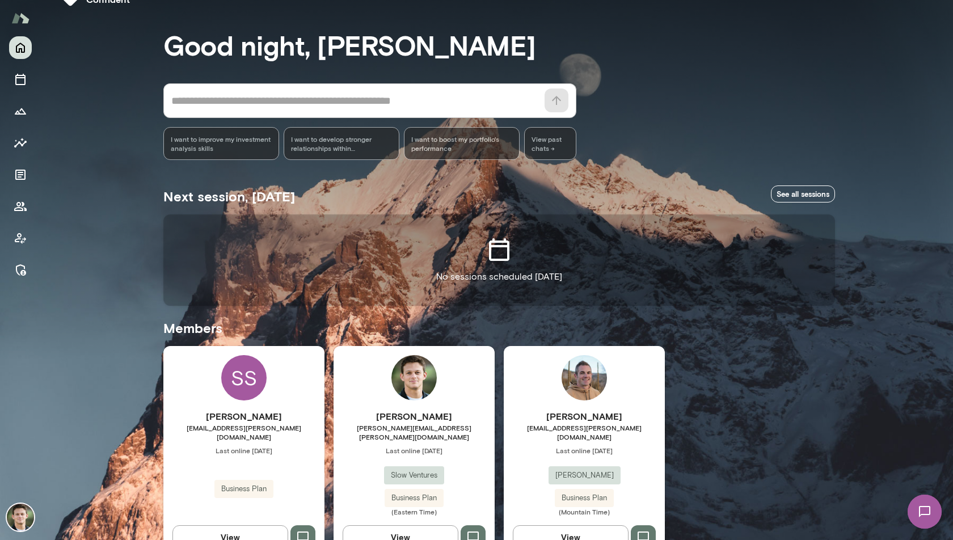
click at [368, 378] on div "[PERSON_NAME] [PERSON_NAME][EMAIL_ADDRESS][PERSON_NAME][DOMAIN_NAME] Last onlin…" at bounding box center [414, 452] width 161 height 212
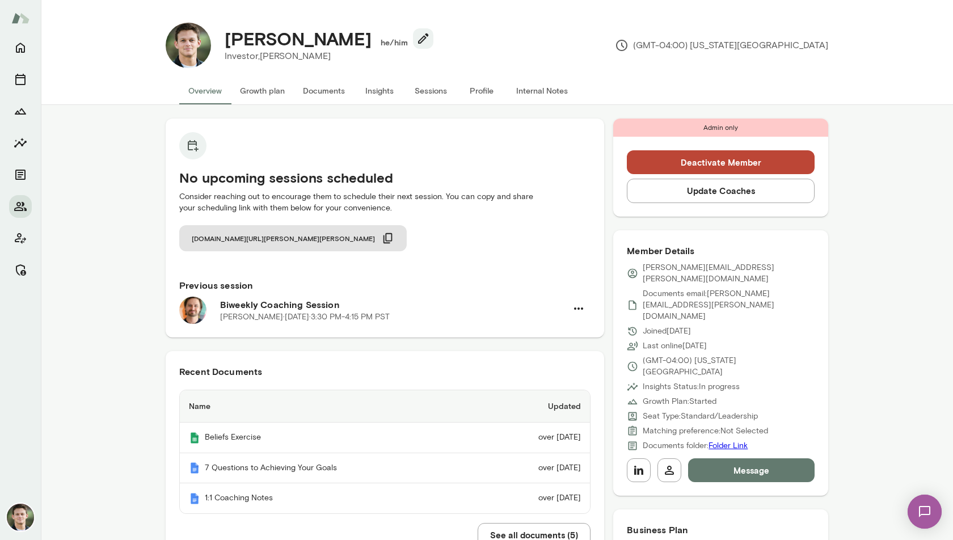
click at [247, 90] on button "Growth plan" at bounding box center [262, 90] width 63 height 27
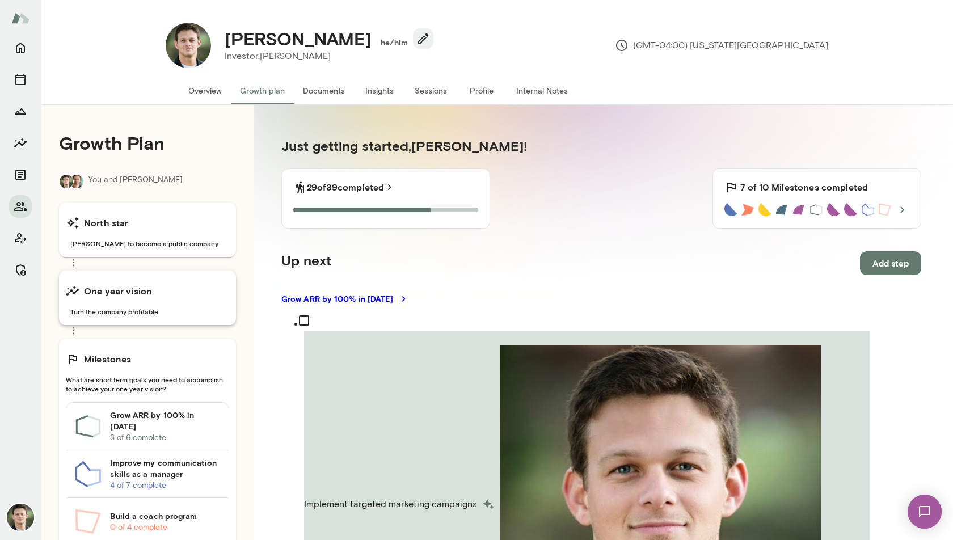
click at [166, 313] on span "Turn the company profitable" at bounding box center [147, 311] width 163 height 9
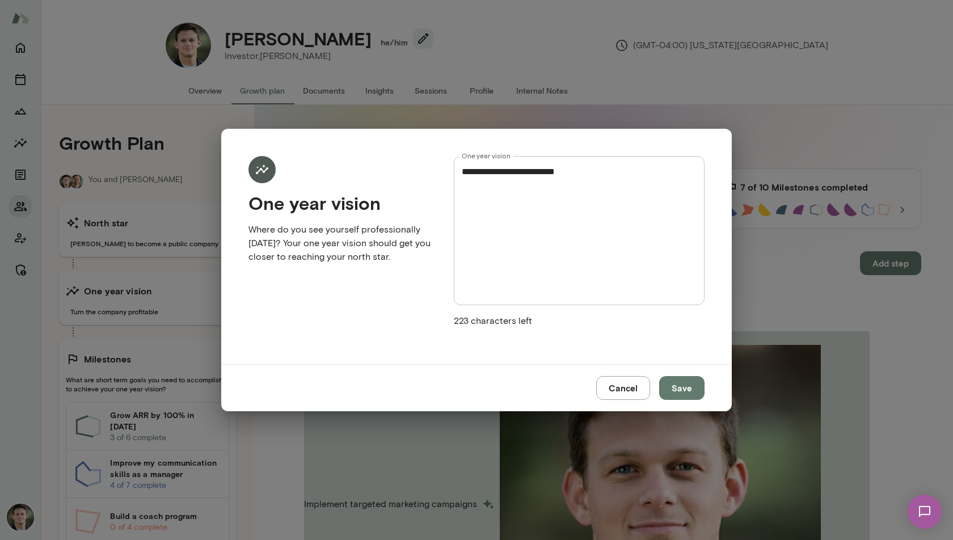
click at [621, 205] on textarea "**********" at bounding box center [579, 230] width 235 height 130
click at [638, 376] on button "Cancel" at bounding box center [623, 388] width 54 height 24
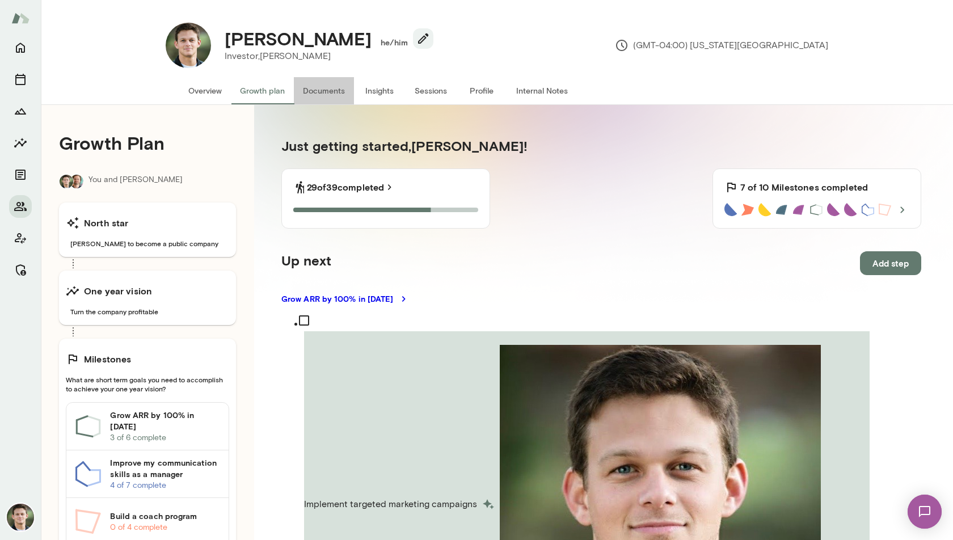
click at [314, 91] on button "Documents" at bounding box center [324, 90] width 60 height 27
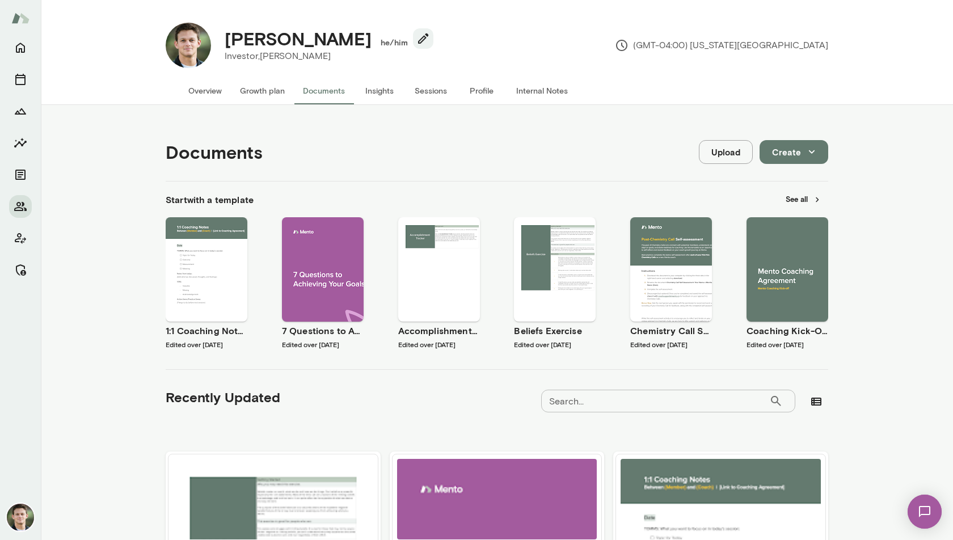
click at [806, 150] on icon "button" at bounding box center [812, 152] width 12 height 12
click at [531, 36] on div at bounding box center [476, 36] width 953 height 0
click at [372, 91] on button "Insights" at bounding box center [379, 90] width 51 height 27
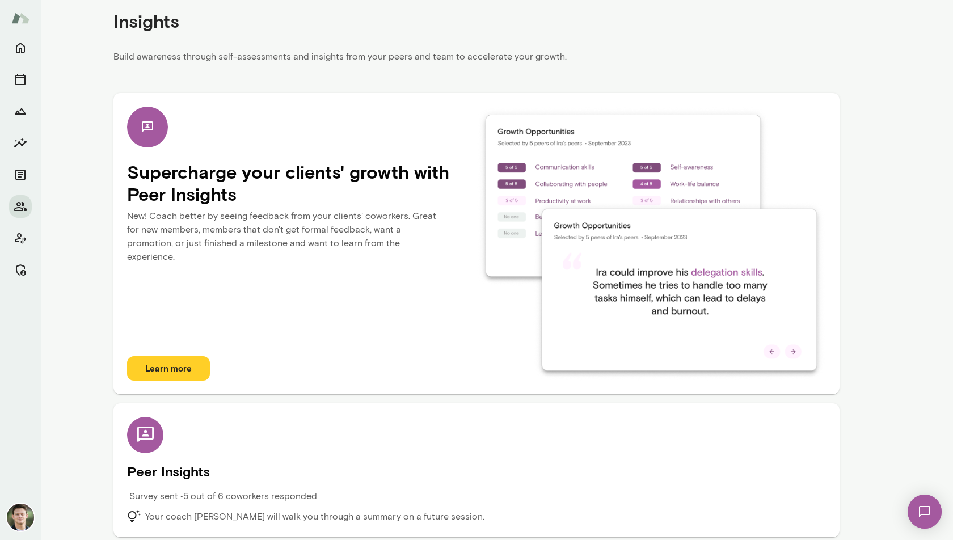
scroll to position [136, 0]
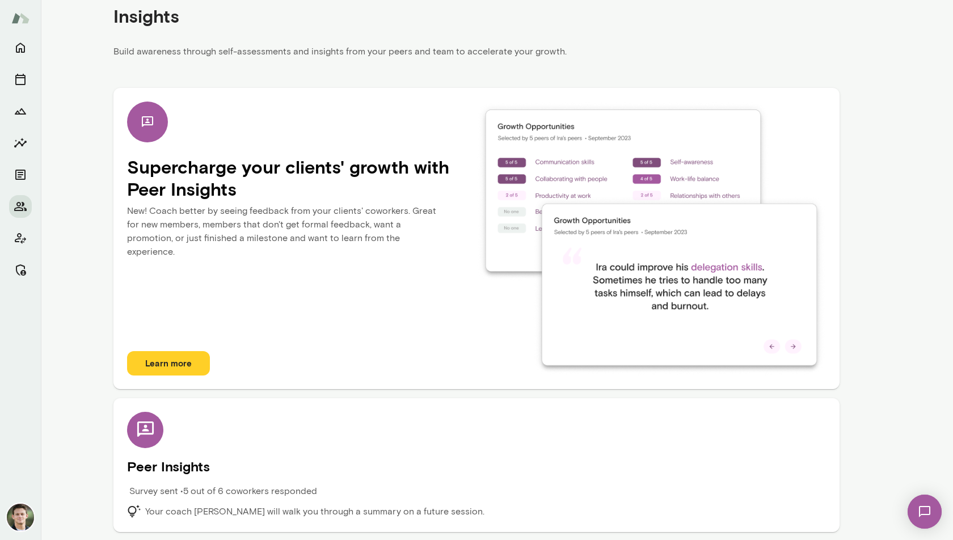
click at [324, 468] on h5 "Peer Insights" at bounding box center [476, 466] width 699 height 18
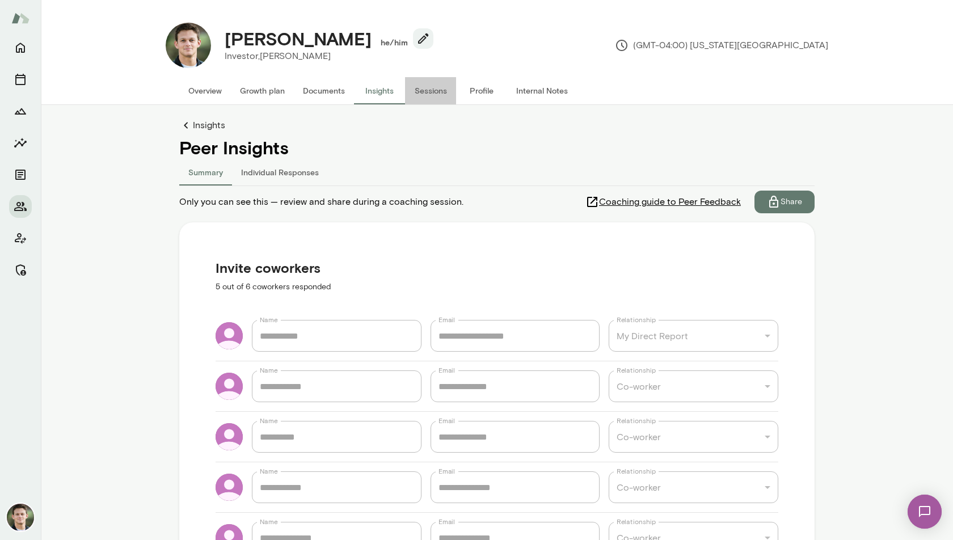
click at [434, 96] on button "Sessions" at bounding box center [430, 90] width 51 height 27
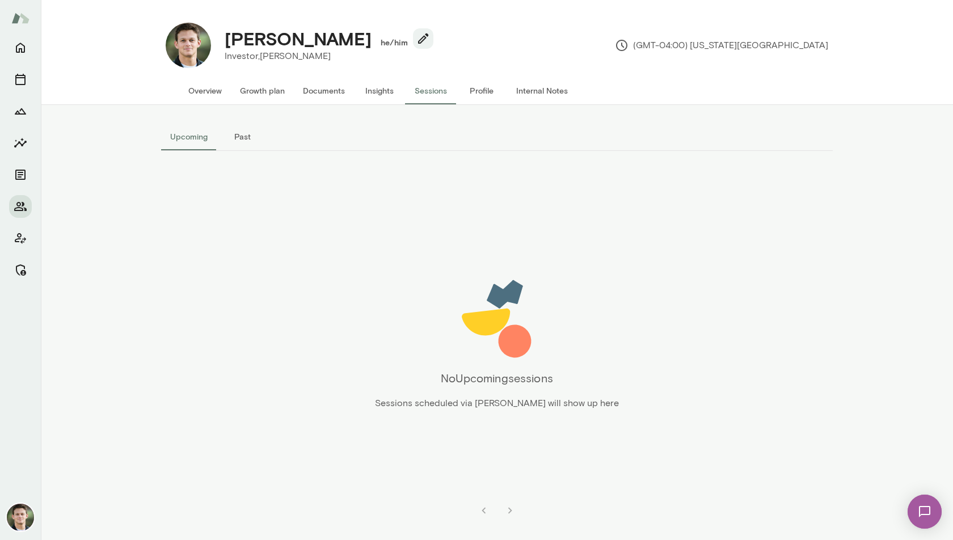
click at [489, 92] on button "Profile" at bounding box center [481, 90] width 51 height 27
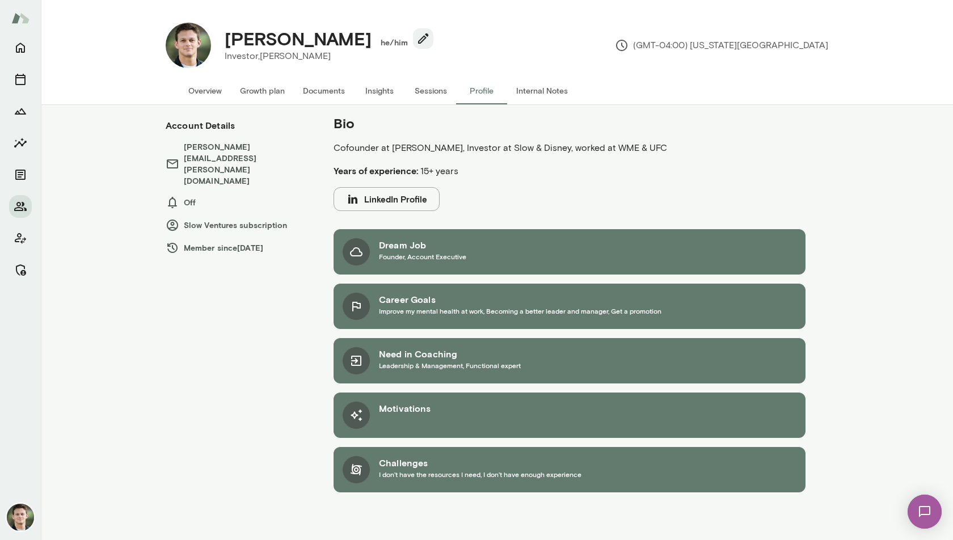
click at [534, 89] on button "Internal Notes" at bounding box center [542, 90] width 70 height 27
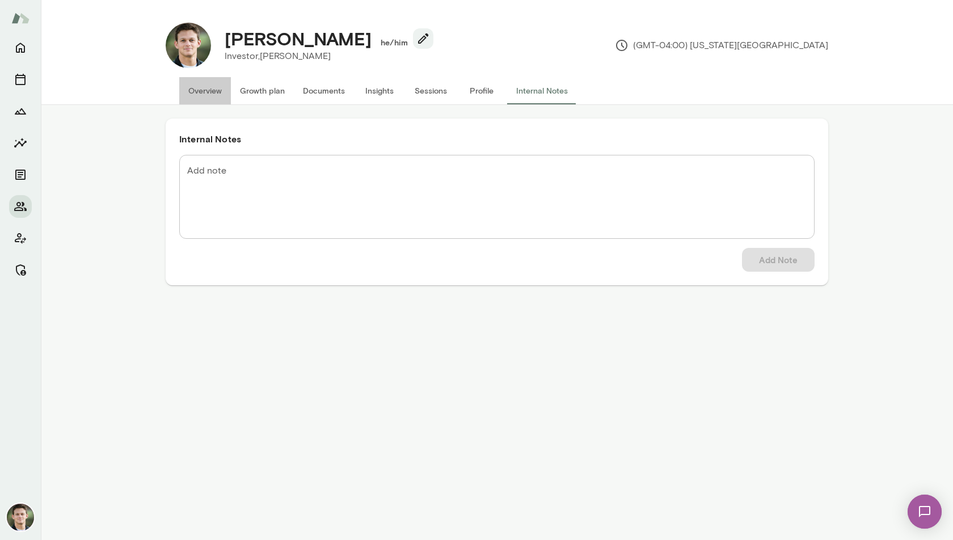
click at [182, 92] on button "Overview" at bounding box center [205, 90] width 52 height 27
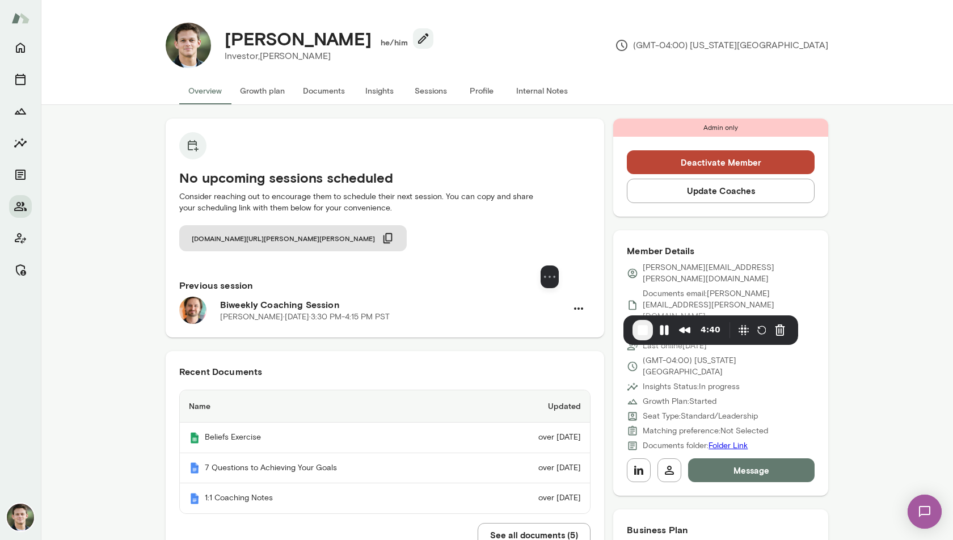
drag, startPoint x: 888, startPoint y: 431, endPoint x: 469, endPoint y: 233, distance: 463.7
click at [473, 222] on div at bounding box center [550, 221] width 170 height 87
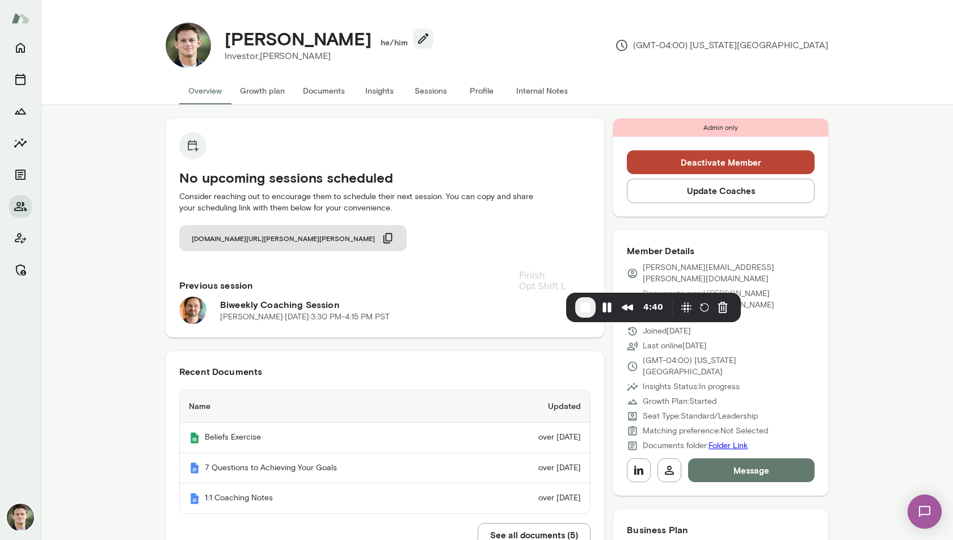
click at [575, 315] on button "End Recording" at bounding box center [585, 307] width 20 height 20
